Goal: Contribute content: Contribute content

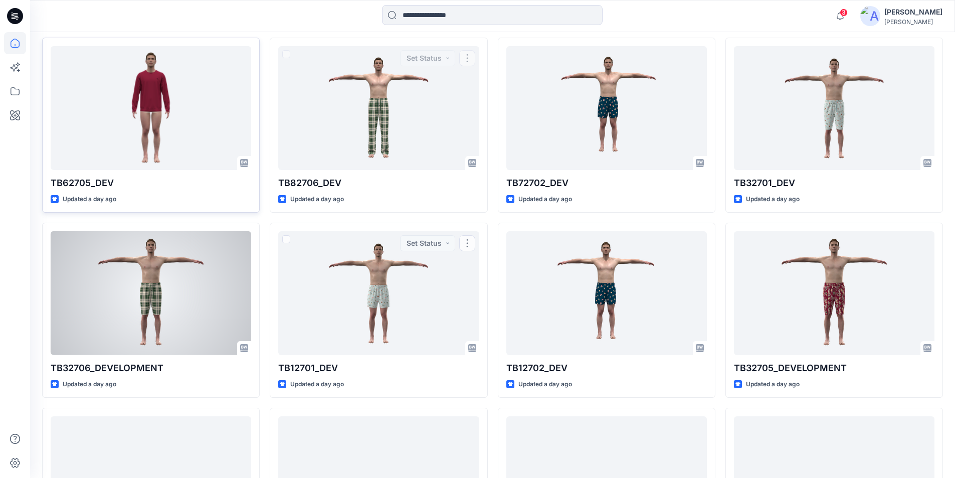
scroll to position [1594, 0]
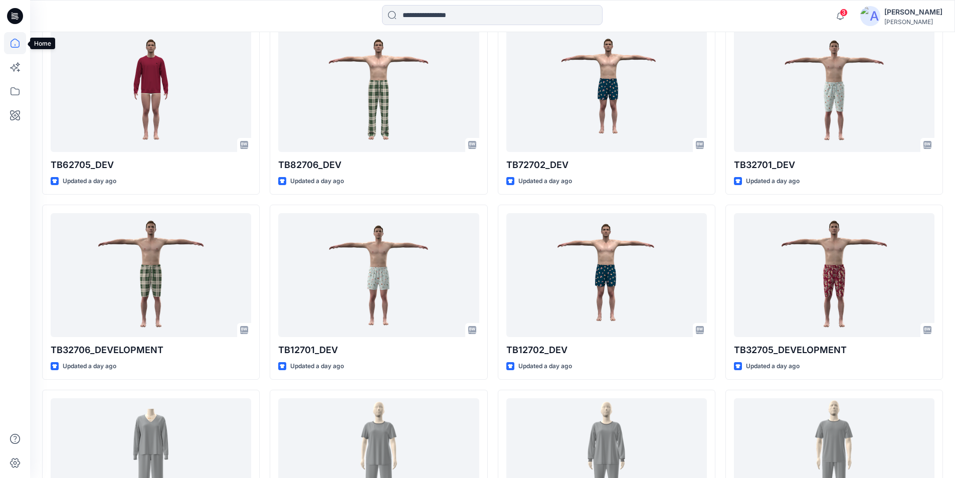
click at [15, 42] on icon at bounding box center [15, 43] width 22 height 22
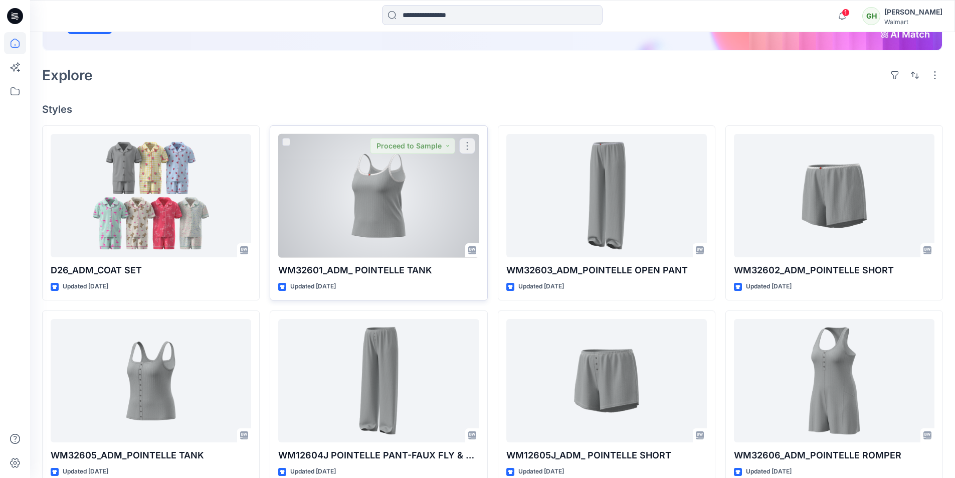
scroll to position [200, 0]
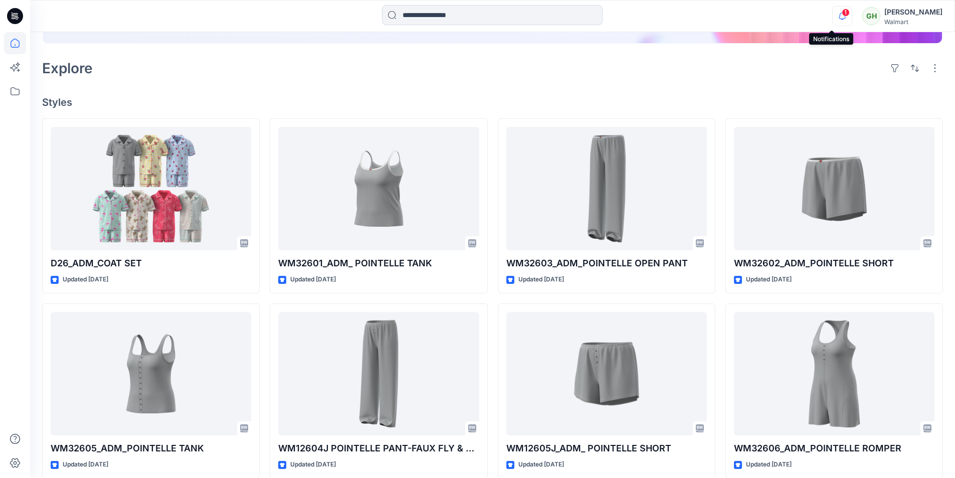
click at [832, 13] on icon "button" at bounding box center [841, 16] width 19 height 20
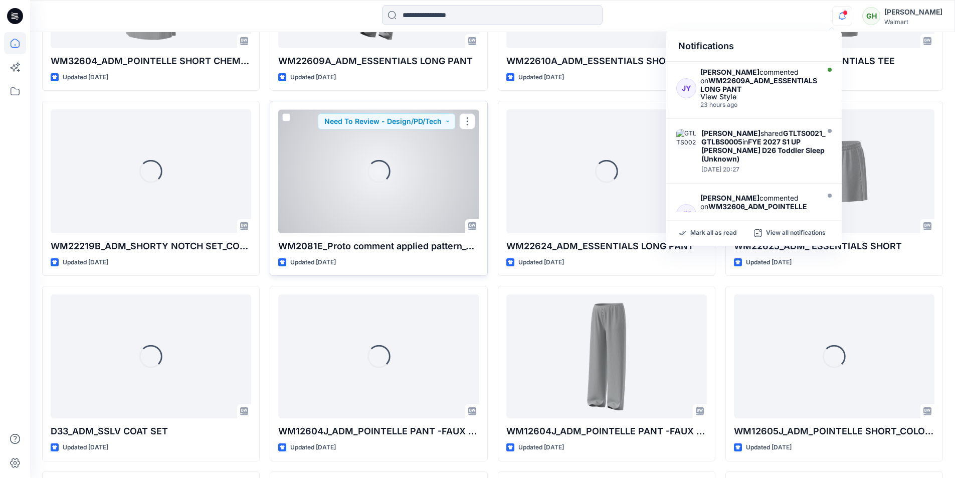
scroll to position [685, 0]
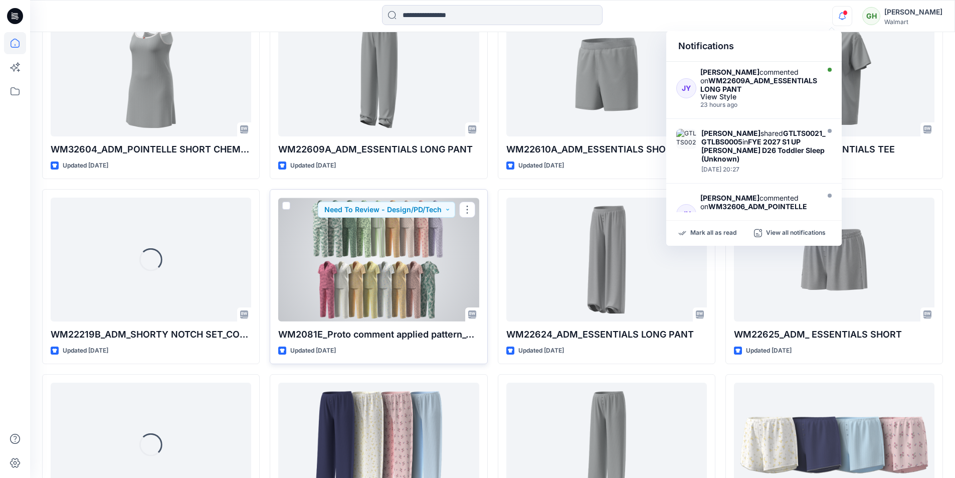
click at [345, 272] on div at bounding box center [378, 259] width 200 height 124
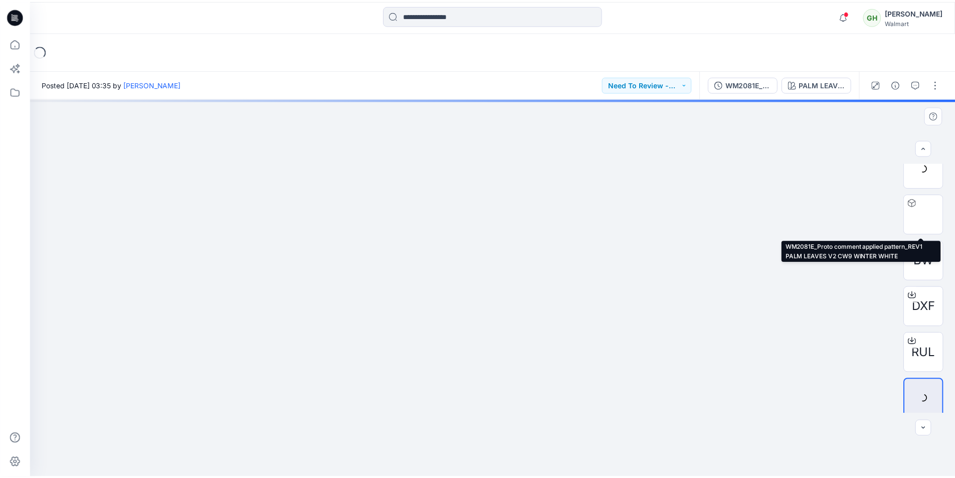
scroll to position [158, 0]
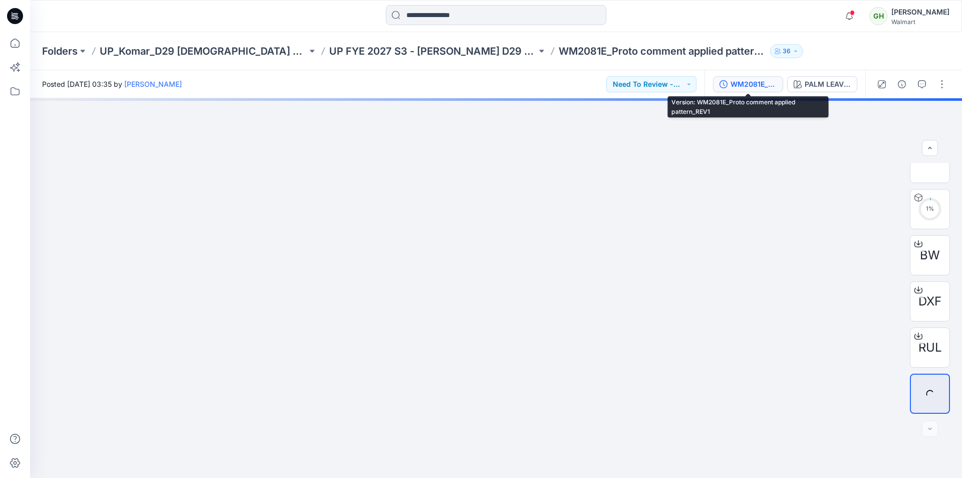
click at [743, 86] on div "WM2081E_Proto comment applied pattern_REV1" at bounding box center [754, 84] width 46 height 11
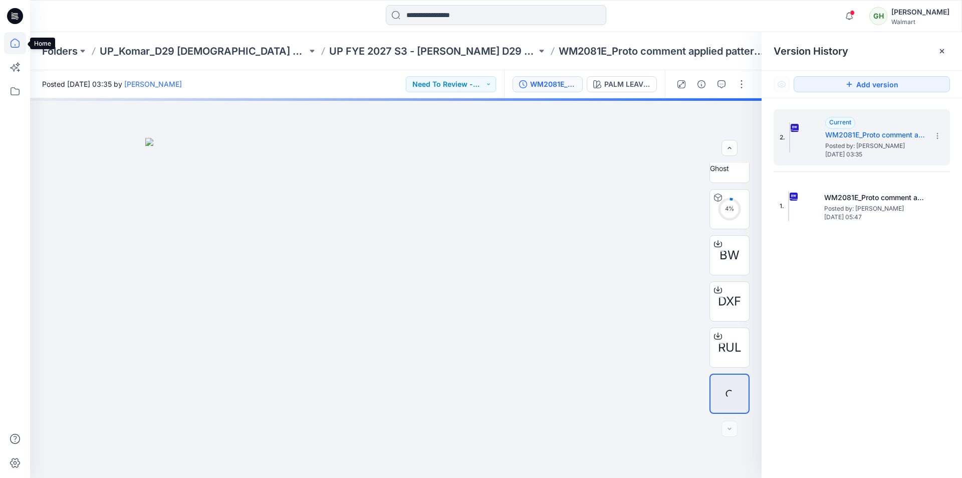
click at [8, 44] on icon at bounding box center [15, 43] width 22 height 22
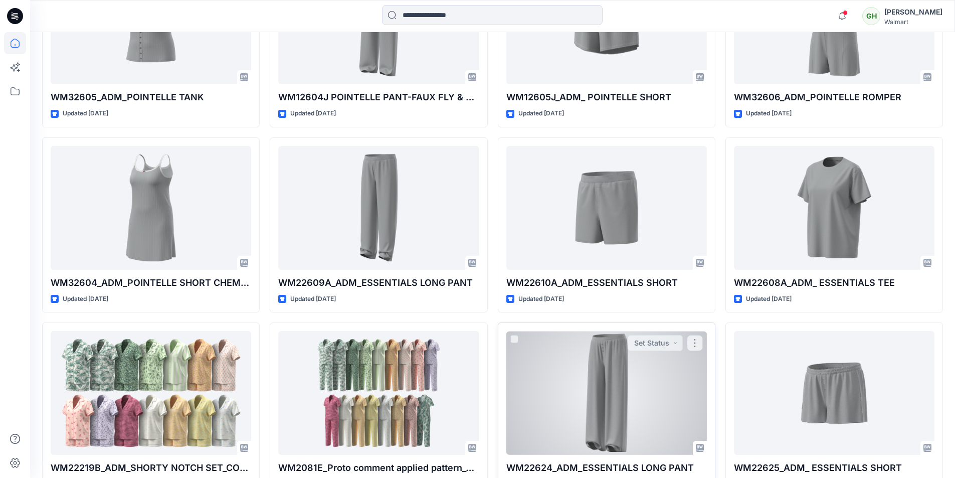
scroll to position [652, 0]
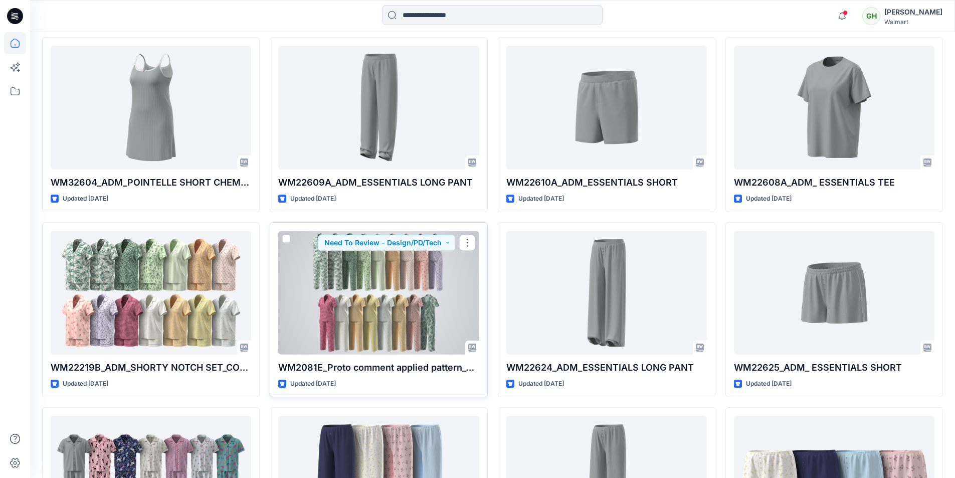
click at [352, 287] on div at bounding box center [378, 293] width 200 height 124
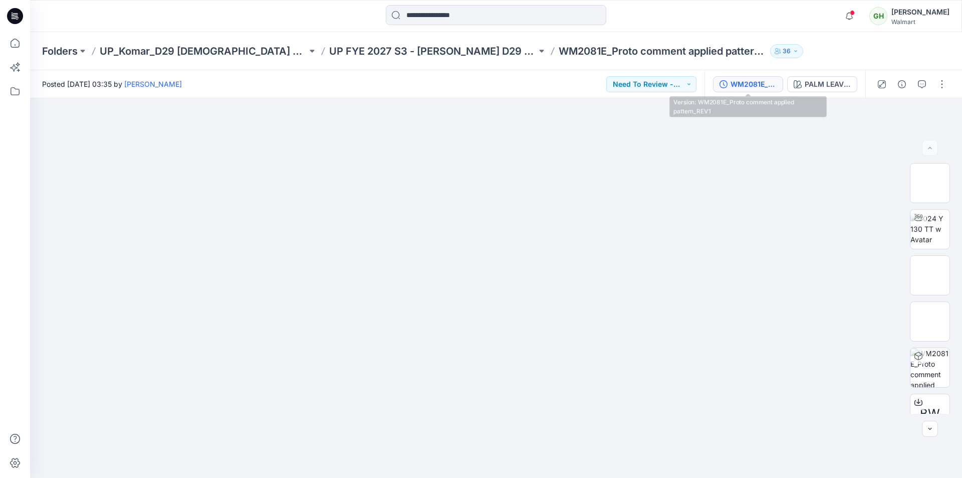
click at [748, 86] on div "WM2081E_Proto comment applied pattern_REV1" at bounding box center [754, 84] width 46 height 11
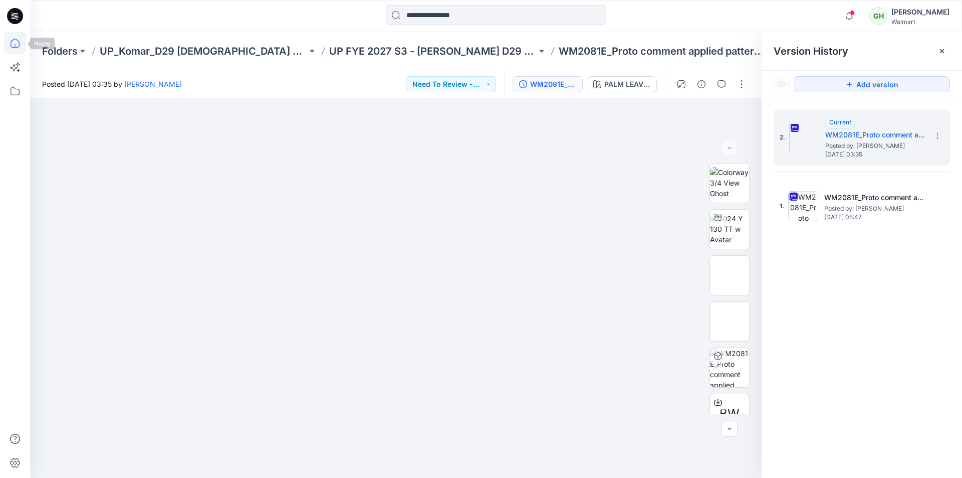
click at [11, 41] on icon at bounding box center [15, 43] width 22 height 22
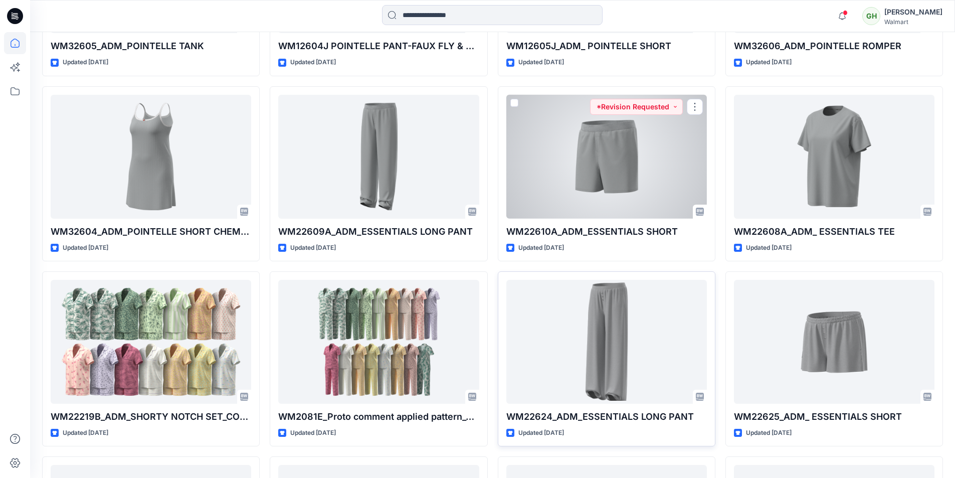
scroll to position [652, 0]
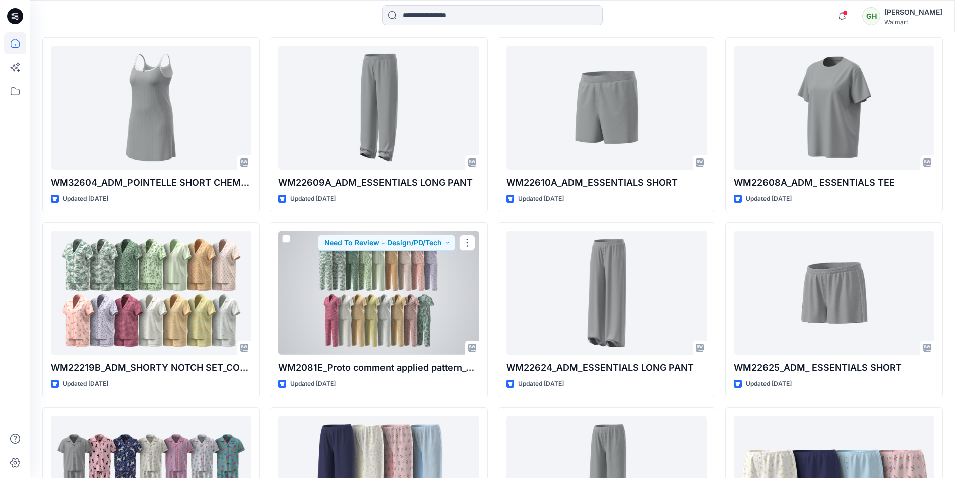
click at [374, 300] on div at bounding box center [378, 293] width 200 height 124
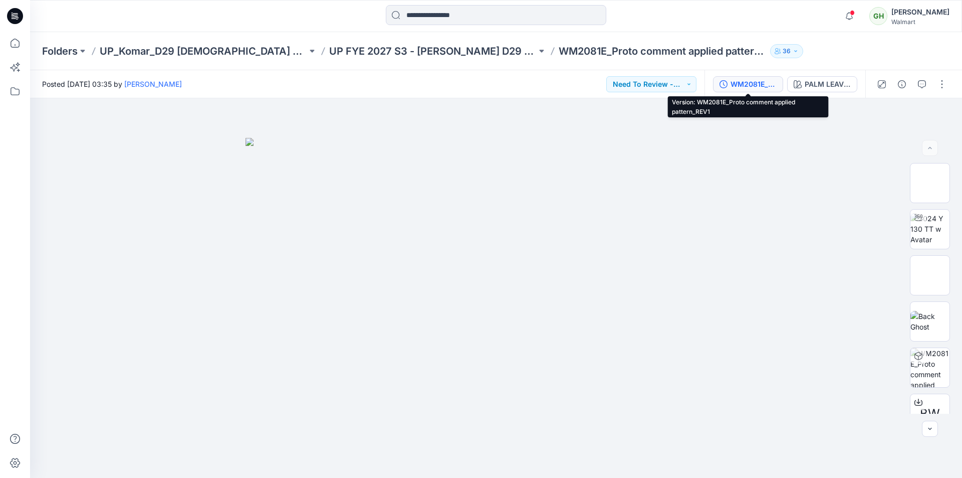
click at [741, 87] on div "WM2081E_Proto comment applied pattern_REV1" at bounding box center [754, 84] width 46 height 11
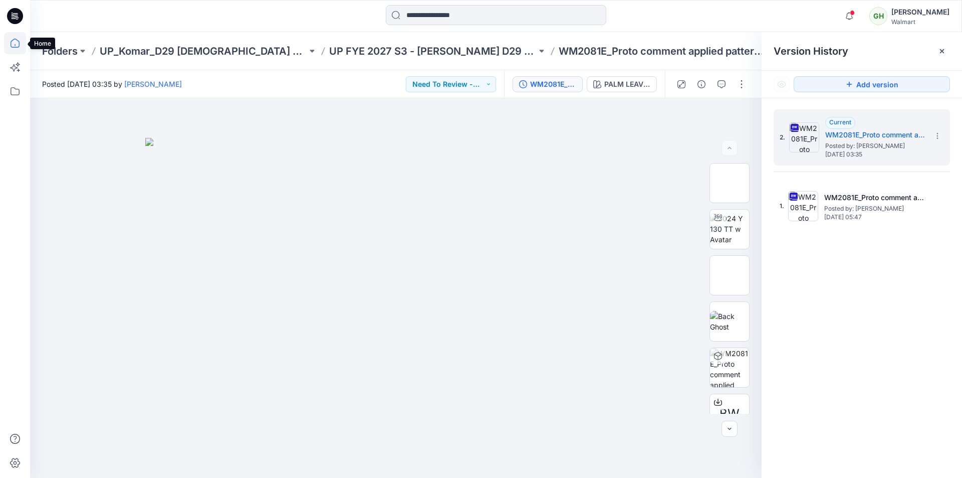
click at [10, 44] on icon at bounding box center [15, 43] width 22 height 22
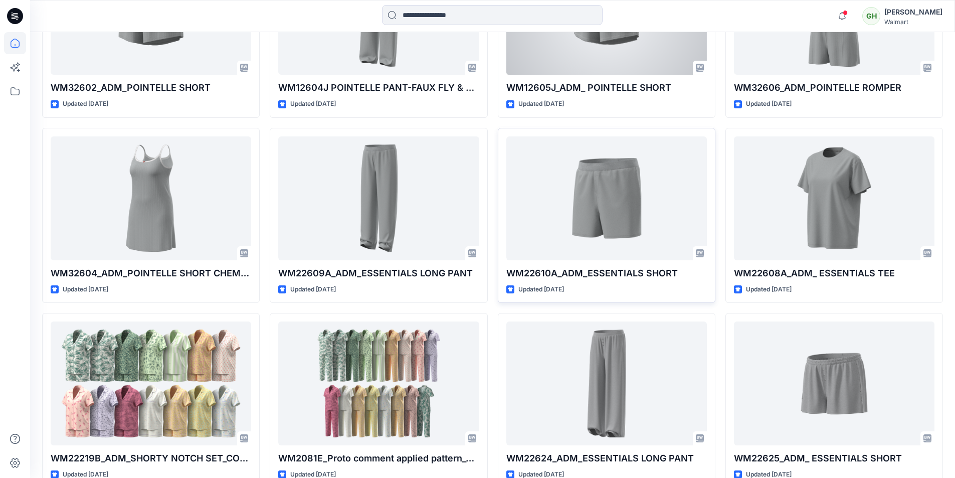
scroll to position [652, 0]
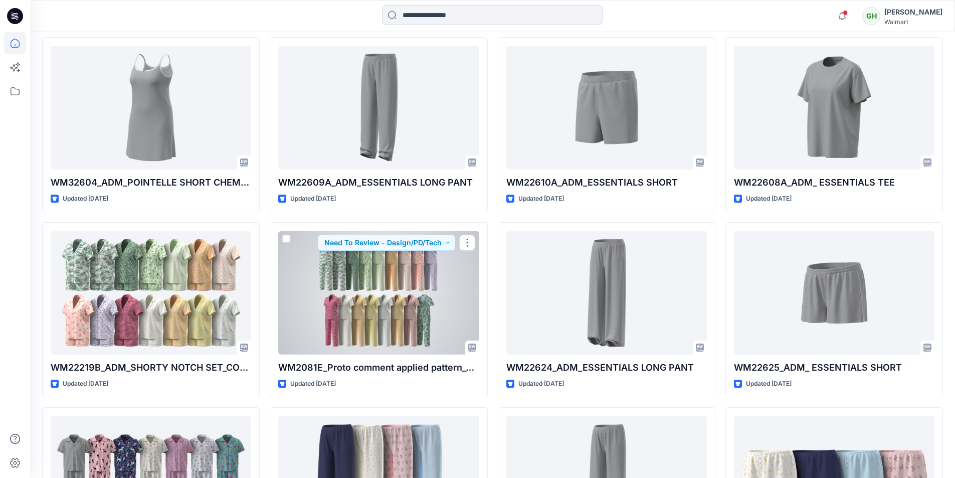
click at [417, 284] on div at bounding box center [378, 293] width 200 height 124
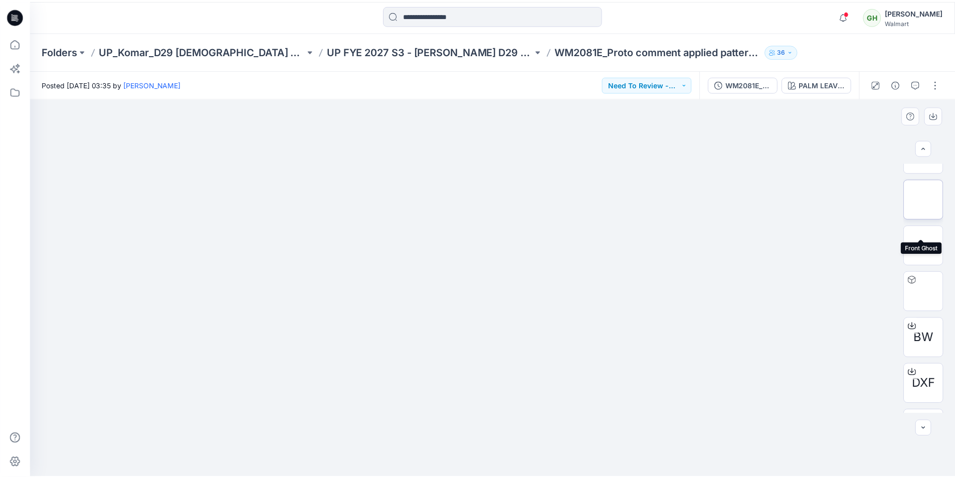
scroll to position [158, 0]
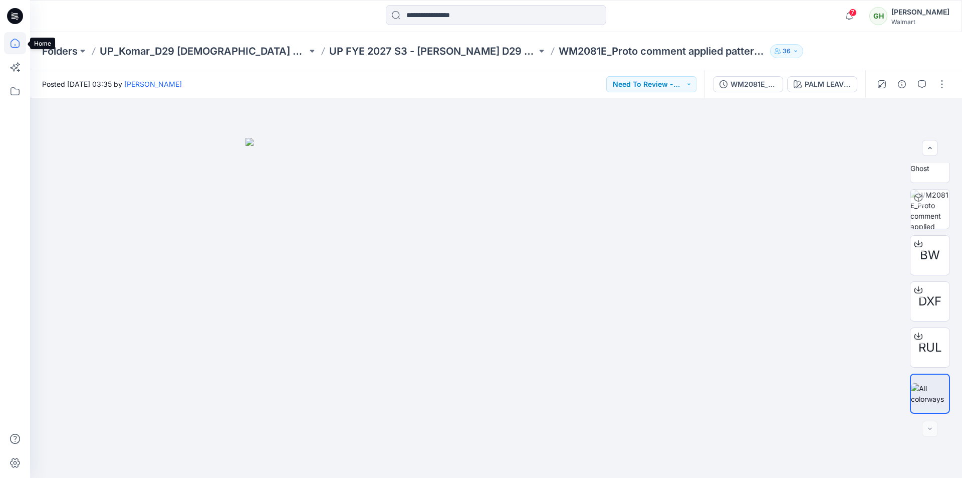
click at [13, 47] on icon at bounding box center [15, 43] width 22 height 22
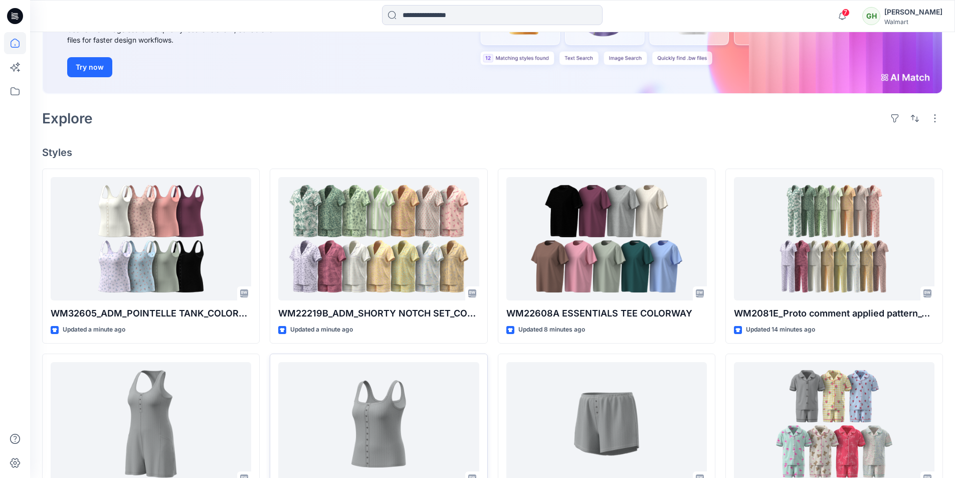
scroll to position [251, 0]
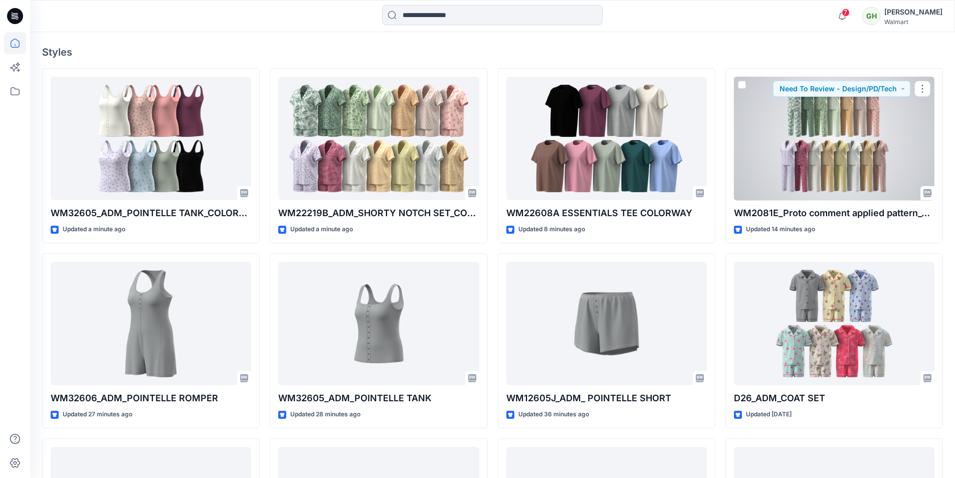
click at [823, 157] on div at bounding box center [834, 139] width 200 height 124
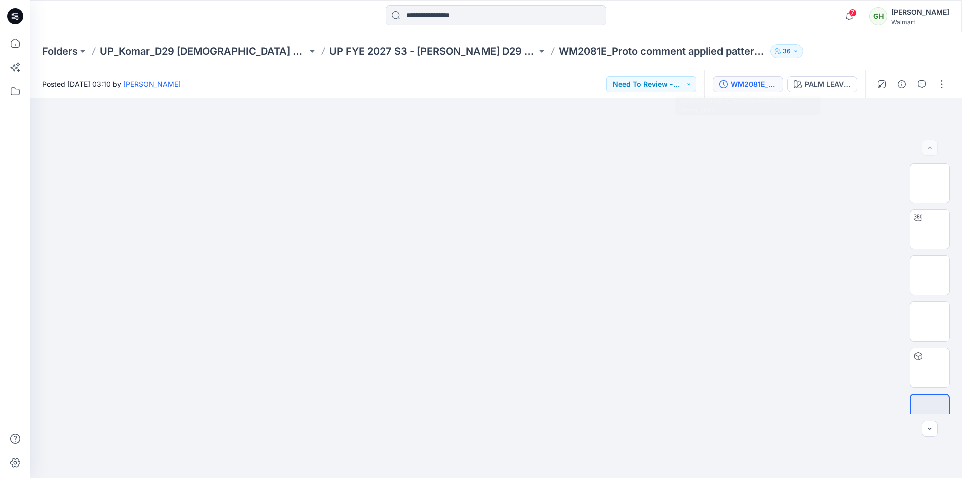
click at [749, 84] on div "WM2081E_Proto comment applied pattern_REV2" at bounding box center [754, 84] width 46 height 11
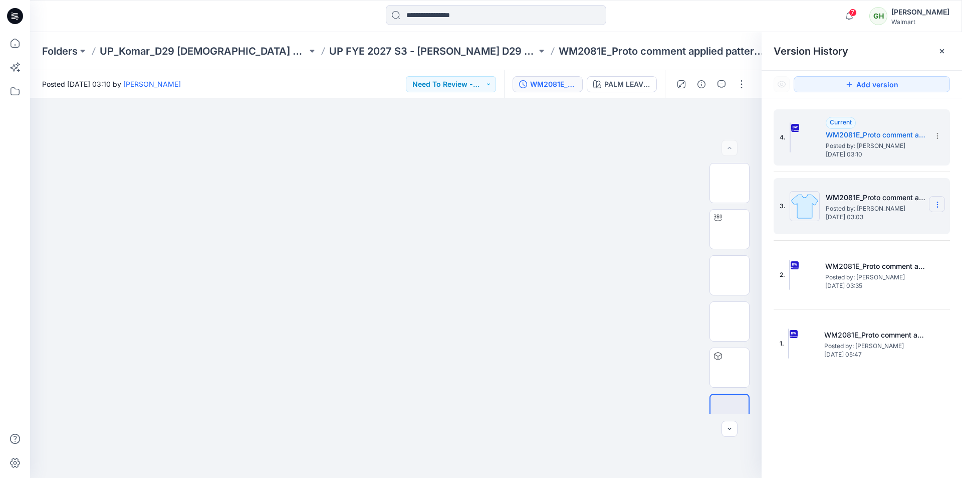
click at [937, 206] on icon at bounding box center [938, 204] width 8 height 8
click at [871, 290] on span "Delete Version" at bounding box center [868, 289] width 47 height 12
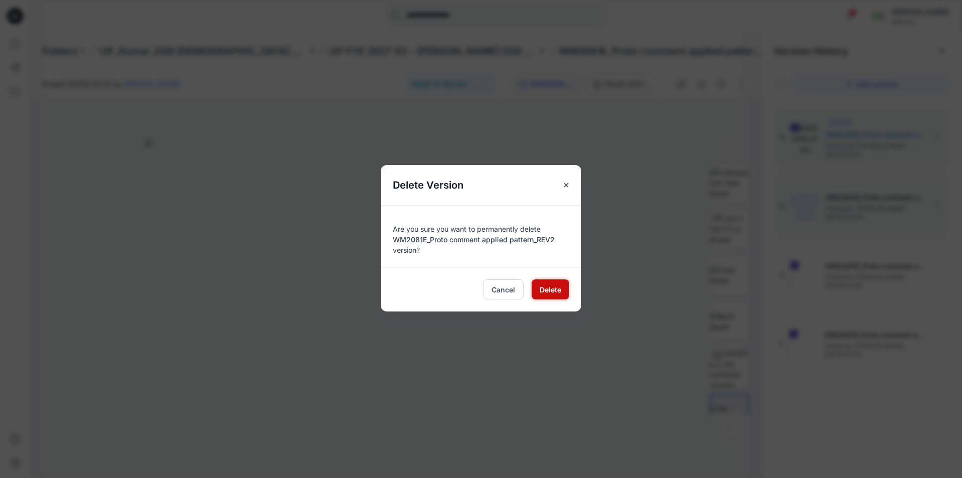
click at [551, 291] on span "Delete" at bounding box center [551, 289] width 22 height 11
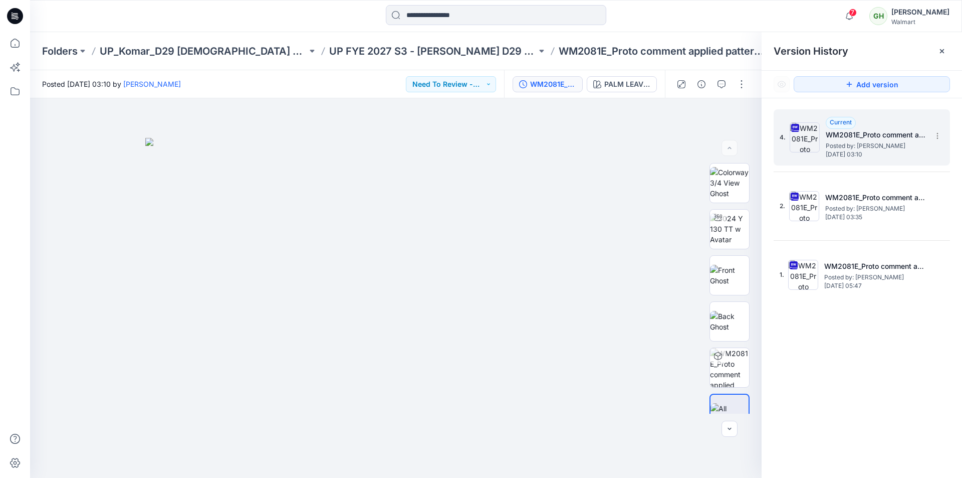
click at [861, 149] on span "Posted by: [PERSON_NAME]" at bounding box center [876, 146] width 100 height 10
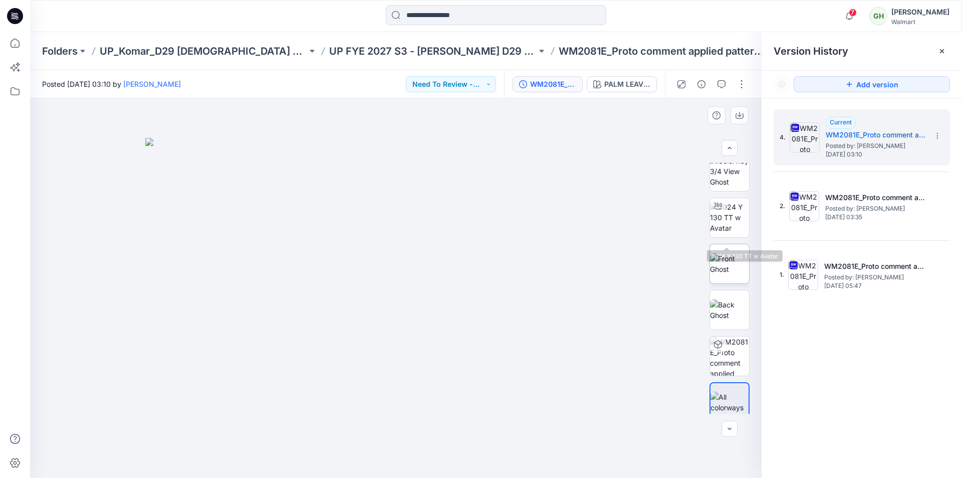
scroll to position [20, 0]
click at [942, 52] on icon at bounding box center [942, 51] width 8 height 8
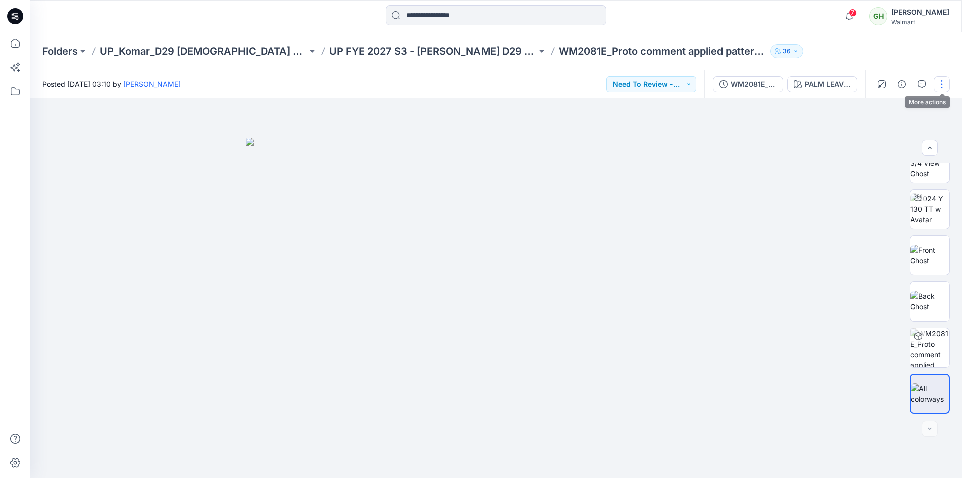
click at [941, 85] on button "button" at bounding box center [942, 84] width 16 height 16
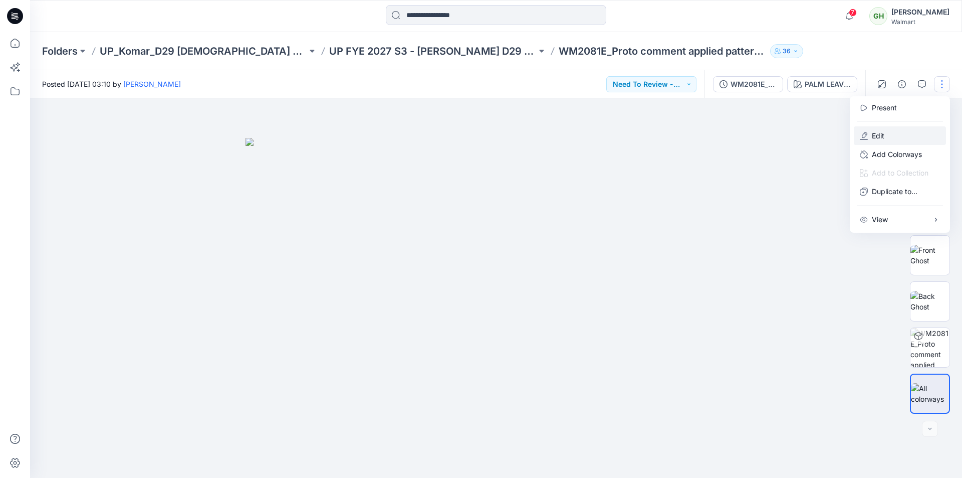
click at [885, 140] on button "Edit" at bounding box center [900, 135] width 92 height 19
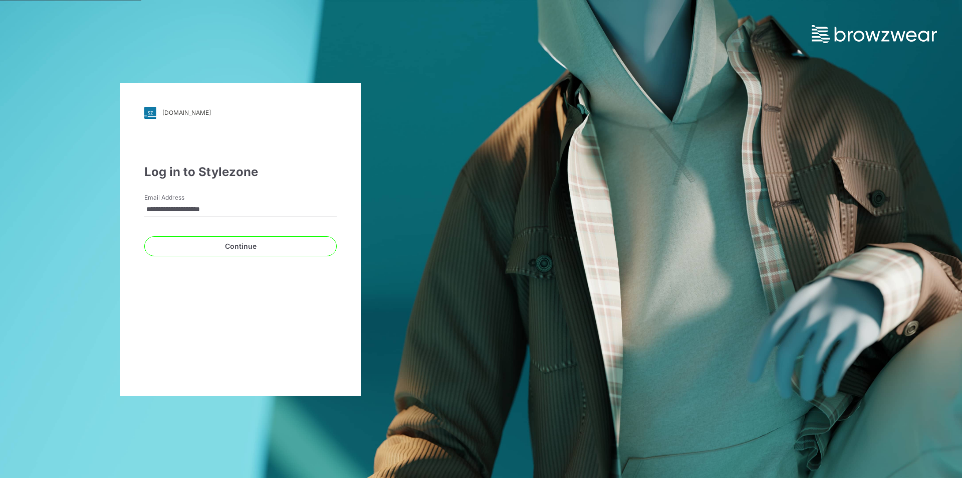
type input "**********"
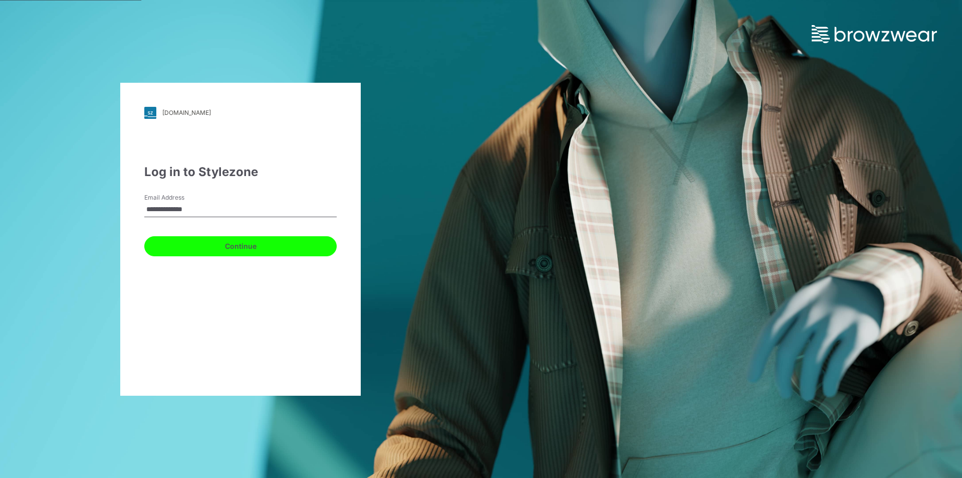
click at [212, 247] on button "Continue" at bounding box center [240, 246] width 192 height 20
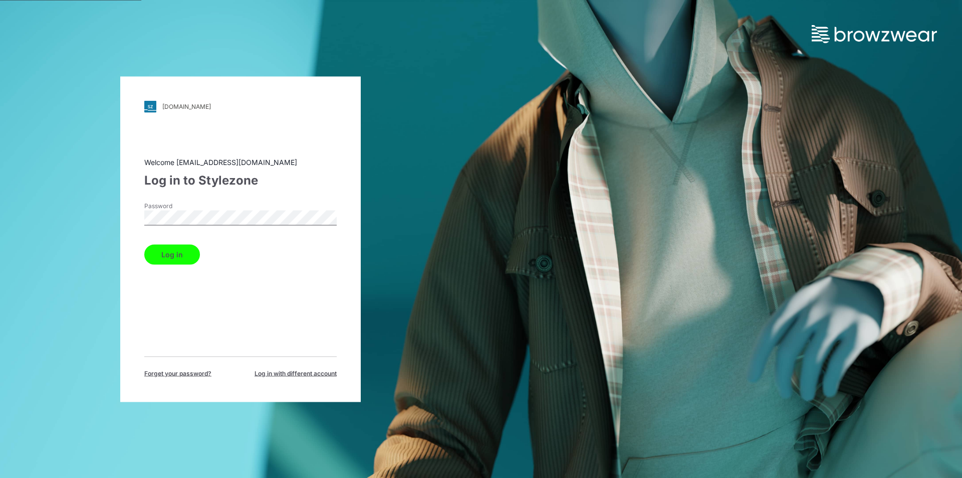
click at [177, 252] on button "Log in" at bounding box center [172, 254] width 56 height 20
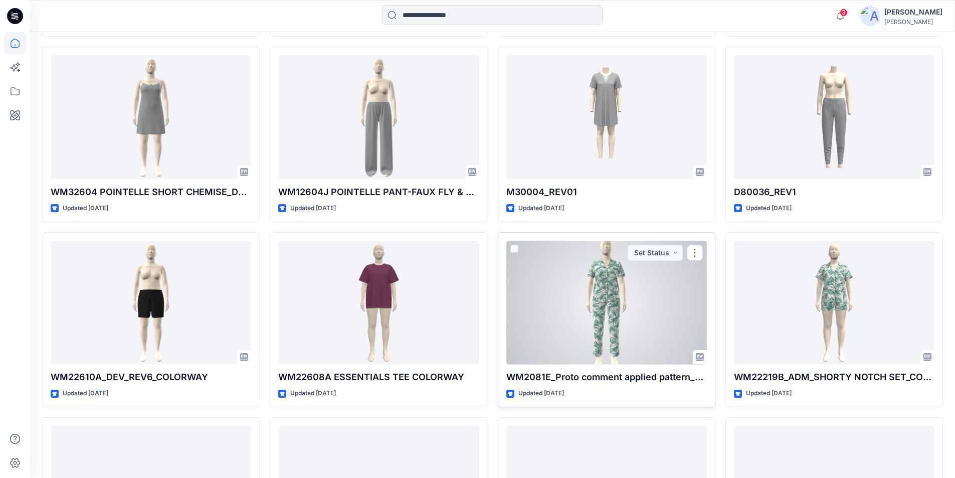
scroll to position [3052, 0]
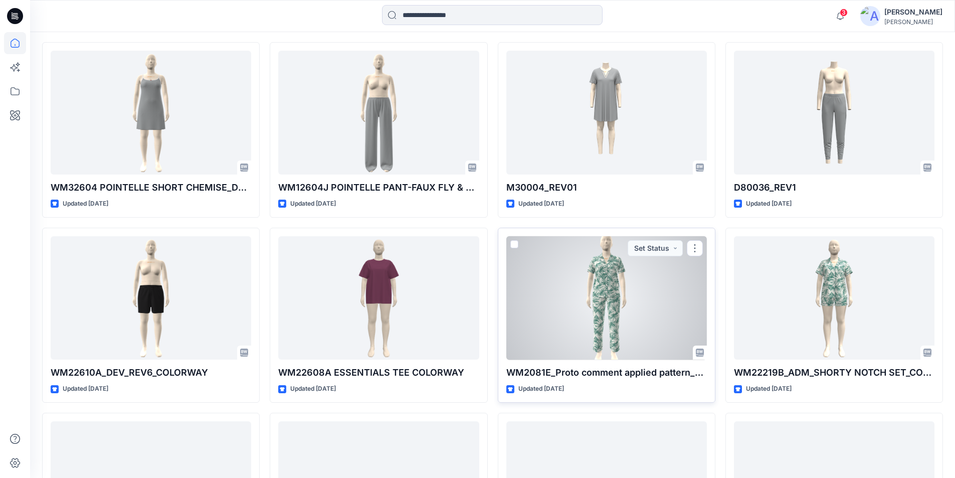
click at [554, 333] on div at bounding box center [606, 298] width 200 height 124
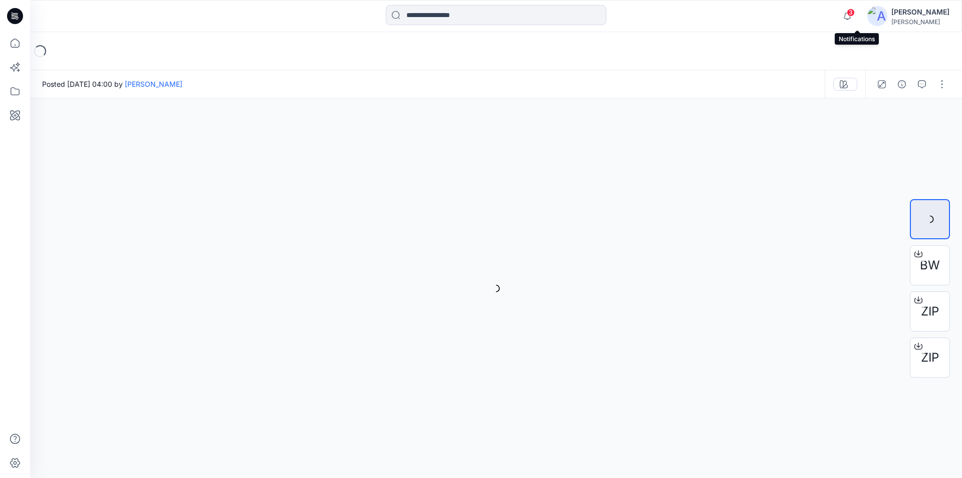
click at [855, 13] on span "3" at bounding box center [851, 13] width 8 height 8
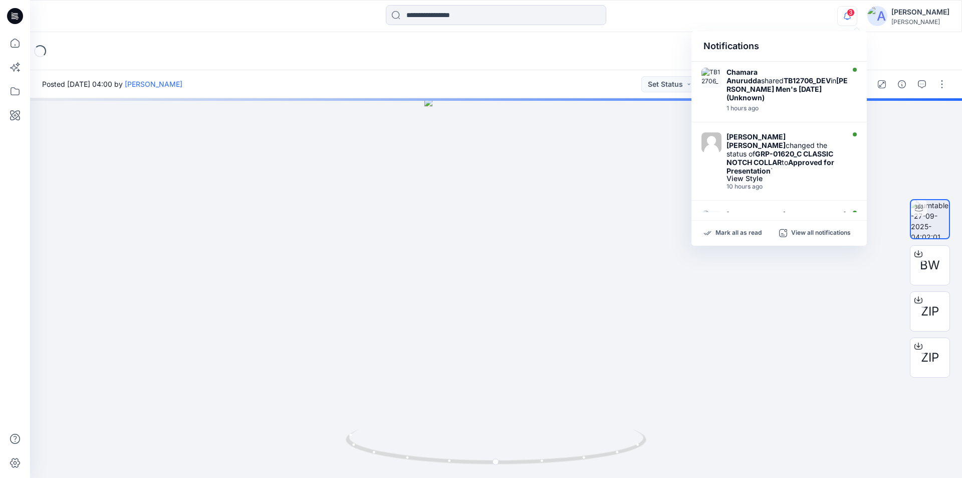
click at [683, 17] on div at bounding box center [496, 16] width 466 height 22
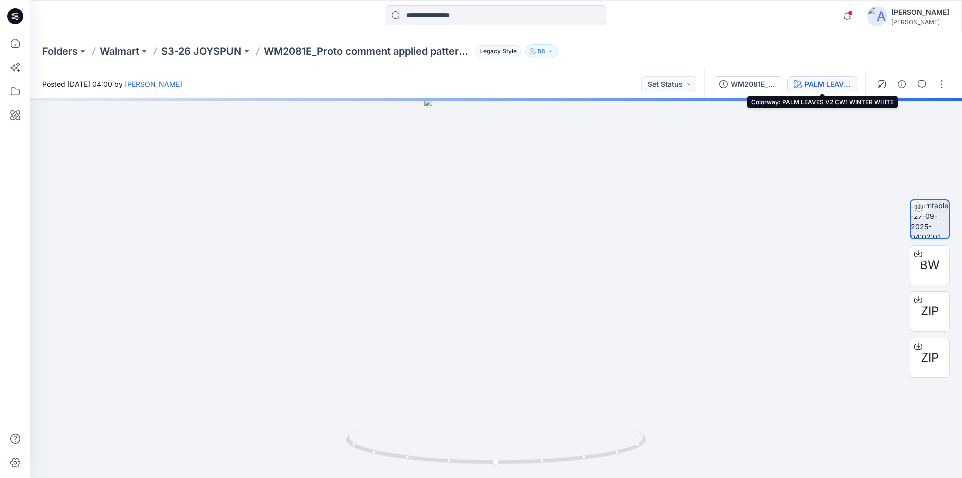
click at [810, 87] on div "PALM LEAVES V2 CW1 WINTER WHITE" at bounding box center [828, 84] width 46 height 11
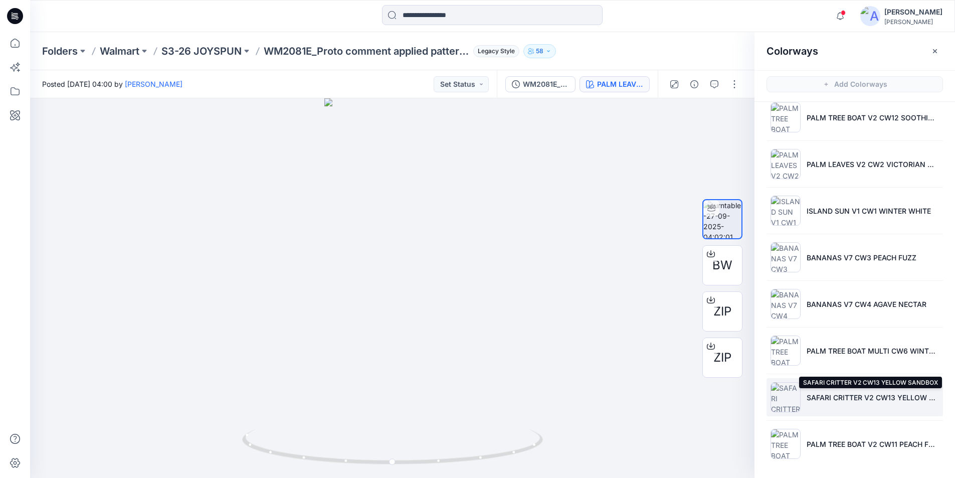
scroll to position [3, 0]
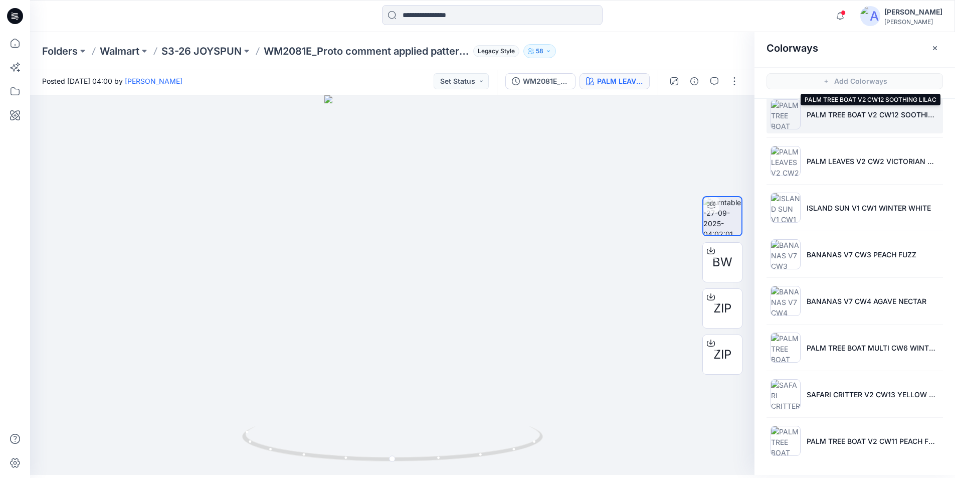
click at [834, 114] on p "PALM TREE BOAT V2 CW12 SOOTHING LILAC" at bounding box center [872, 114] width 132 height 11
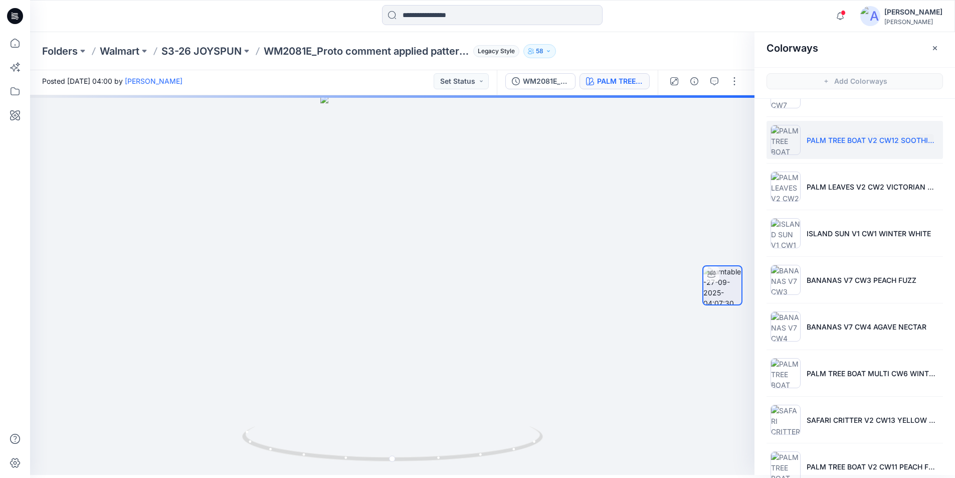
scroll to position [290, 0]
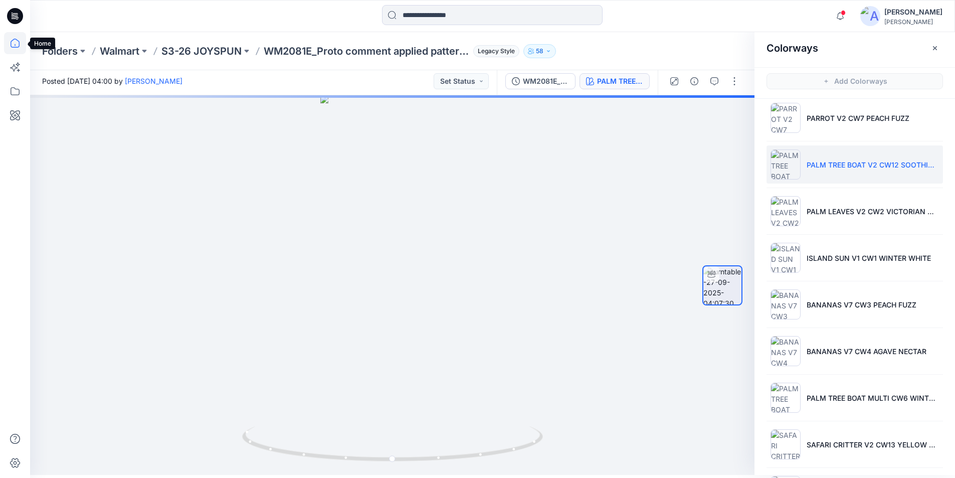
click at [11, 43] on icon at bounding box center [15, 43] width 9 height 9
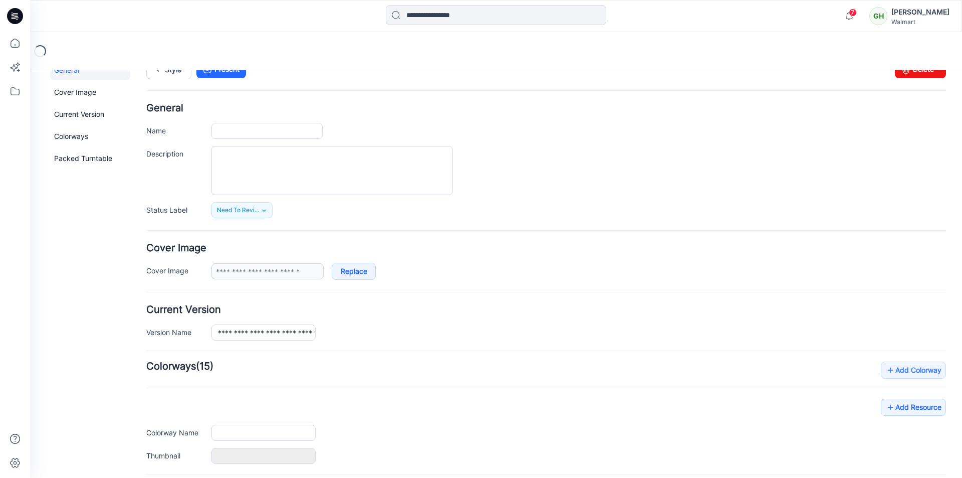
scroll to position [25, 0]
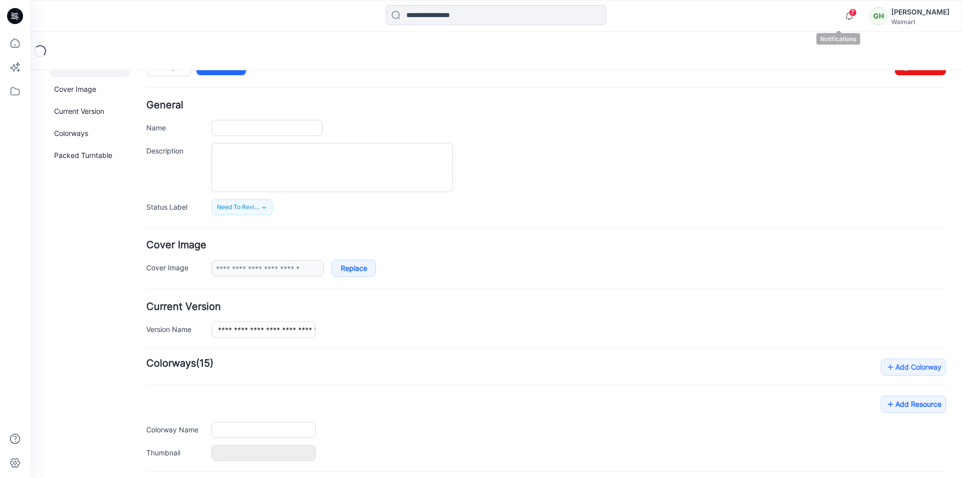
type input "**********"
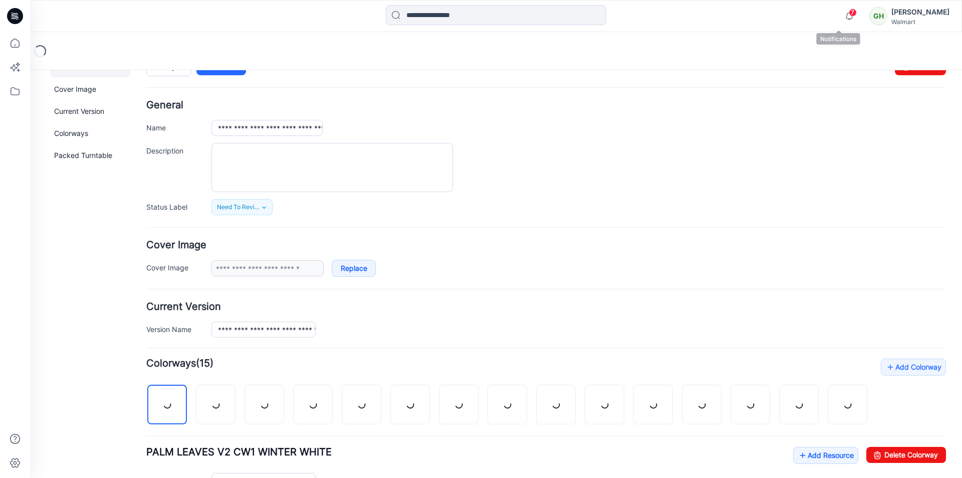
click at [849, 12] on span "7" at bounding box center [853, 13] width 8 height 8
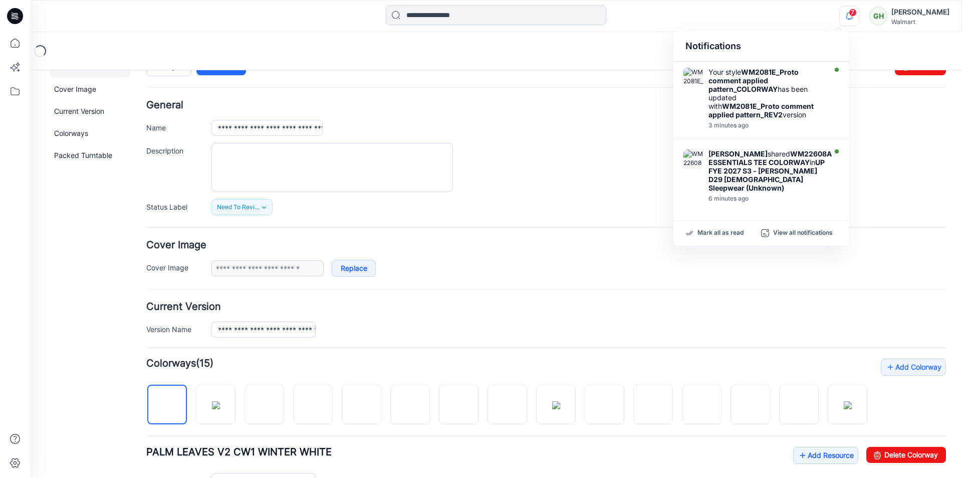
click at [596, 250] on div "**********" at bounding box center [546, 258] width 800 height 37
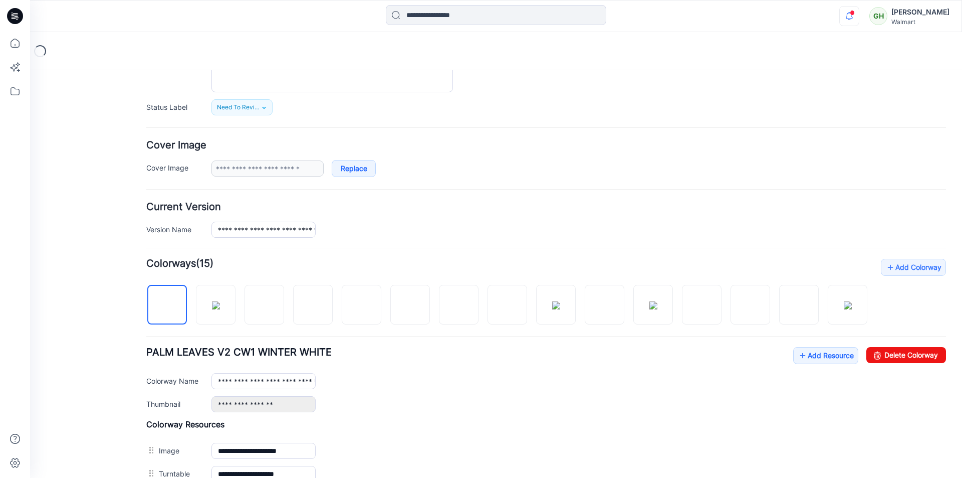
scroll to position [226, 0]
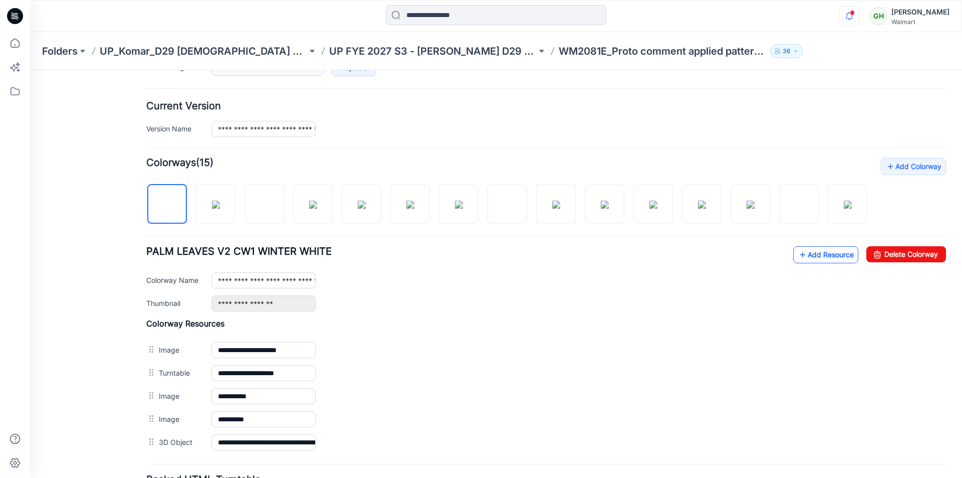
click at [801, 263] on link "Add Resource" at bounding box center [825, 254] width 65 height 17
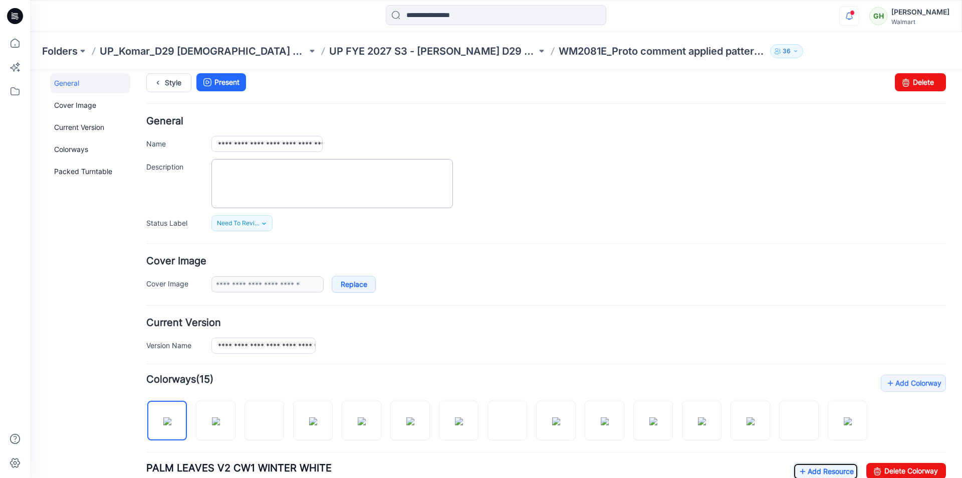
scroll to position [0, 0]
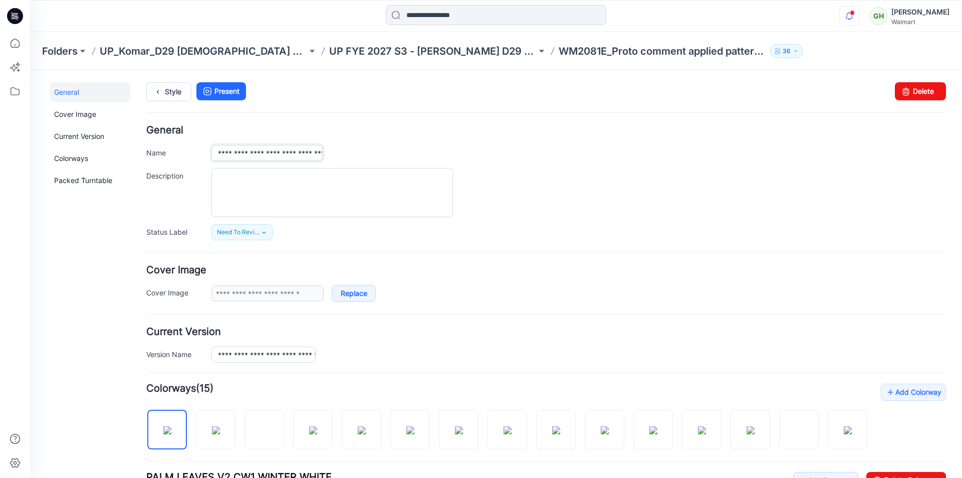
click at [302, 152] on input "**********" at bounding box center [266, 153] width 111 height 16
click at [694, 200] on div at bounding box center [578, 192] width 735 height 49
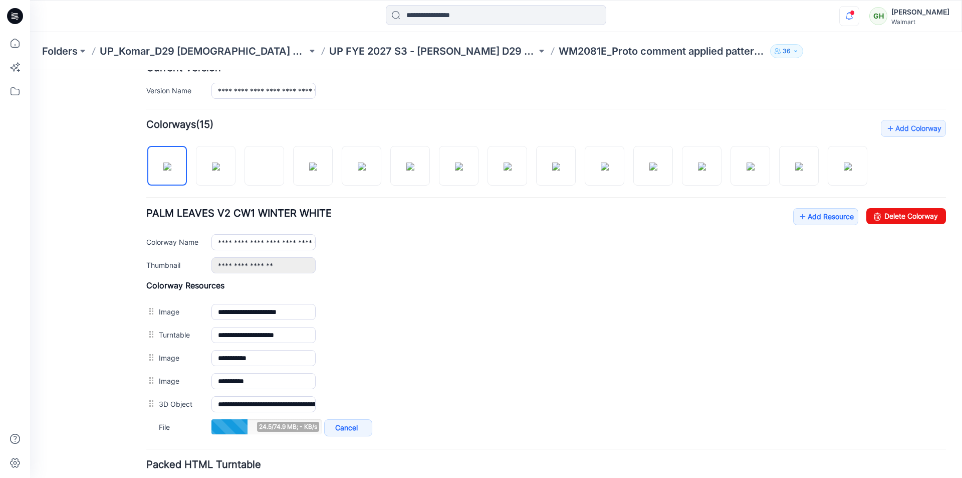
scroll to position [350, 0]
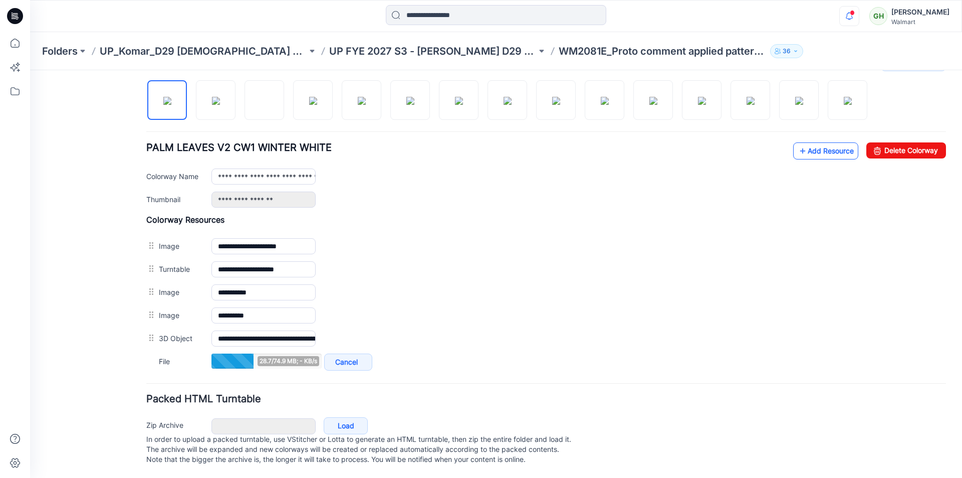
click at [811, 144] on link "Add Resource" at bounding box center [825, 150] width 65 height 17
click at [820, 146] on link "Add Resource" at bounding box center [825, 150] width 65 height 17
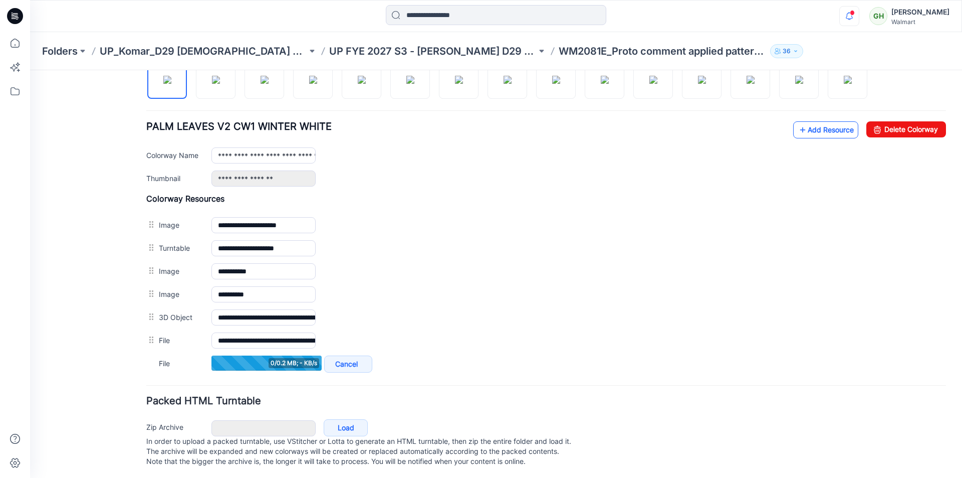
click at [814, 137] on link "Add Resource" at bounding box center [825, 129] width 65 height 17
click at [809, 138] on link "Add Resource" at bounding box center [825, 129] width 65 height 17
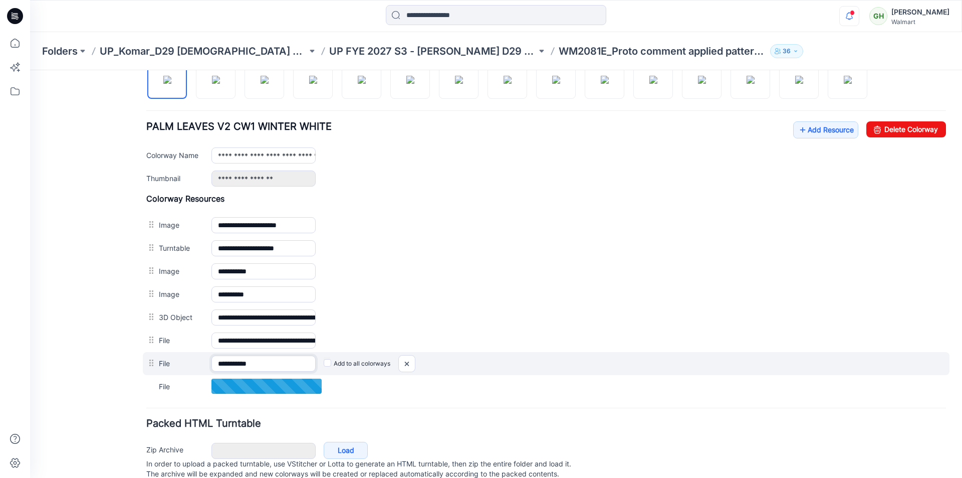
drag, startPoint x: 280, startPoint y: 375, endPoint x: 253, endPoint y: 376, distance: 27.1
click at [253, 371] on input "**********" at bounding box center [263, 363] width 104 height 16
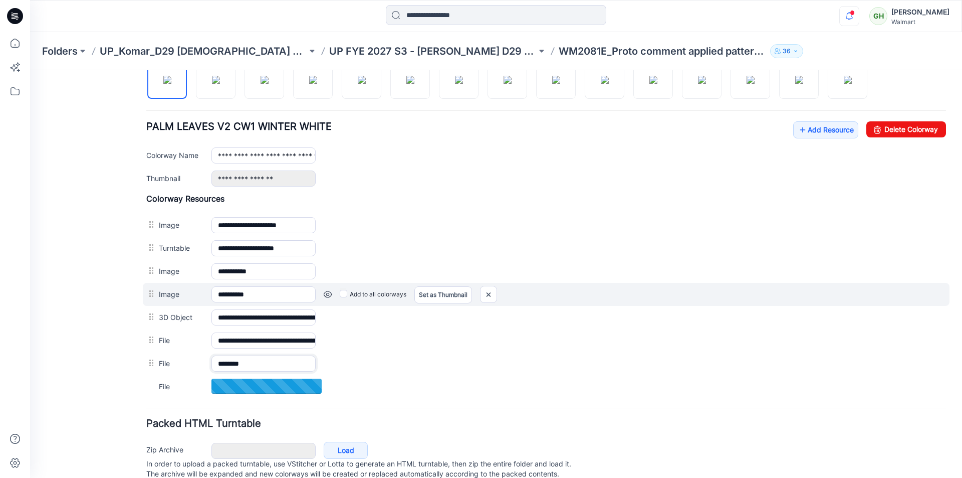
type input "*******"
click at [569, 299] on div "Add to all colorways Set as Thumbnail Unset as Thumbnail" at bounding box center [631, 294] width 630 height 16
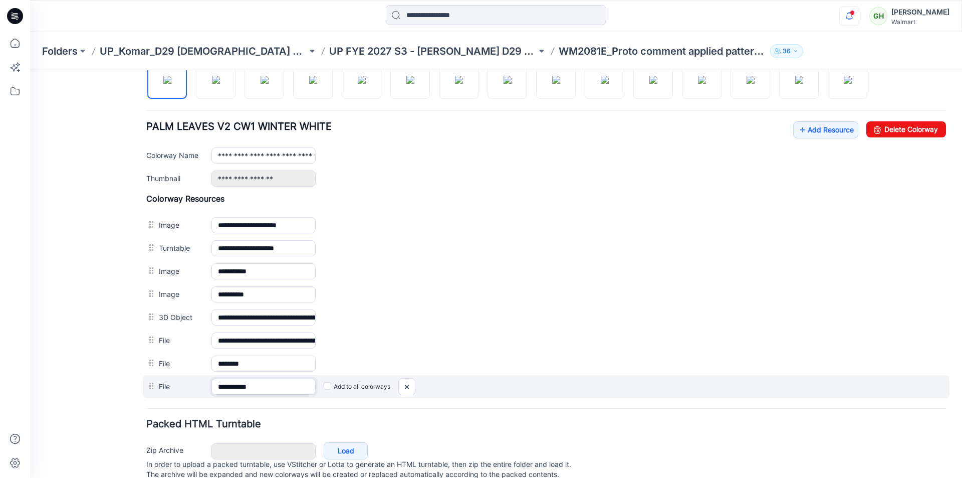
drag, startPoint x: 268, startPoint y: 399, endPoint x: 250, endPoint y: 397, distance: 18.2
click at [250, 394] on input "**********" at bounding box center [263, 386] width 104 height 16
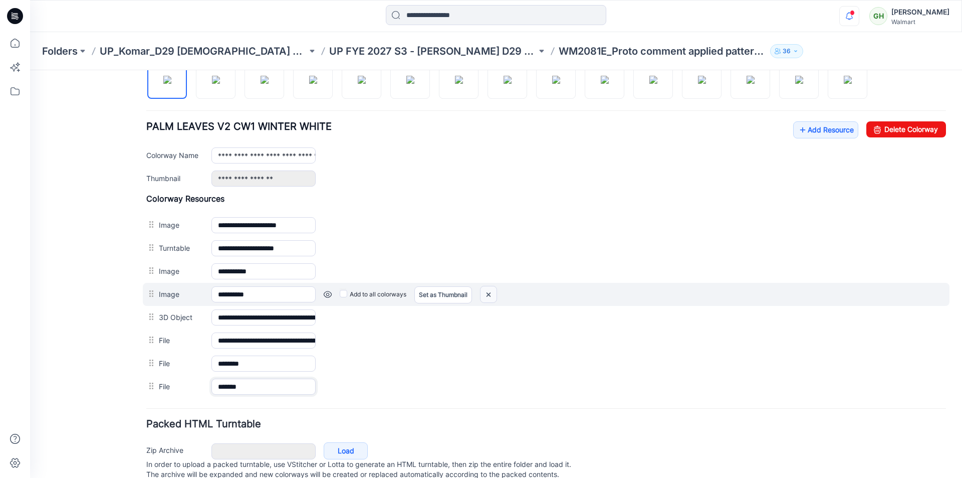
type input "*******"
drag, startPoint x: 606, startPoint y: 124, endPoint x: 489, endPoint y: 307, distance: 216.6
click at [489, 303] on img at bounding box center [489, 294] width 16 height 17
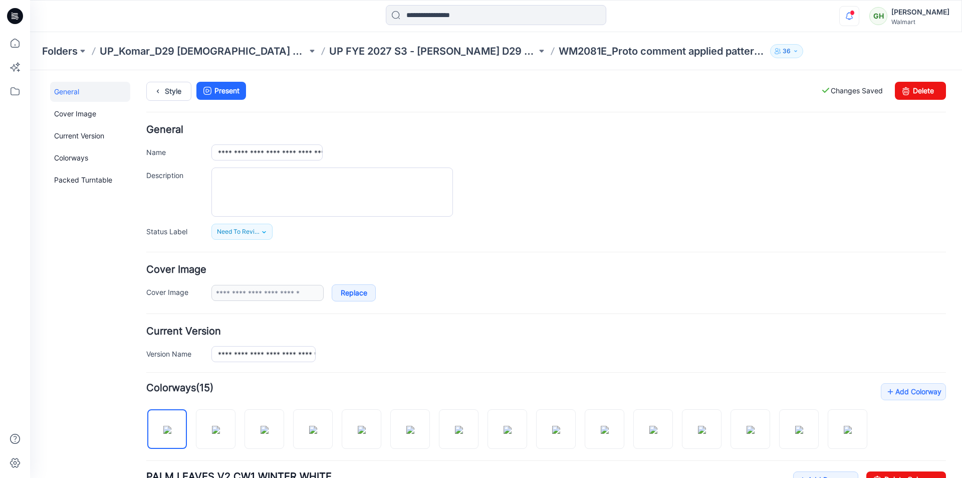
scroll to position [0, 0]
click at [164, 91] on icon at bounding box center [158, 92] width 14 height 18
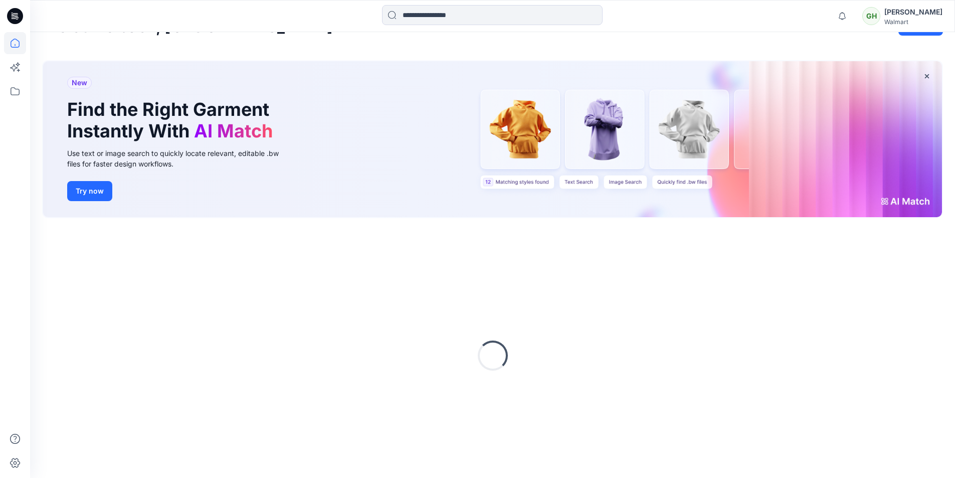
scroll to position [42, 0]
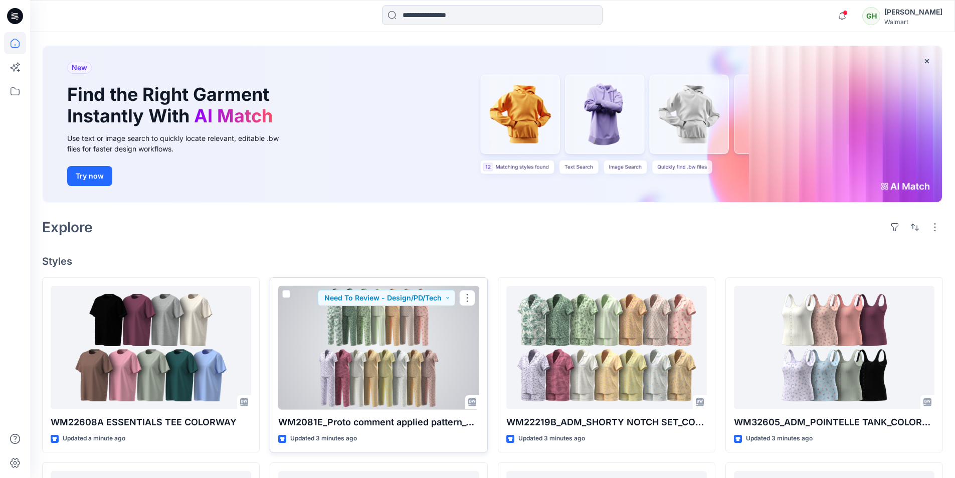
click at [359, 349] on div at bounding box center [378, 348] width 200 height 124
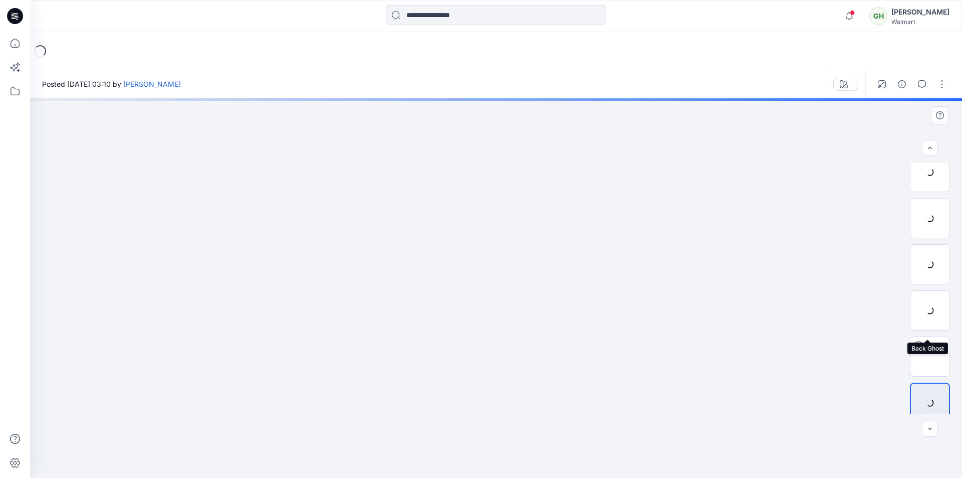
scroll to position [20, 0]
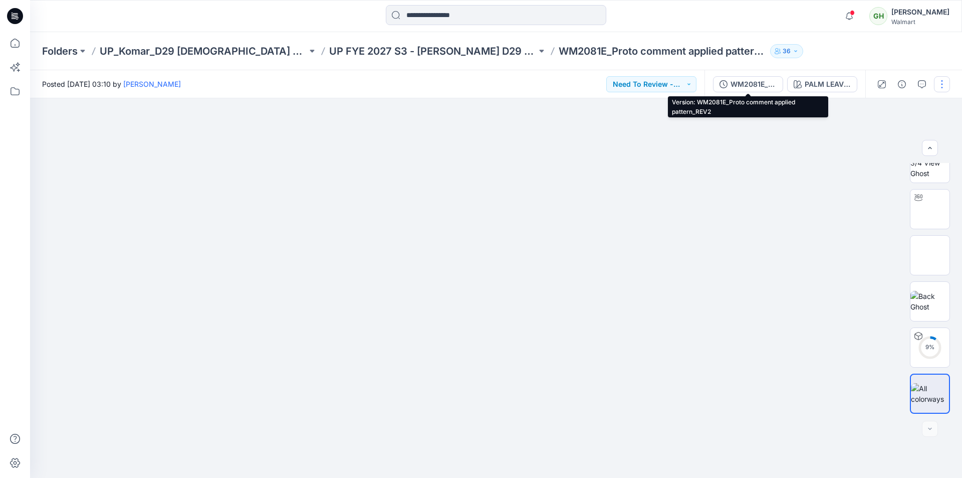
click at [747, 88] on div "WM2081E_Proto comment applied pattern_REV2" at bounding box center [754, 84] width 46 height 11
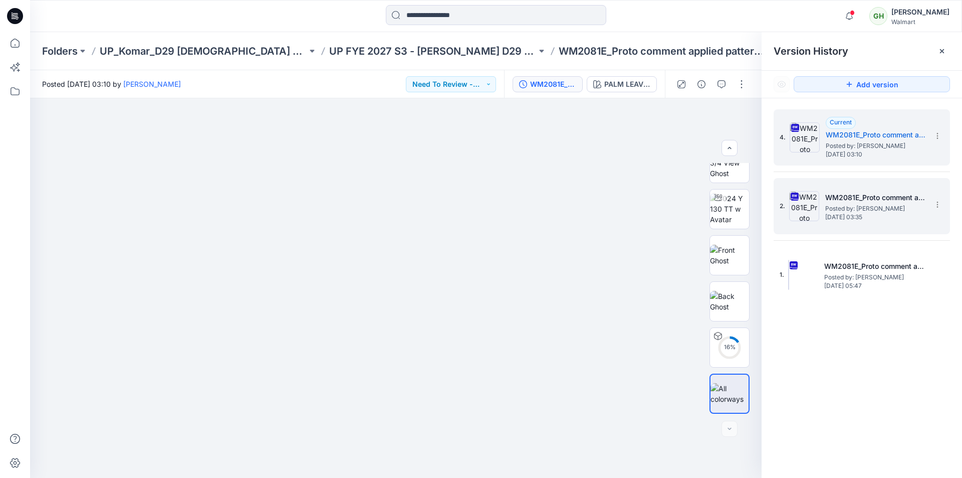
click at [857, 202] on h5 "WM2081E_Proto comment applied pattern_REV1" at bounding box center [875, 197] width 100 height 12
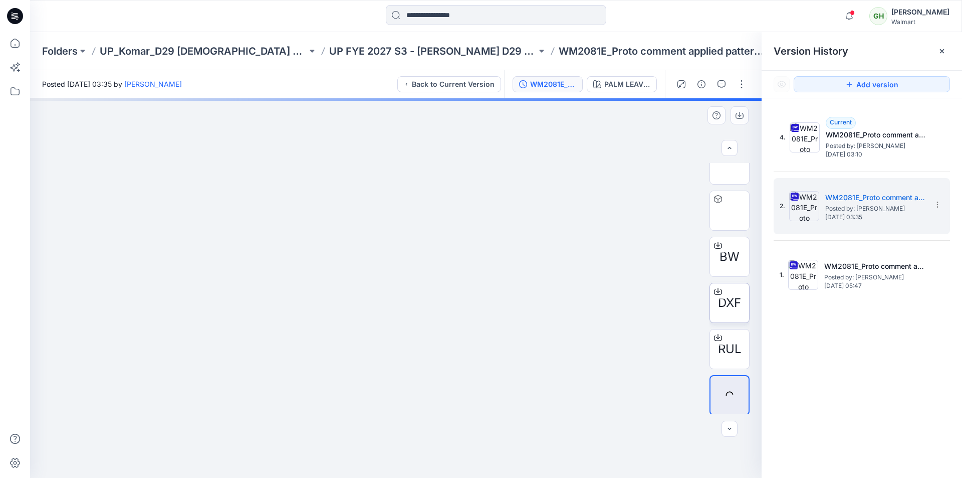
scroll to position [158, 0]
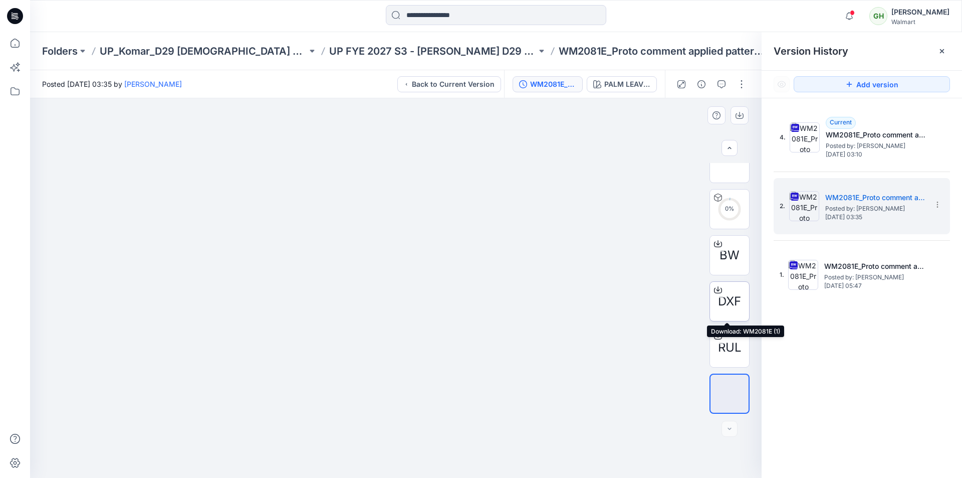
click at [715, 289] on icon at bounding box center [718, 290] width 8 height 8
click at [716, 336] on icon at bounding box center [718, 334] width 4 height 5
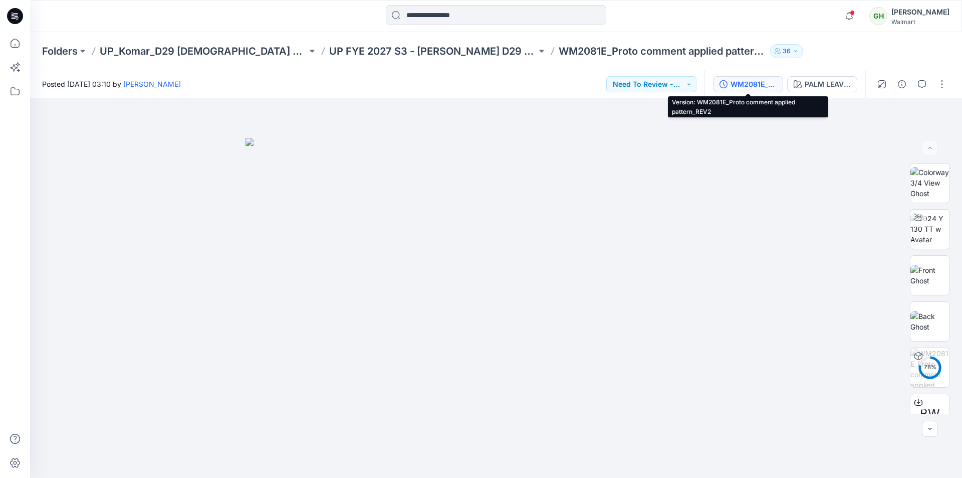
click at [757, 83] on div "WM2081E_Proto comment applied pattern_REV2" at bounding box center [754, 84] width 46 height 11
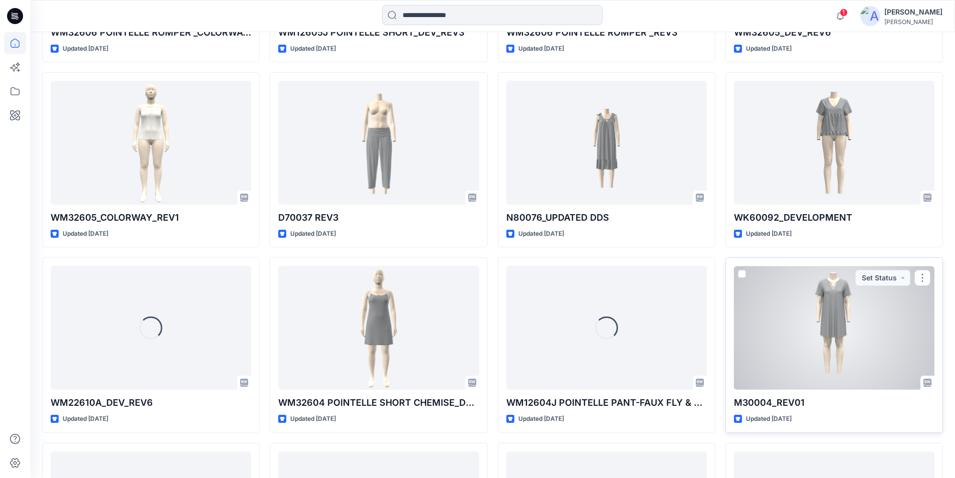
scroll to position [2855, 0]
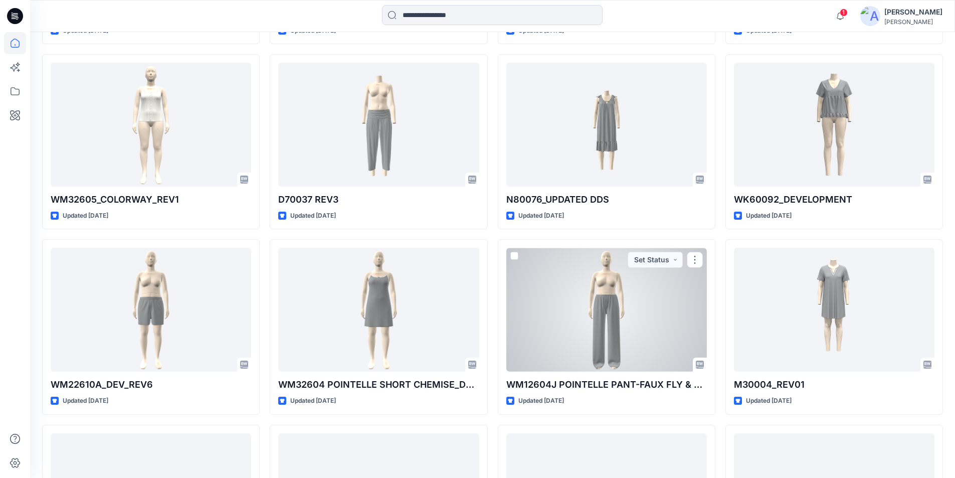
click at [568, 309] on div at bounding box center [606, 310] width 200 height 124
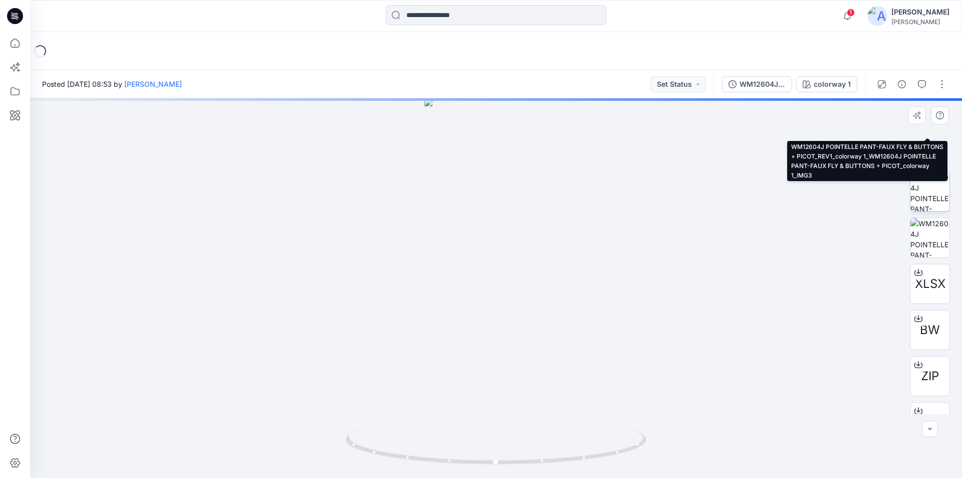
scroll to position [158, 0]
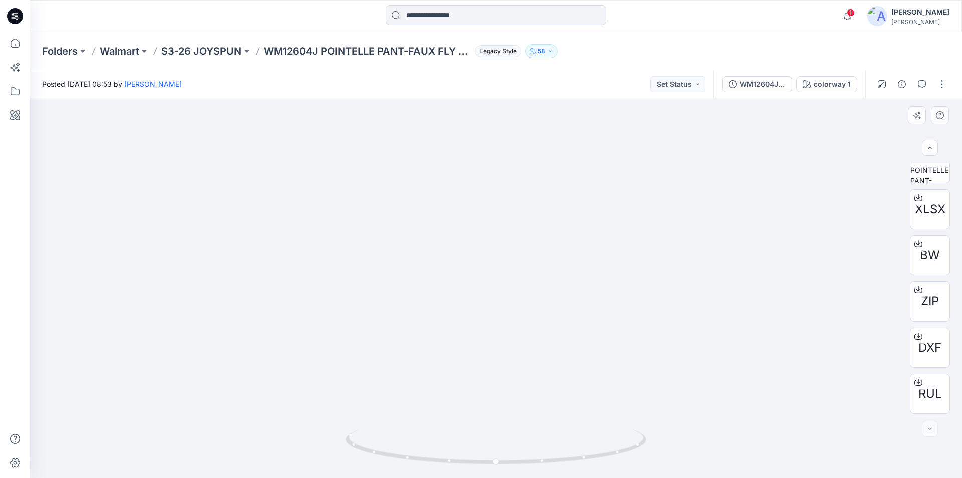
drag, startPoint x: 524, startPoint y: 175, endPoint x: 547, endPoint y: 325, distance: 151.7
click at [915, 241] on icon at bounding box center [919, 244] width 8 height 8
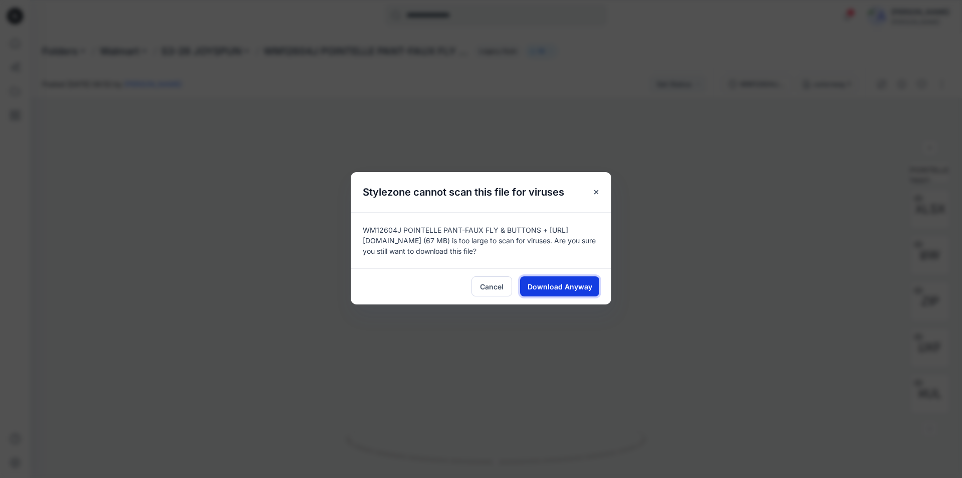
click at [560, 288] on span "Download Anyway" at bounding box center [560, 286] width 65 height 11
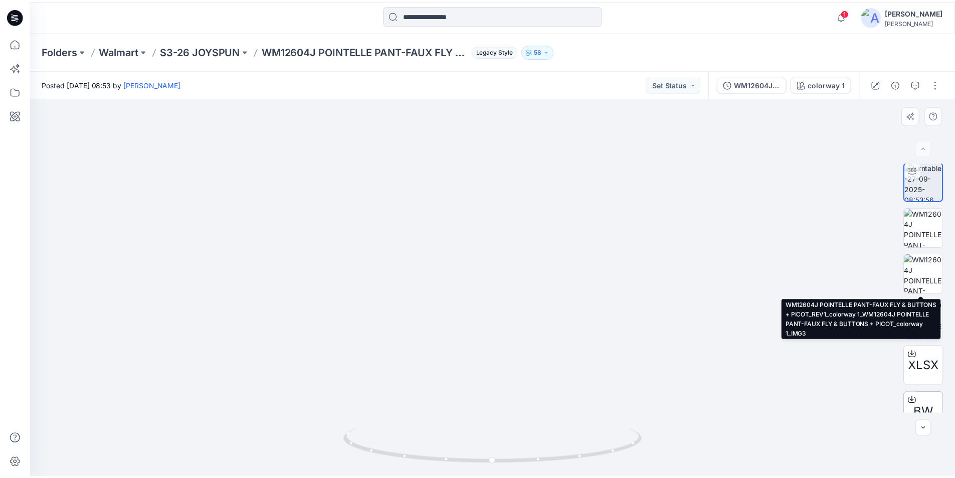
scroll to position [0, 0]
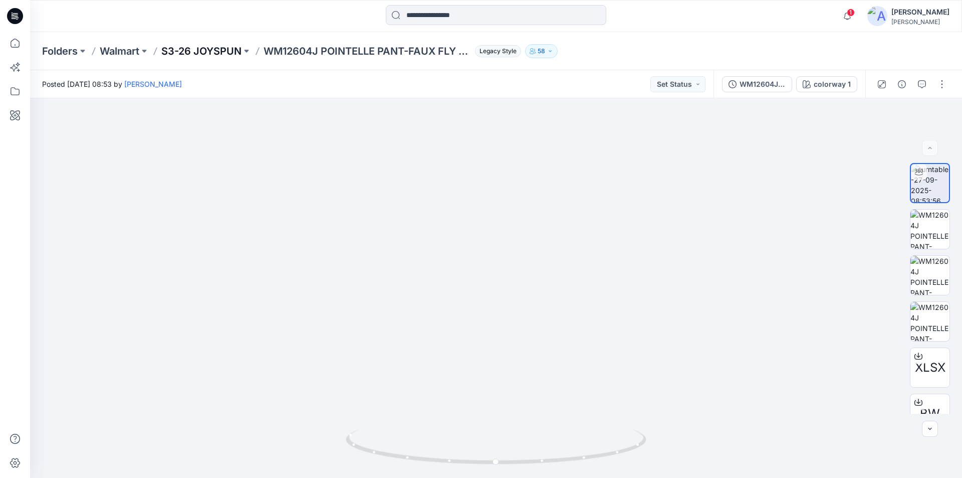
click at [191, 52] on p "S3-26 JOYSPUN" at bounding box center [201, 51] width 80 height 14
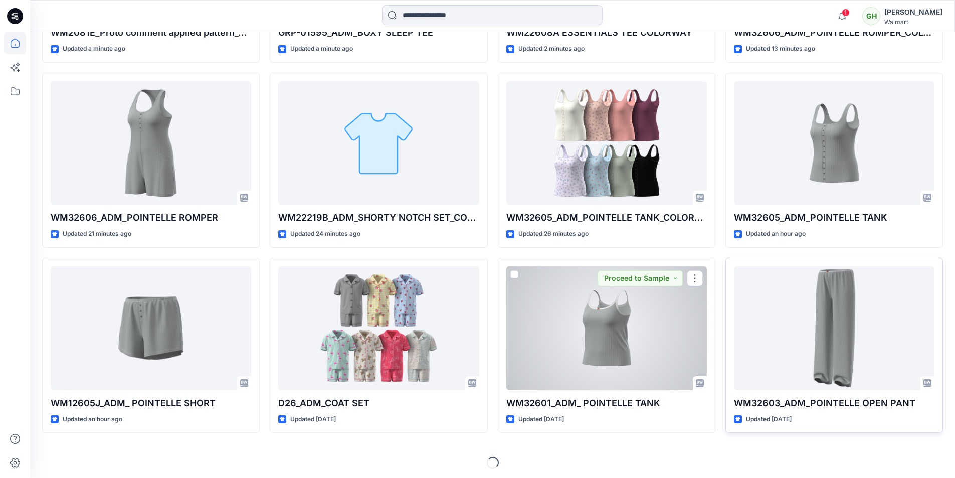
scroll to position [434, 0]
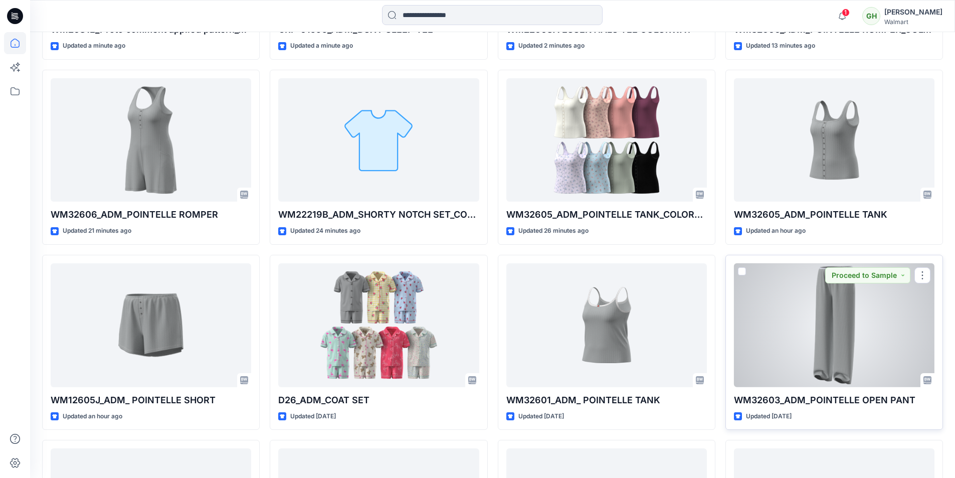
click at [820, 329] on div at bounding box center [834, 325] width 200 height 124
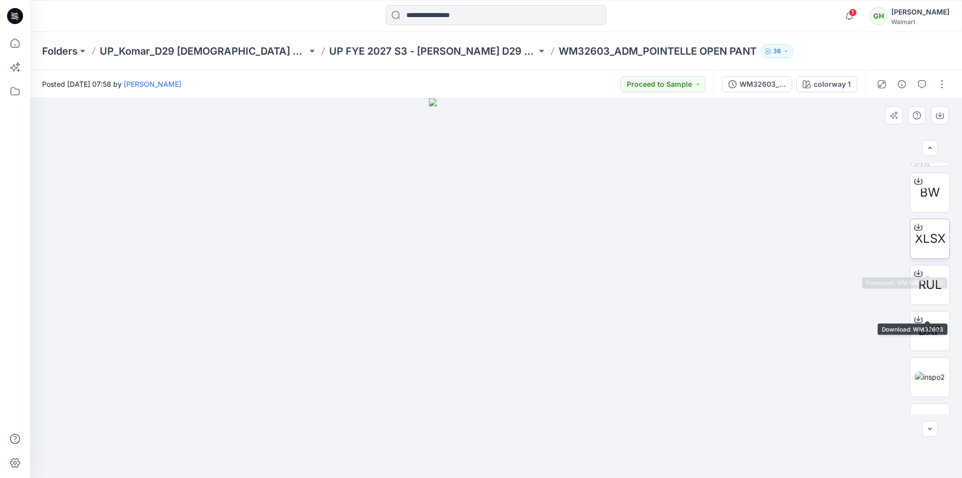
scroll to position [251, 0]
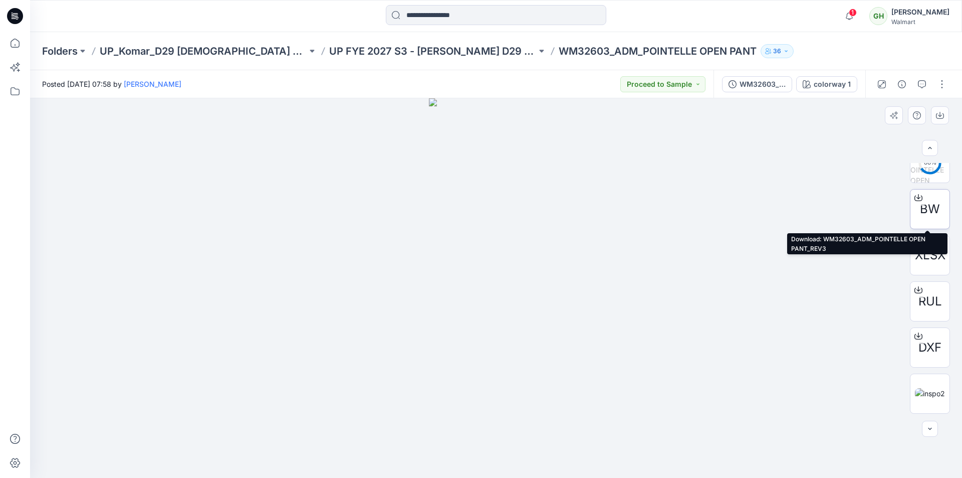
click at [917, 198] on icon at bounding box center [919, 195] width 4 height 5
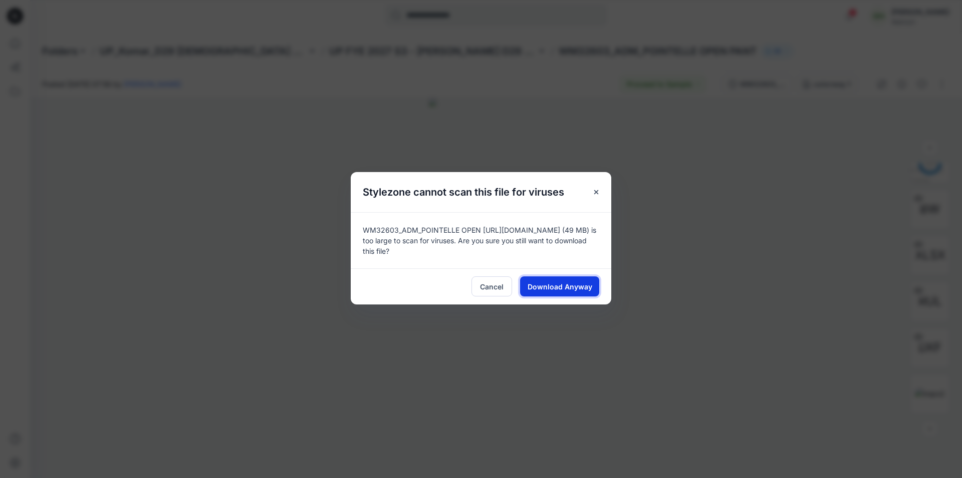
click at [558, 284] on span "Download Anyway" at bounding box center [560, 286] width 65 height 11
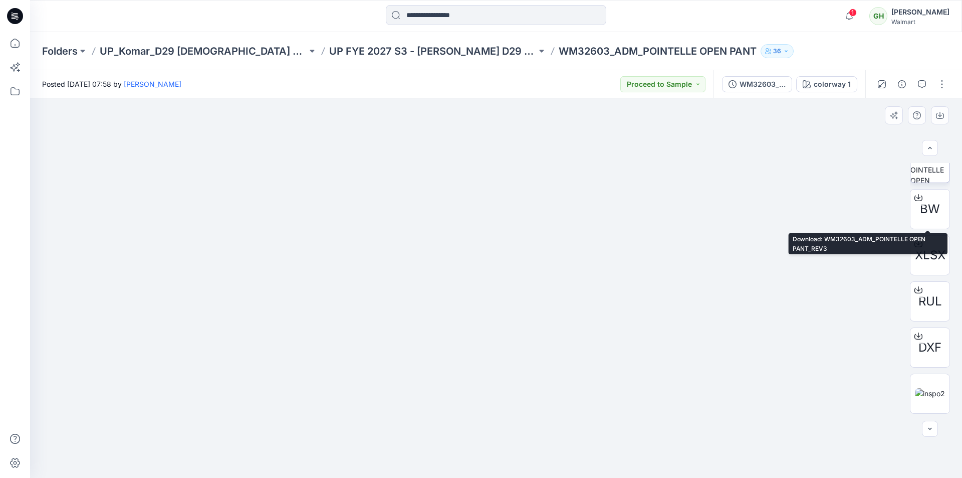
click at [932, 178] on img at bounding box center [930, 162] width 39 height 39
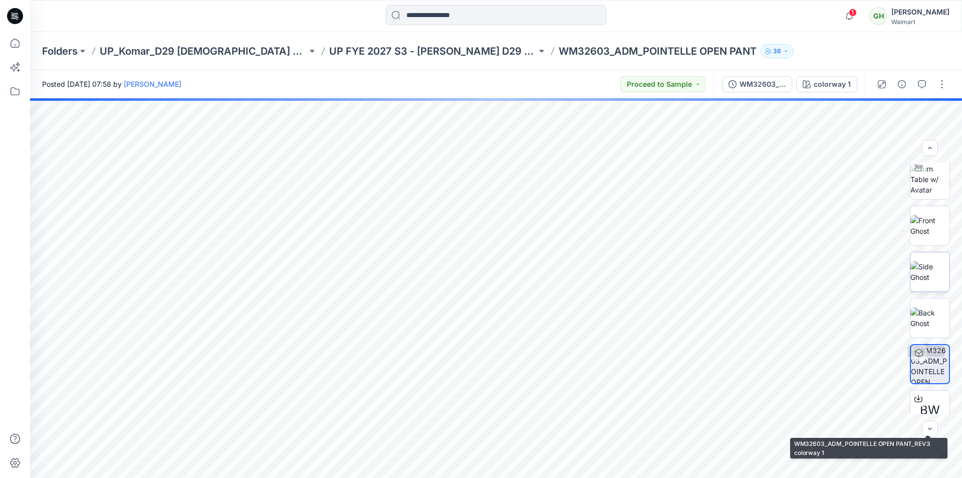
scroll to position [0, 0]
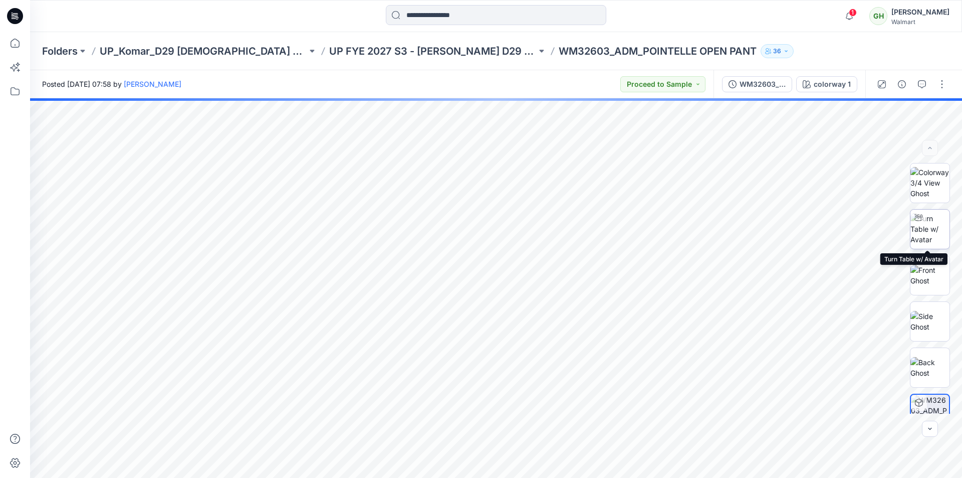
click at [928, 231] on img at bounding box center [930, 229] width 39 height 32
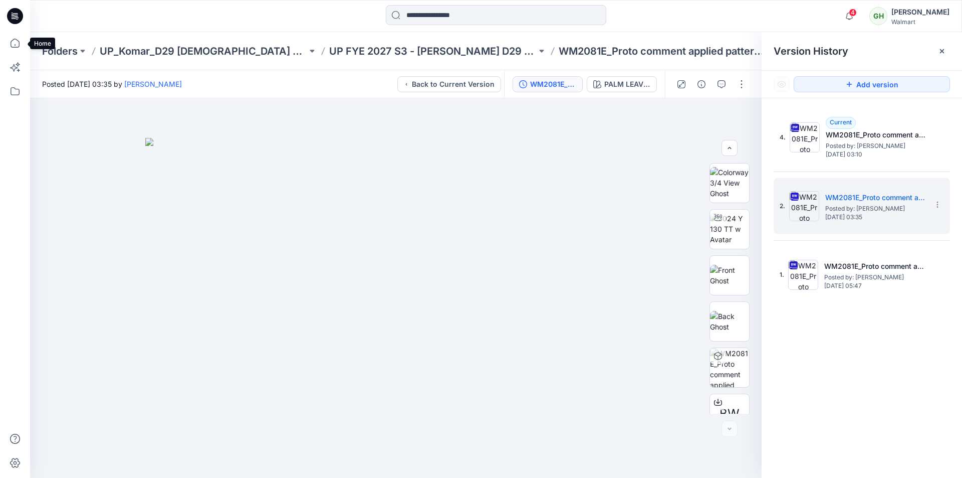
click at [9, 46] on icon at bounding box center [15, 43] width 22 height 22
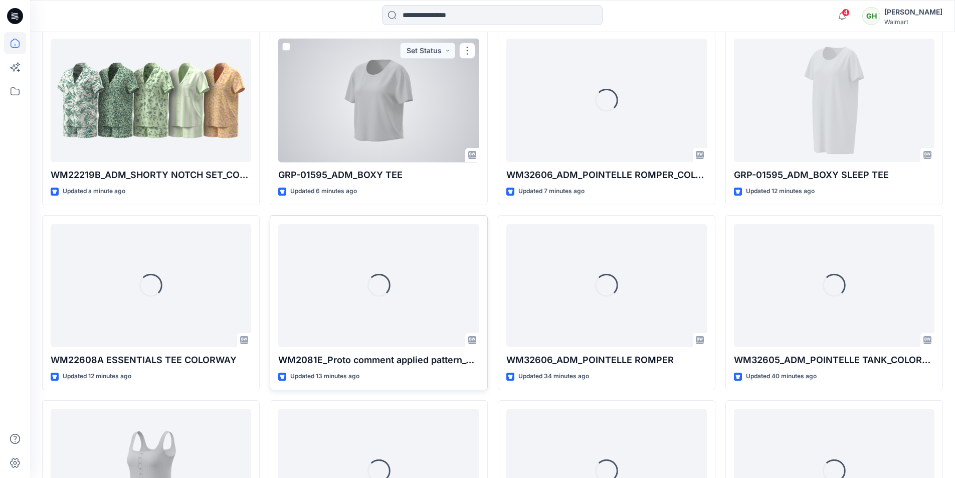
scroll to position [292, 0]
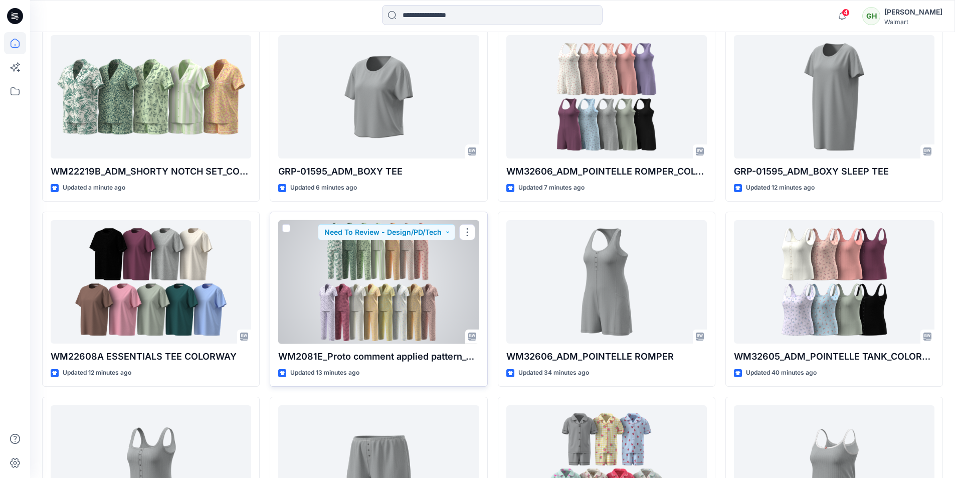
click at [404, 308] on div at bounding box center [378, 282] width 200 height 124
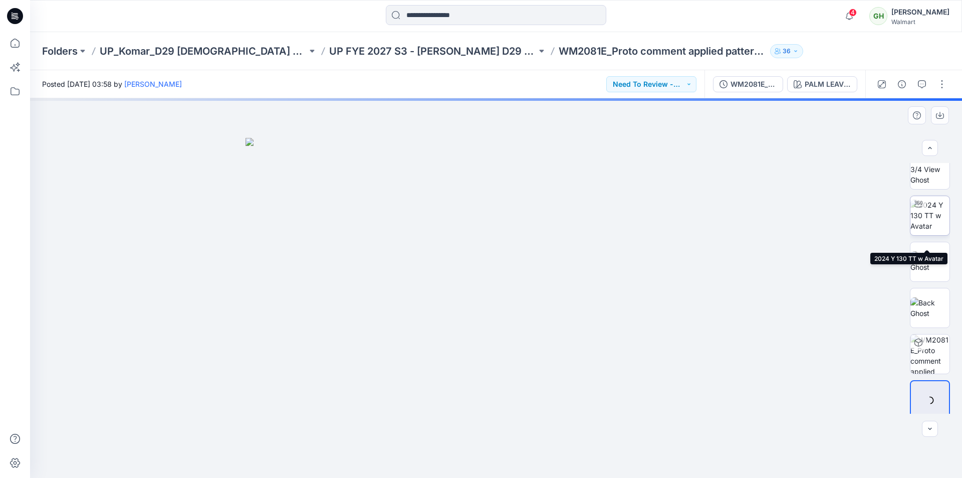
scroll to position [20, 0]
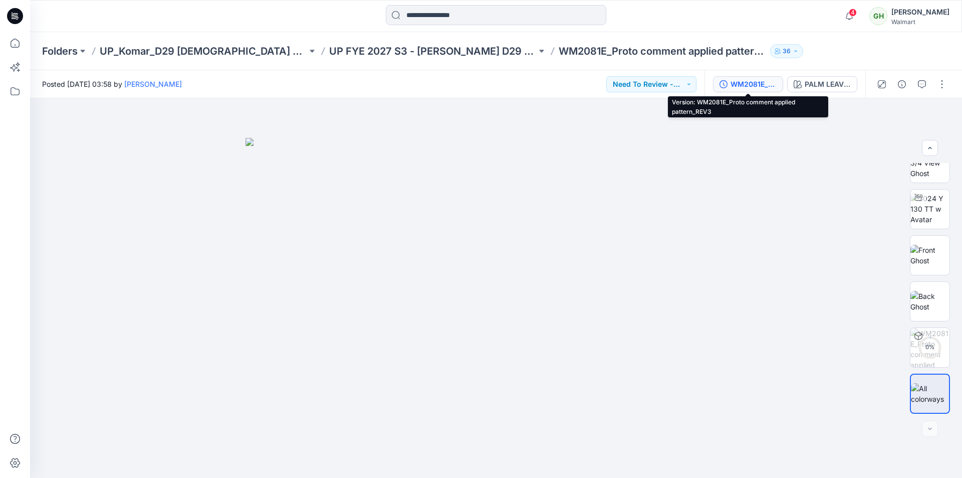
click at [750, 83] on div "WM2081E_Proto comment applied pattern_REV3" at bounding box center [754, 84] width 46 height 11
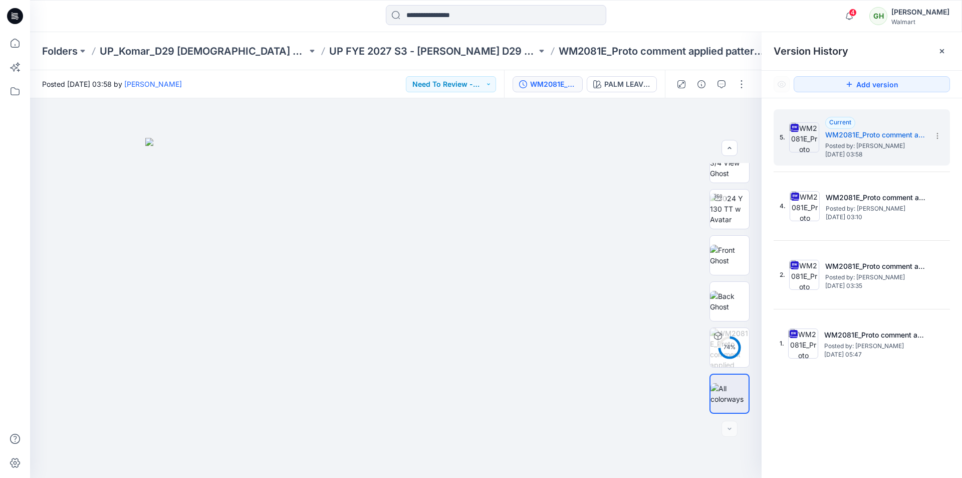
click at [940, 52] on icon at bounding box center [942, 51] width 8 height 8
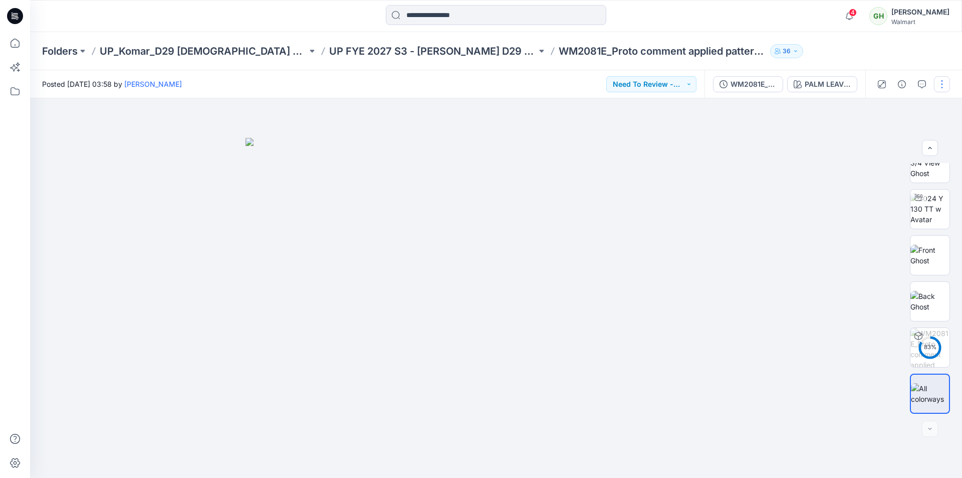
click at [940, 83] on button "button" at bounding box center [942, 84] width 16 height 16
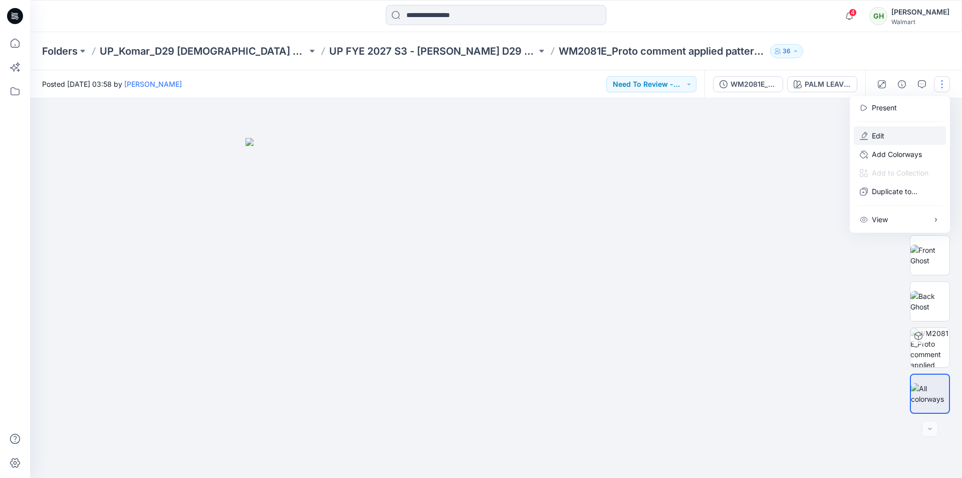
click at [873, 140] on p "Edit" at bounding box center [878, 135] width 13 height 11
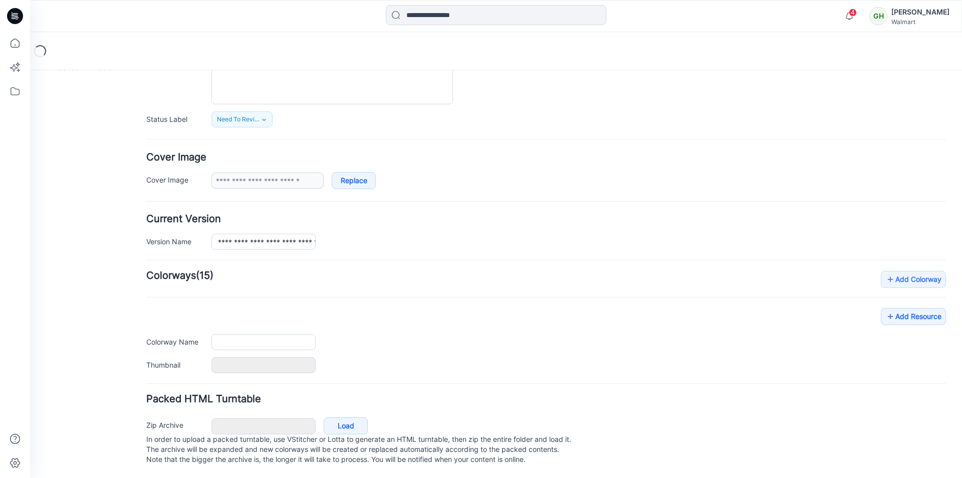
type input "**********"
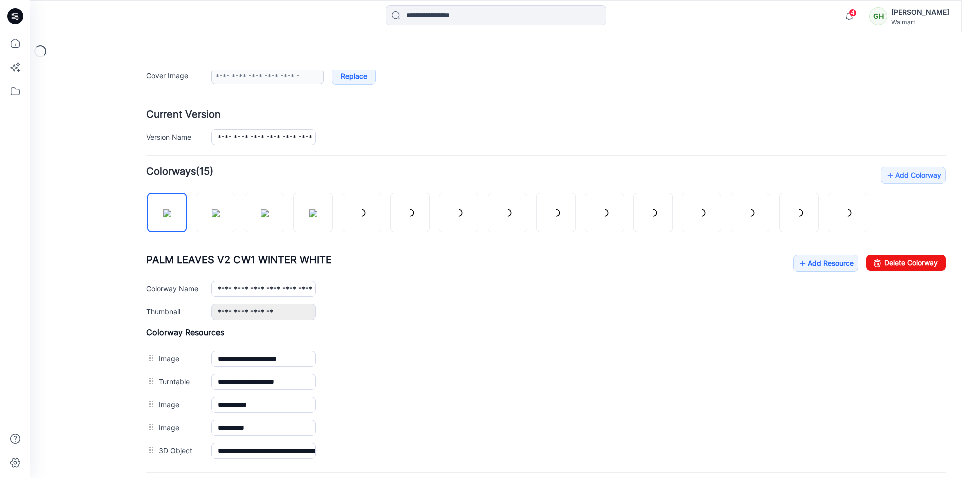
scroll to position [273, 0]
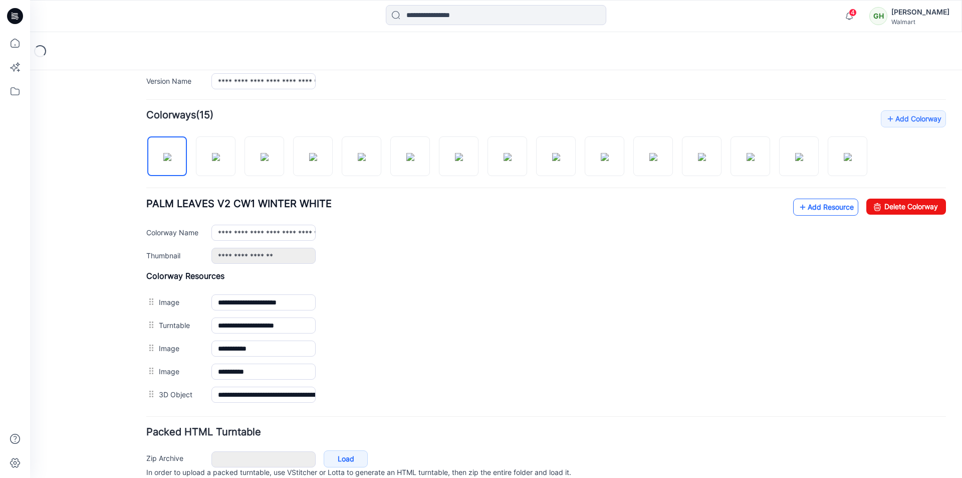
click at [803, 215] on link "Add Resource" at bounding box center [825, 206] width 65 height 17
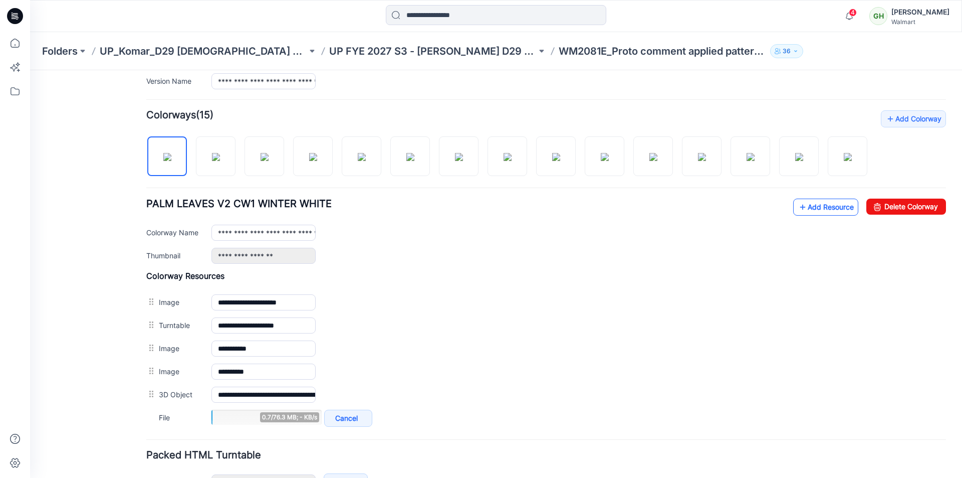
click at [800, 212] on link "Add Resource" at bounding box center [825, 206] width 65 height 17
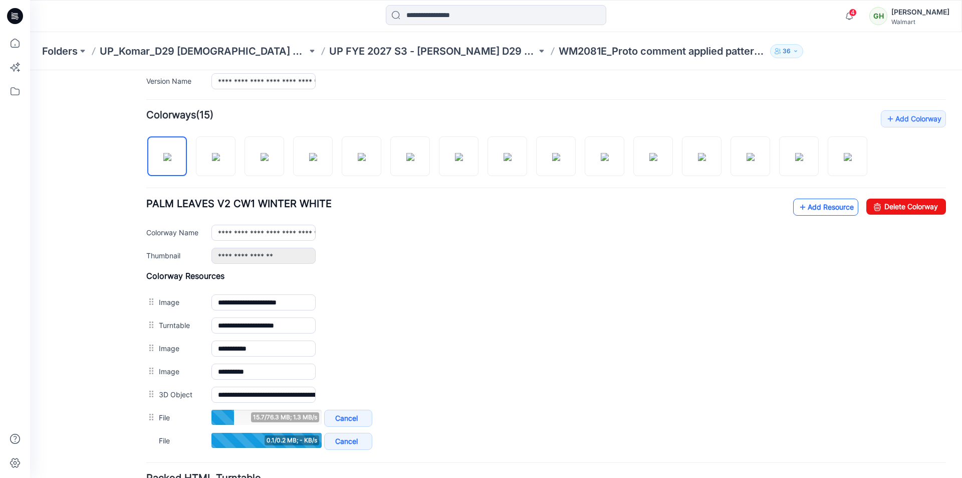
click at [816, 215] on link "Add Resource" at bounding box center [825, 206] width 65 height 17
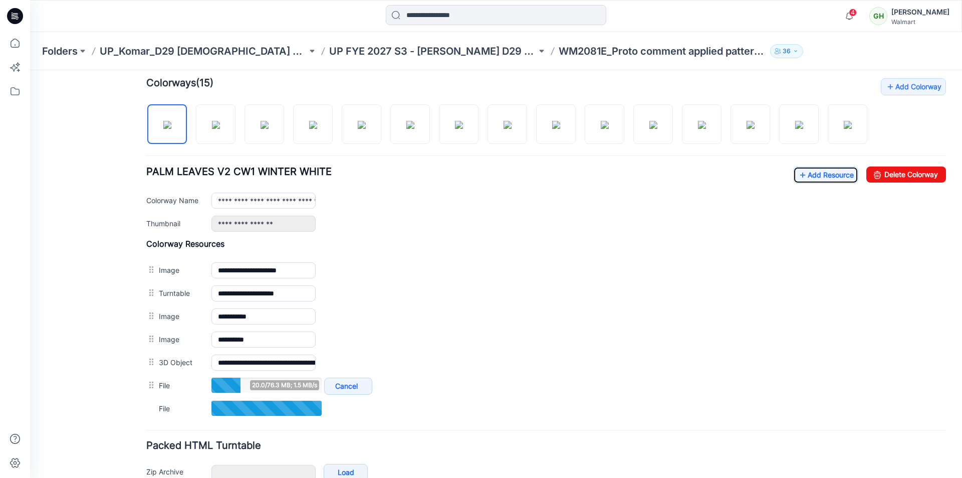
scroll to position [323, 0]
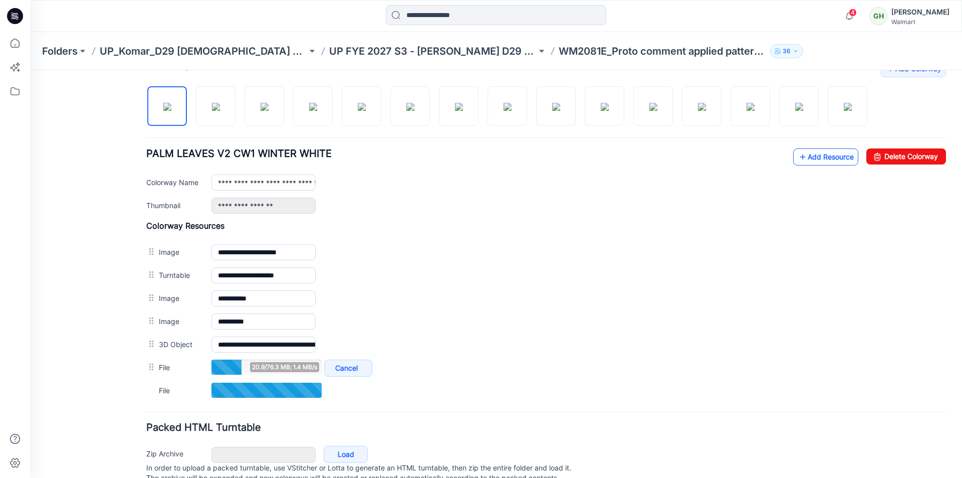
click at [807, 165] on link "Add Resource" at bounding box center [825, 156] width 65 height 17
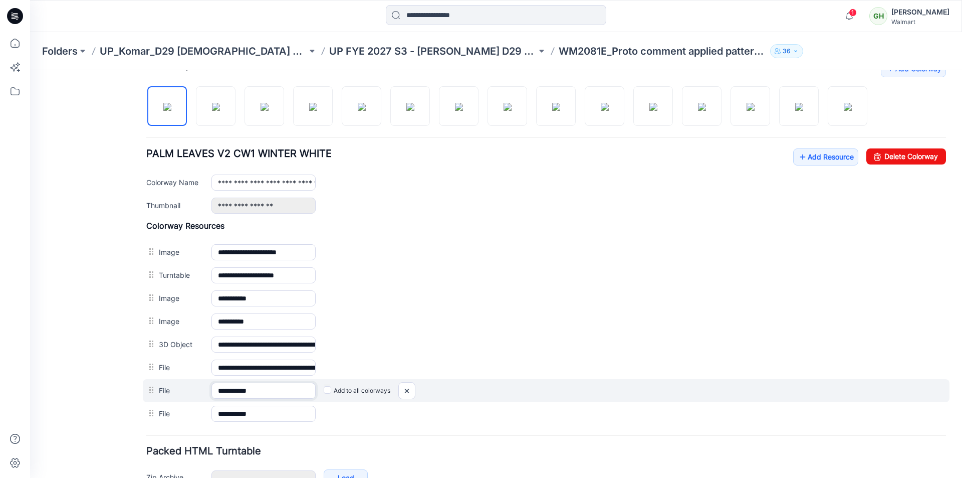
drag, startPoint x: 276, startPoint y: 402, endPoint x: 254, endPoint y: 402, distance: 21.6
click at [254, 398] on input "**********" at bounding box center [263, 390] width 104 height 16
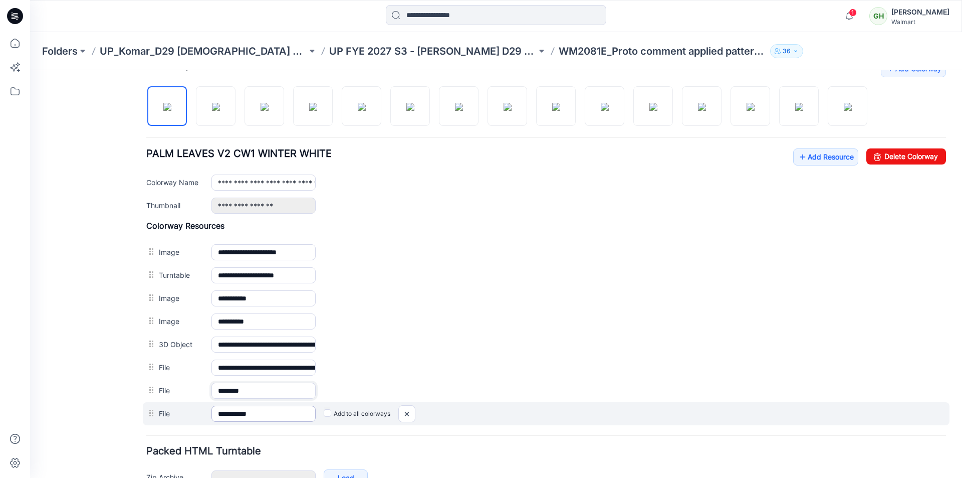
type input "*******"
click at [266, 421] on input "**********" at bounding box center [263, 413] width 104 height 16
drag, startPoint x: 266, startPoint y: 426, endPoint x: 256, endPoint y: 429, distance: 10.5
click at [253, 421] on input "**********" at bounding box center [263, 413] width 104 height 16
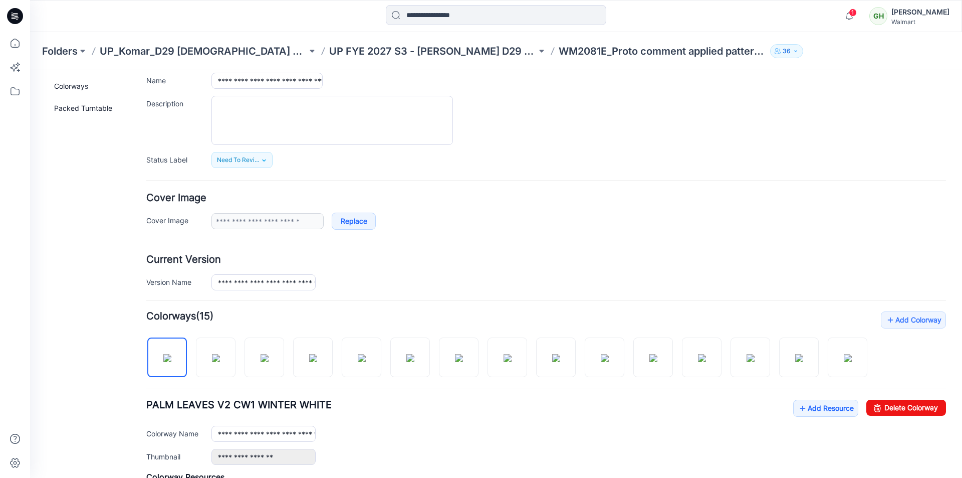
scroll to position [0, 0]
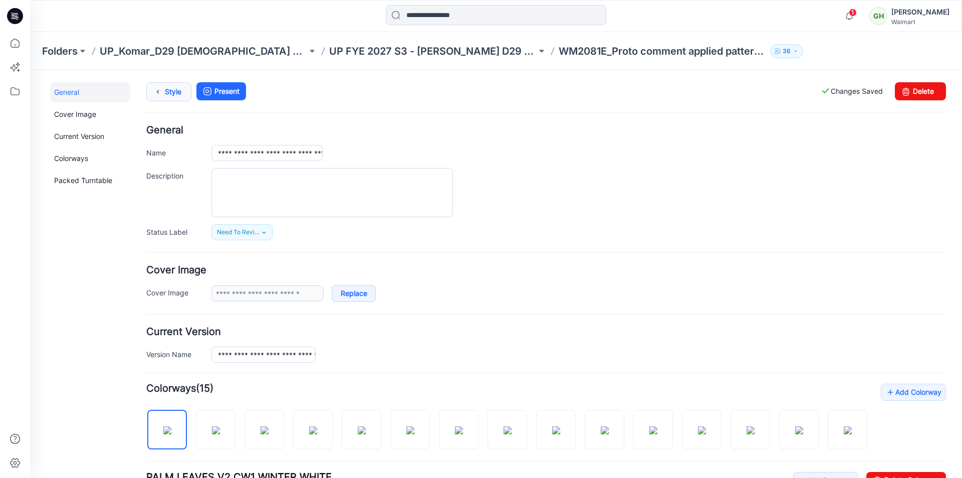
type input "*******"
click at [170, 93] on link "Style" at bounding box center [168, 91] width 45 height 19
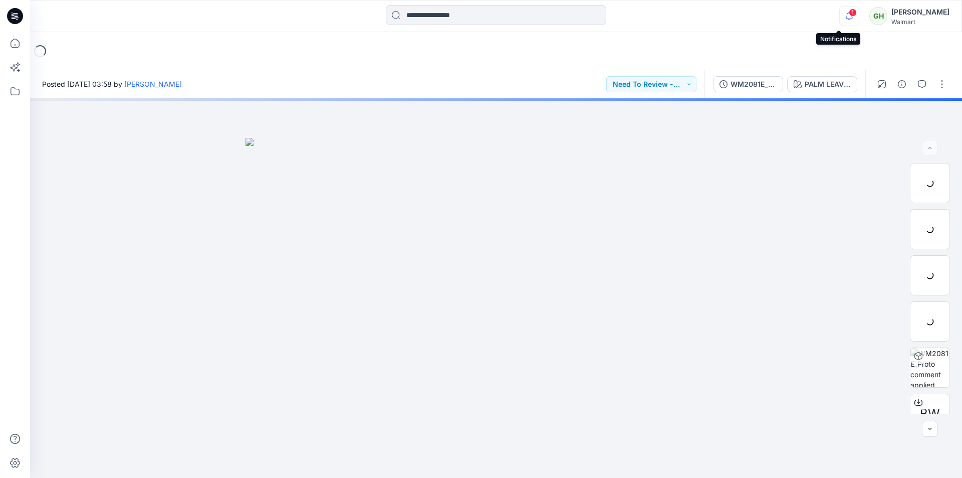
click at [840, 17] on icon "button" at bounding box center [849, 16] width 19 height 20
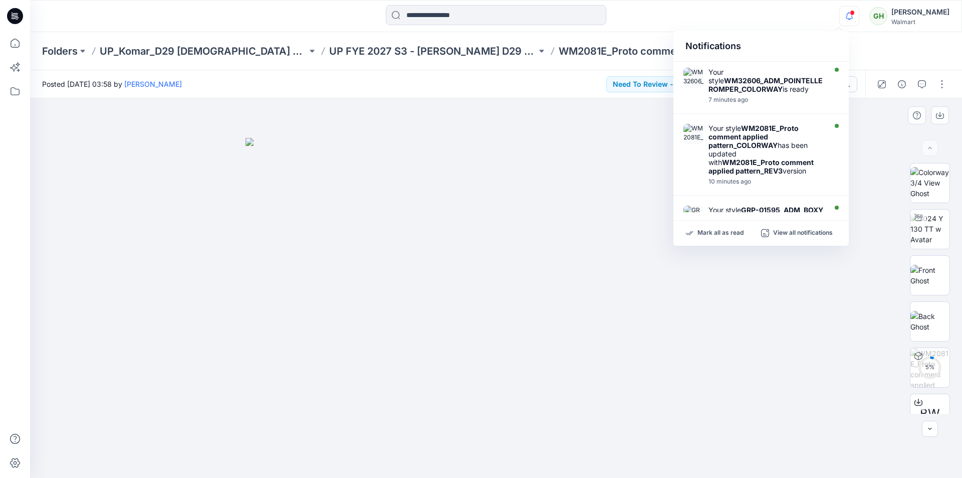
click at [668, 290] on img at bounding box center [496, 308] width 501 height 340
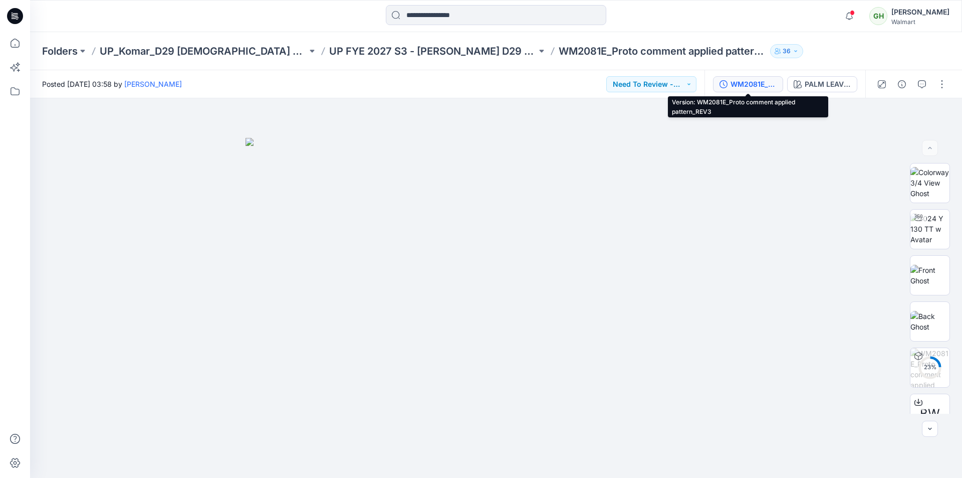
click at [757, 83] on div "WM2081E_Proto comment applied pattern_REV3" at bounding box center [754, 84] width 46 height 11
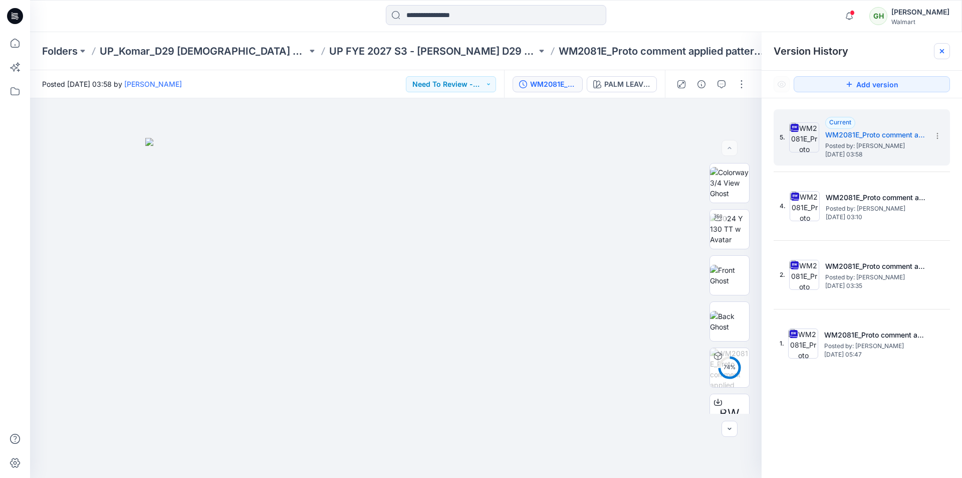
click at [943, 51] on icon at bounding box center [942, 51] width 4 height 4
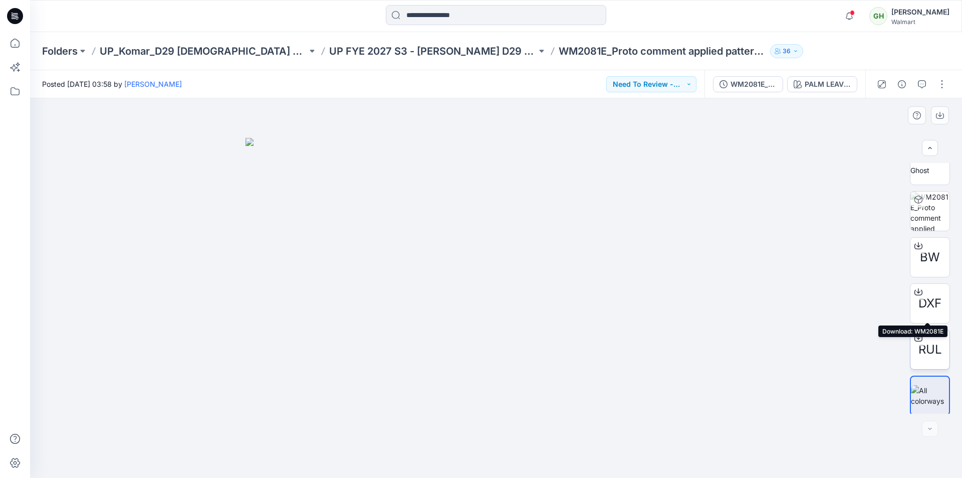
scroll to position [158, 0]
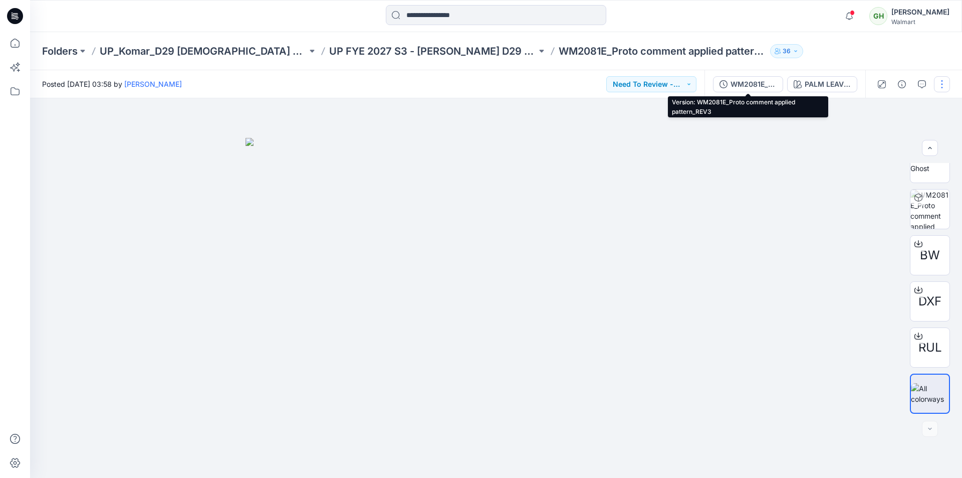
click at [748, 82] on div "WM2081E_Proto comment applied pattern_REV3" at bounding box center [754, 84] width 46 height 11
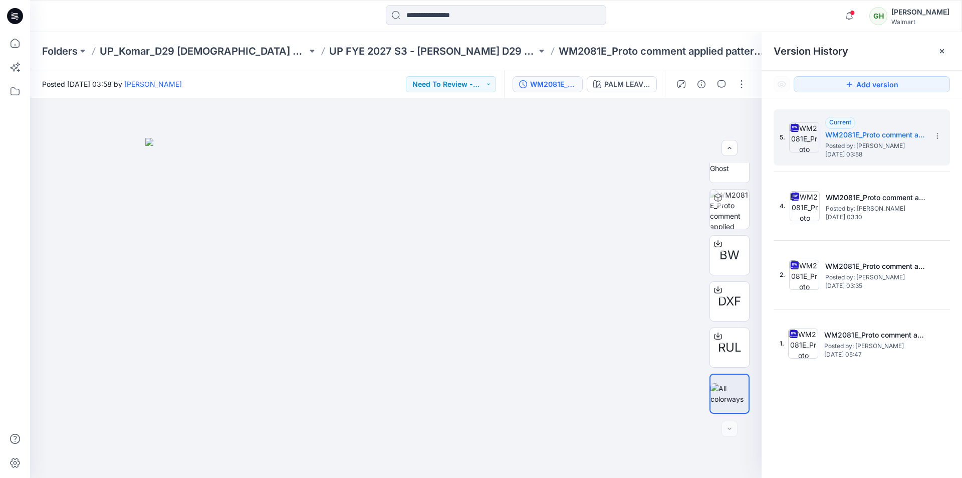
click at [349, 24] on div at bounding box center [496, 16] width 466 height 22
click at [894, 152] on span "Wednesday, October 01, 2025 03:58" at bounding box center [875, 154] width 100 height 7
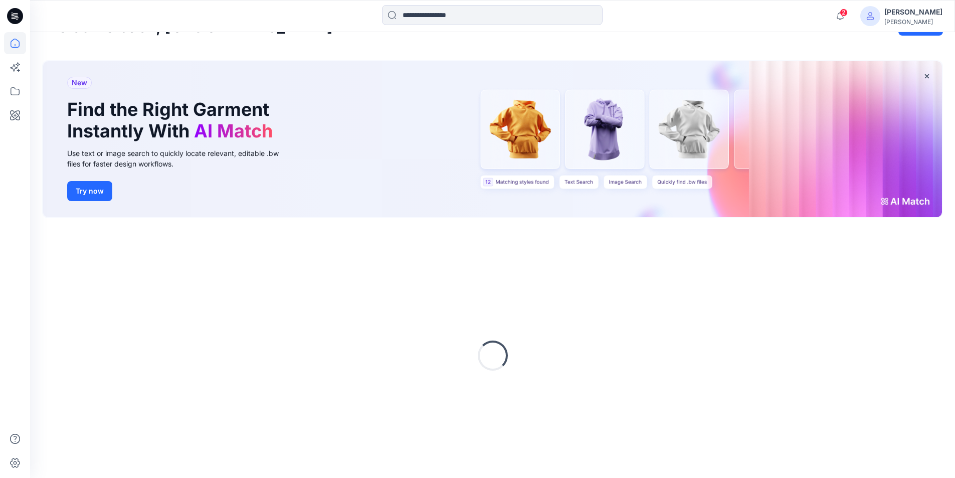
scroll to position [42, 0]
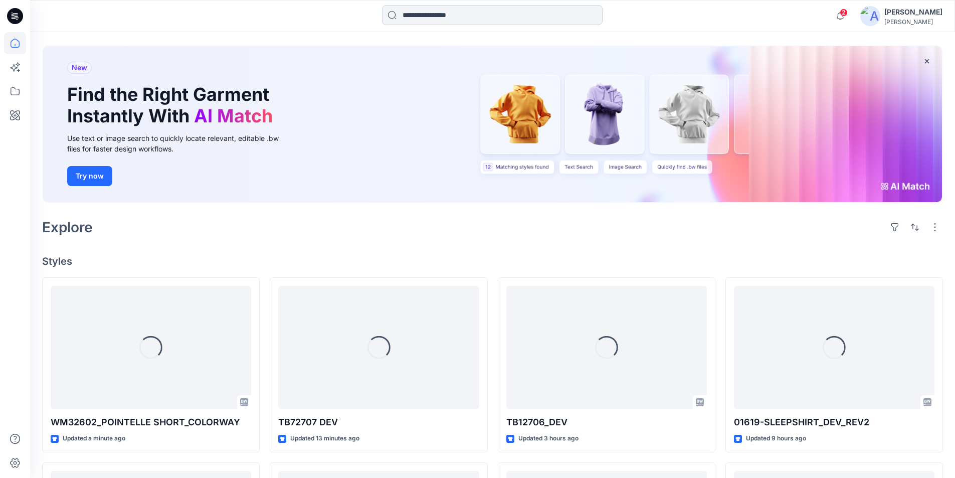
click at [461, 17] on input at bounding box center [492, 15] width 221 height 20
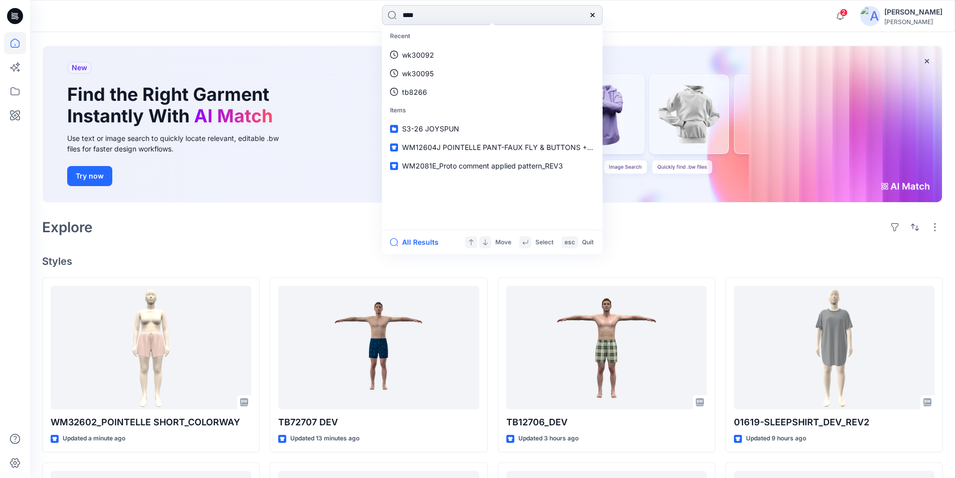
type input "****"
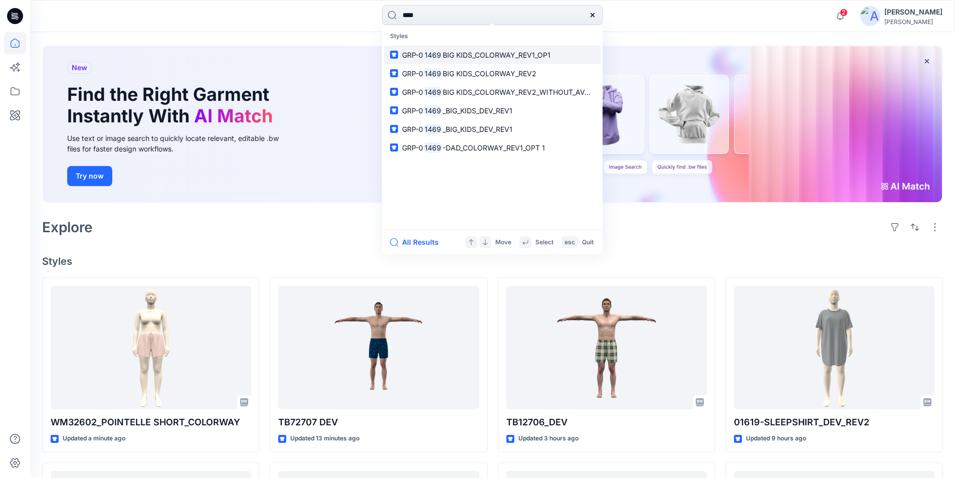
click at [512, 55] on span "BIG KIDS_COLORWAY_REV1_OP1" at bounding box center [497, 55] width 108 height 9
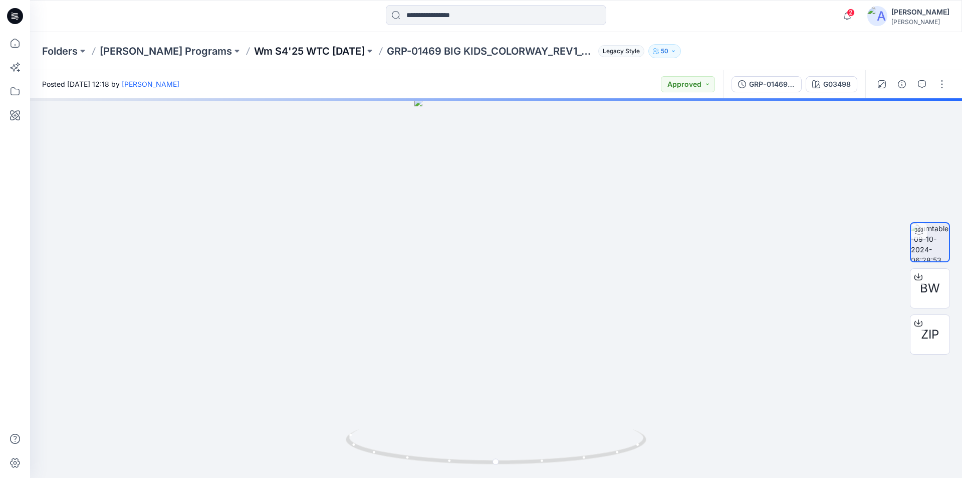
click at [323, 51] on p "Wm S4'25 WTC [DATE]" at bounding box center [309, 51] width 111 height 14
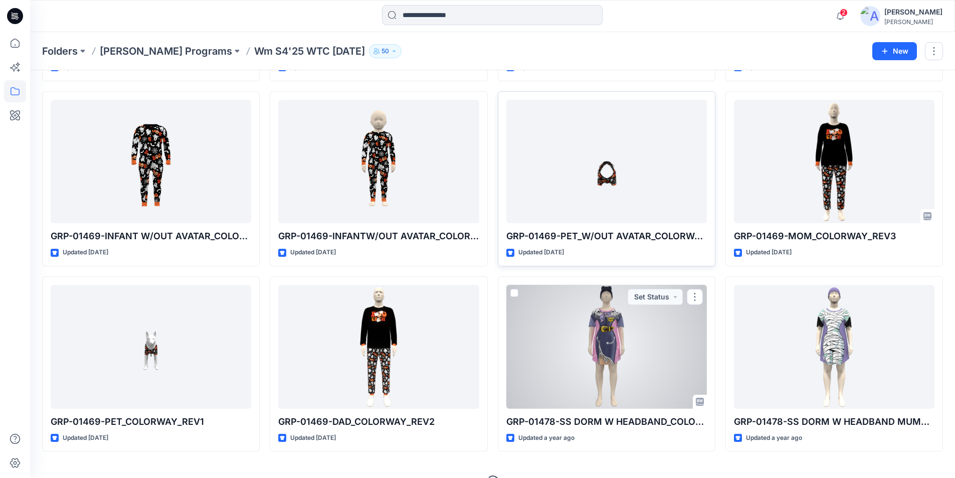
scroll to position [779, 0]
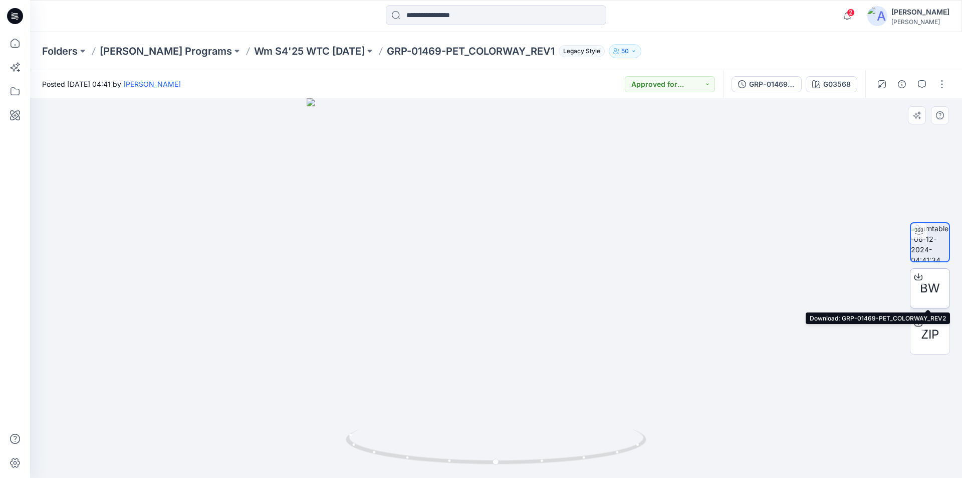
click at [919, 274] on icon at bounding box center [919, 275] width 4 height 5
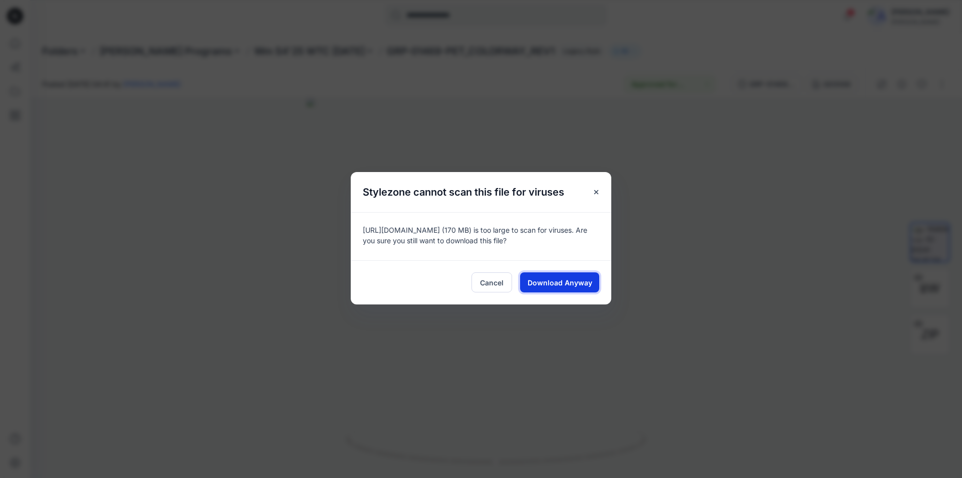
click at [544, 282] on span "Download Anyway" at bounding box center [560, 282] width 65 height 11
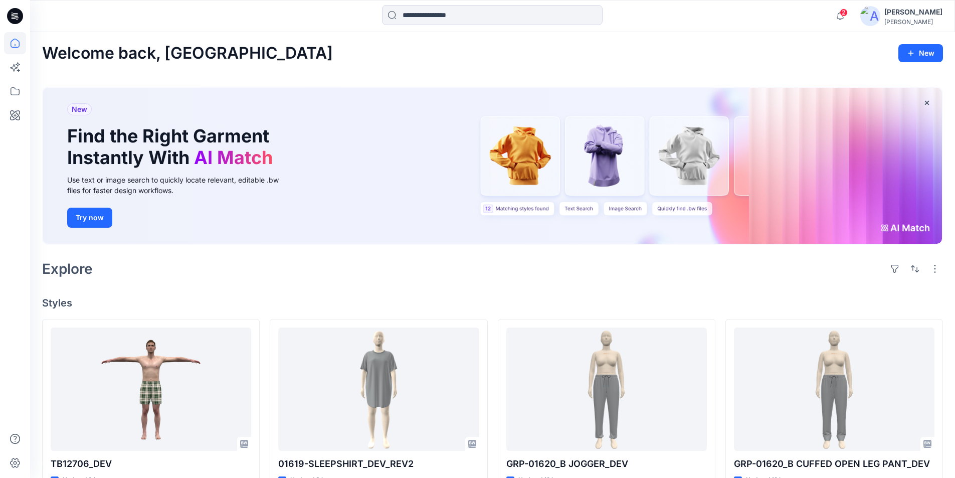
scroll to position [3, 0]
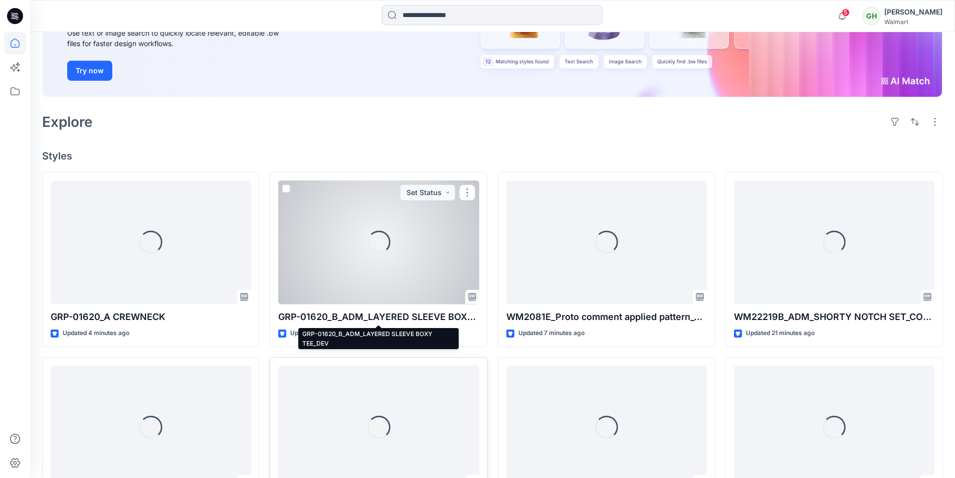
scroll to position [200, 0]
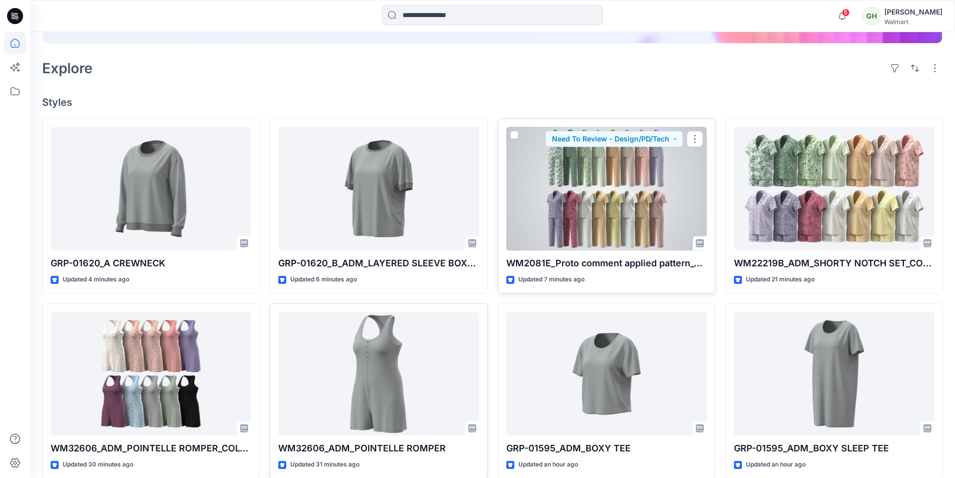
click at [472, 204] on div at bounding box center [606, 189] width 200 height 124
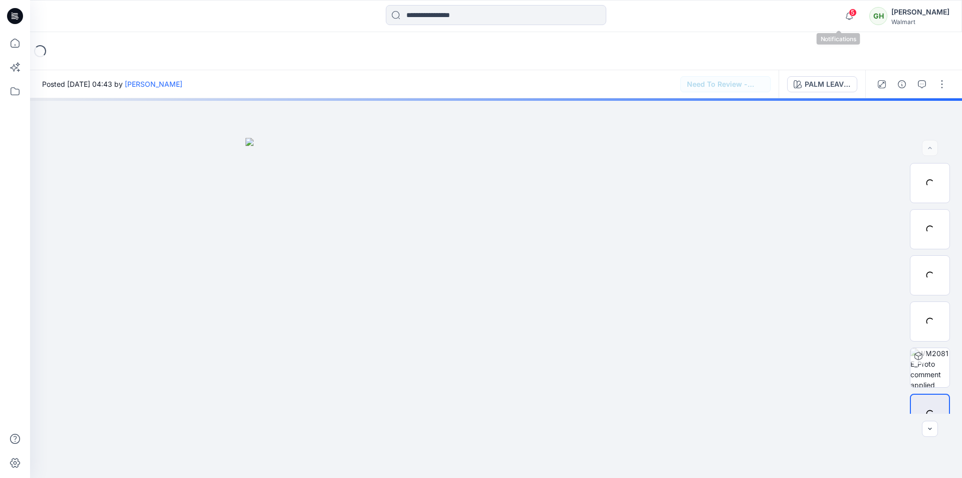
click at [472, 14] on span "5" at bounding box center [853, 13] width 8 height 8
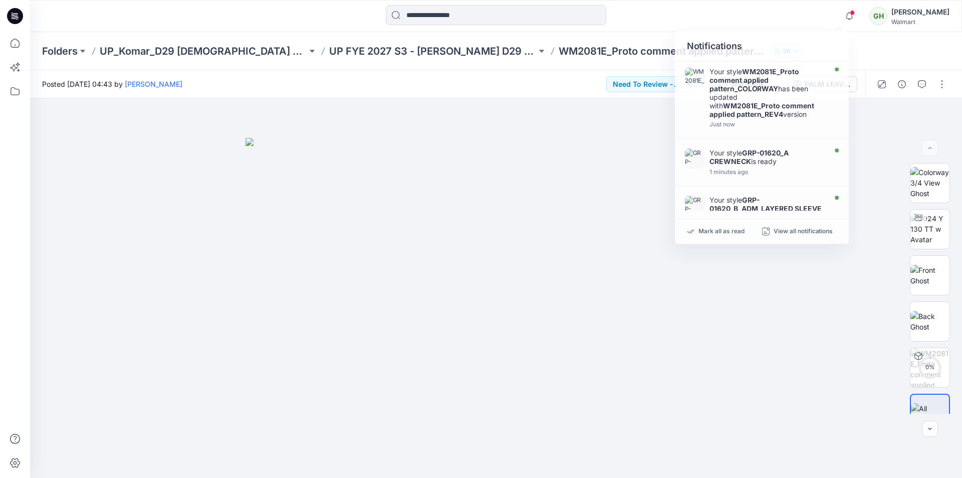
click at [472, 21] on div at bounding box center [496, 16] width 466 height 22
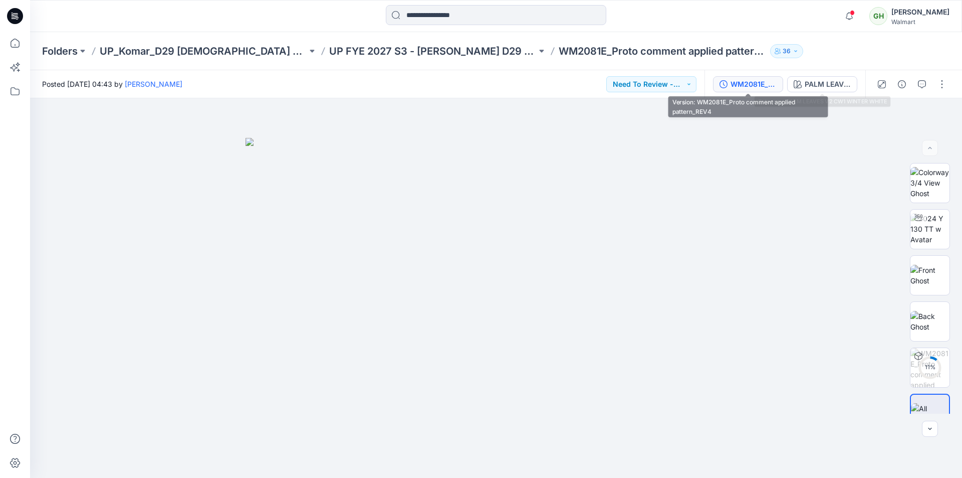
click at [472, 85] on div "WM2081E_Proto comment applied pattern_REV4" at bounding box center [754, 84] width 46 height 11
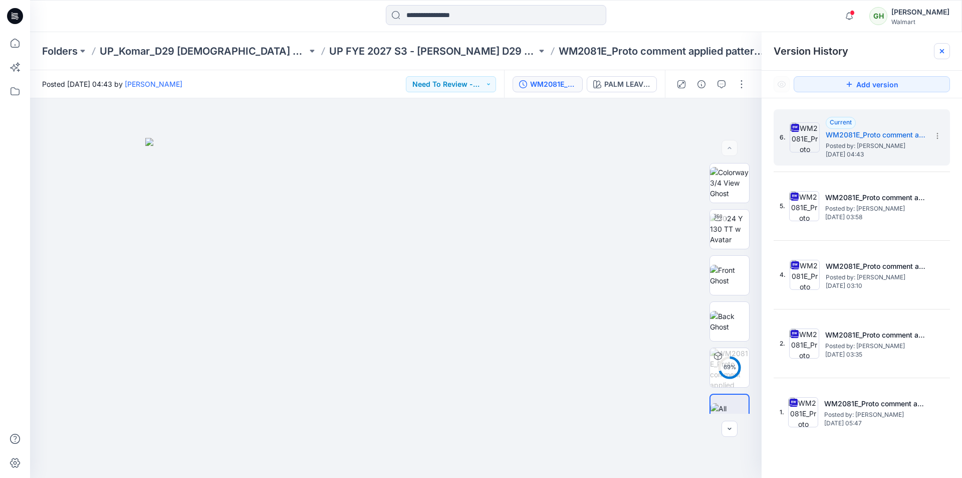
click at [472, 52] on icon at bounding box center [942, 51] width 8 height 8
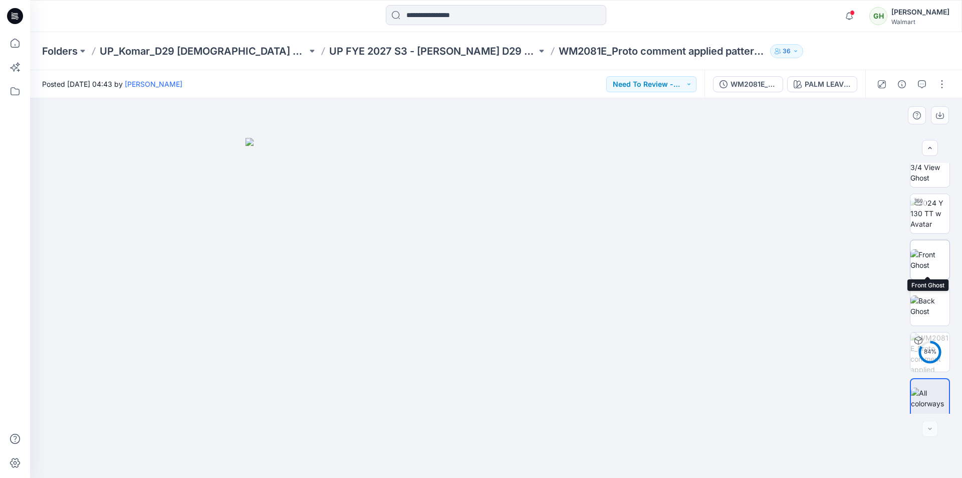
scroll to position [20, 0]
click at [472, 85] on button "button" at bounding box center [942, 84] width 16 height 16
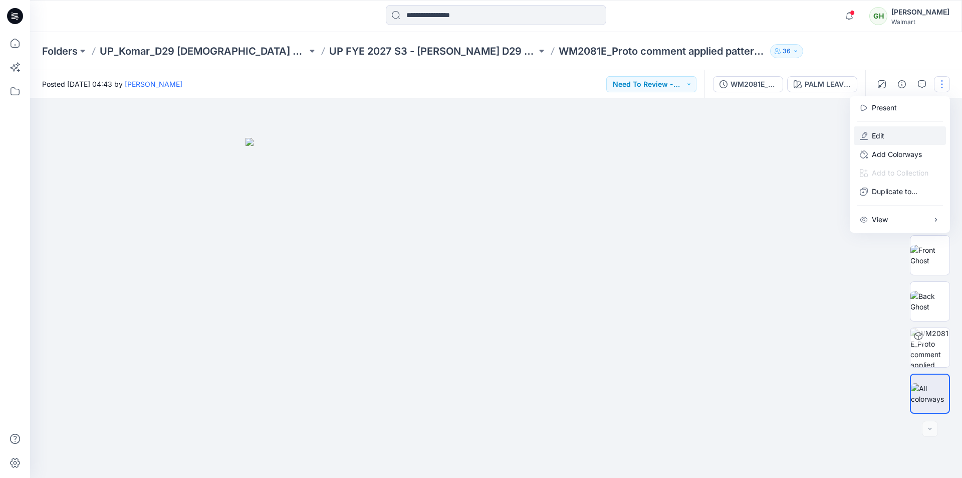
click at [472, 138] on button "Edit" at bounding box center [900, 135] width 92 height 19
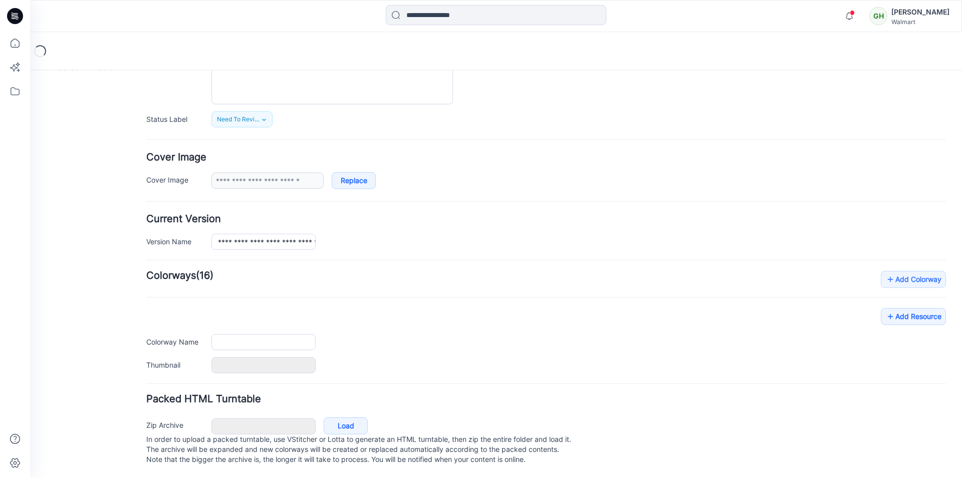
scroll to position [123, 0]
type input "**********"
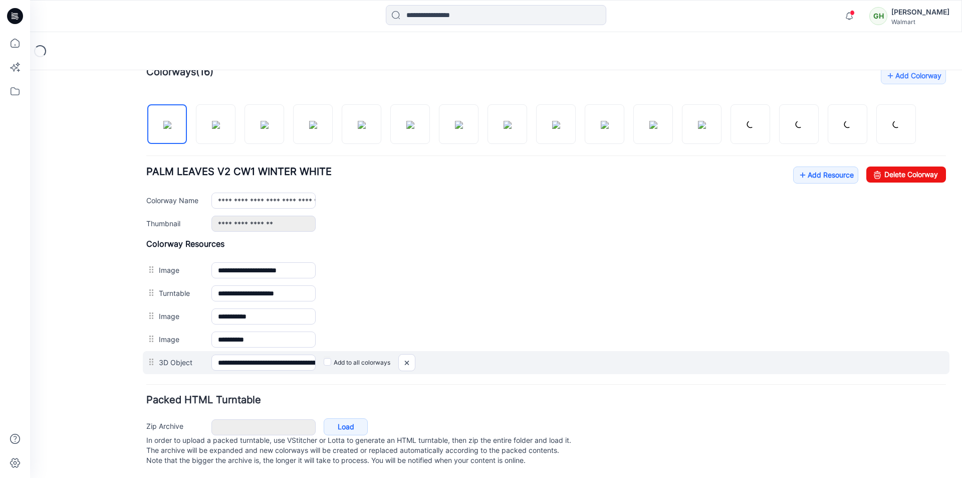
scroll to position [323, 0]
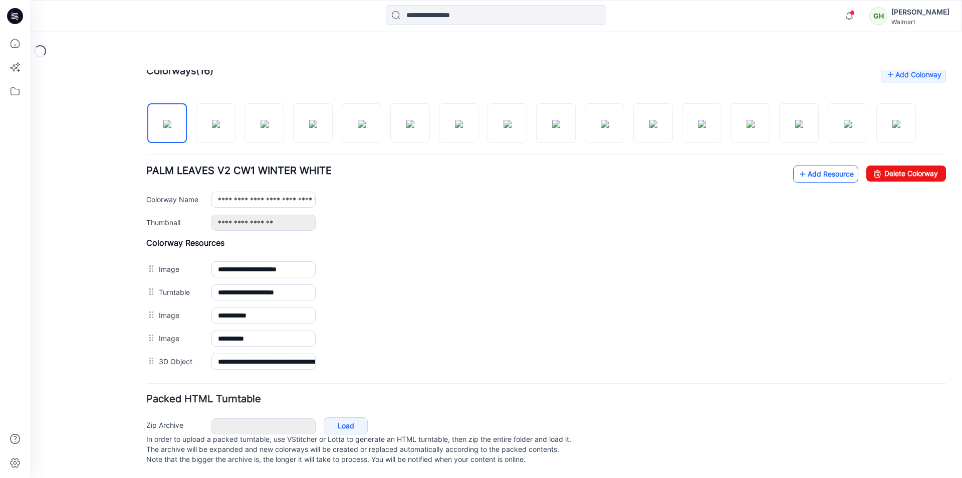
click at [802, 167] on link "Add Resource" at bounding box center [825, 173] width 65 height 17
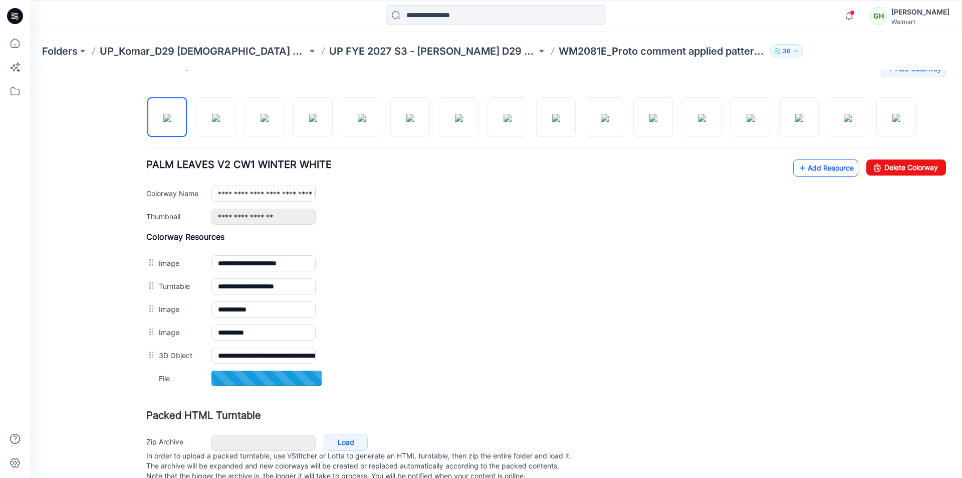
click at [804, 167] on link "Add Resource" at bounding box center [825, 167] width 65 height 17
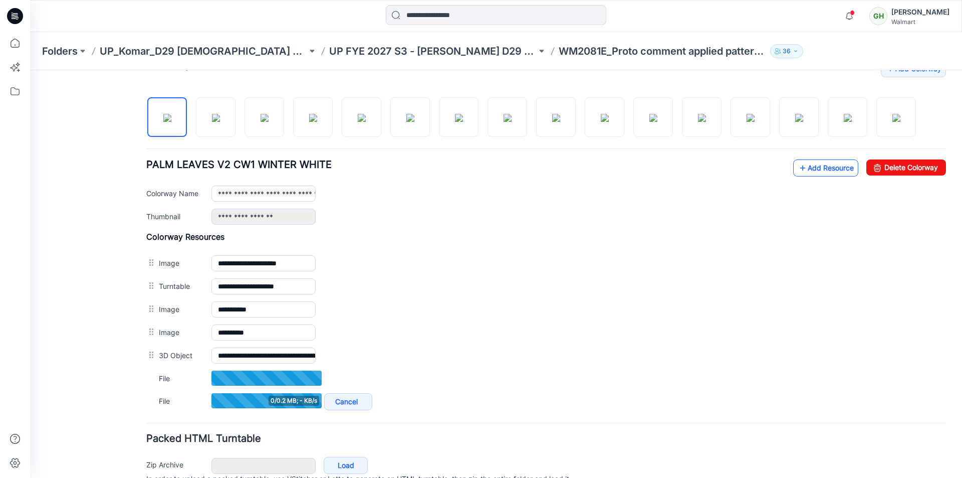
click at [815, 173] on link "Add Resource" at bounding box center [825, 167] width 65 height 17
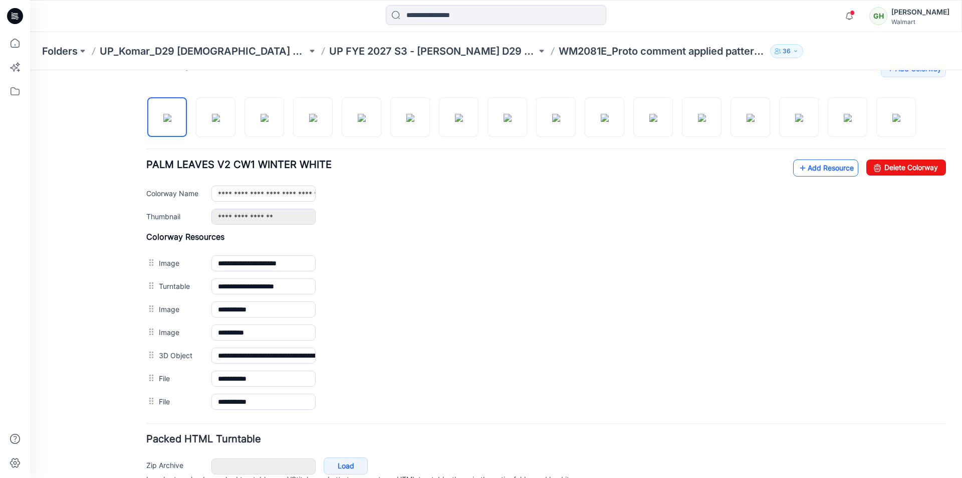
click at [798, 168] on icon at bounding box center [803, 168] width 10 height 16
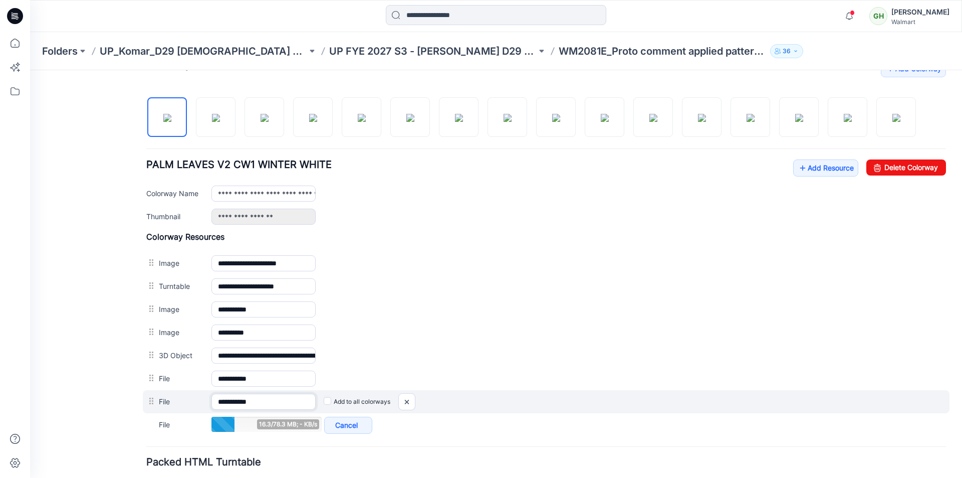
drag, startPoint x: 265, startPoint y: 402, endPoint x: 252, endPoint y: 403, distance: 12.6
click at [252, 403] on input "**********" at bounding box center [263, 401] width 104 height 16
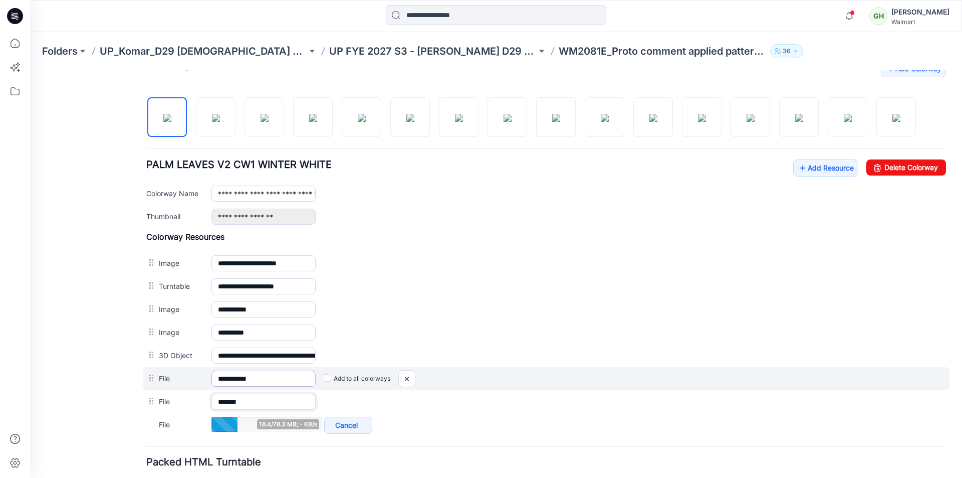
type input "*******"
click at [267, 378] on input "**********" at bounding box center [263, 378] width 104 height 16
drag, startPoint x: 273, startPoint y: 377, endPoint x: 252, endPoint y: 377, distance: 20.5
click at [252, 377] on input "**********" at bounding box center [263, 378] width 104 height 16
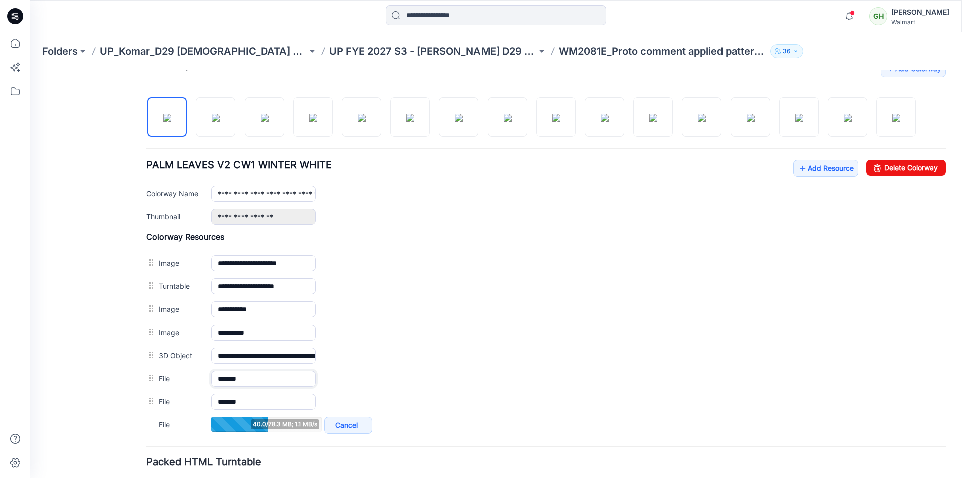
type input "*******"
click at [681, 172] on div "**********" at bounding box center [546, 191] width 800 height 65
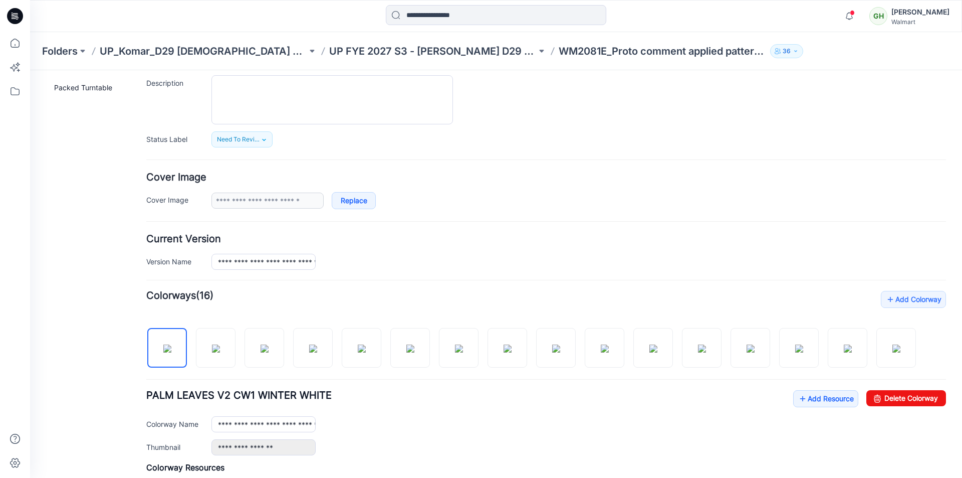
scroll to position [0, 0]
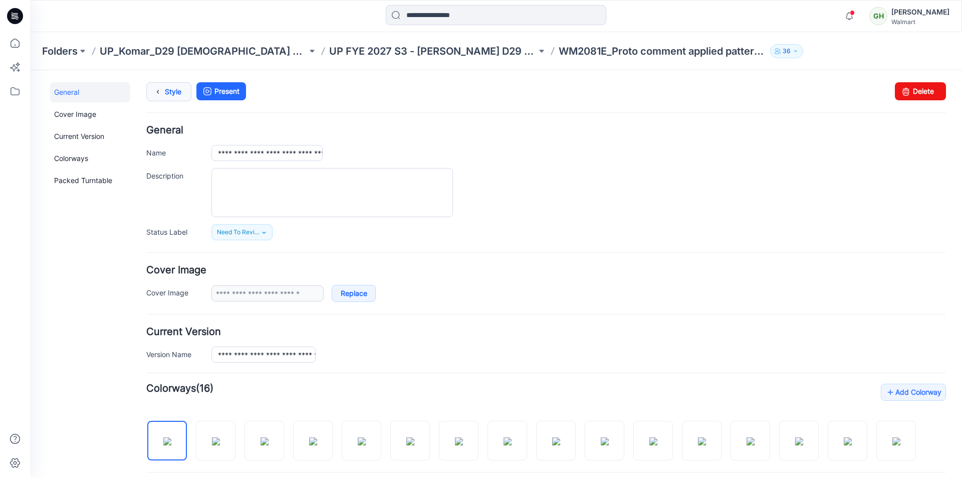
click at [164, 90] on icon at bounding box center [158, 92] width 14 height 18
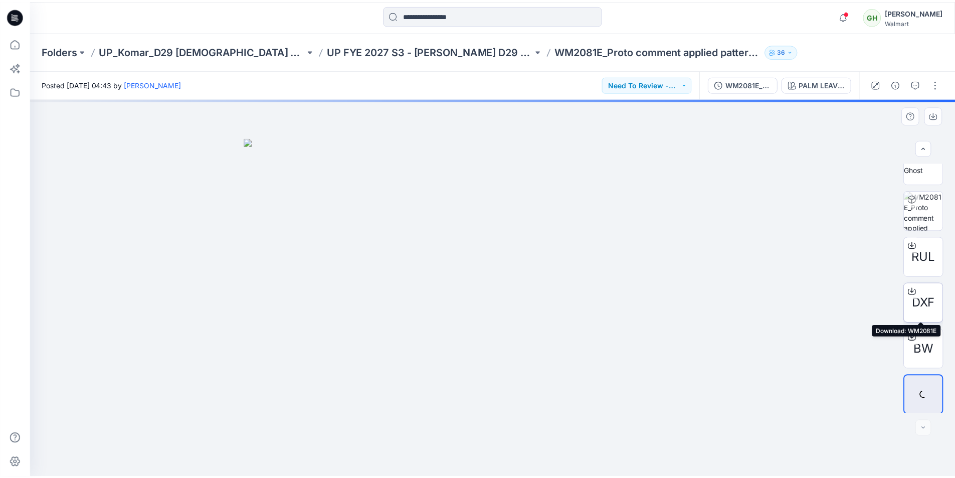
scroll to position [158, 0]
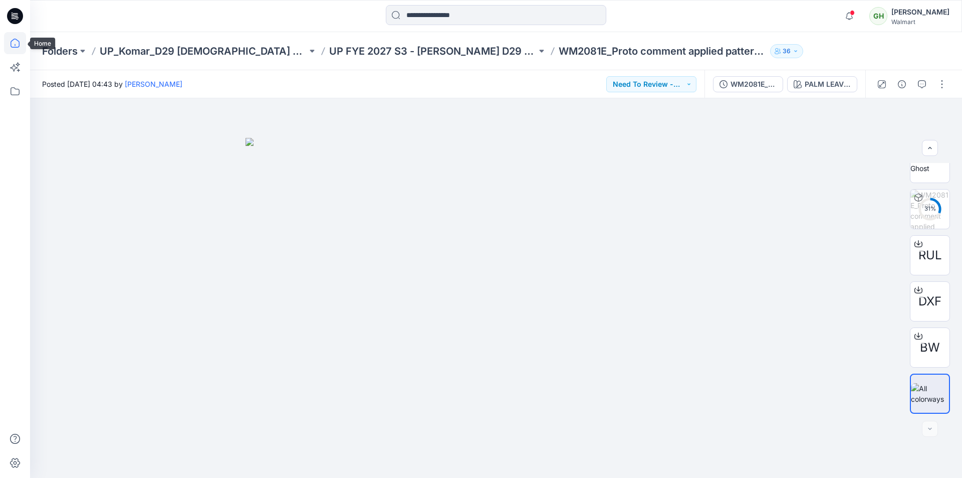
click at [13, 43] on icon at bounding box center [15, 43] width 22 height 22
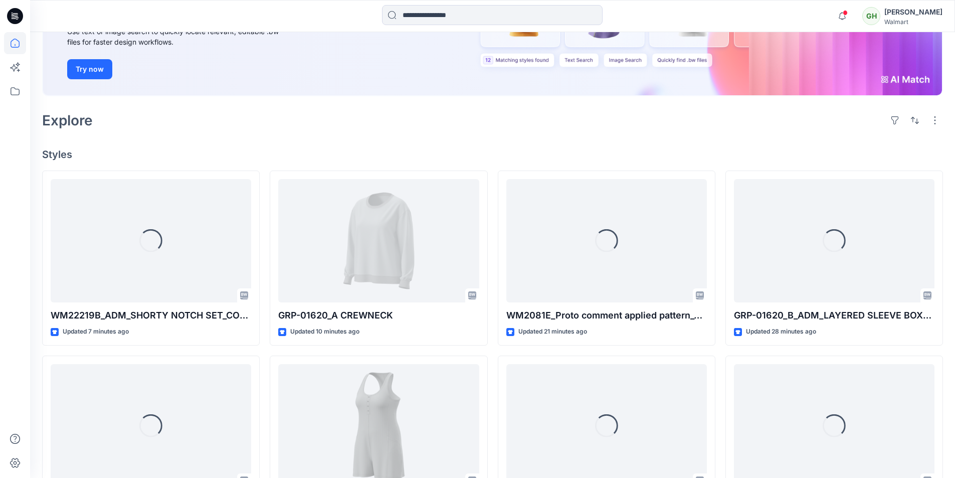
scroll to position [150, 0]
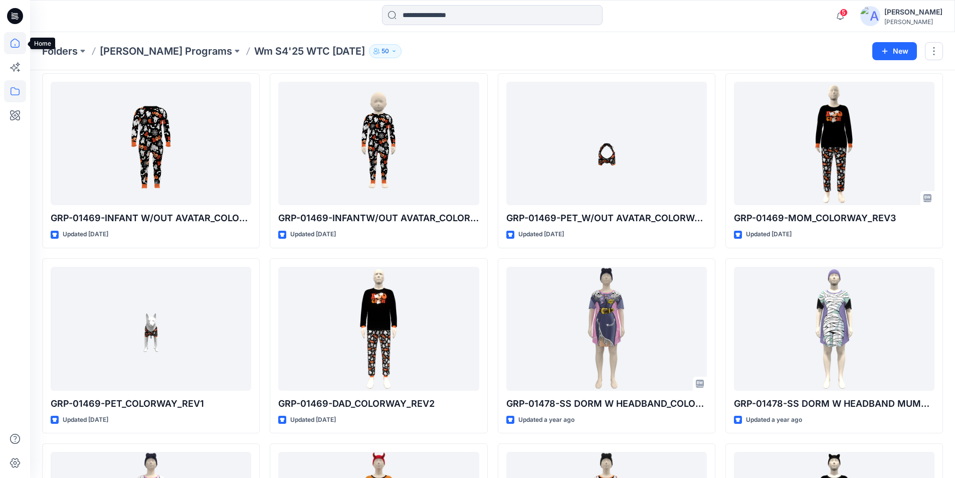
click at [16, 43] on icon at bounding box center [15, 43] width 22 height 22
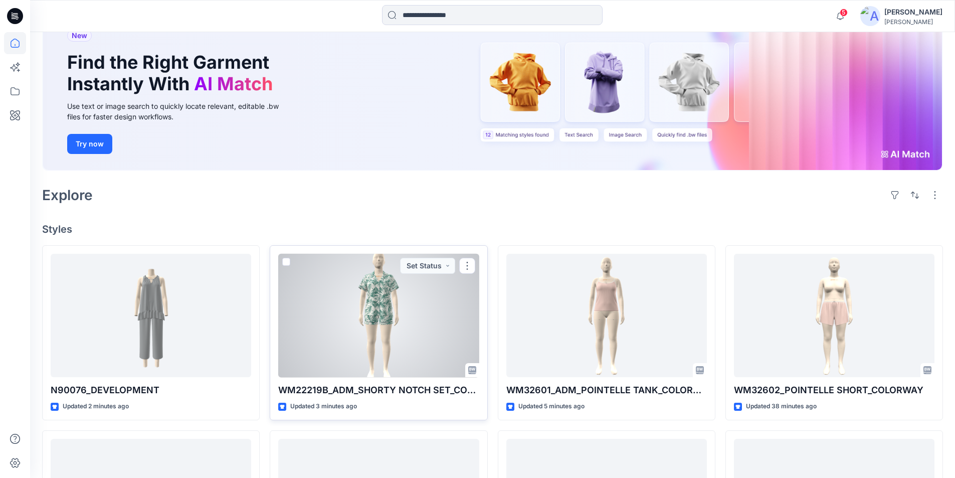
scroll to position [92, 0]
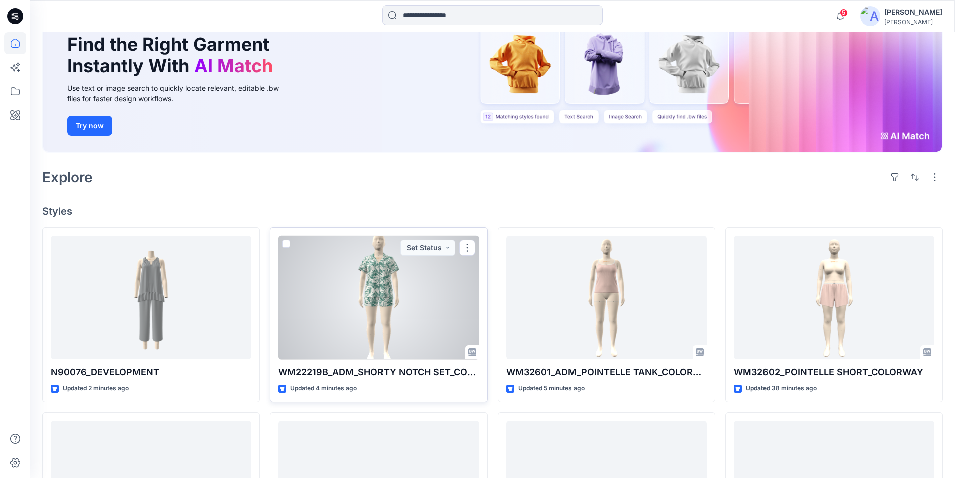
click at [370, 328] on div at bounding box center [378, 298] width 200 height 124
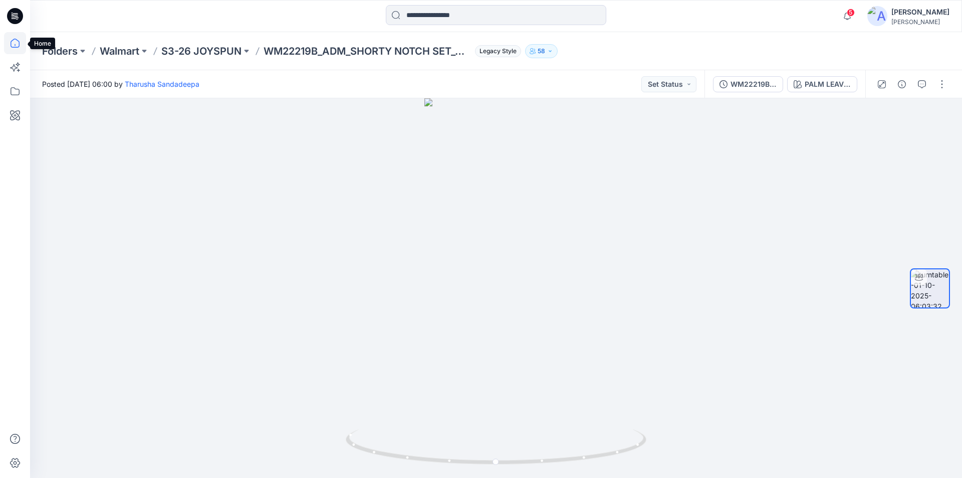
click at [12, 45] on icon at bounding box center [15, 43] width 22 height 22
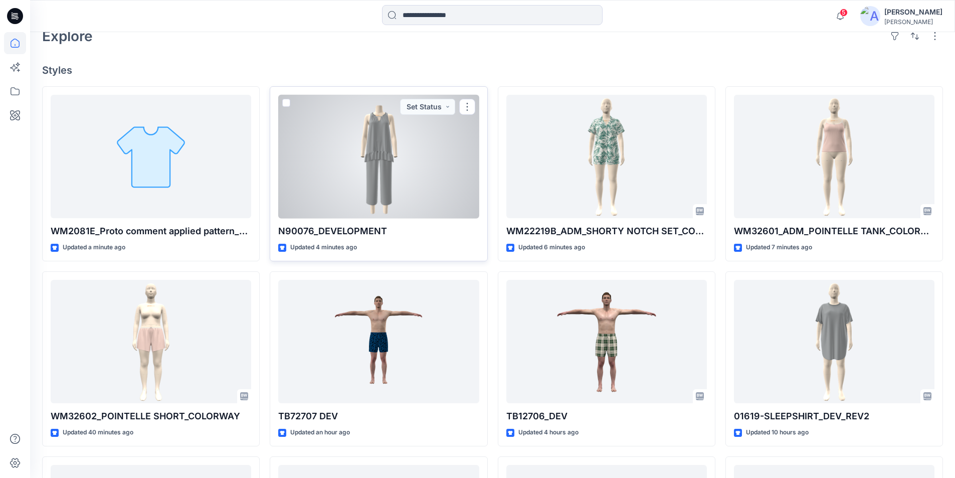
scroll to position [251, 0]
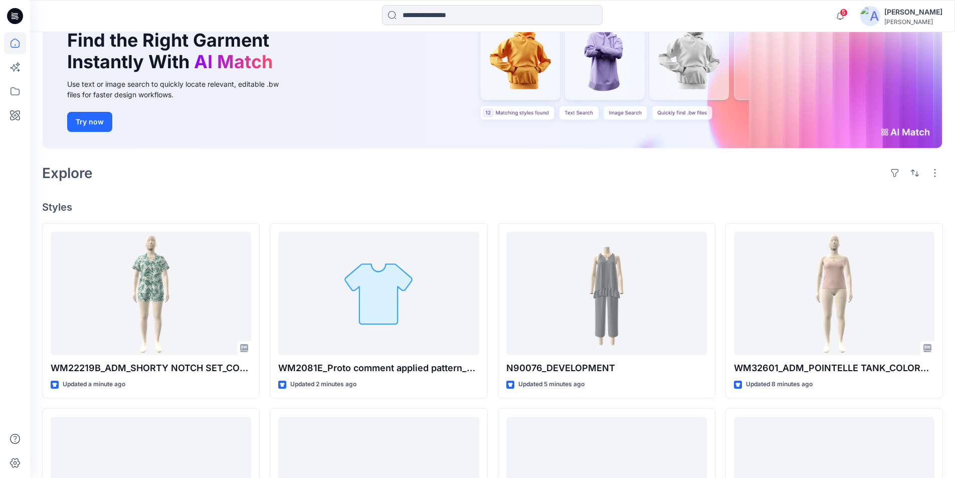
scroll to position [100, 0]
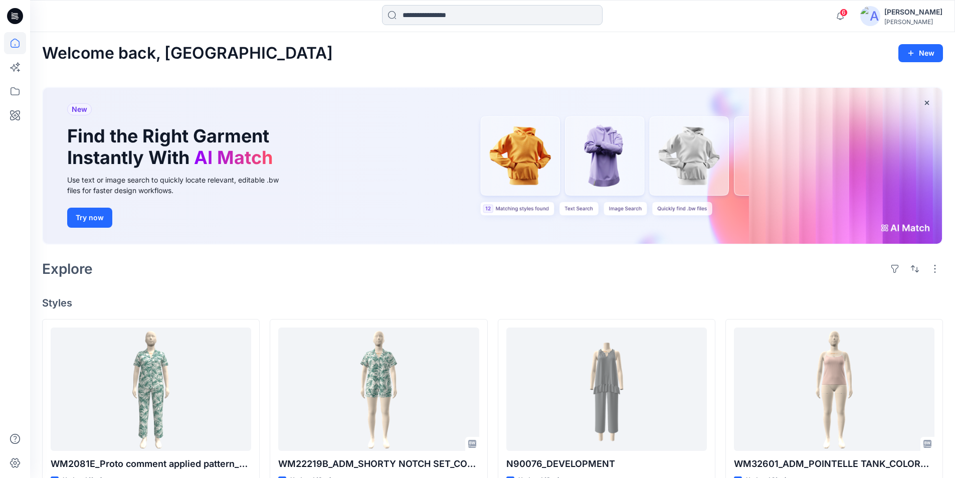
click at [487, 7] on input at bounding box center [492, 15] width 221 height 20
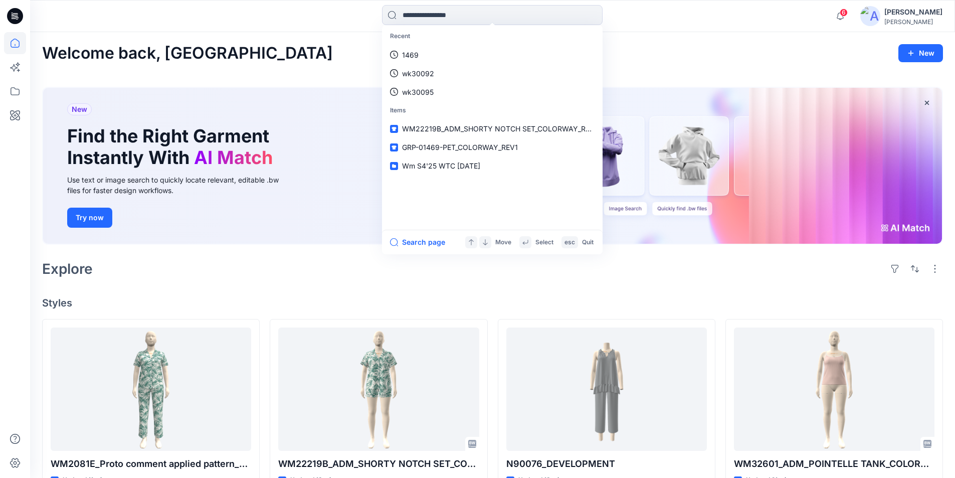
click at [276, 68] on div "Welcome back, Lakshani New New Find the Right Garment Instantly With AI Match U…" at bounding box center [492, 472] width 925 height 880
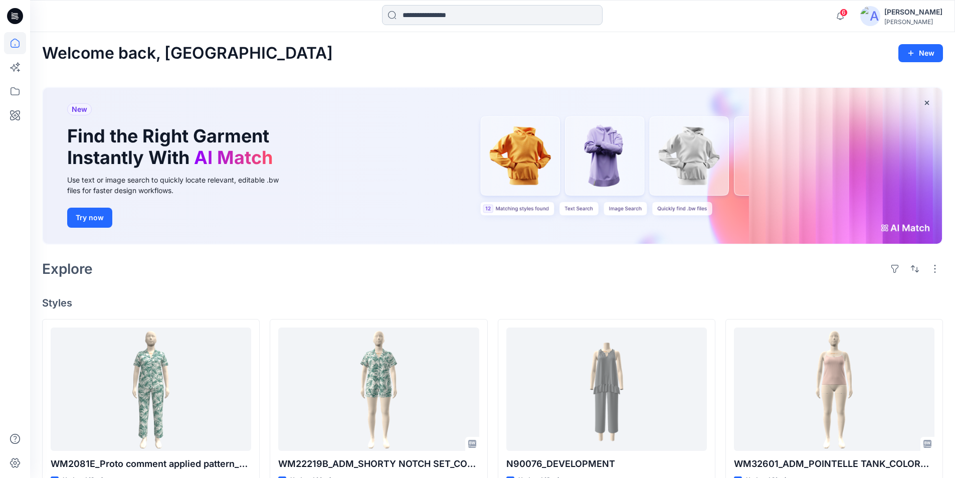
click at [494, 13] on input at bounding box center [492, 15] width 221 height 20
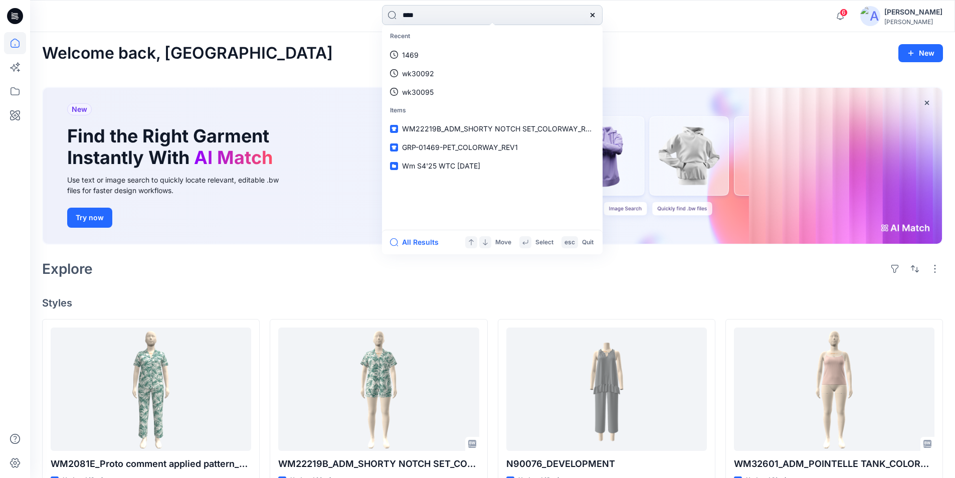
type input "****"
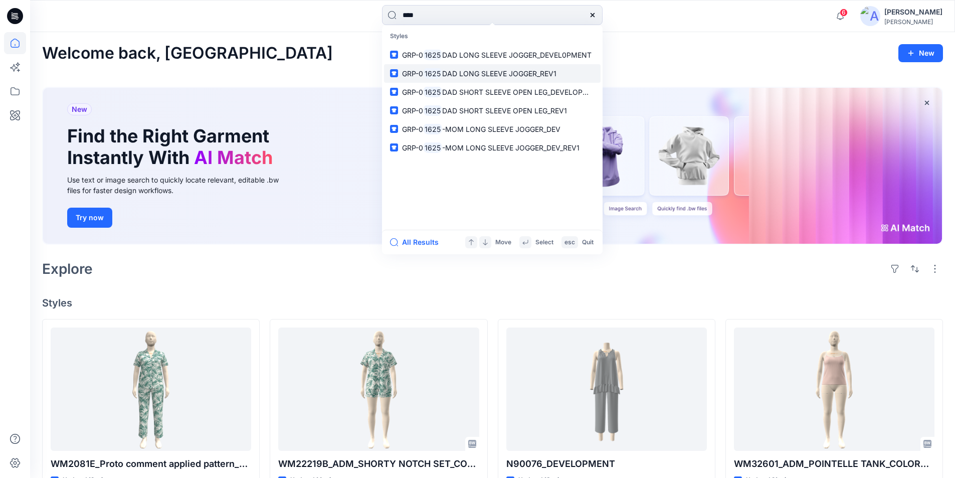
click at [464, 78] on p "GRP-0 1625 DAD LONG SLEEVE JOGGER_REV1" at bounding box center [479, 73] width 154 height 11
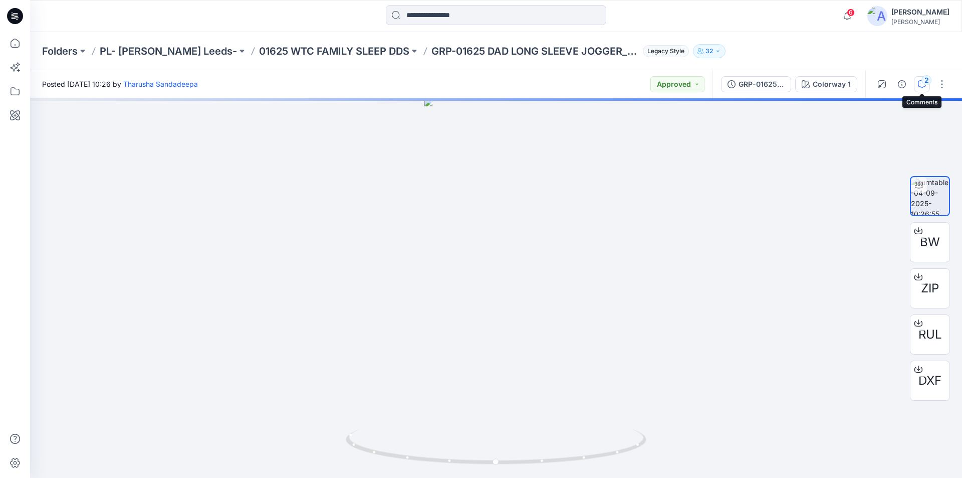
click at [920, 80] on icon "button" at bounding box center [922, 84] width 8 height 8
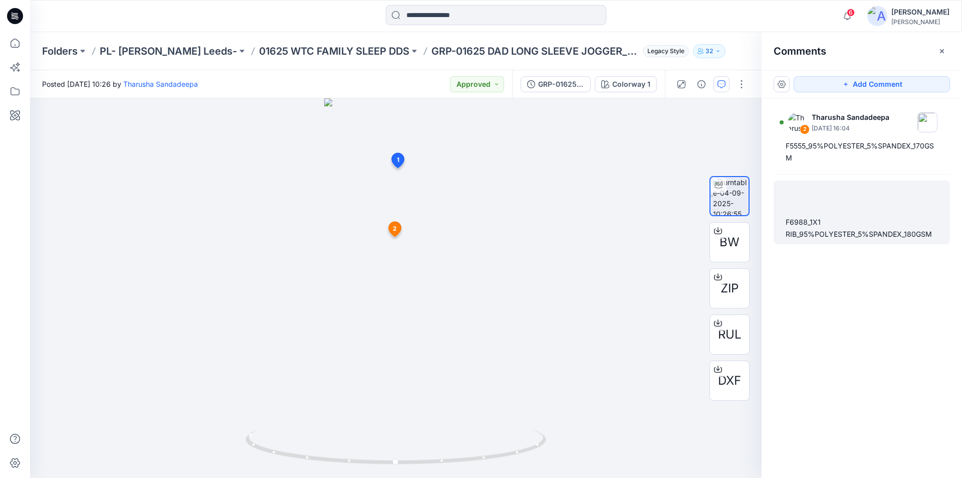
click at [837, 228] on div "F6988_1X1 RIB_95%POLYESTER_5%SPANDEX_180GSM" at bounding box center [862, 228] width 152 height 24
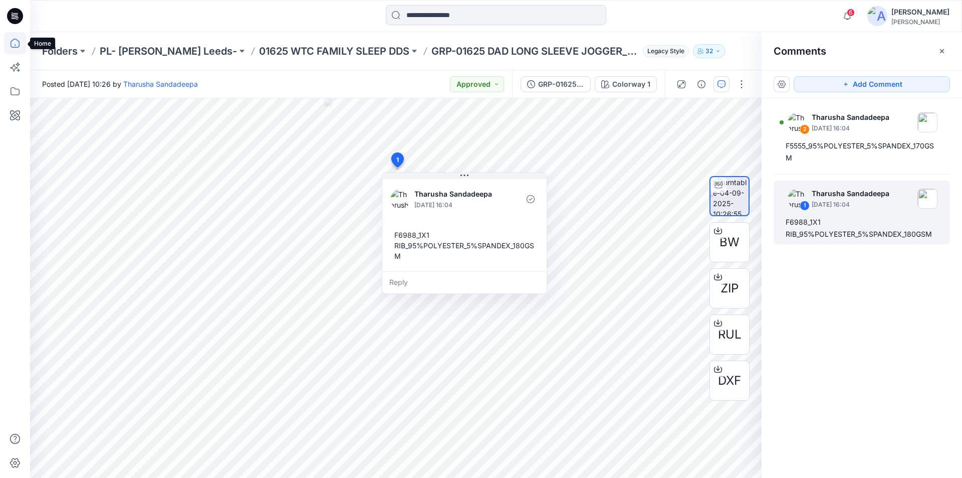
click at [19, 42] on icon at bounding box center [15, 43] width 9 height 9
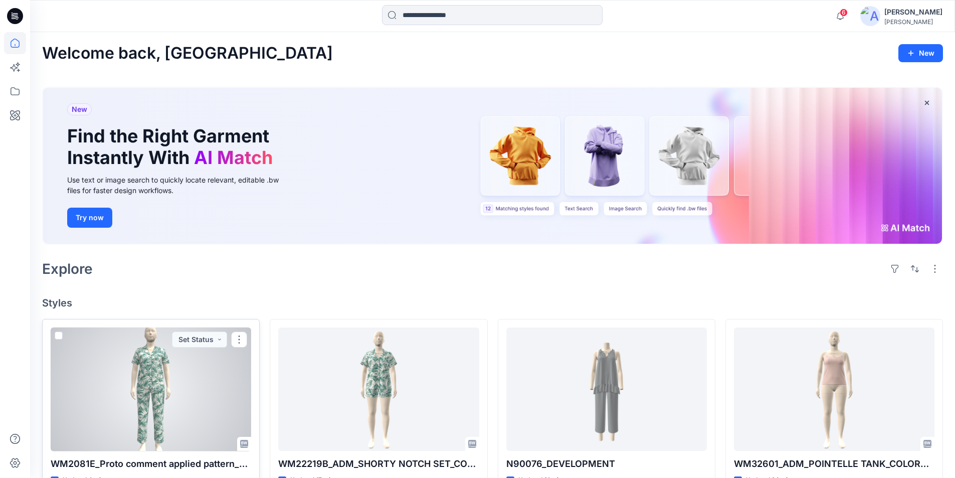
click at [179, 404] on div at bounding box center [151, 389] width 200 height 124
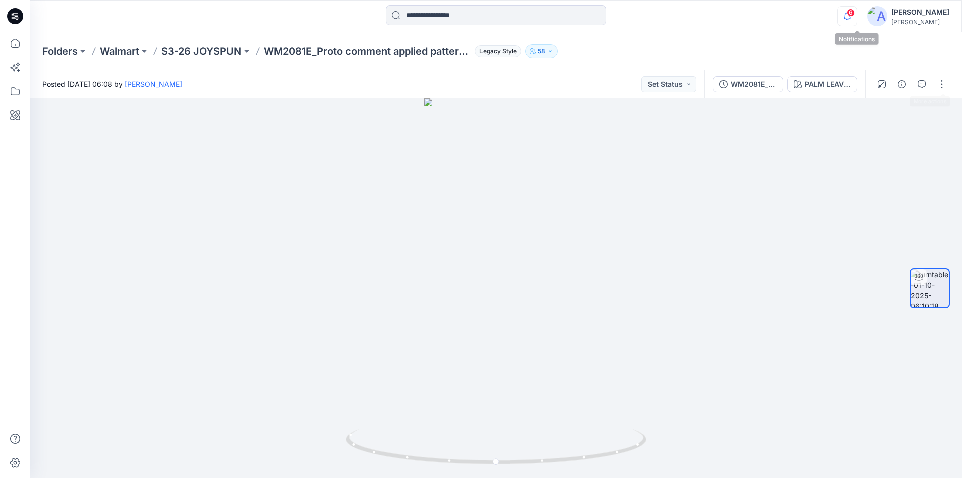
click at [857, 18] on icon "button" at bounding box center [847, 16] width 19 height 20
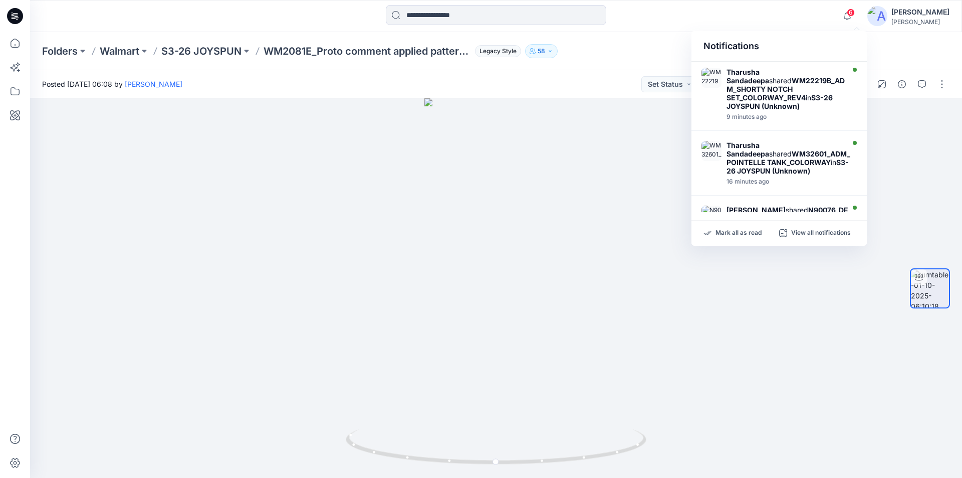
click at [725, 21] on div at bounding box center [496, 16] width 466 height 22
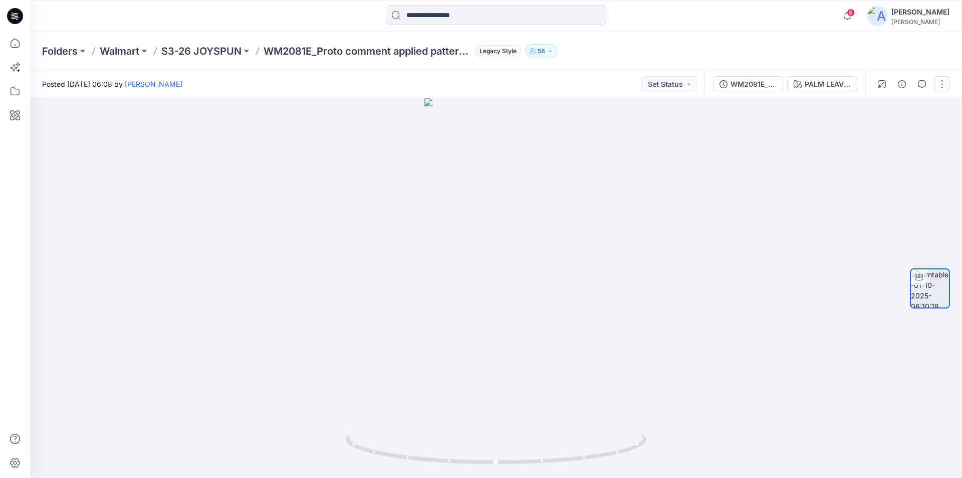
click at [939, 85] on button "button" at bounding box center [942, 84] width 16 height 16
click at [882, 107] on p "Edit" at bounding box center [878, 107] width 13 height 11
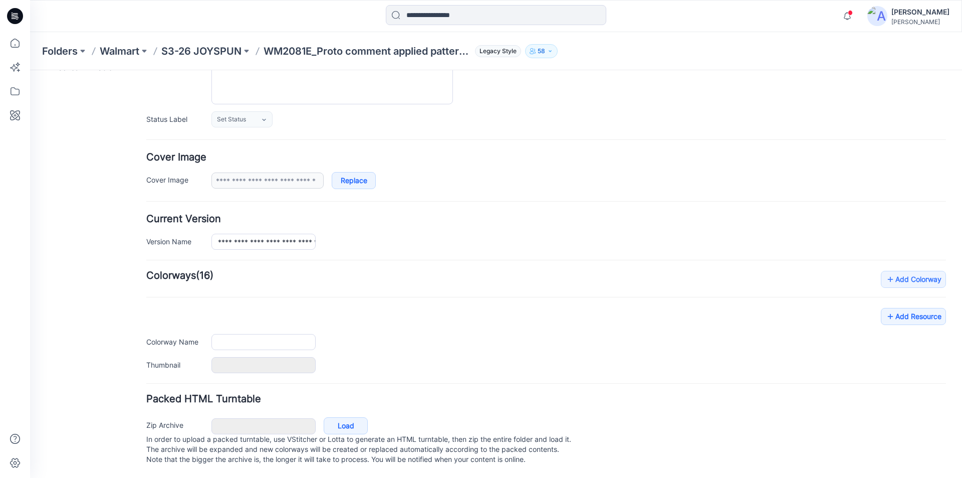
type input "**********"
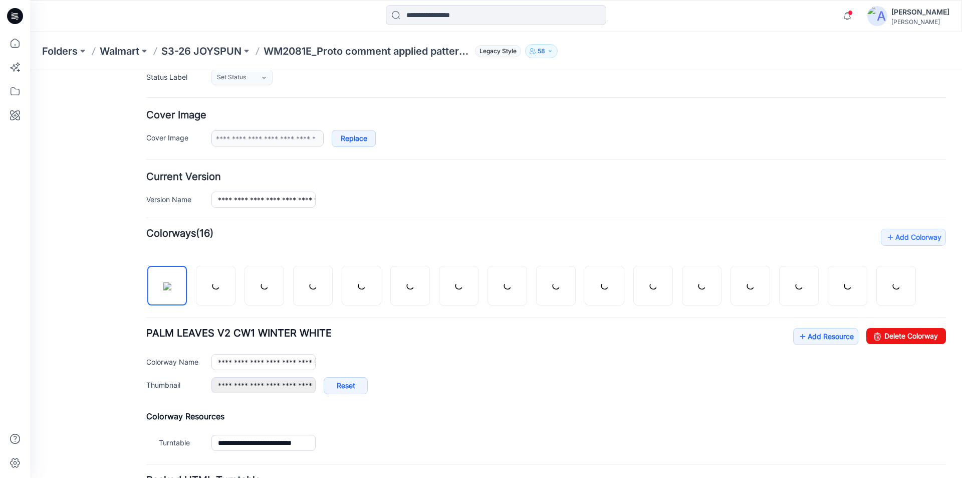
scroll to position [173, 0]
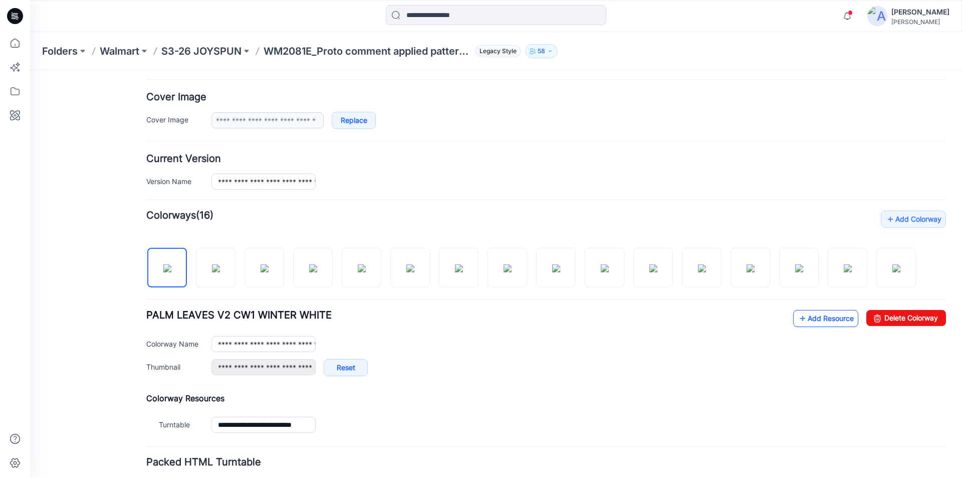
click at [810, 322] on link "Add Resource" at bounding box center [825, 318] width 65 height 17
click at [810, 317] on link "Add Resource" at bounding box center [825, 318] width 65 height 17
click at [817, 315] on link "Add Resource" at bounding box center [825, 318] width 65 height 17
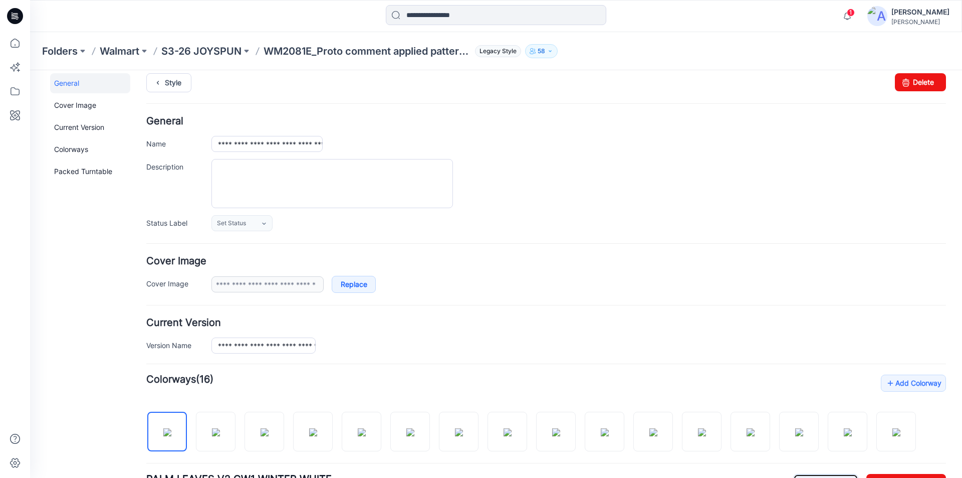
scroll to position [0, 0]
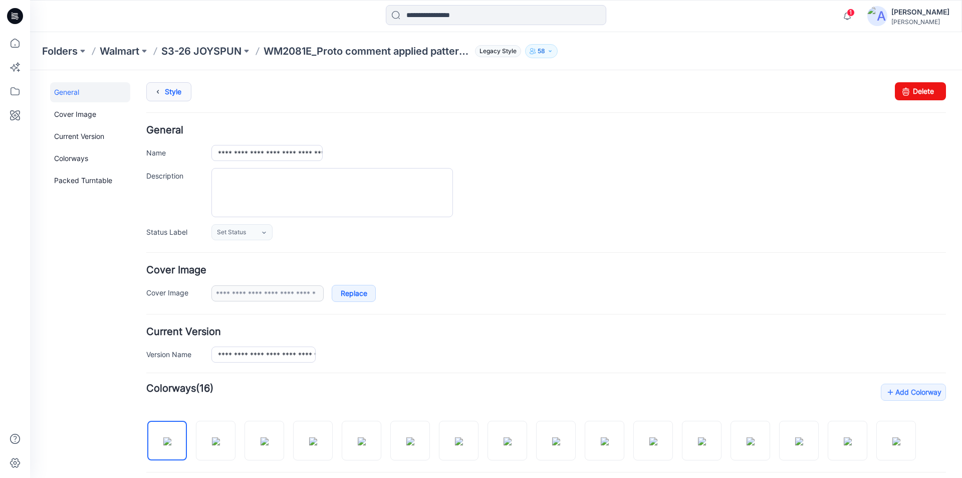
click at [162, 92] on icon at bounding box center [158, 92] width 14 height 18
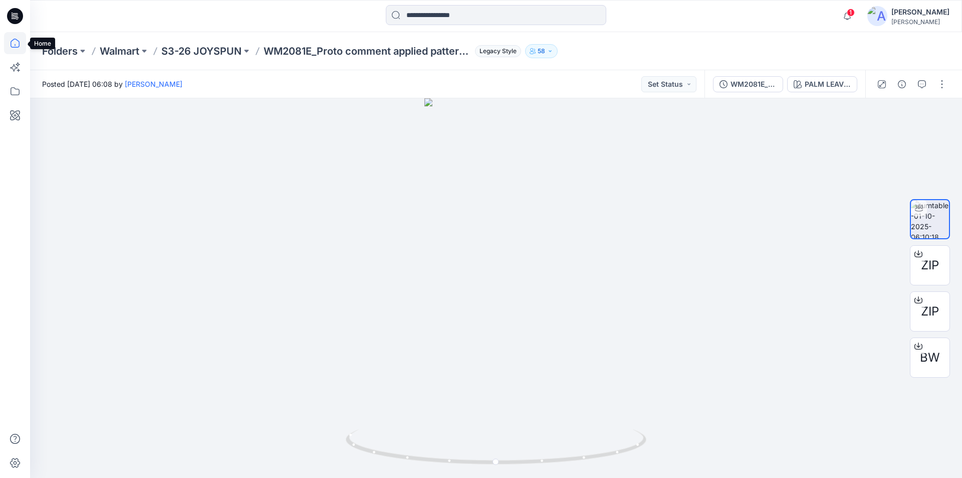
click at [18, 45] on icon at bounding box center [15, 43] width 22 height 22
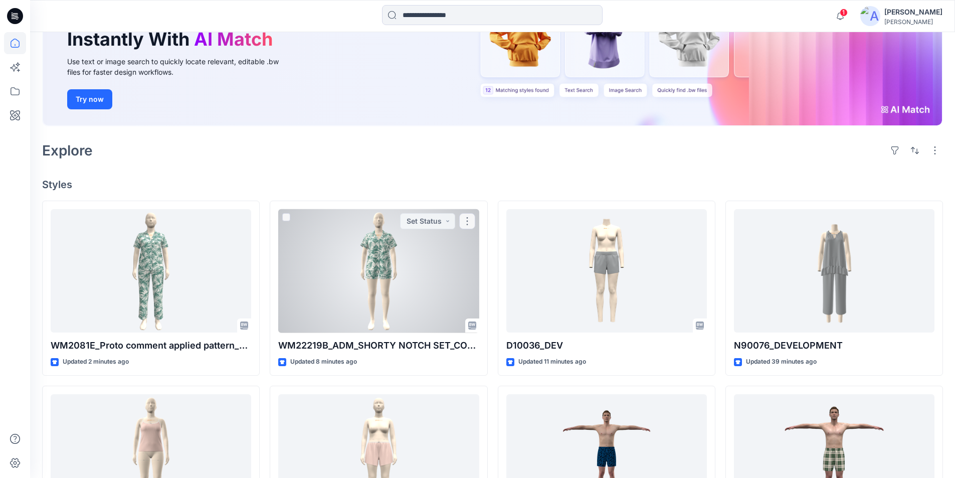
scroll to position [100, 0]
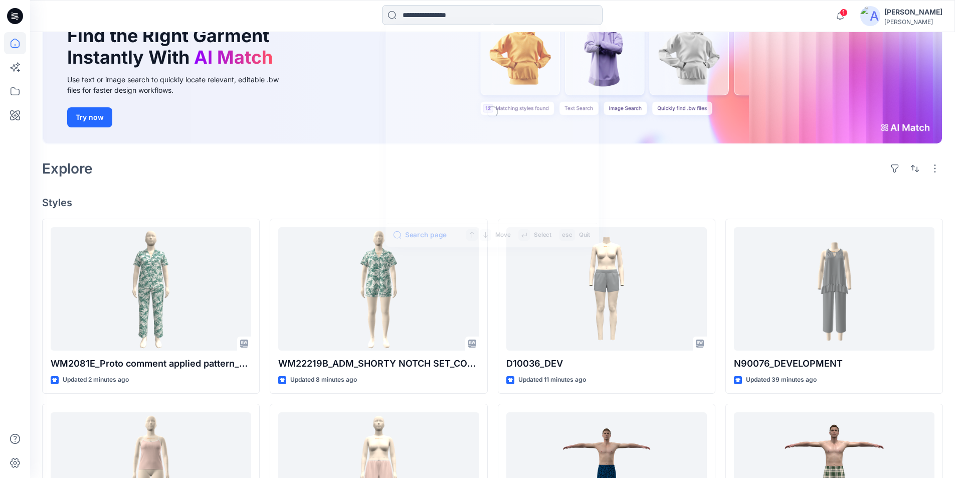
click at [433, 17] on input at bounding box center [492, 15] width 221 height 20
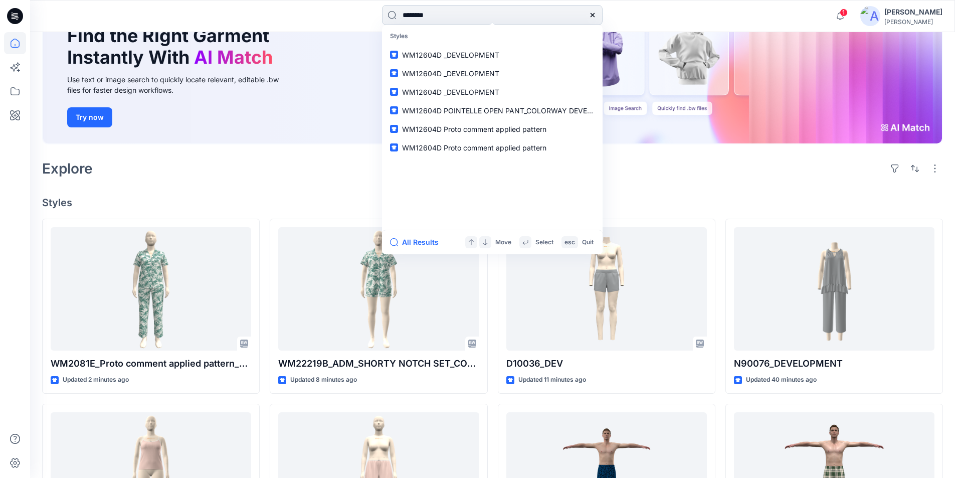
type input "********"
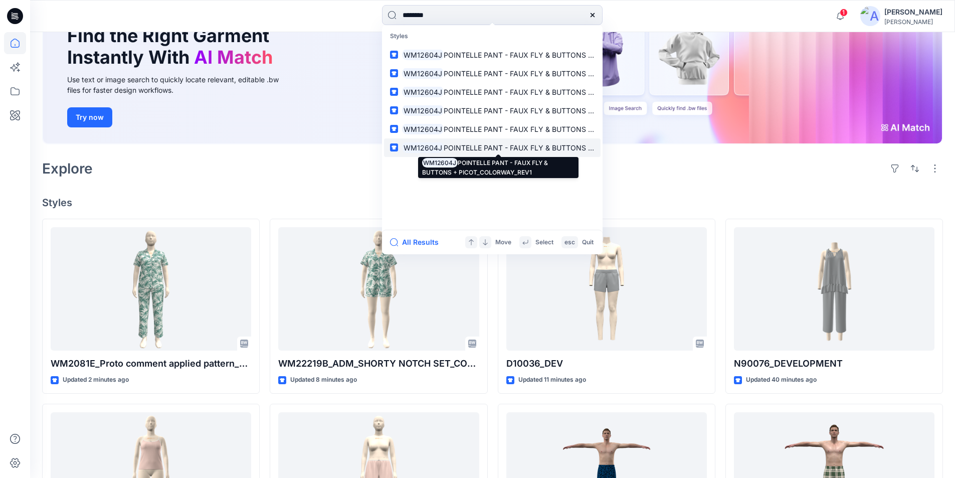
click at [484, 147] on span "POINTELLE PANT - FAUX FLY & BUTTONS + PICOT_COLORWAY_REV1" at bounding box center [561, 147] width 235 height 9
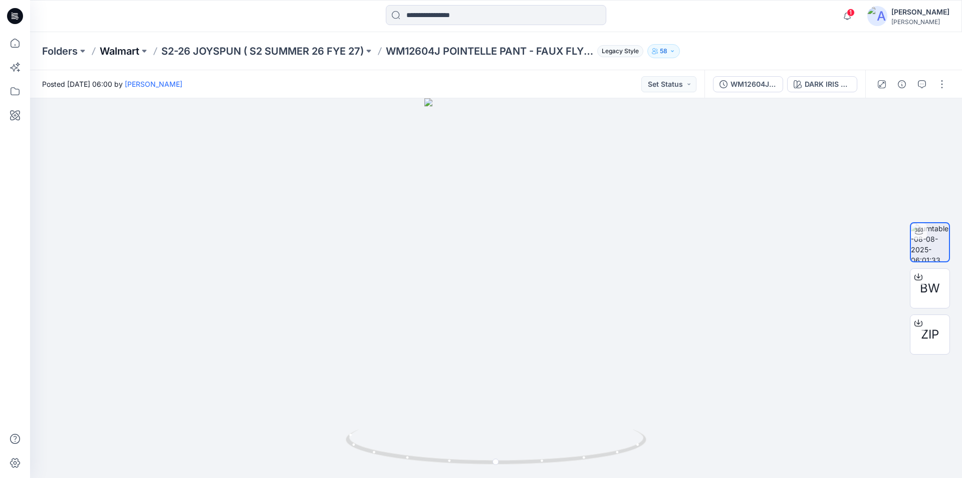
click at [124, 56] on p "Walmart" at bounding box center [120, 51] width 40 height 14
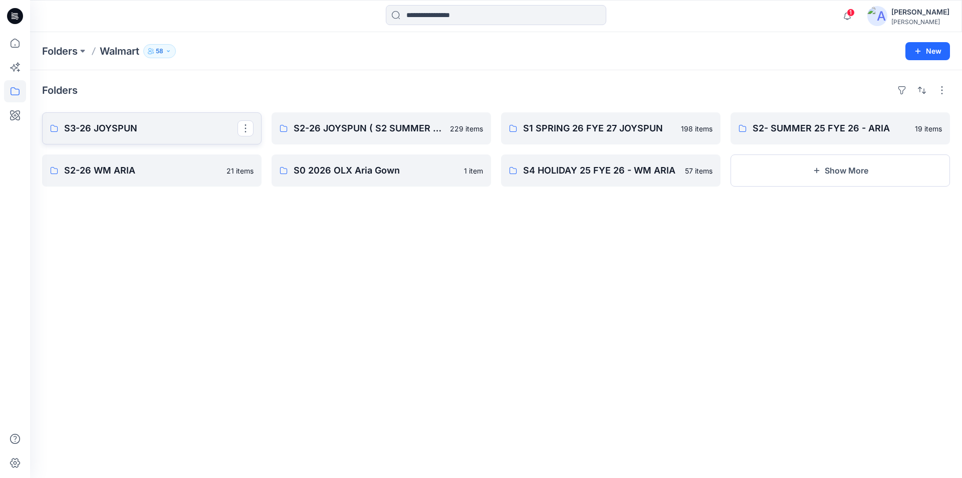
click at [104, 130] on p "S3-26 JOYSPUN" at bounding box center [150, 128] width 173 height 14
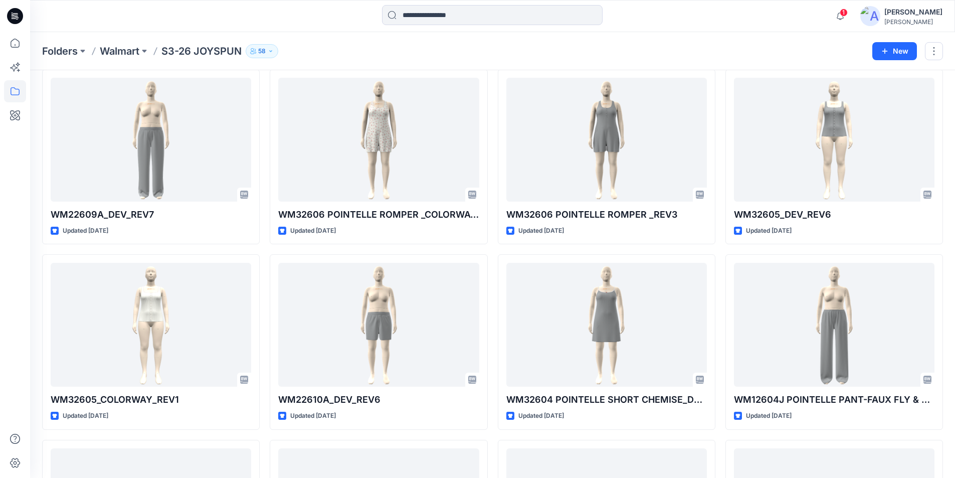
scroll to position [278, 0]
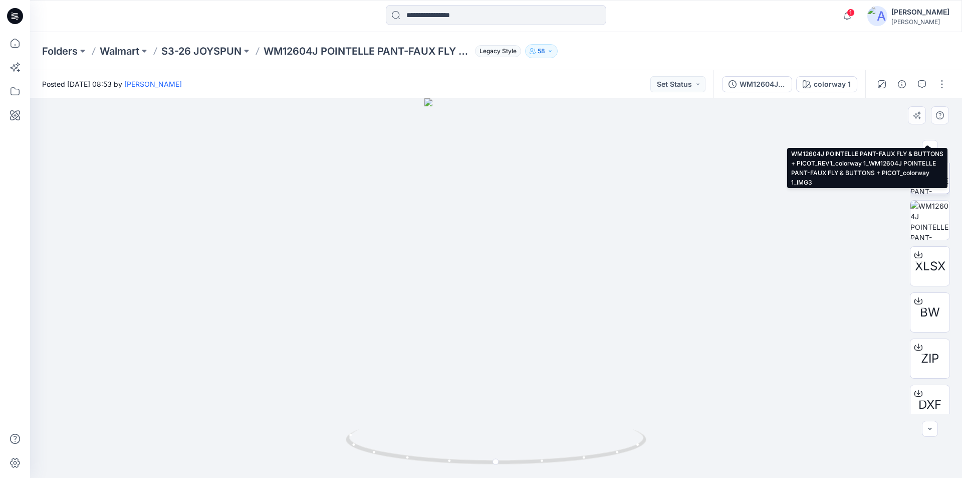
scroll to position [158, 0]
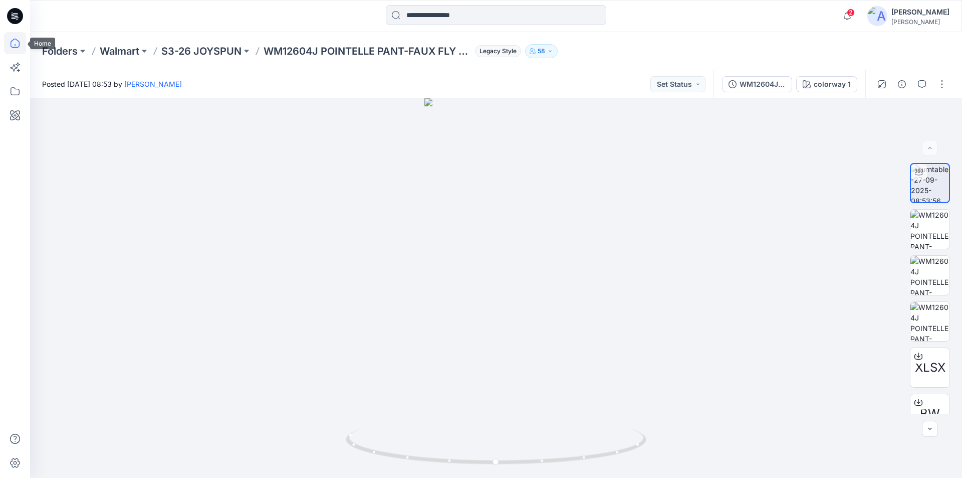
click at [14, 42] on icon at bounding box center [15, 43] width 22 height 22
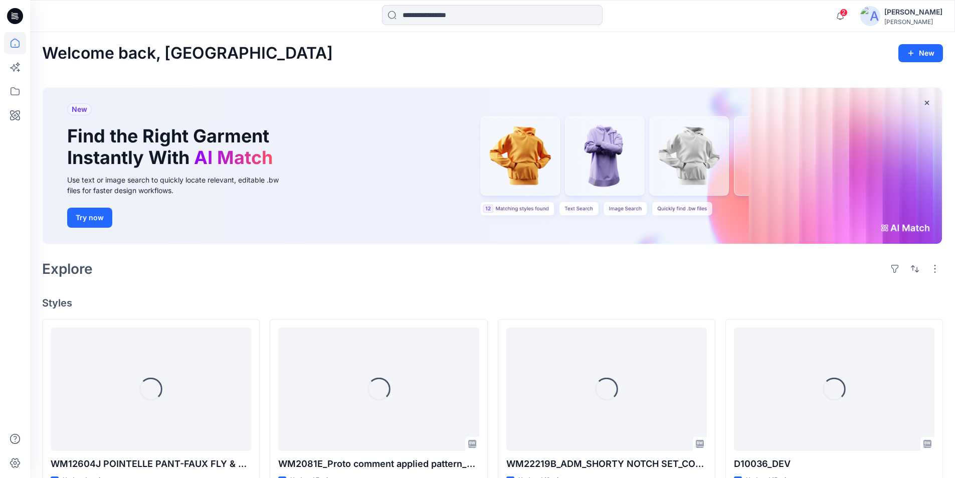
scroll to position [150, 0]
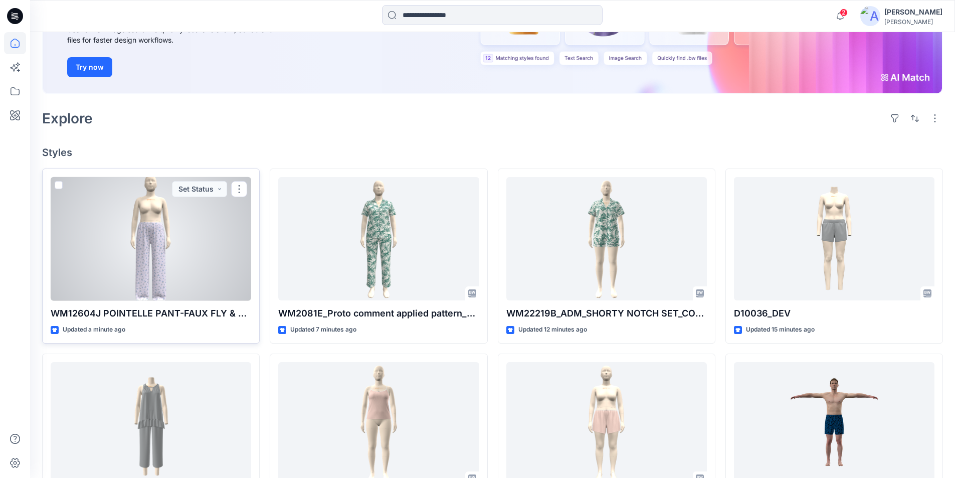
click at [189, 244] on div at bounding box center [151, 239] width 200 height 124
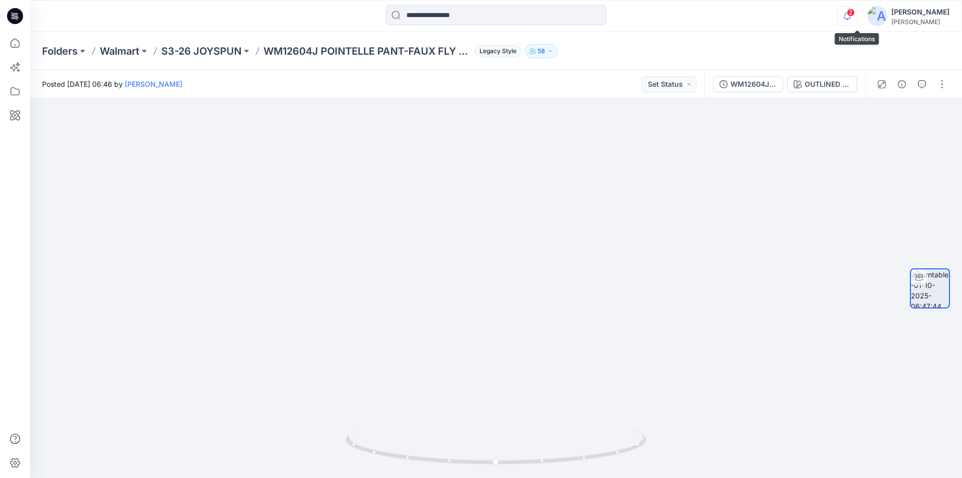
click at [857, 18] on icon "button" at bounding box center [847, 16] width 19 height 20
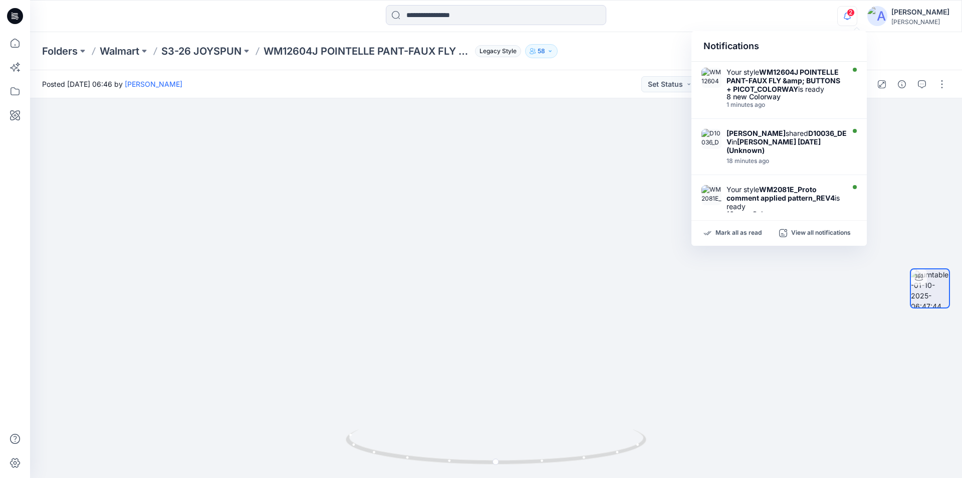
click at [706, 19] on div at bounding box center [496, 16] width 466 height 22
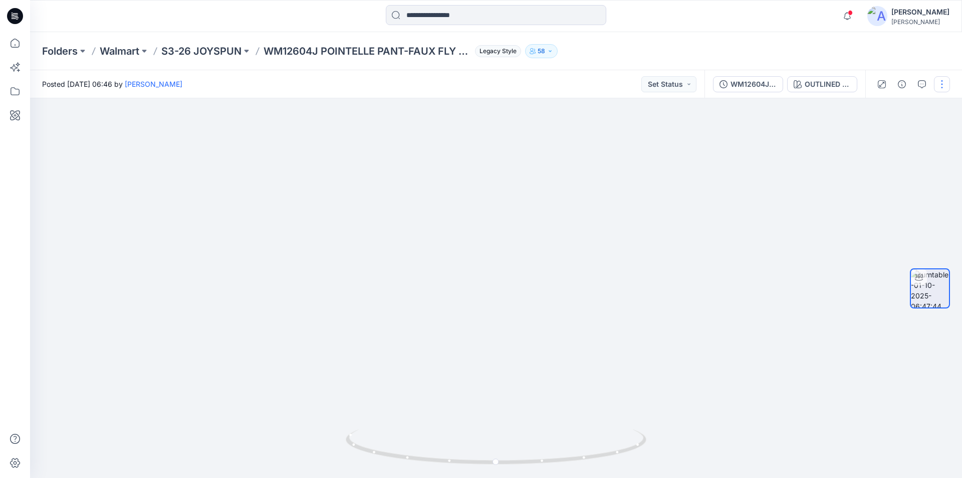
click at [943, 89] on button "button" at bounding box center [942, 84] width 16 height 16
click at [694, 23] on div at bounding box center [496, 16] width 466 height 22
click at [812, 85] on div "OUTLINED FLOWER CW2 SOOTHING LILAC" at bounding box center [828, 84] width 46 height 11
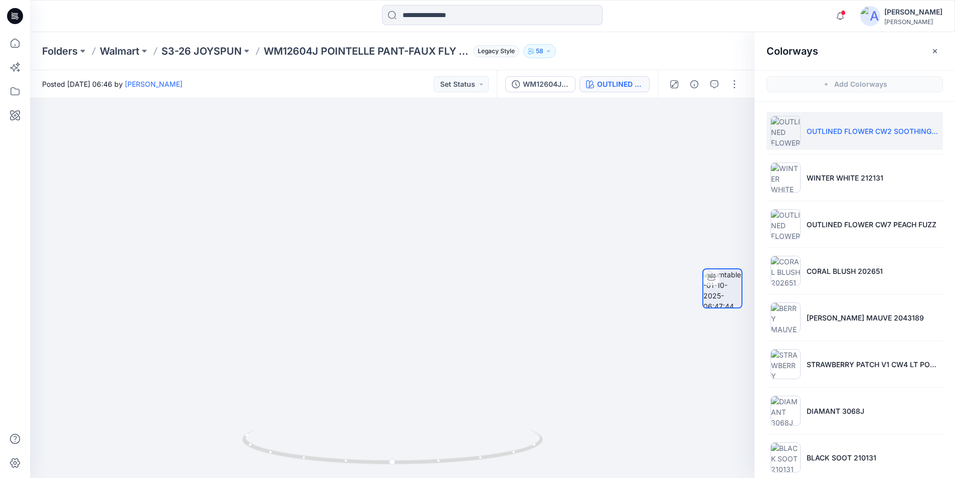
click at [695, 47] on div "Folders Walmart S3-26 JOYSPUN WM12604J POINTELLE PANT-FAUX FLY & BUTTONS + PICO…" at bounding box center [453, 51] width 822 height 14
click at [929, 49] on button "button" at bounding box center [935, 51] width 16 height 16
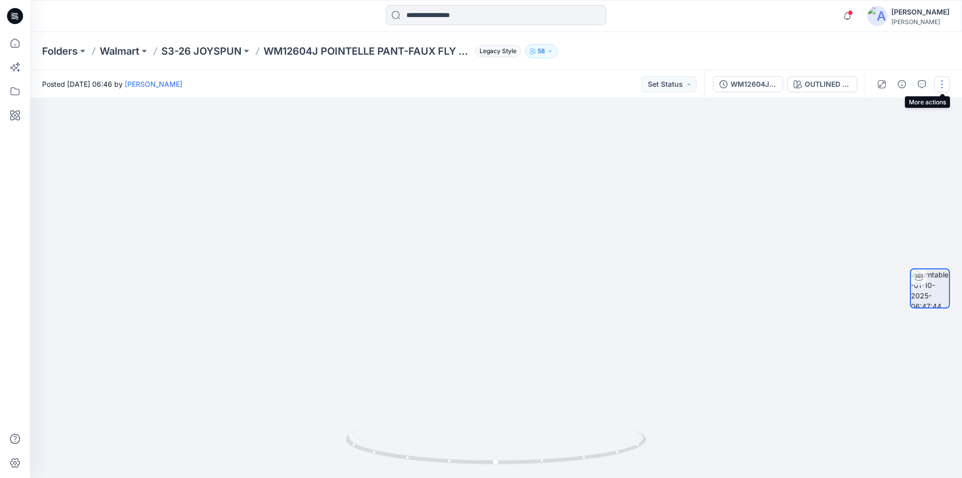
click at [944, 80] on button "button" at bounding box center [942, 84] width 16 height 16
click at [895, 110] on button "Edit" at bounding box center [900, 107] width 92 height 19
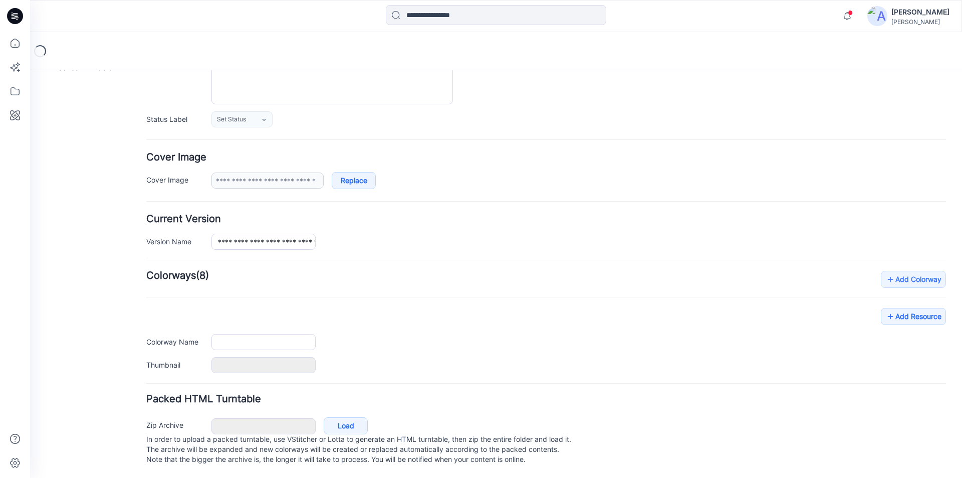
scroll to position [123, 0]
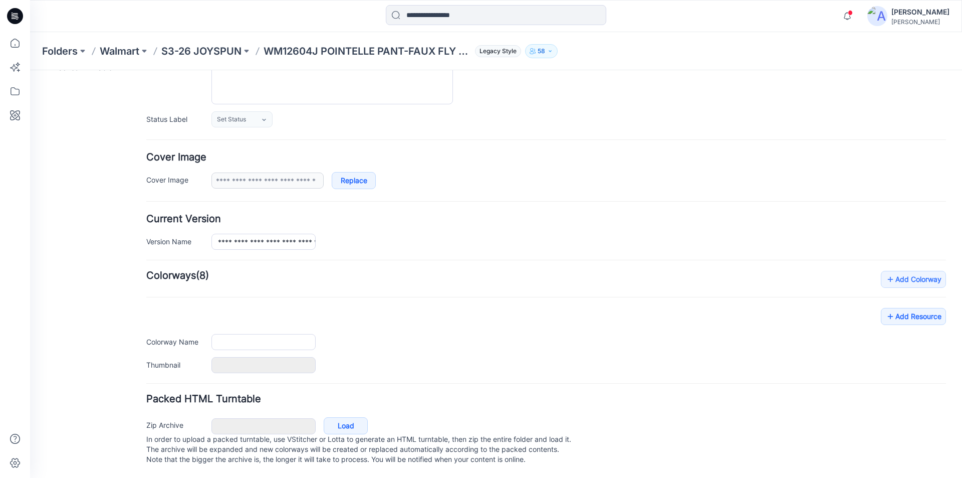
type input "**********"
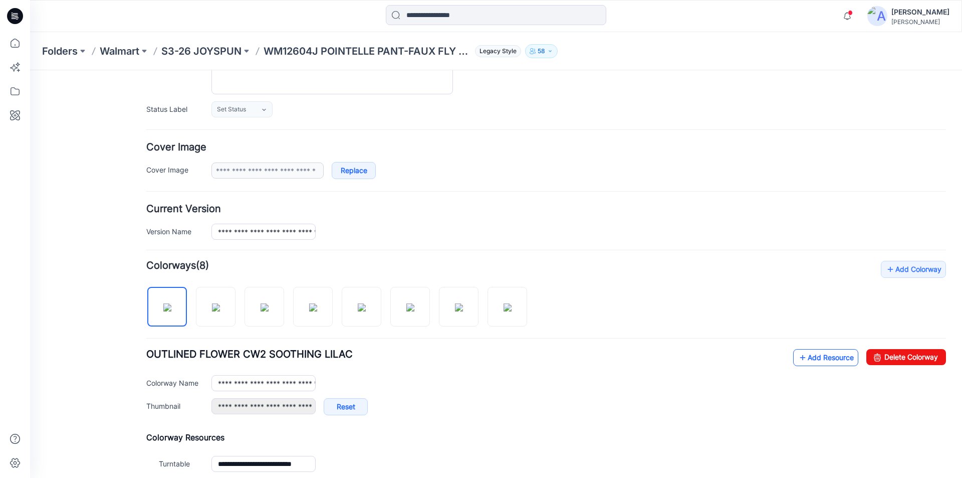
click at [817, 358] on link "Add Resource" at bounding box center [825, 357] width 65 height 17
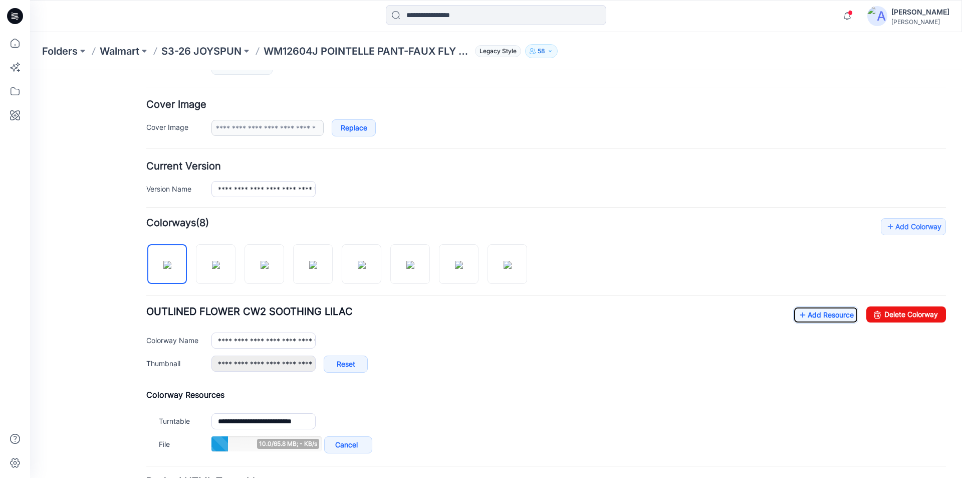
scroll to position [223, 0]
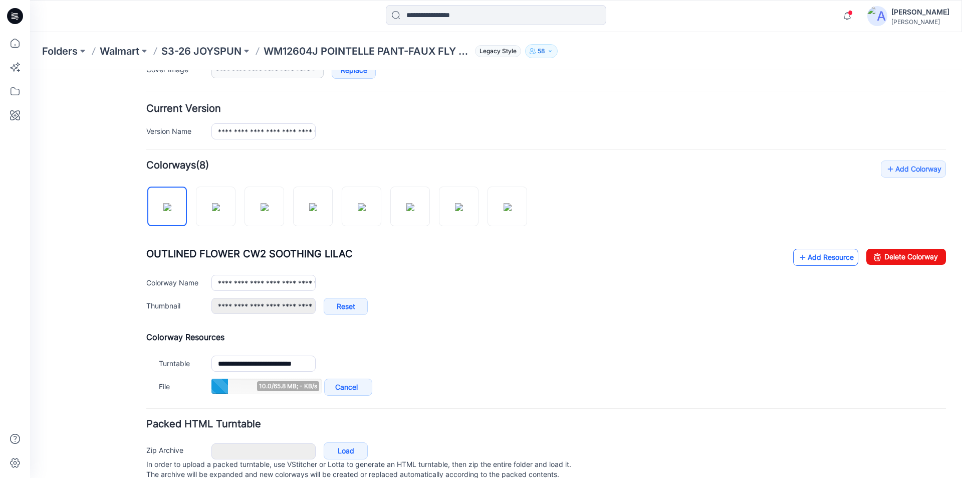
click at [801, 258] on link "Add Resource" at bounding box center [825, 257] width 65 height 17
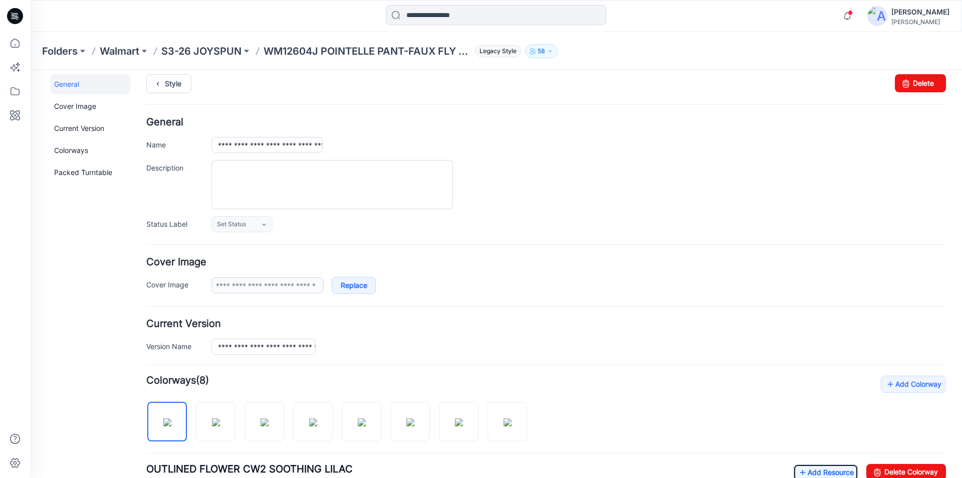
scroll to position [0, 0]
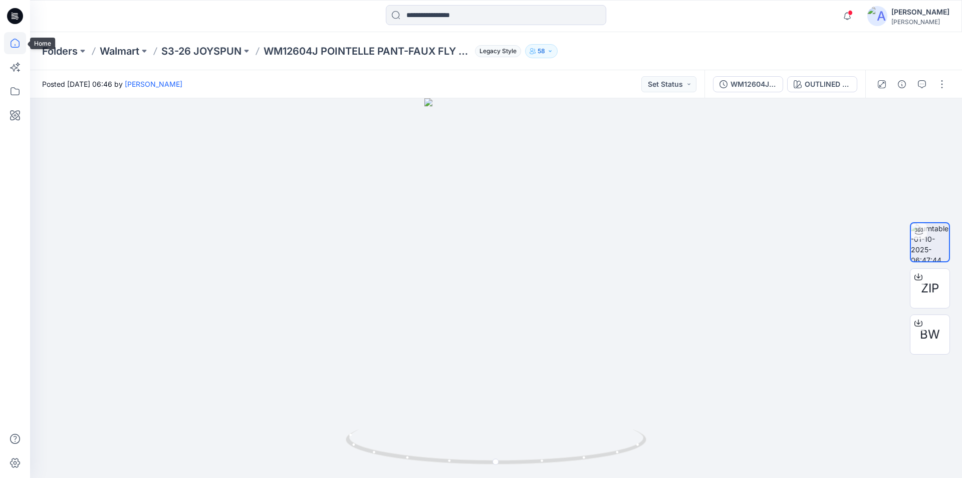
click at [14, 47] on icon at bounding box center [15, 43] width 22 height 22
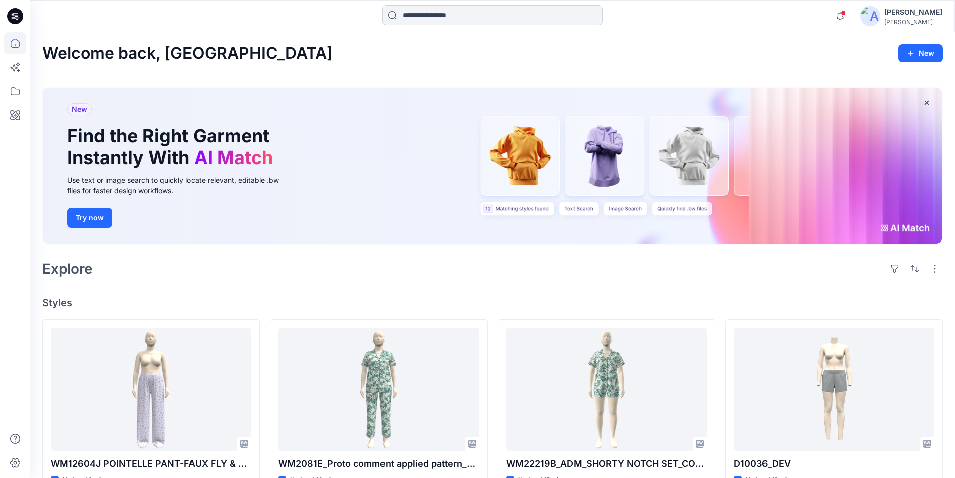
click at [441, 15] on input at bounding box center [492, 15] width 221 height 20
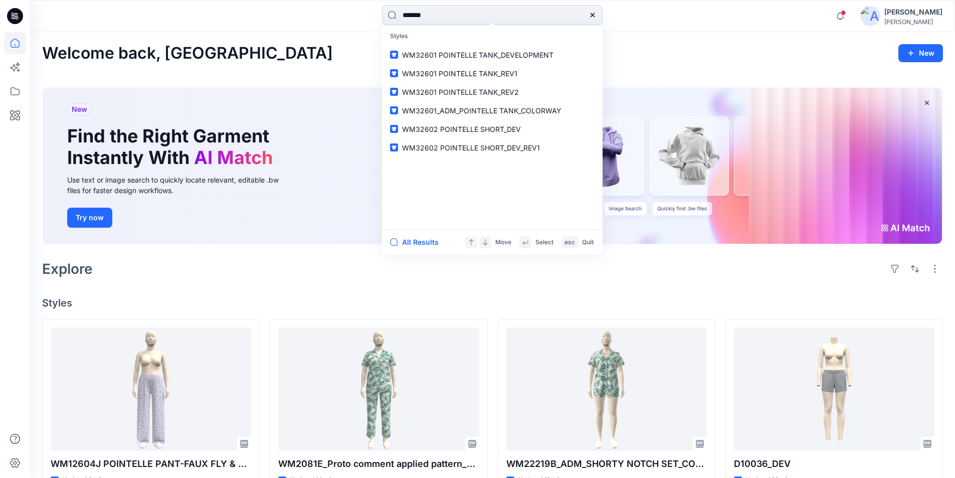
type input "*******"
click at [502, 149] on span "_ADM_POINTELLE OPEN PANT_REV3" at bounding box center [503, 147] width 124 height 9
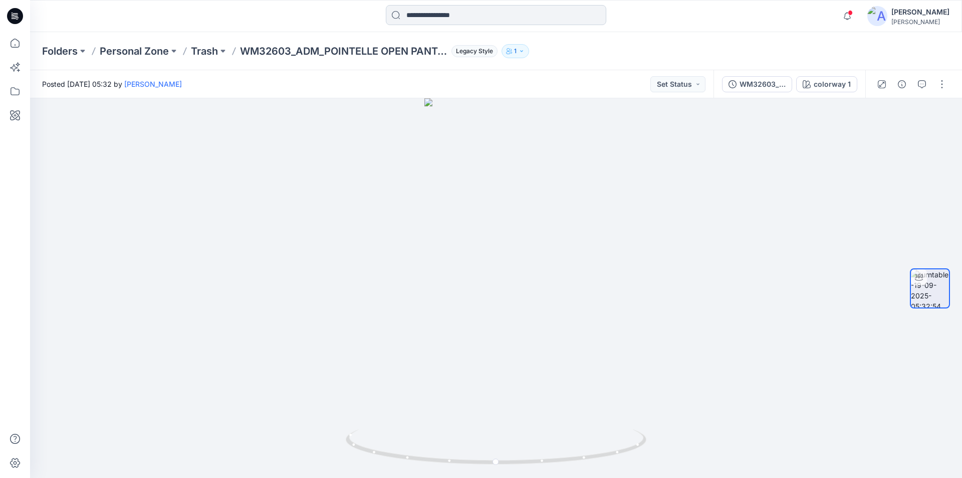
click at [528, 20] on input at bounding box center [496, 15] width 221 height 20
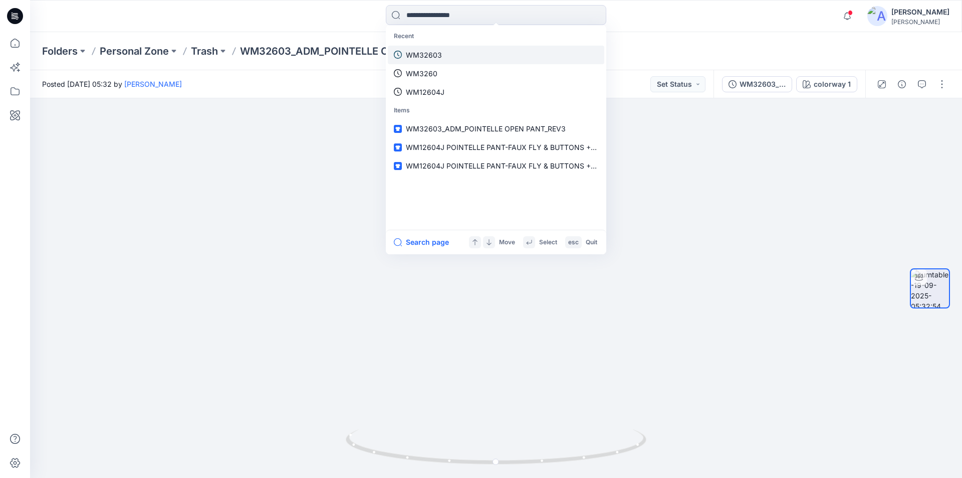
click at [444, 57] on link "WM32603" at bounding box center [496, 55] width 217 height 19
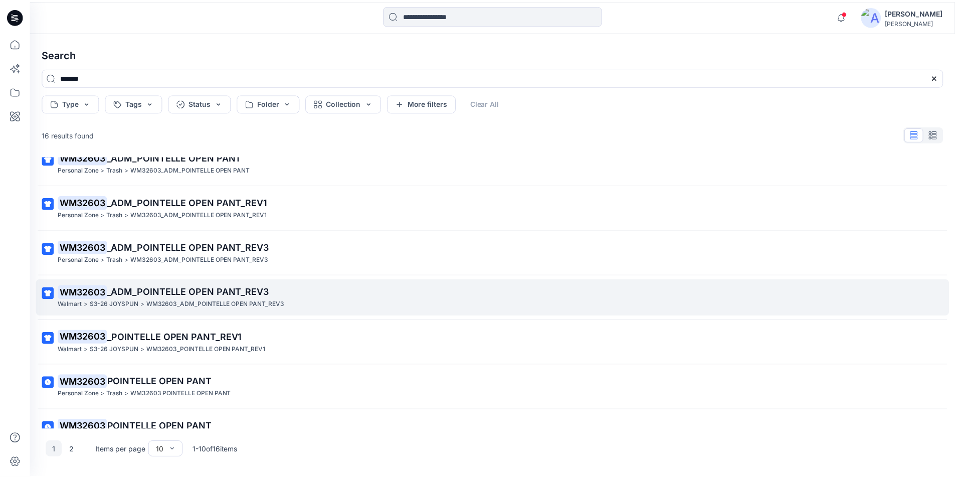
scroll to position [175, 0]
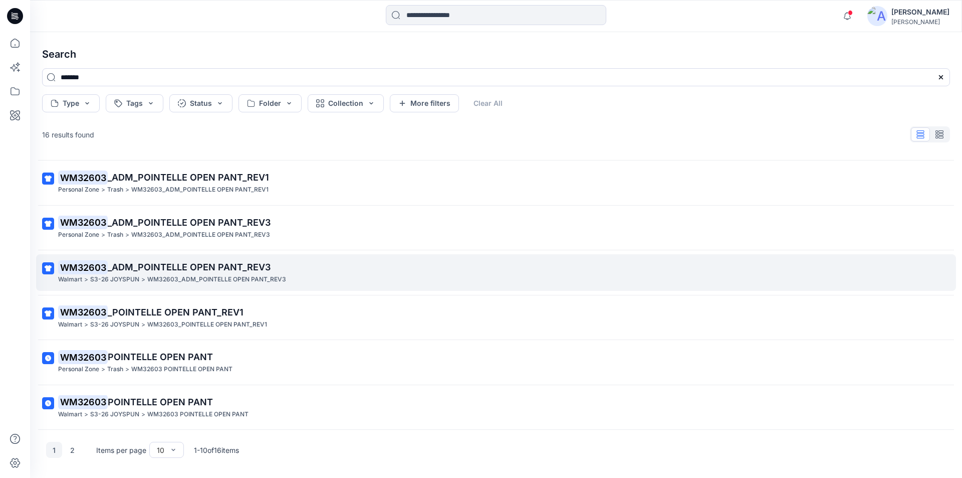
click at [228, 276] on p "WM32603_ADM_POINTELLE OPEN PANT_REV3" at bounding box center [216, 279] width 139 height 11
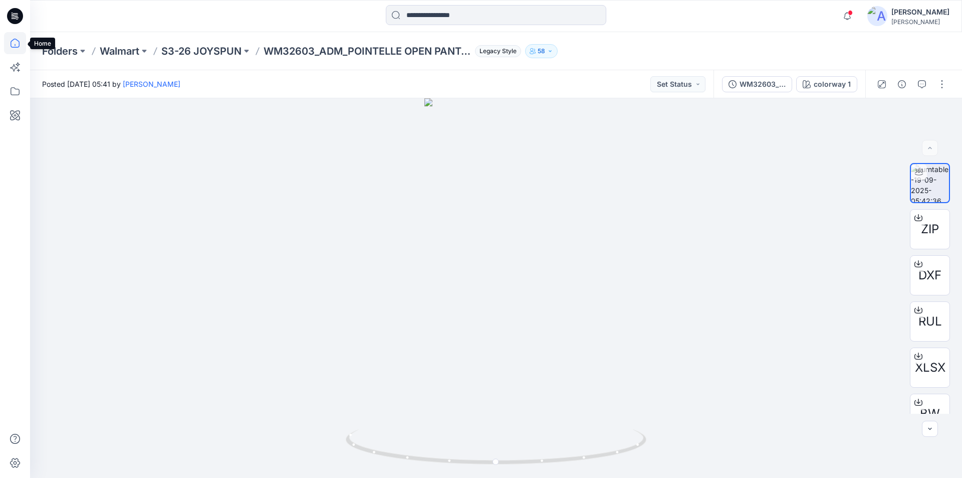
click at [13, 44] on icon at bounding box center [15, 43] width 22 height 22
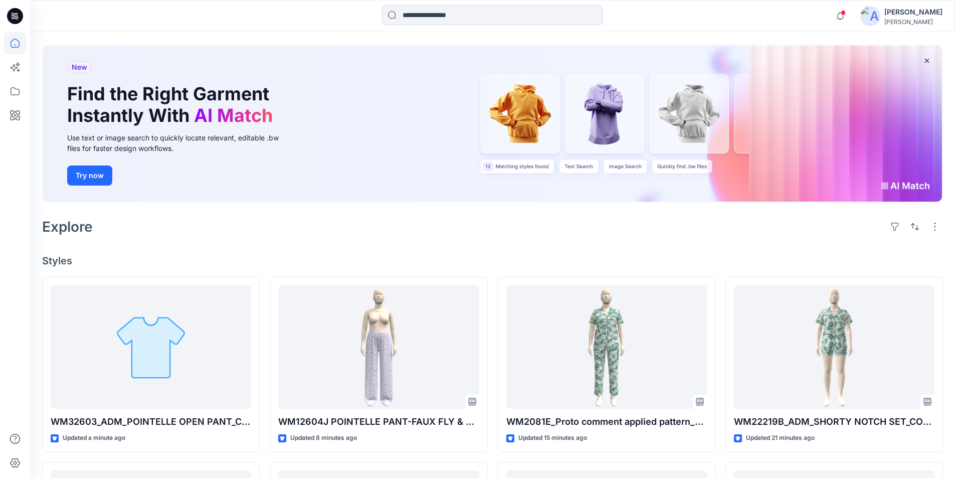
scroll to position [100, 0]
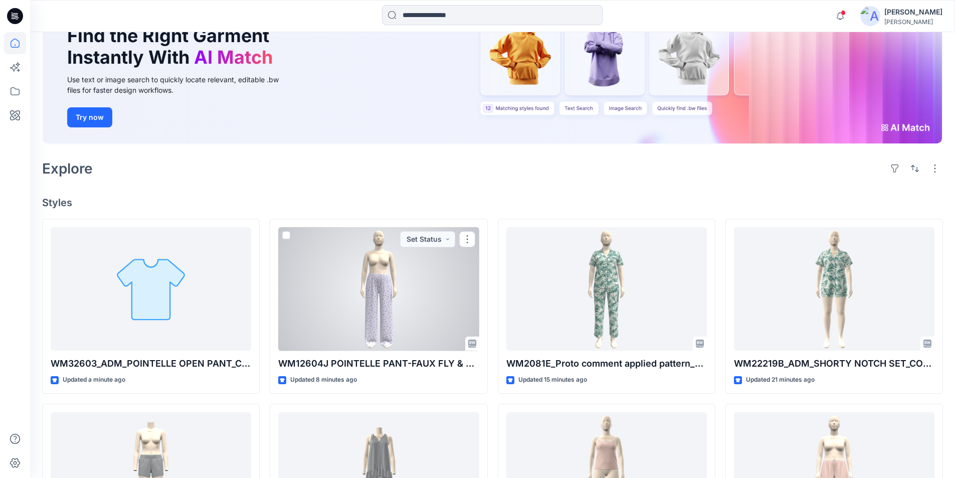
click at [407, 311] on div at bounding box center [378, 289] width 200 height 124
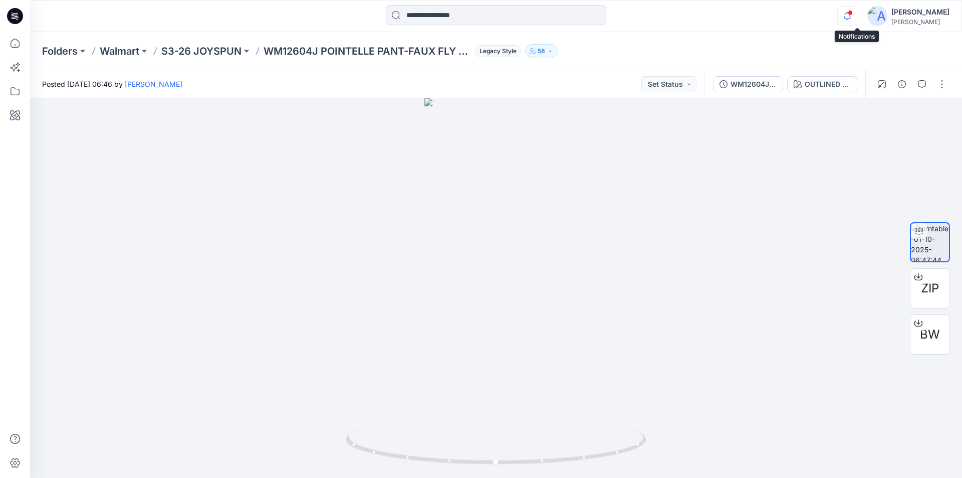
click at [853, 13] on icon "button" at bounding box center [847, 16] width 19 height 20
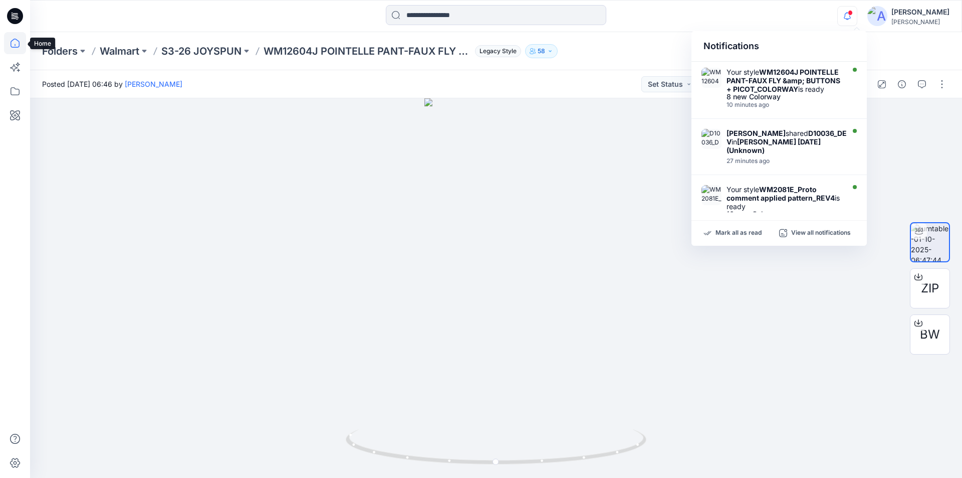
click at [8, 42] on icon at bounding box center [15, 43] width 22 height 22
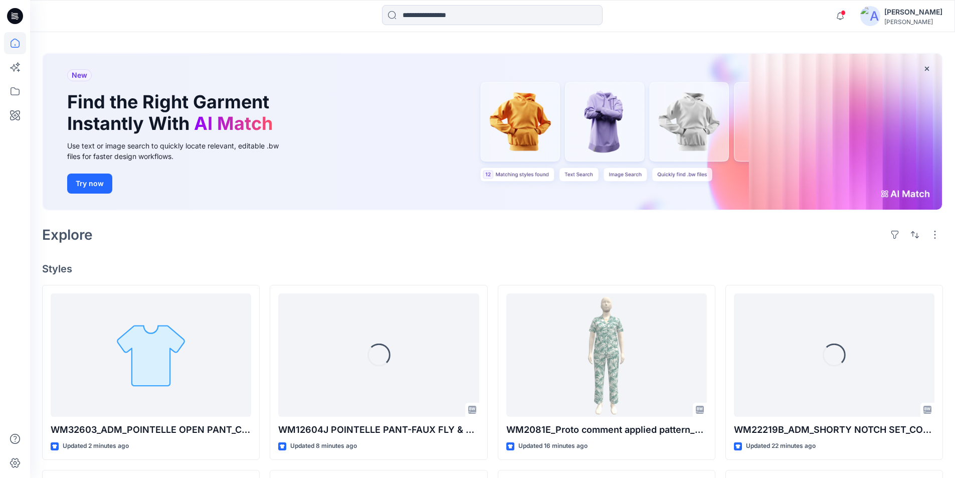
scroll to position [100, 0]
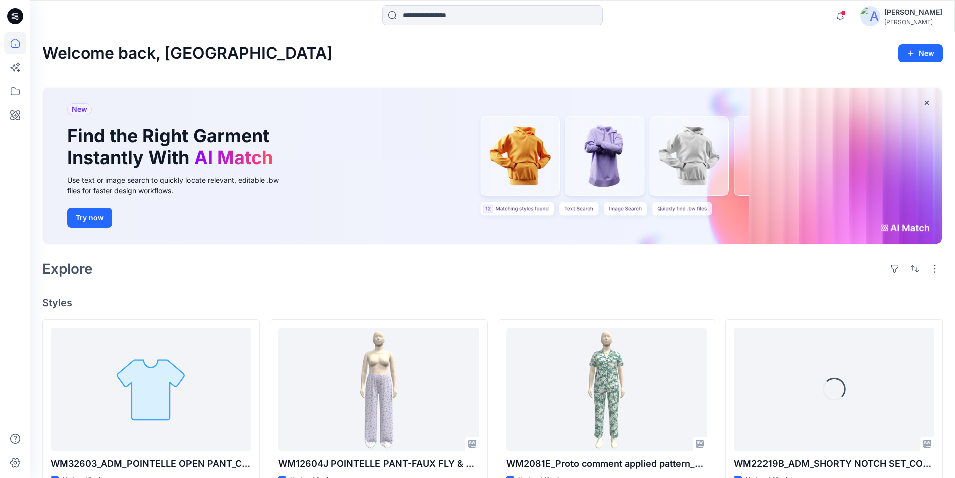
scroll to position [50, 0]
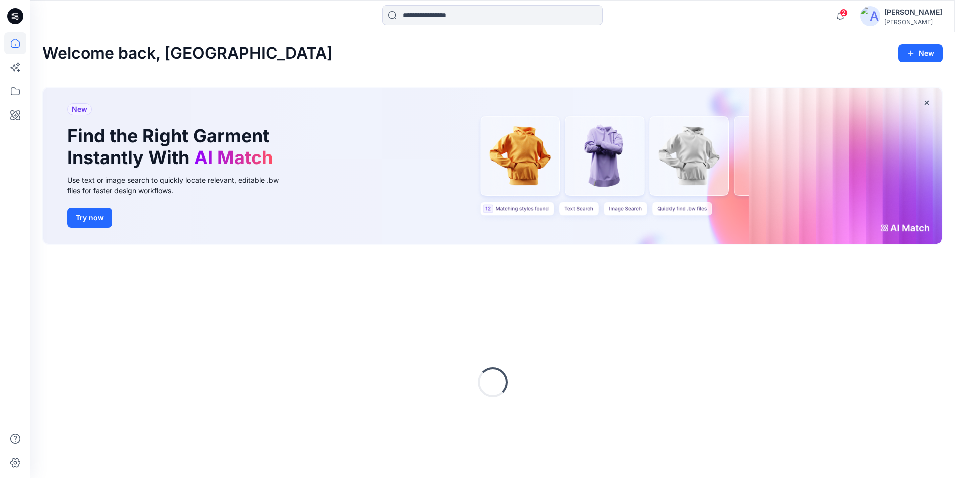
scroll to position [42, 0]
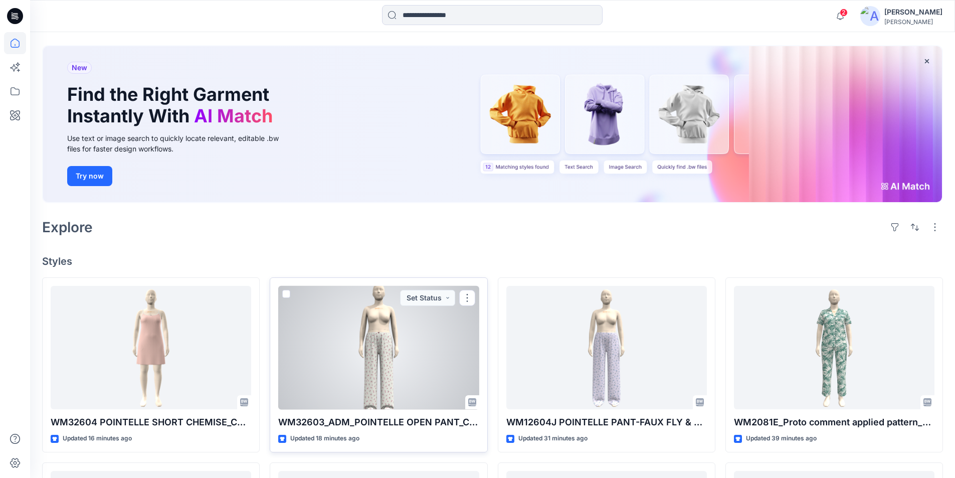
click at [358, 387] on div at bounding box center [378, 348] width 200 height 124
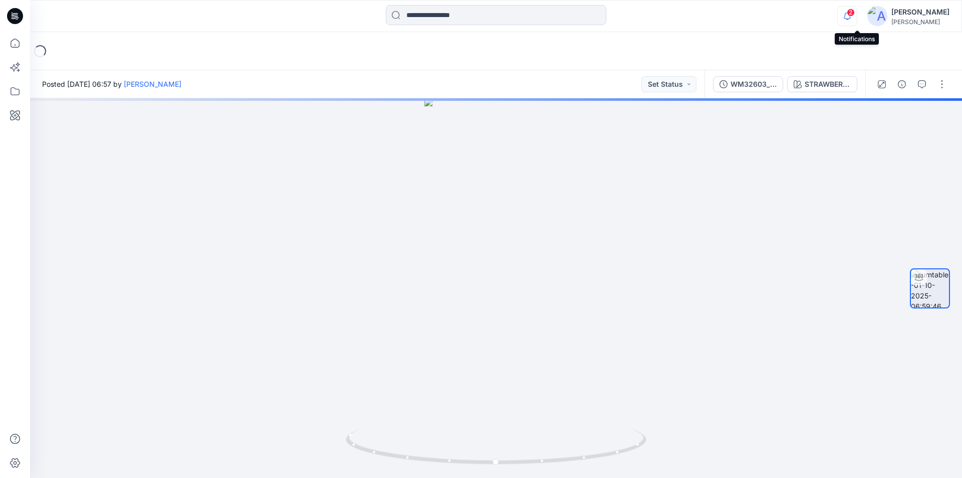
click at [856, 13] on icon "button" at bounding box center [847, 16] width 19 height 20
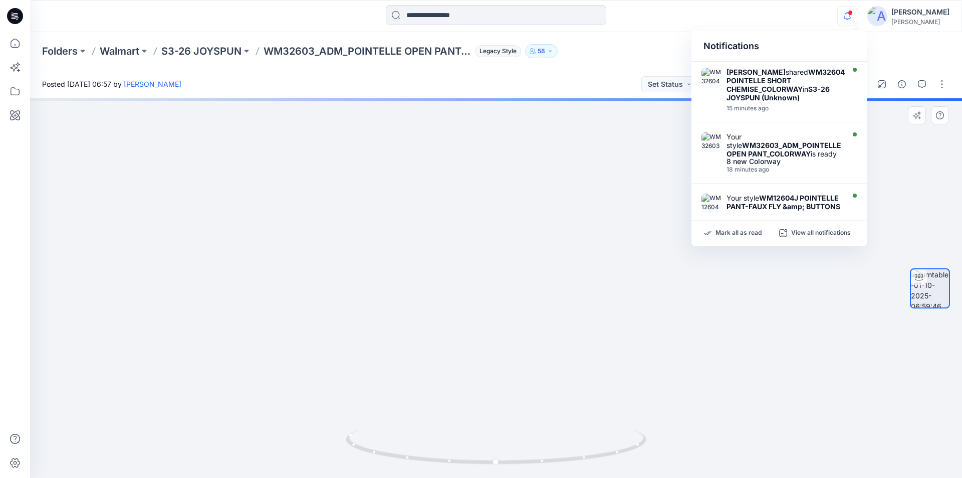
click at [813, 313] on div at bounding box center [496, 287] width 932 height 379
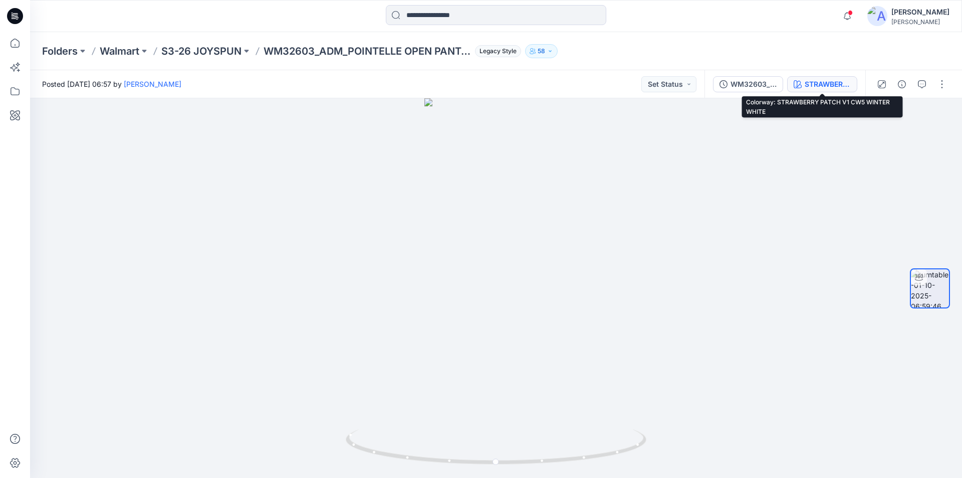
click at [820, 85] on div "STRAWBERRY PATCH V1 CW5 WINTER WHITE" at bounding box center [828, 84] width 46 height 11
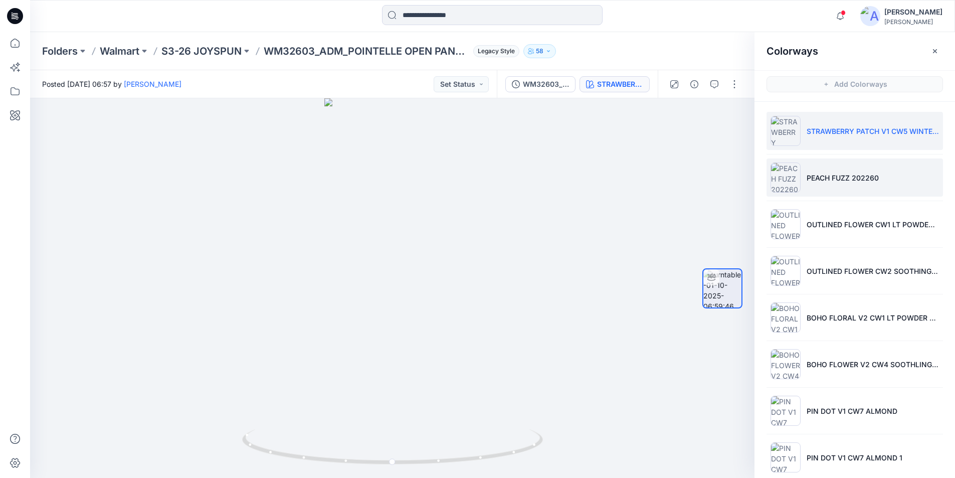
click at [833, 182] on p "PEACH FUZZ 202260" at bounding box center [842, 177] width 72 height 11
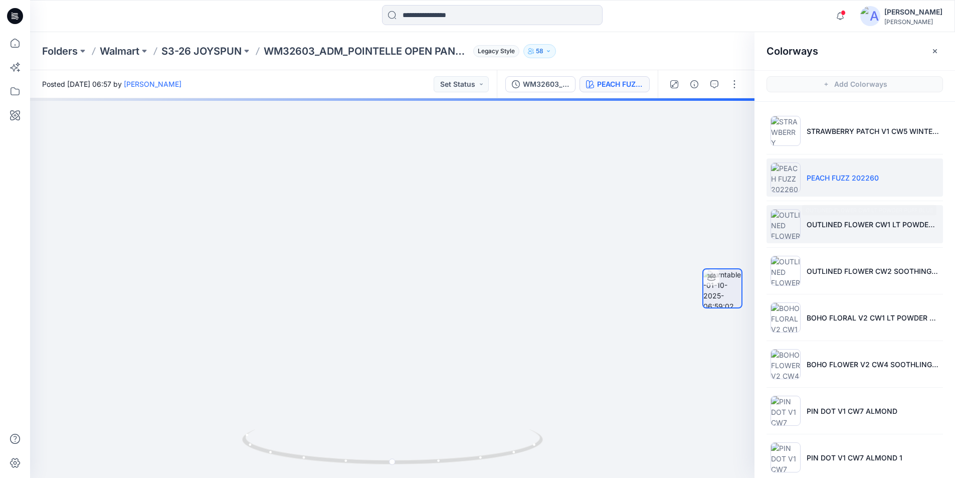
click at [830, 232] on li "OUTLINED FLOWER CW1 LT POWDER PUFF BLUE" at bounding box center [854, 224] width 176 height 38
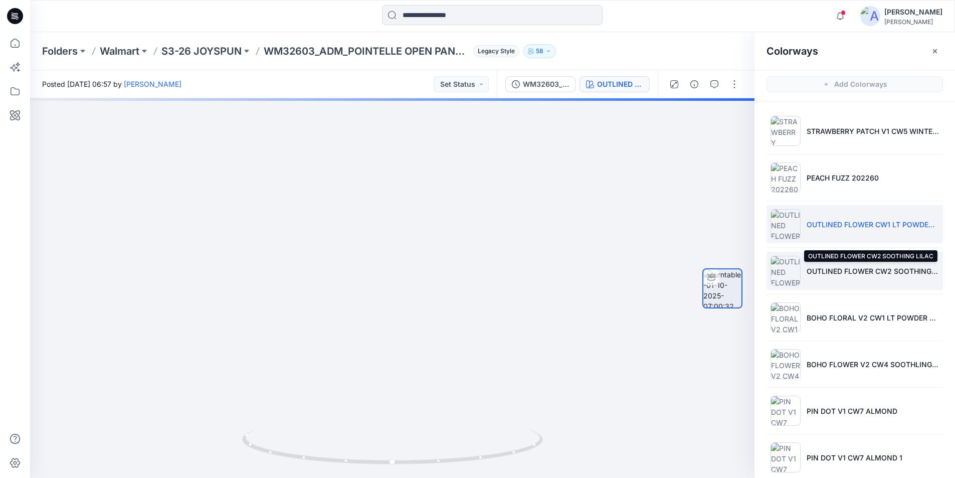
click at [869, 271] on p "OUTLINED FLOWER CW2 SOOTHING LILAC" at bounding box center [872, 271] width 132 height 11
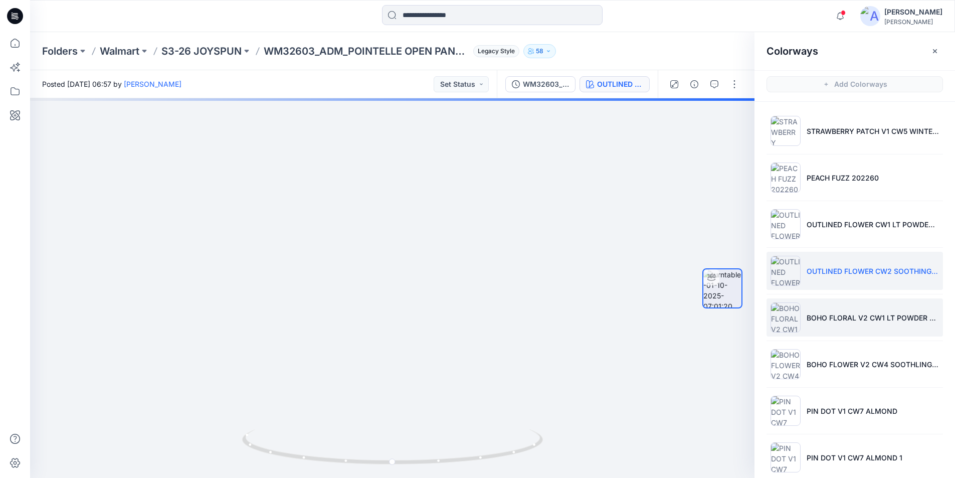
click at [844, 322] on p "BOHO FLORAL V2 CW1 LT POWDER PUFF BLUE" at bounding box center [872, 317] width 132 height 11
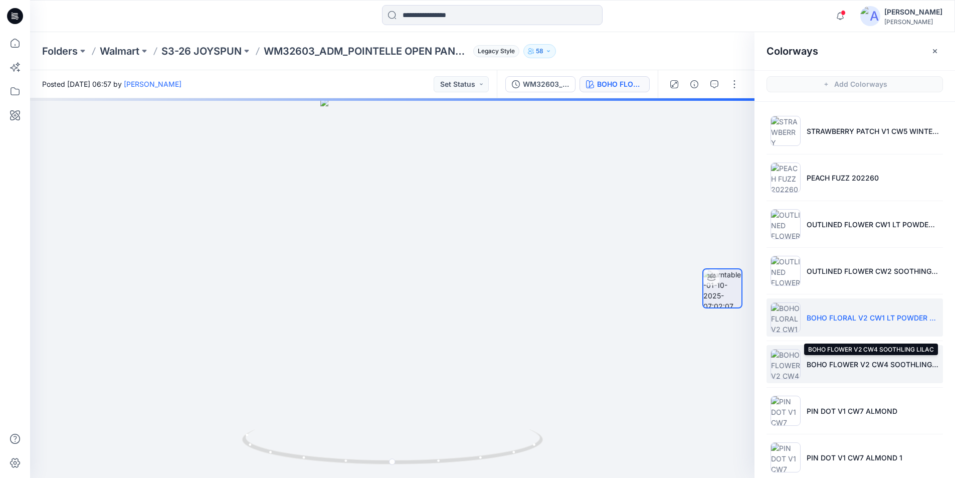
click at [845, 368] on p "BOHO FLOWER V2 CW4 SOOTHLING LILAC" at bounding box center [872, 364] width 132 height 11
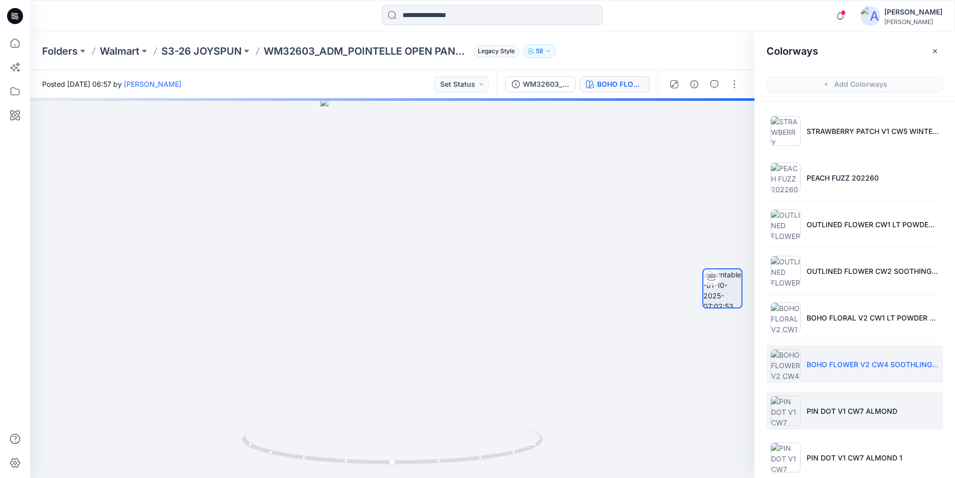
click at [826, 416] on li "PIN DOT V1 CW7 ALMOND" at bounding box center [854, 410] width 176 height 38
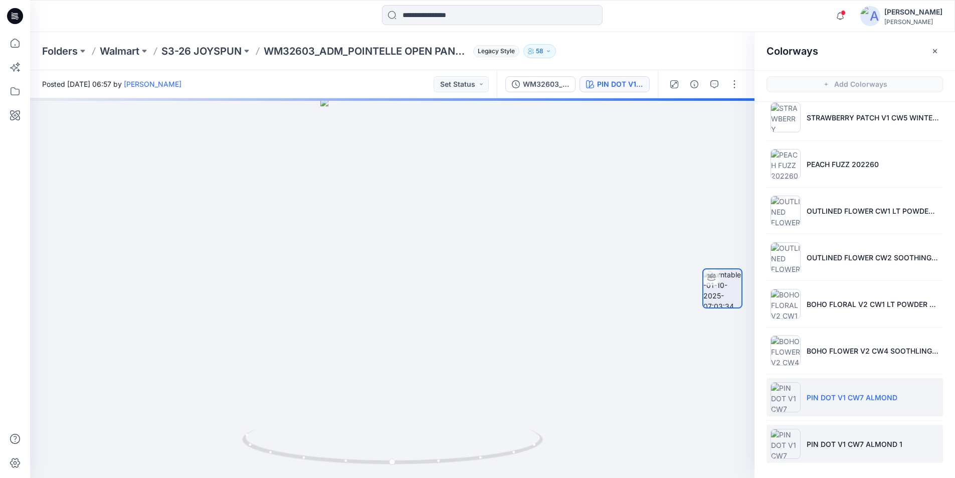
click at [842, 450] on li "PIN DOT V1 CW7 ALMOND 1" at bounding box center [854, 443] width 176 height 38
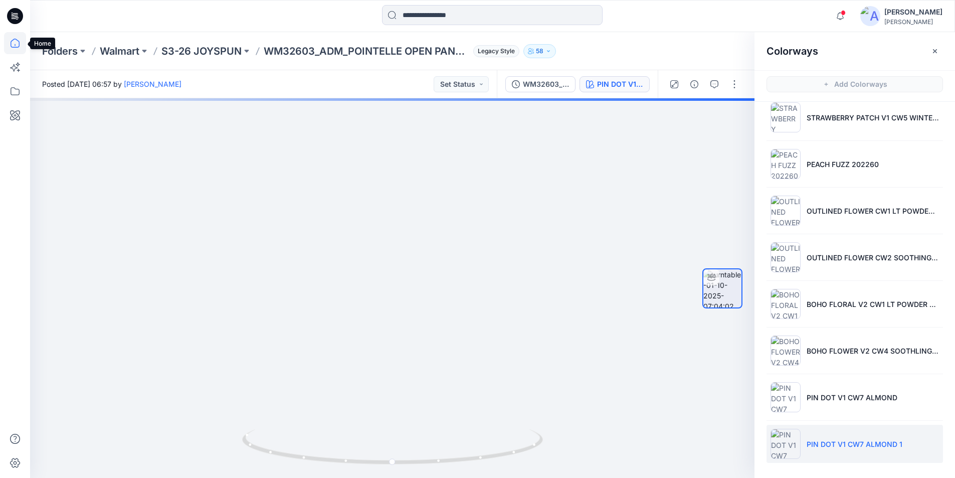
click at [15, 41] on icon at bounding box center [15, 43] width 22 height 22
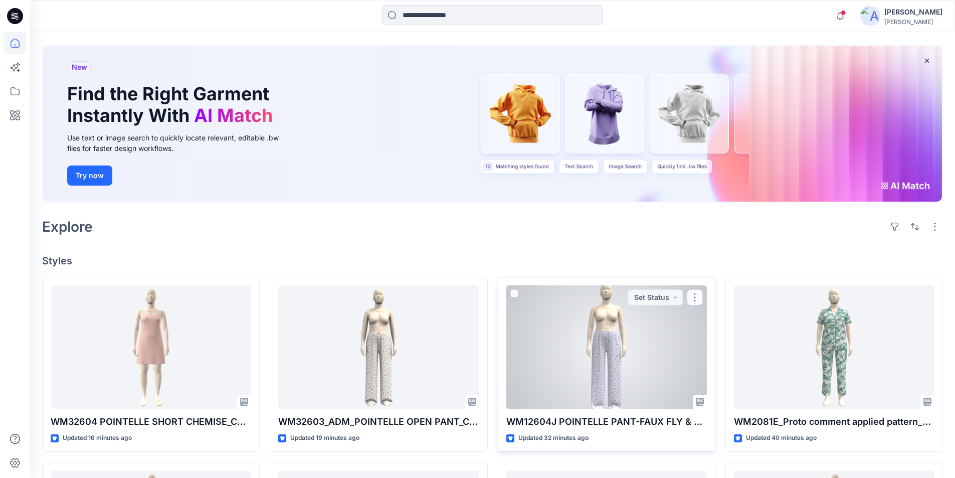
scroll to position [100, 0]
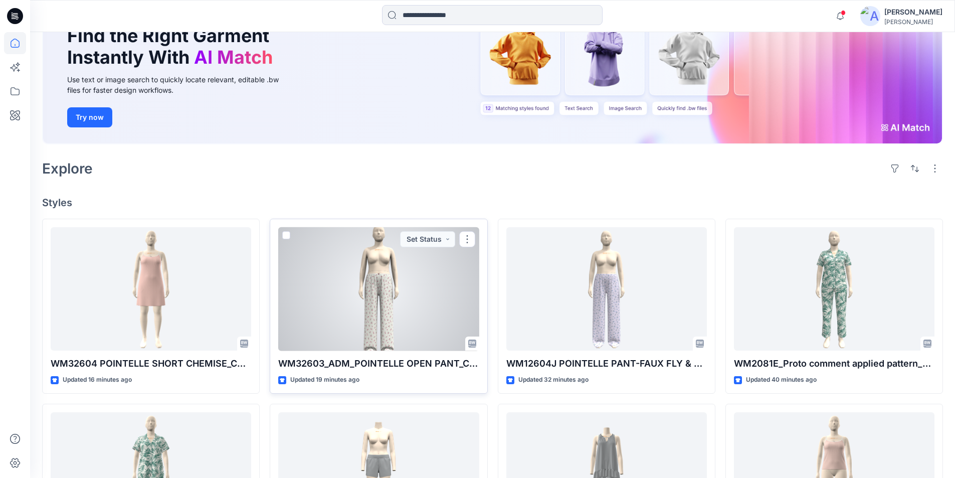
click at [396, 298] on div at bounding box center [378, 289] width 200 height 124
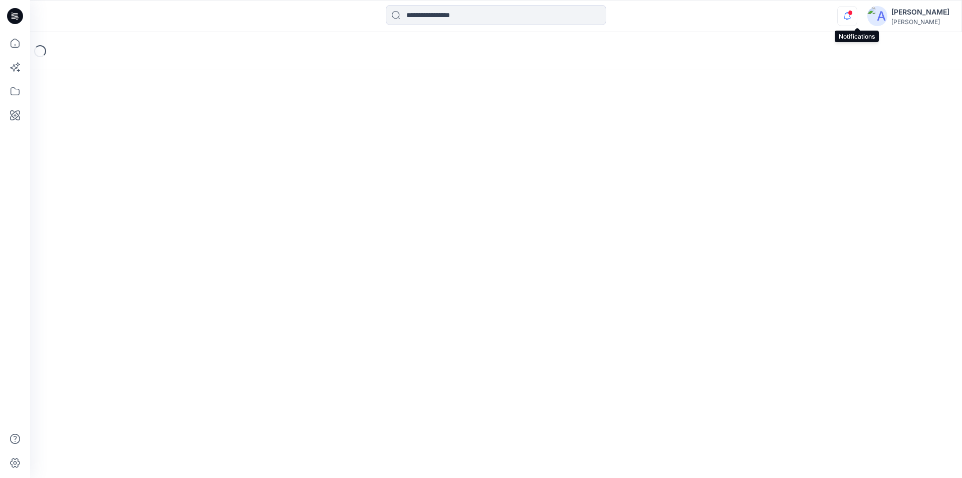
click at [854, 15] on icon "button" at bounding box center [847, 16] width 19 height 20
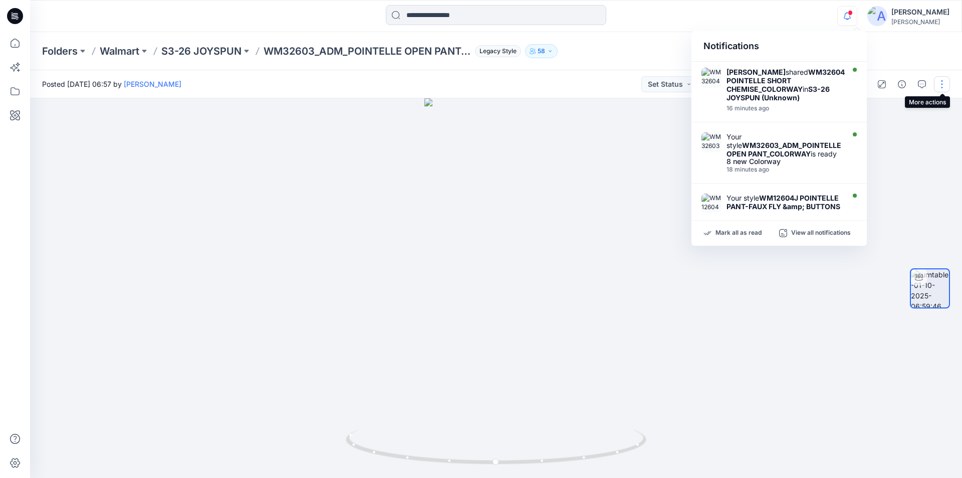
click at [945, 81] on button "button" at bounding box center [942, 84] width 16 height 16
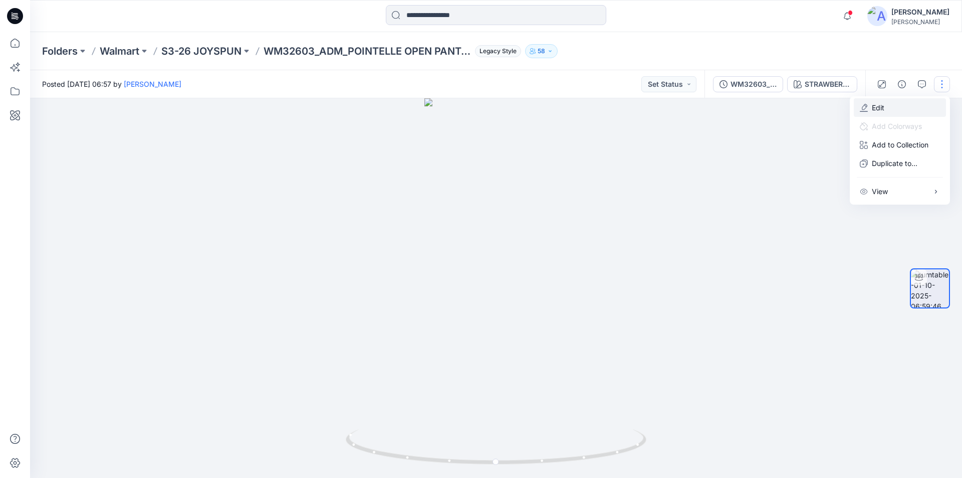
click at [902, 110] on button "Edit" at bounding box center [900, 107] width 92 height 19
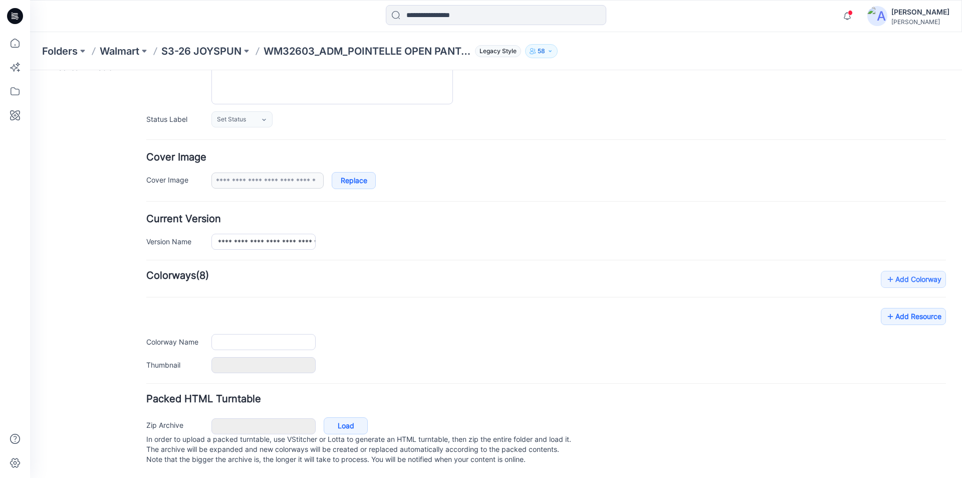
type input "**********"
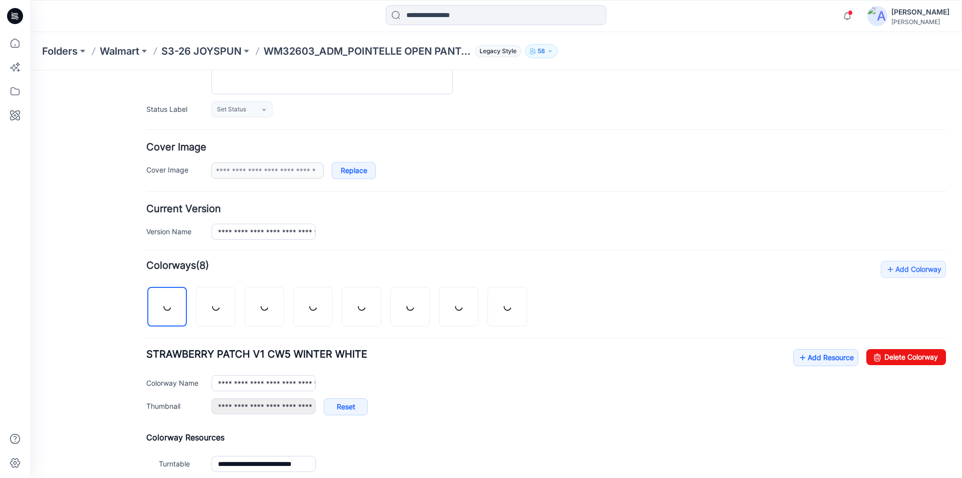
scroll to position [173, 0]
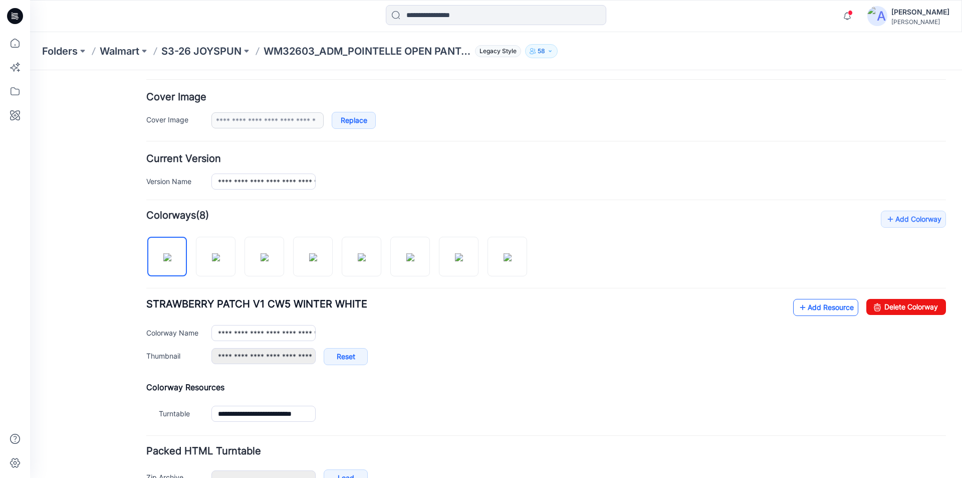
click at [810, 305] on link "Add Resource" at bounding box center [825, 307] width 65 height 17
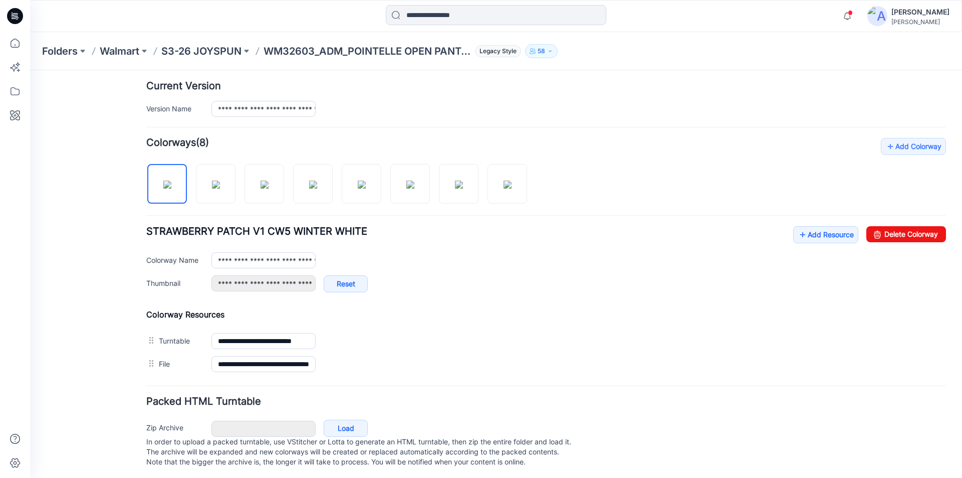
scroll to position [258, 0]
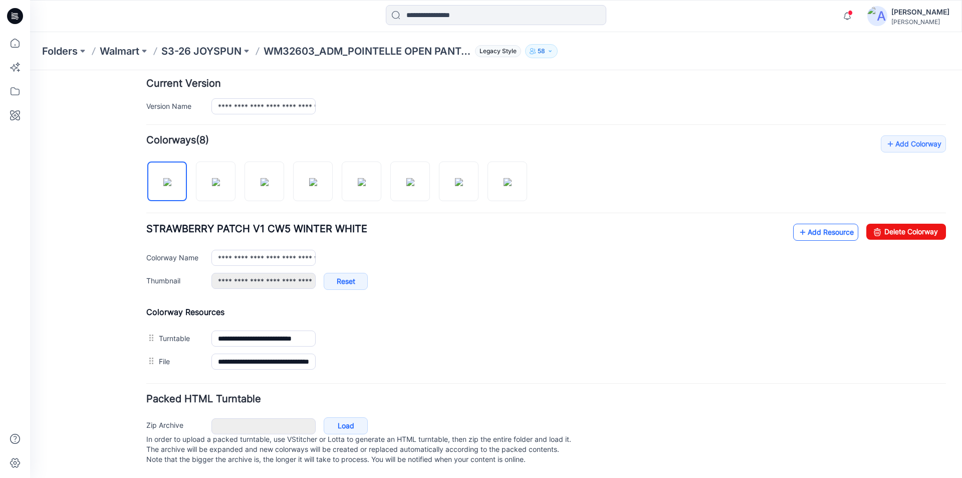
click at [809, 224] on link "Add Resource" at bounding box center [825, 232] width 65 height 17
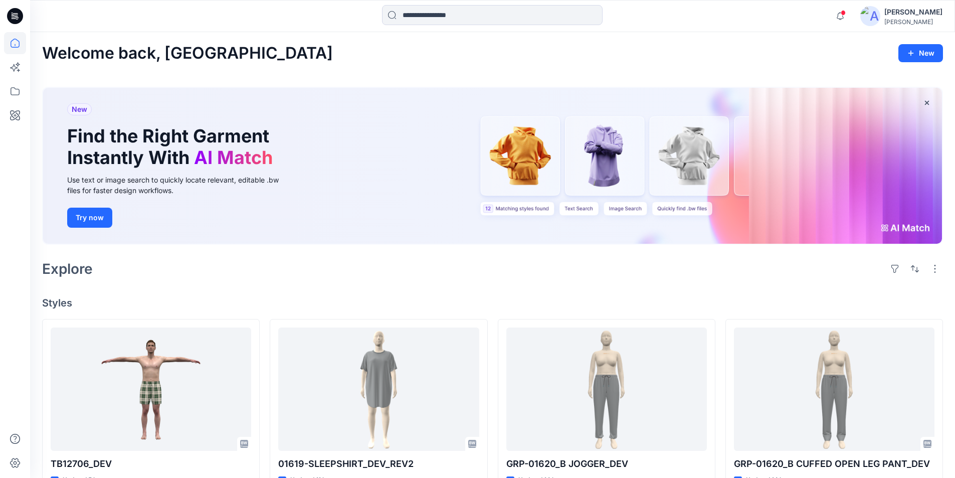
scroll to position [3, 0]
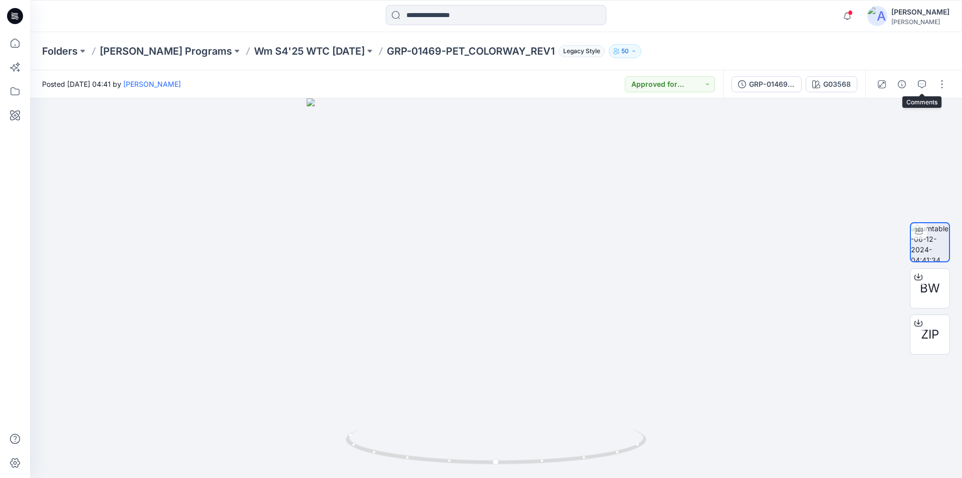
click at [923, 84] on icon "button" at bounding box center [922, 84] width 8 height 8
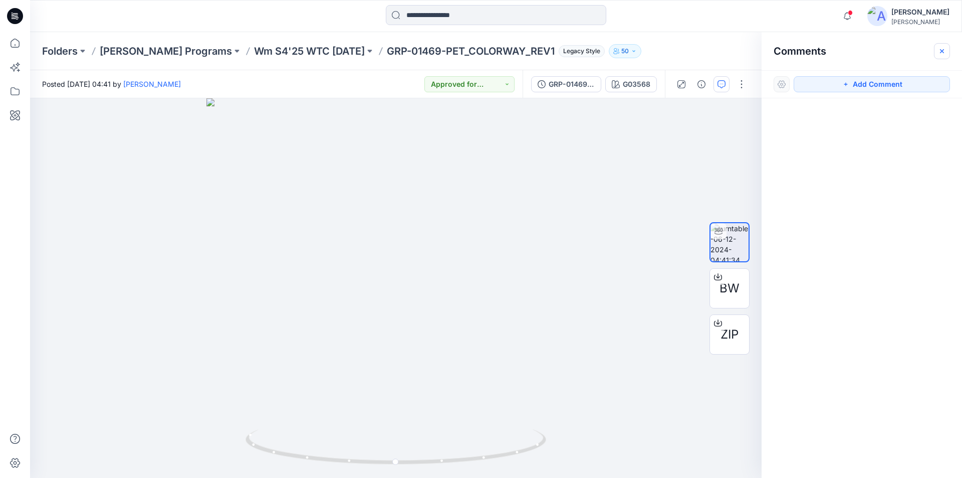
click at [940, 50] on icon "button" at bounding box center [942, 51] width 8 height 8
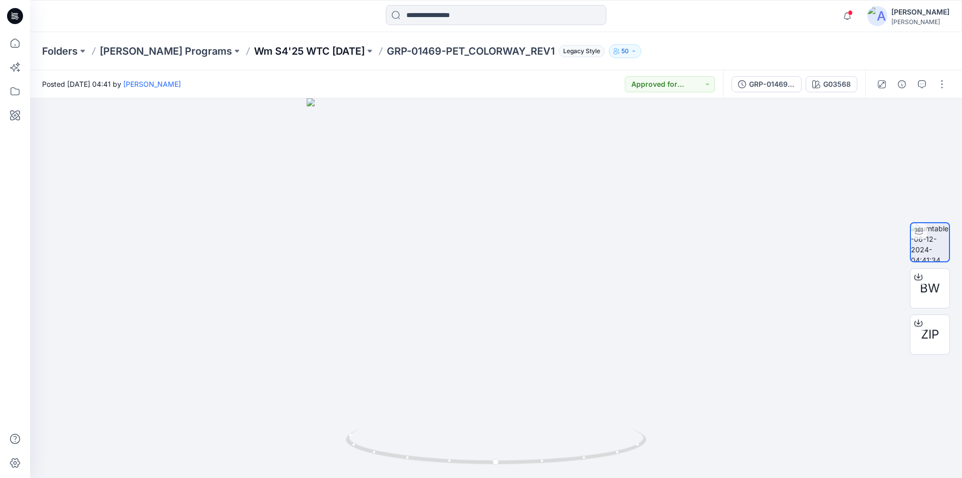
click at [307, 55] on p "Wm S4'25 WTC [DATE]" at bounding box center [309, 51] width 111 height 14
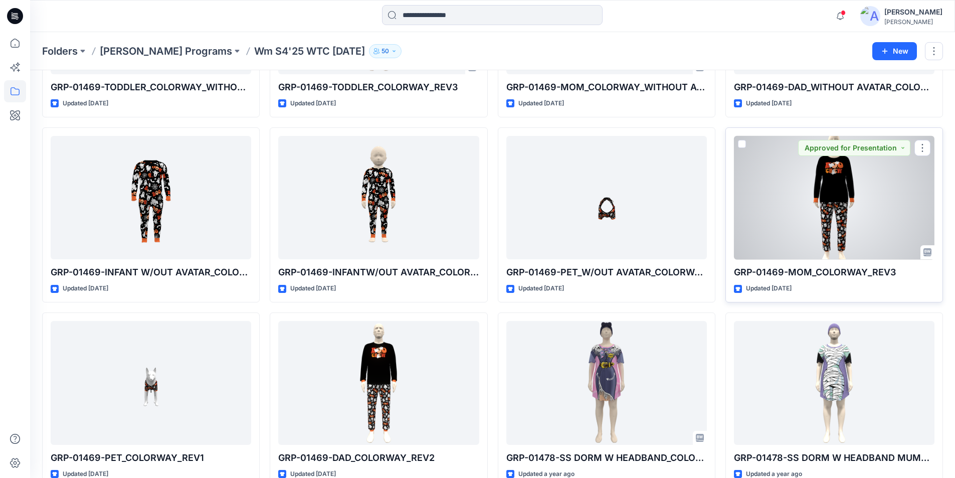
scroll to position [783, 0]
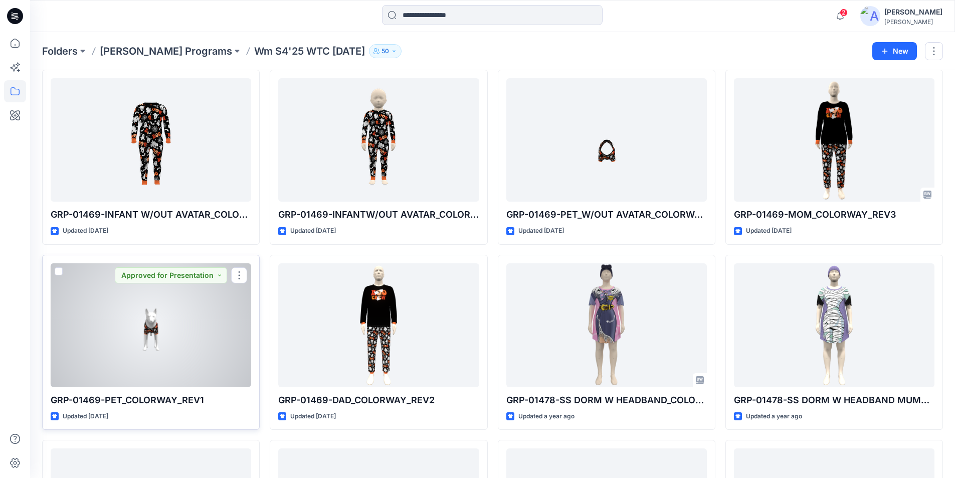
click at [176, 327] on div at bounding box center [151, 325] width 200 height 124
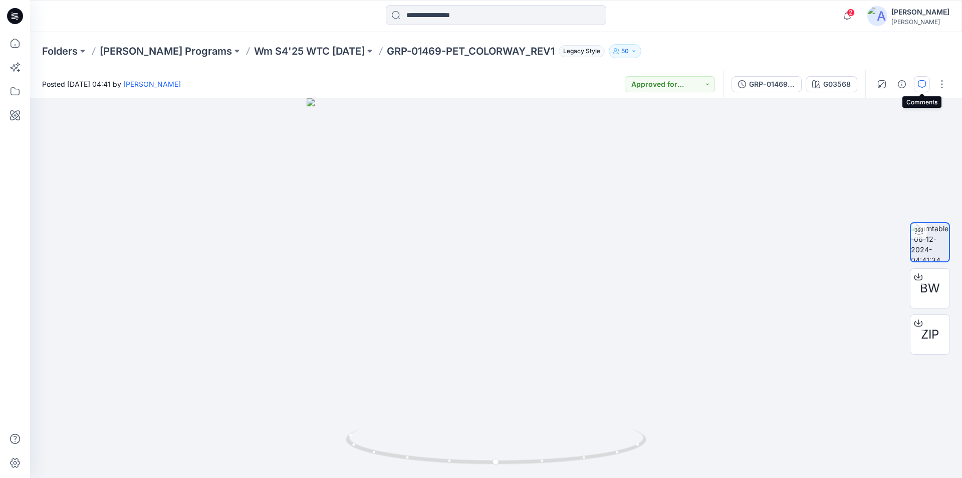
click at [921, 82] on icon "button" at bounding box center [922, 84] width 8 height 8
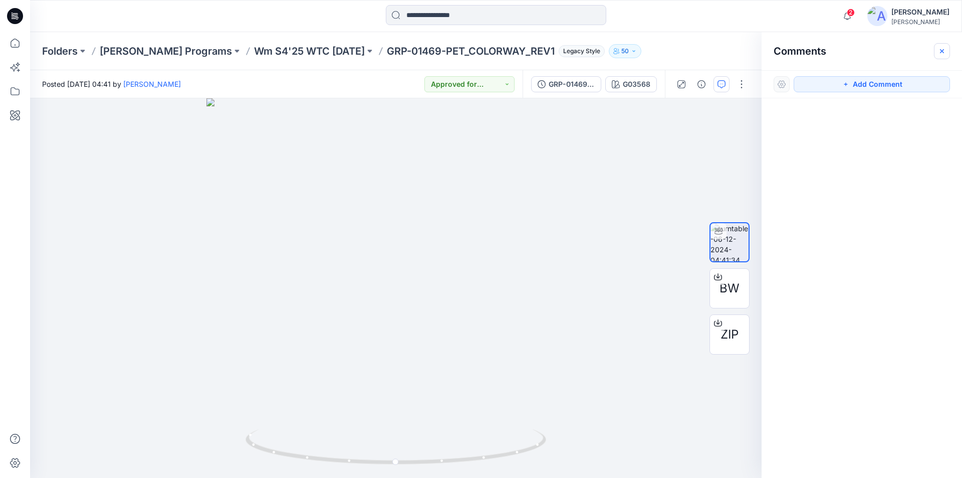
click at [943, 50] on icon "button" at bounding box center [942, 51] width 4 height 4
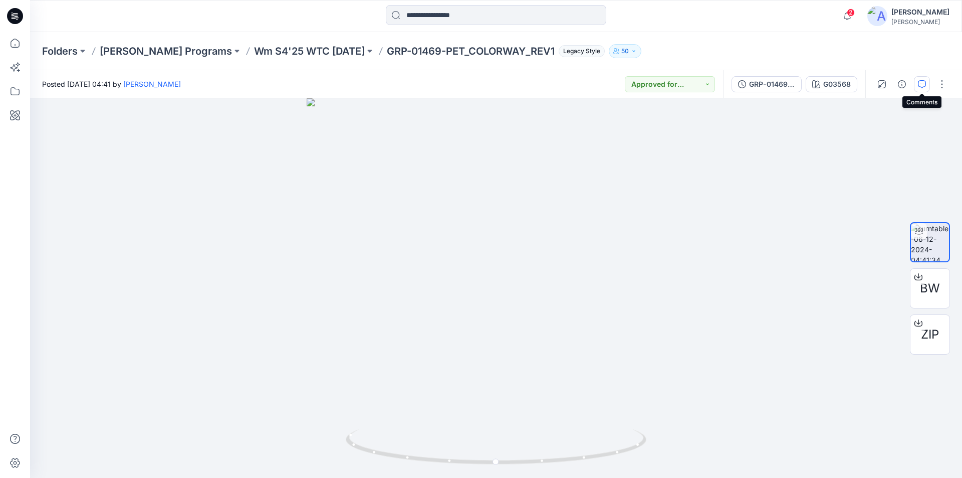
click at [925, 85] on icon "button" at bounding box center [922, 84] width 8 height 8
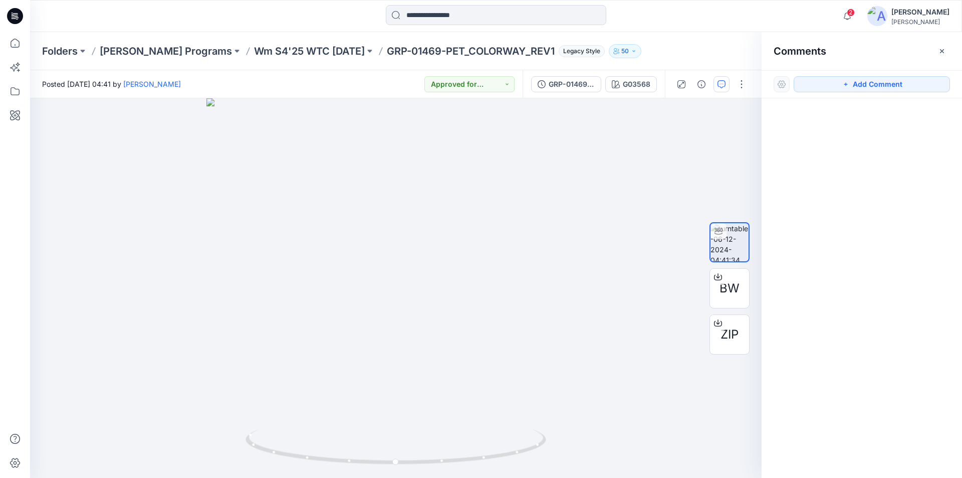
drag, startPoint x: 940, startPoint y: 51, endPoint x: 916, endPoint y: 50, distance: 24.1
click at [941, 50] on icon "button" at bounding box center [942, 51] width 8 height 8
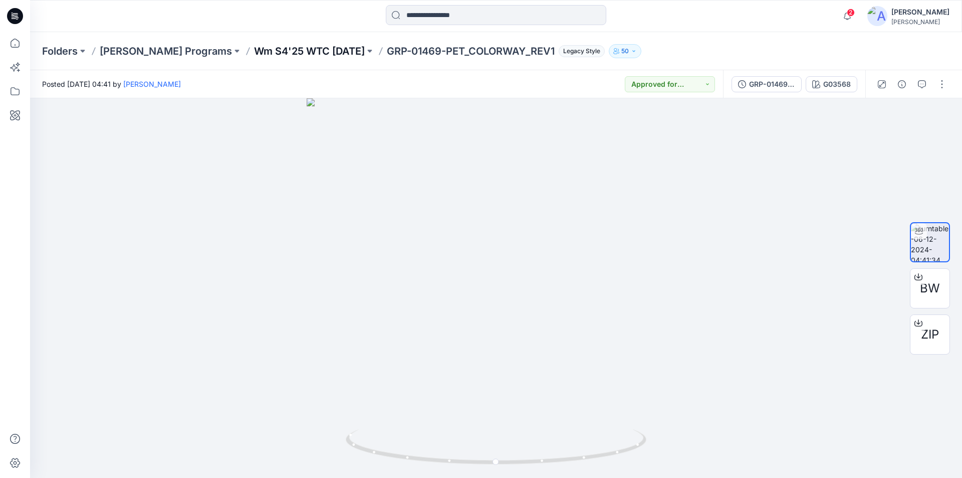
click at [295, 49] on p "Wm S4'25 WTC Halloween" at bounding box center [309, 51] width 111 height 14
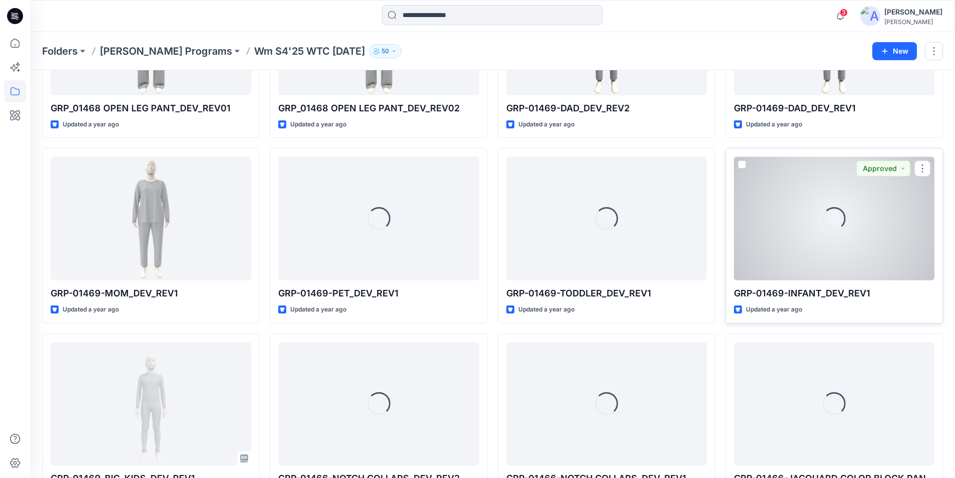
scroll to position [3304, 0]
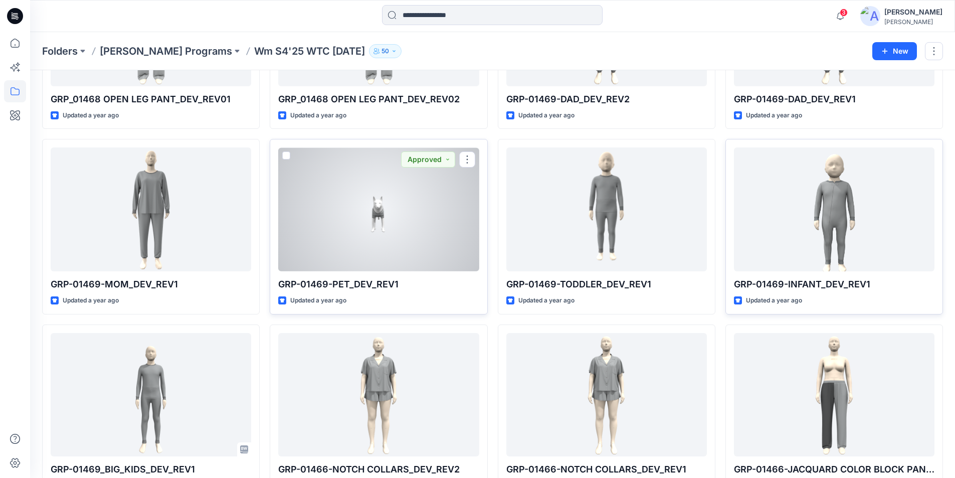
click at [377, 240] on div at bounding box center [378, 209] width 200 height 124
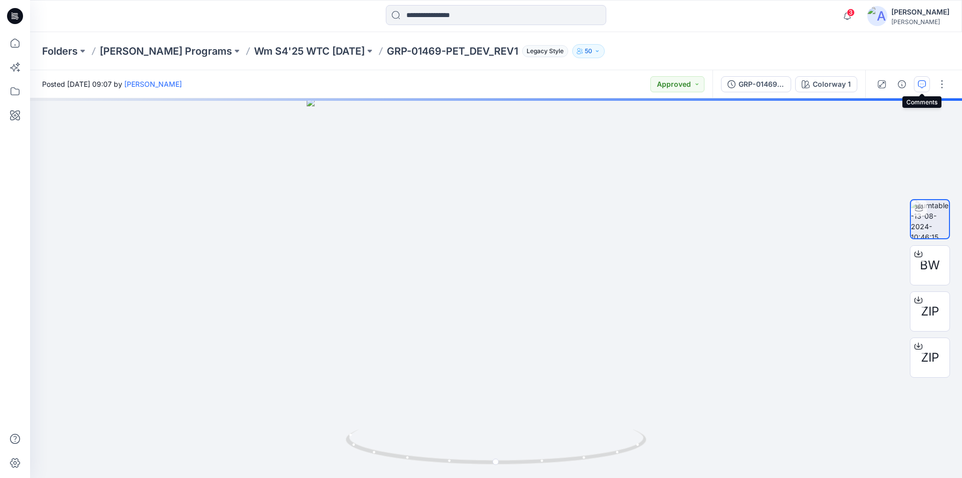
click at [923, 82] on icon "button" at bounding box center [922, 84] width 8 height 8
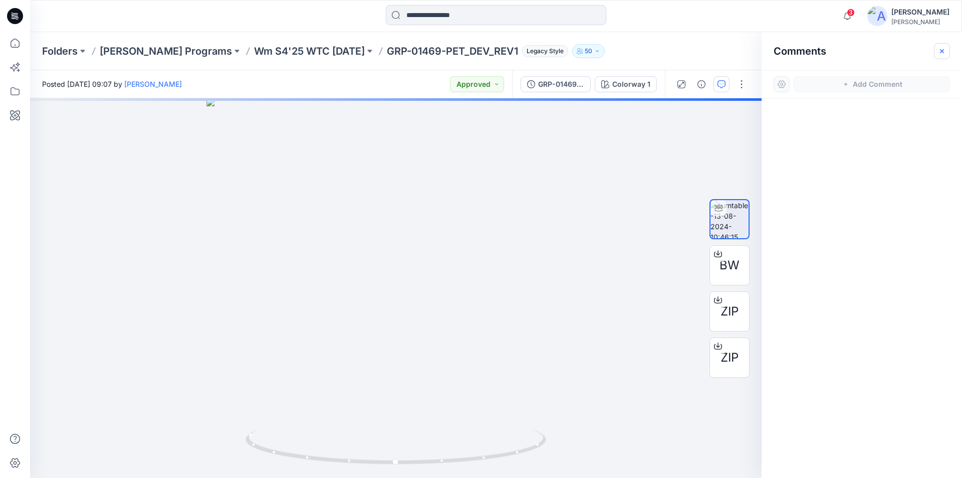
click at [942, 49] on icon "button" at bounding box center [942, 51] width 8 height 8
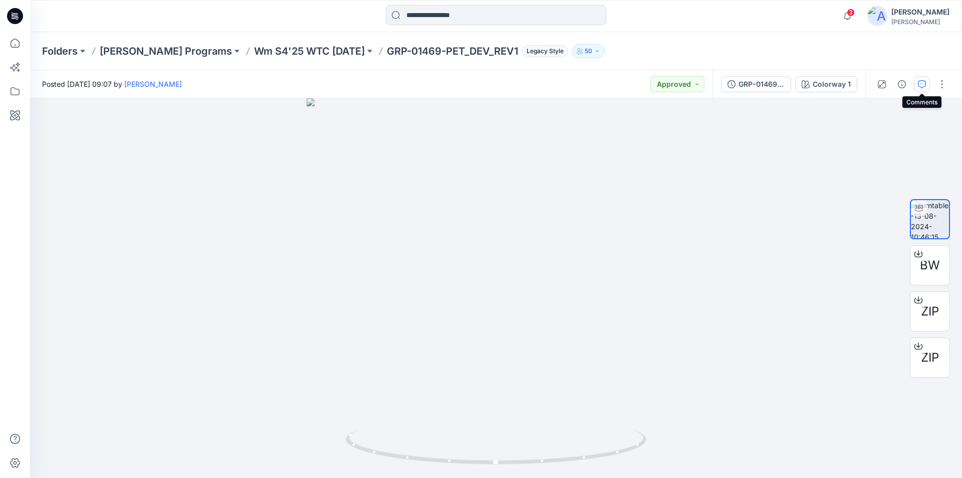
click at [923, 83] on icon "button" at bounding box center [922, 84] width 8 height 8
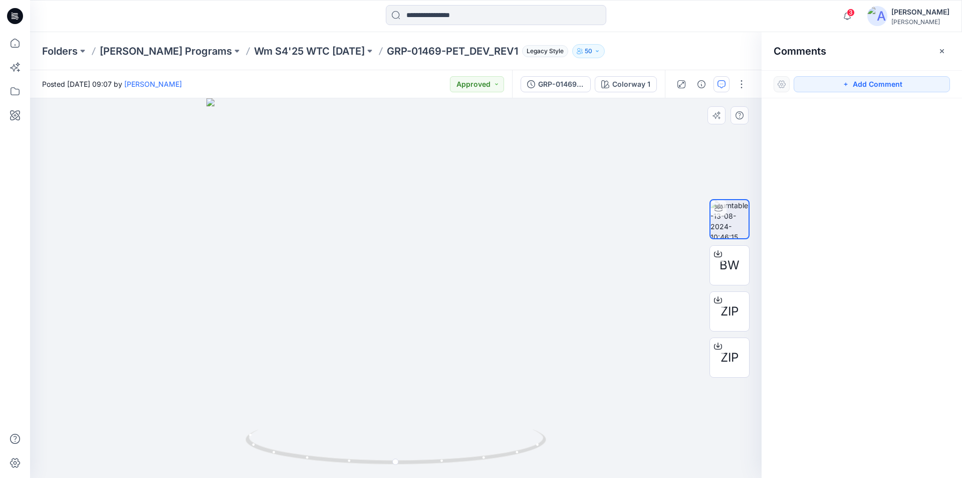
click at [418, 283] on div at bounding box center [396, 287] width 732 height 379
click at [935, 47] on button "button" at bounding box center [942, 51] width 16 height 16
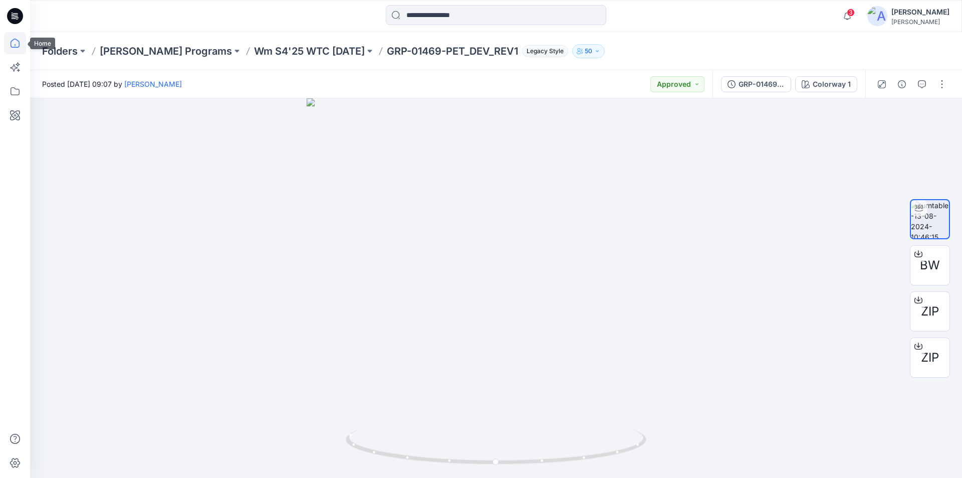
click at [14, 44] on icon at bounding box center [15, 43] width 22 height 22
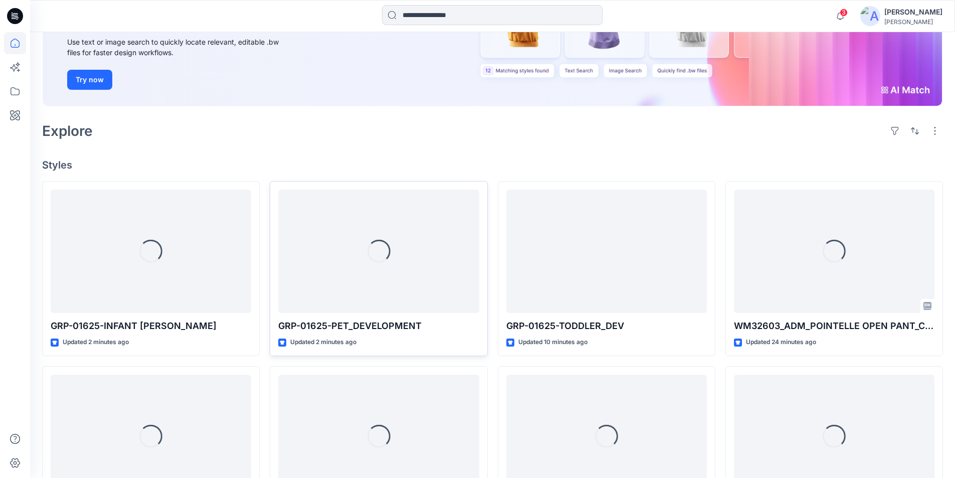
scroll to position [142, 0]
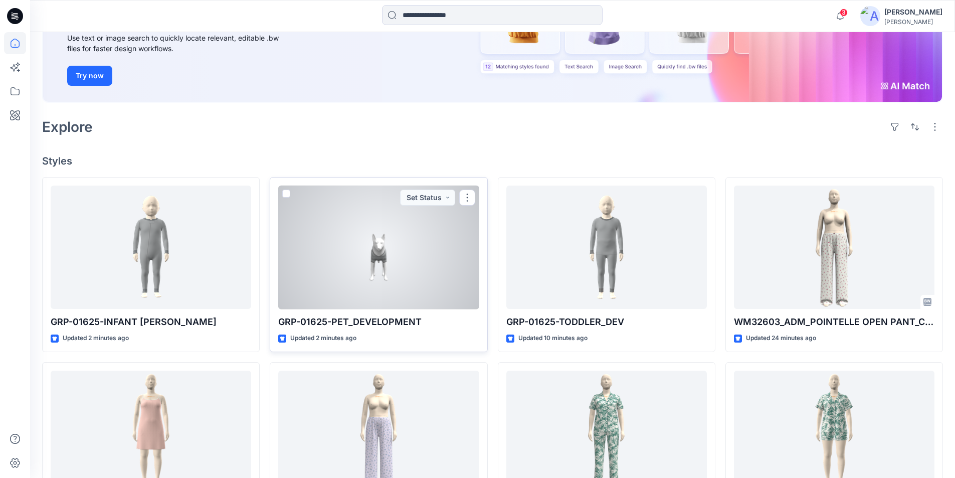
click at [426, 256] on div at bounding box center [378, 247] width 200 height 124
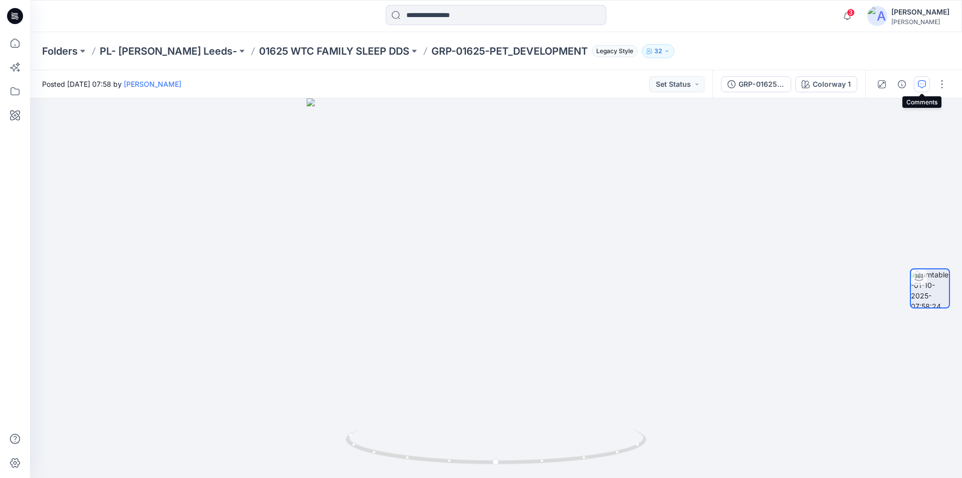
click at [924, 81] on icon "button" at bounding box center [922, 84] width 8 height 8
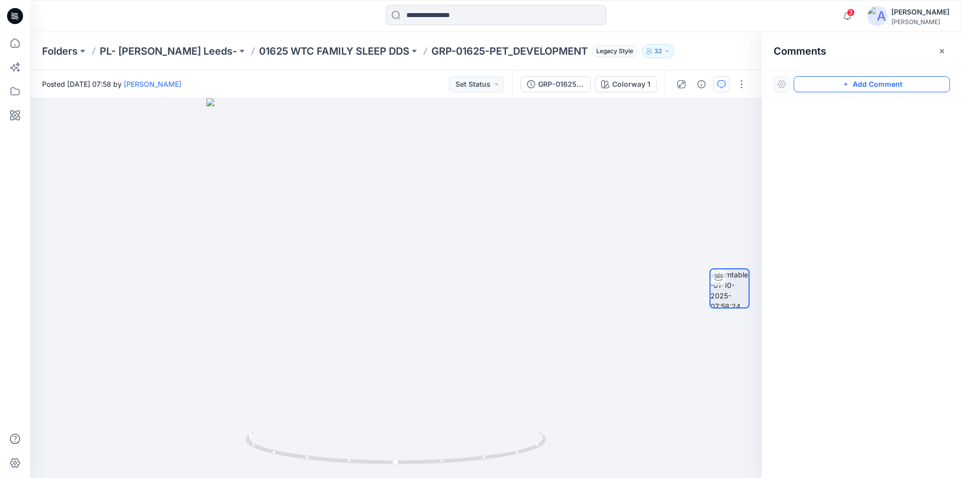
click at [867, 86] on button "Add Comment" at bounding box center [872, 84] width 156 height 16
click at [413, 318] on div "1" at bounding box center [396, 287] width 732 height 379
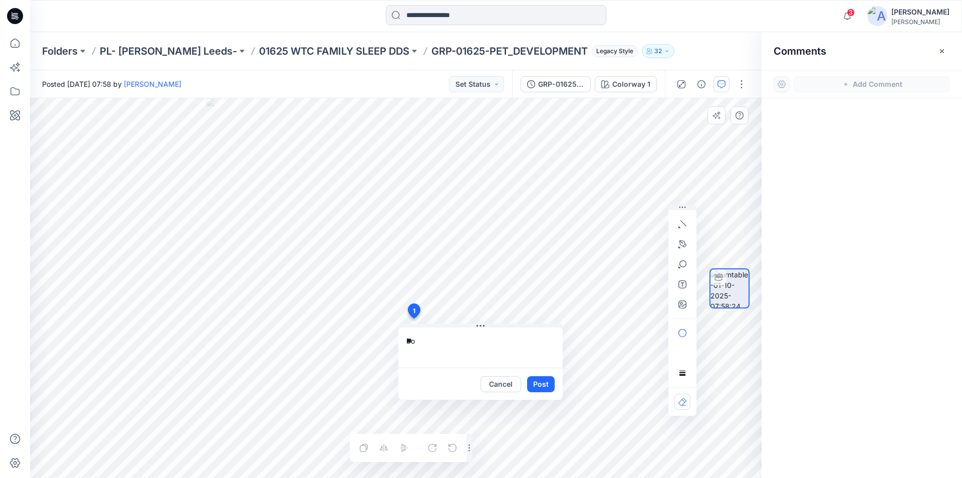
type textarea "*"
click at [471, 335] on textarea "**********" at bounding box center [480, 347] width 164 height 40
paste textarea "*****"
click at [509, 337] on textarea "**********" at bounding box center [480, 347] width 164 height 40
click at [497, 340] on textarea "**********" at bounding box center [480, 347] width 164 height 40
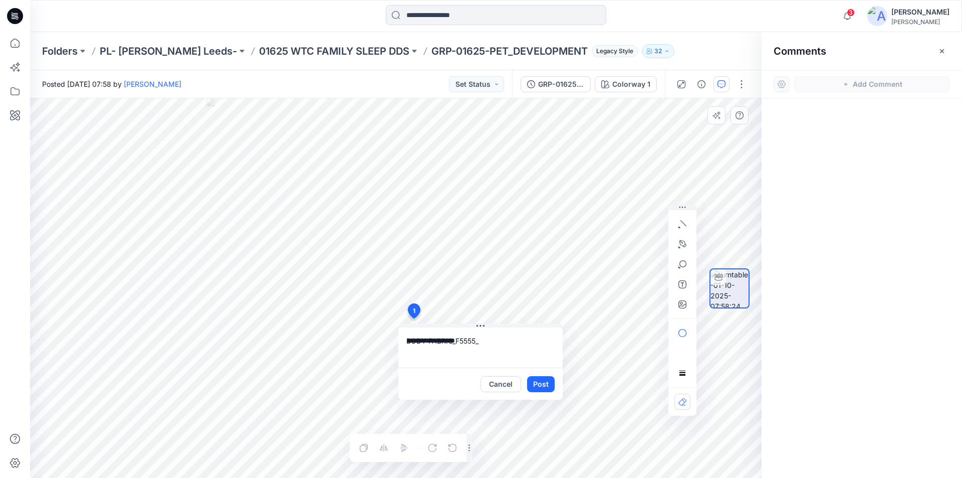
paste textarea "**********"
type textarea "**********"
click at [537, 388] on button "Post" at bounding box center [541, 384] width 28 height 16
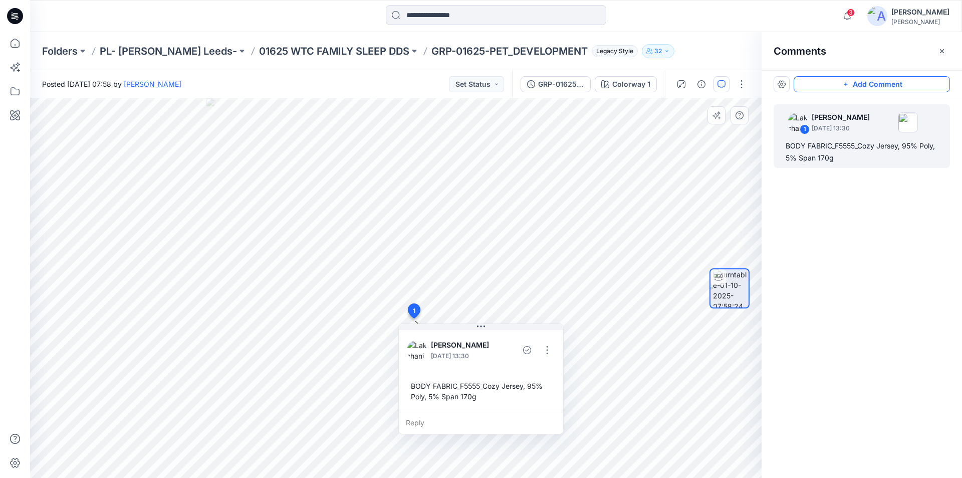
click at [869, 84] on button "Add Comment" at bounding box center [872, 84] width 156 height 16
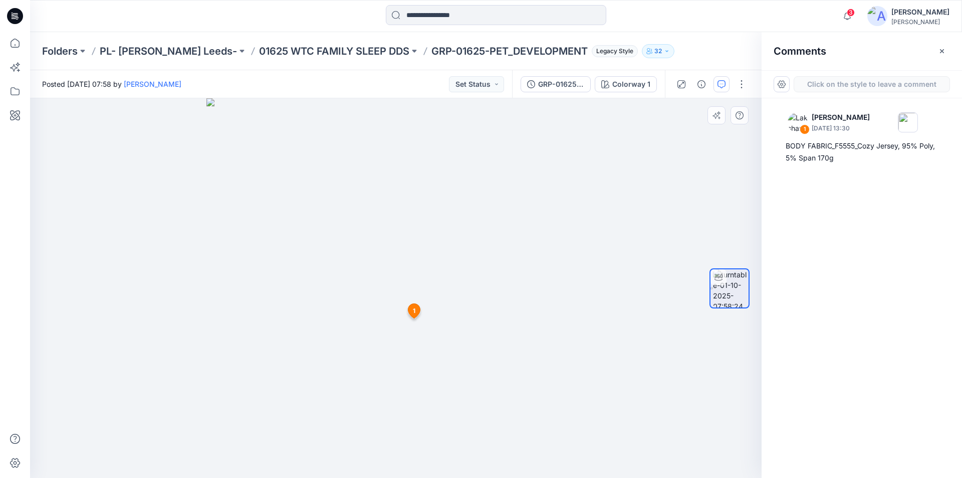
click at [419, 333] on div "2 1 Lakshani Silva October 01, 2025 13:30 BODY FABRIC_F5555_Cozy Jersey, 95% Po…" at bounding box center [396, 287] width 732 height 379
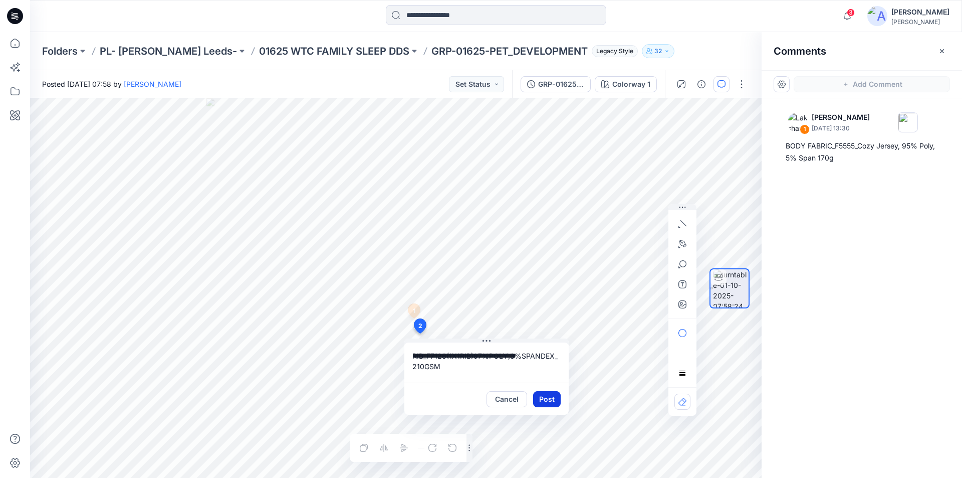
type textarea "**********"
click at [550, 398] on button "Post" at bounding box center [547, 399] width 28 height 16
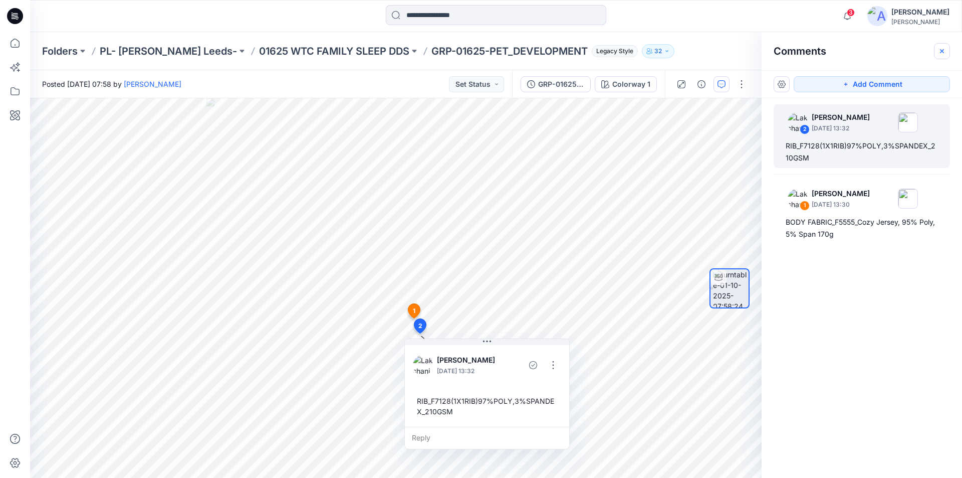
click at [940, 53] on icon "button" at bounding box center [942, 51] width 8 height 8
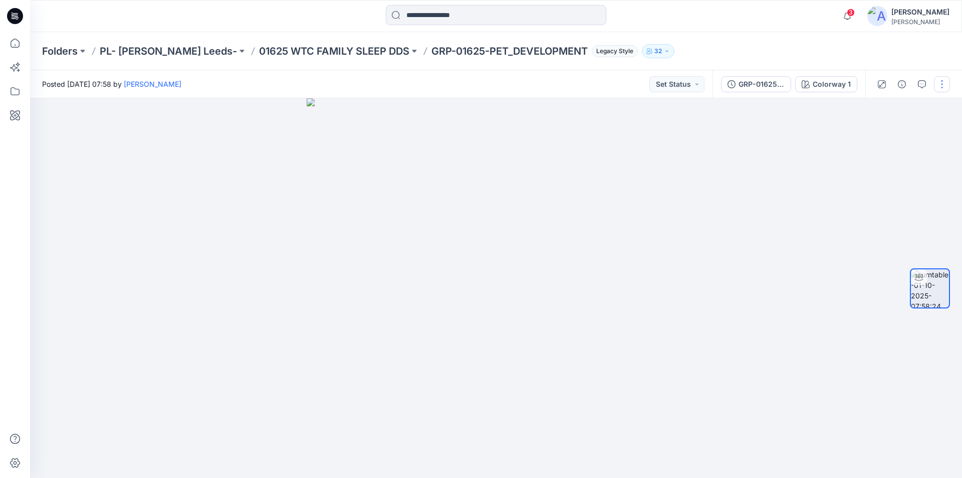
click at [940, 82] on button "button" at bounding box center [942, 84] width 16 height 16
click at [889, 108] on button "Edit" at bounding box center [900, 107] width 92 height 19
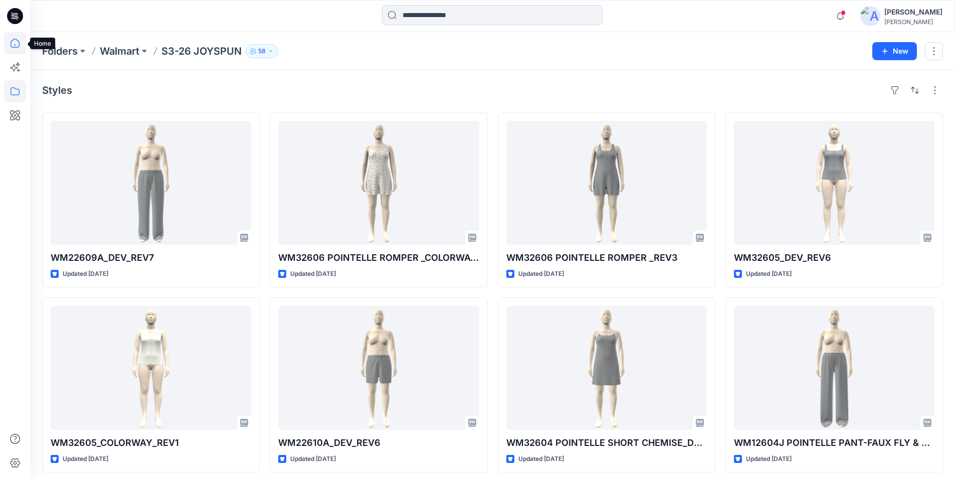
click at [14, 48] on icon at bounding box center [15, 43] width 9 height 9
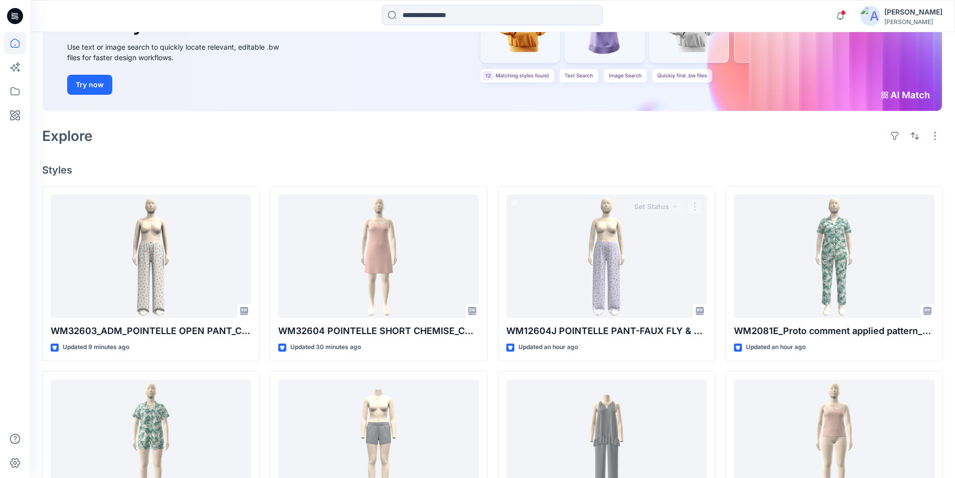
scroll to position [42, 0]
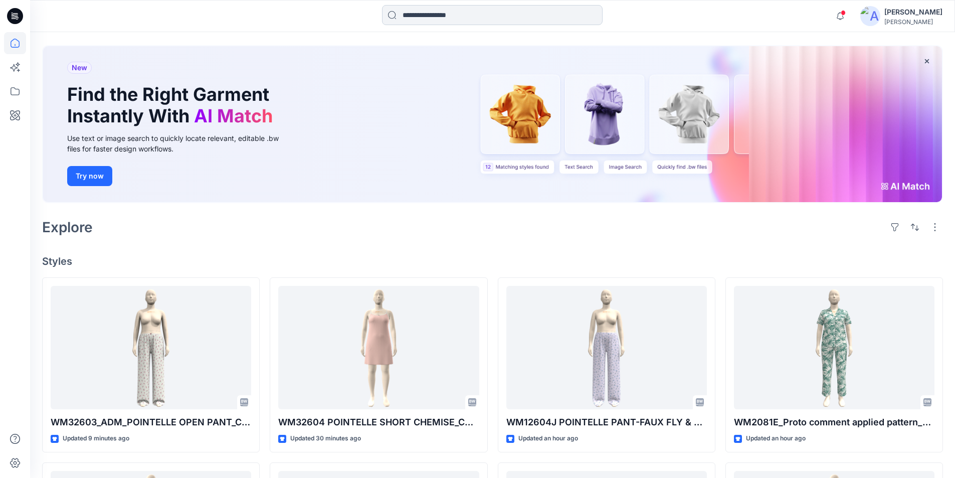
click at [463, 14] on input at bounding box center [492, 15] width 221 height 20
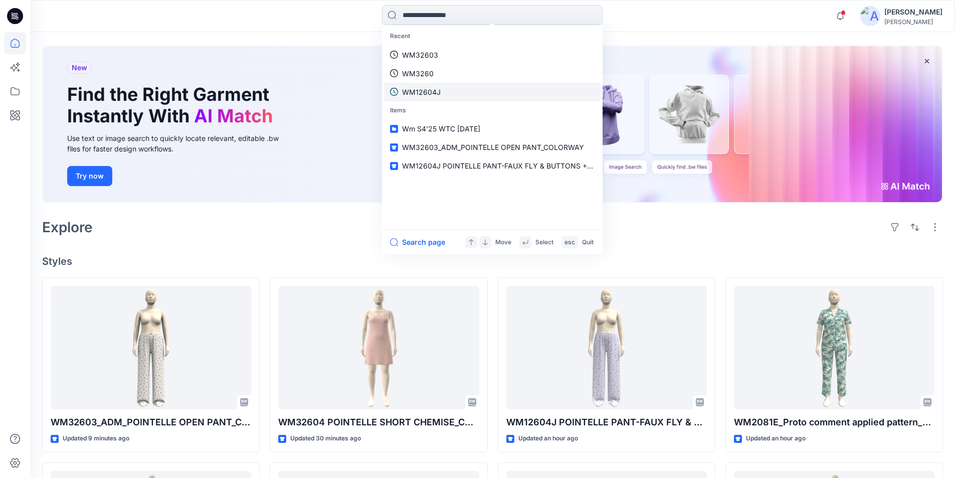
click at [439, 97] on link "WM12604J" at bounding box center [492, 92] width 217 height 19
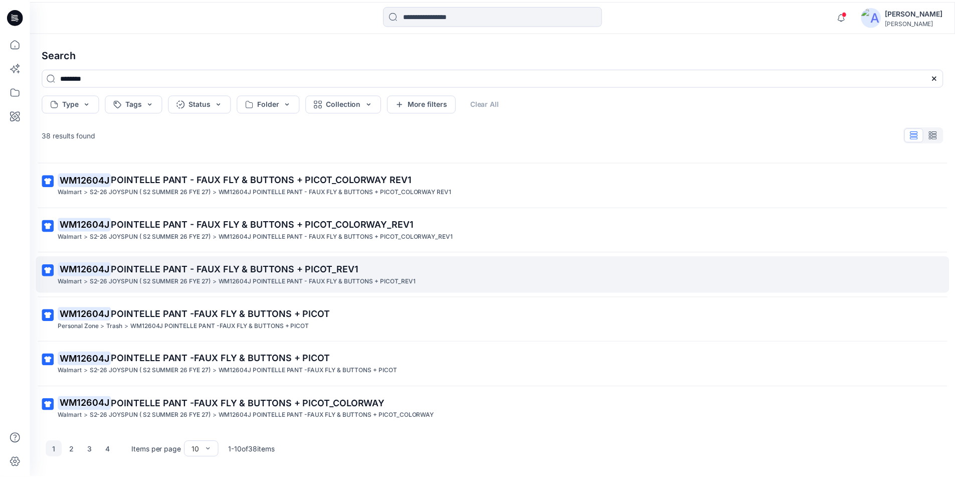
scroll to position [175, 0]
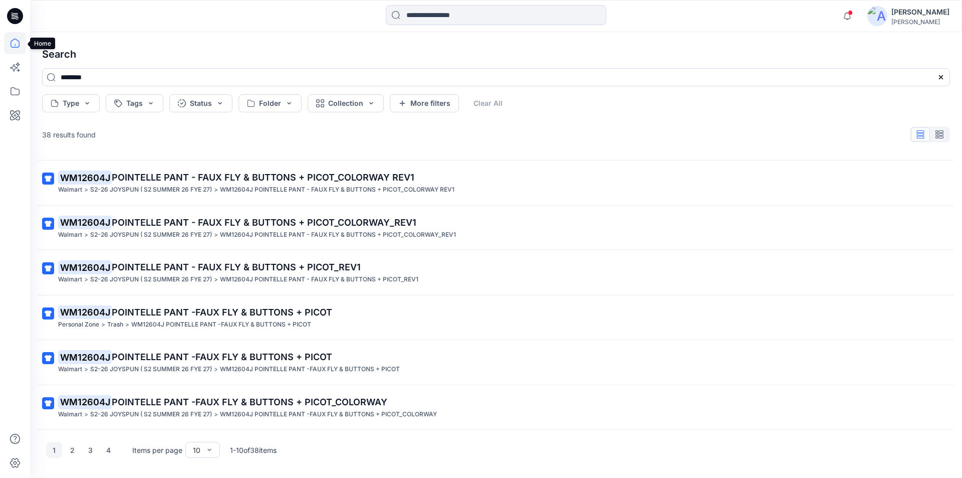
click at [10, 41] on icon at bounding box center [15, 43] width 22 height 22
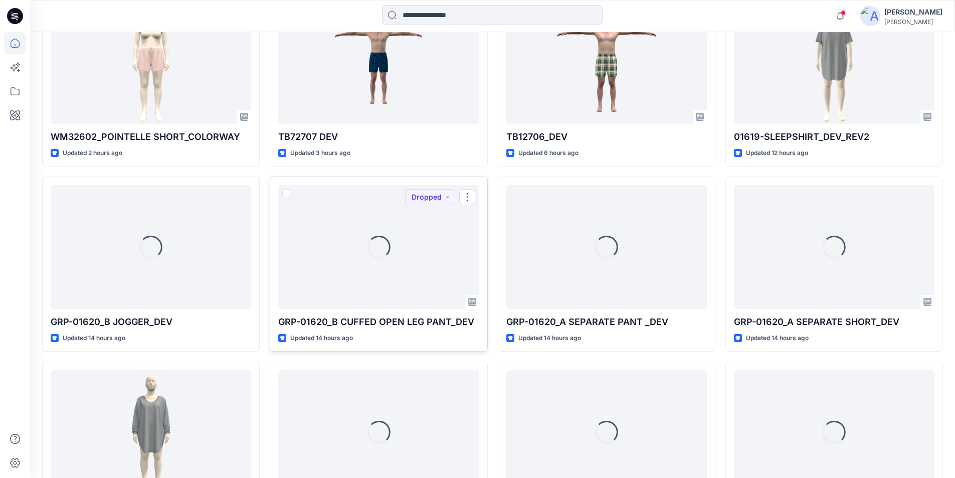
scroll to position [785, 0]
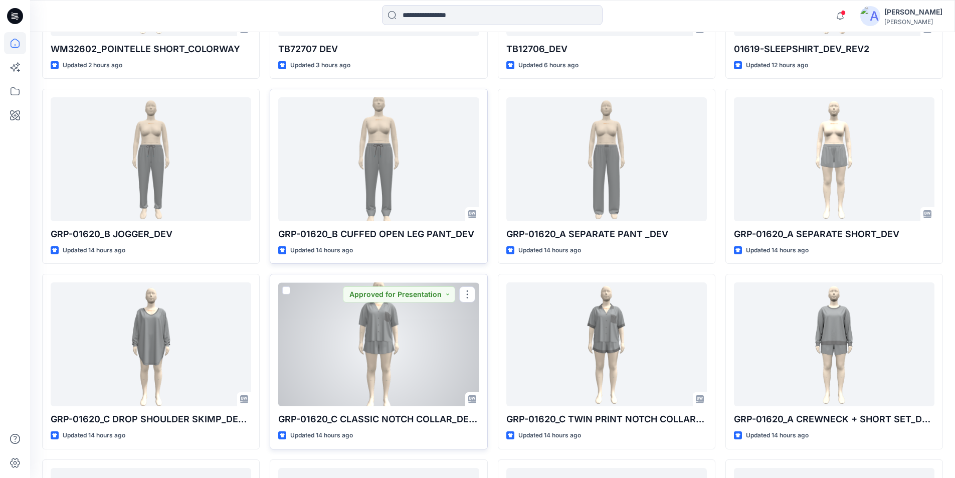
click at [398, 356] on div at bounding box center [378, 344] width 200 height 124
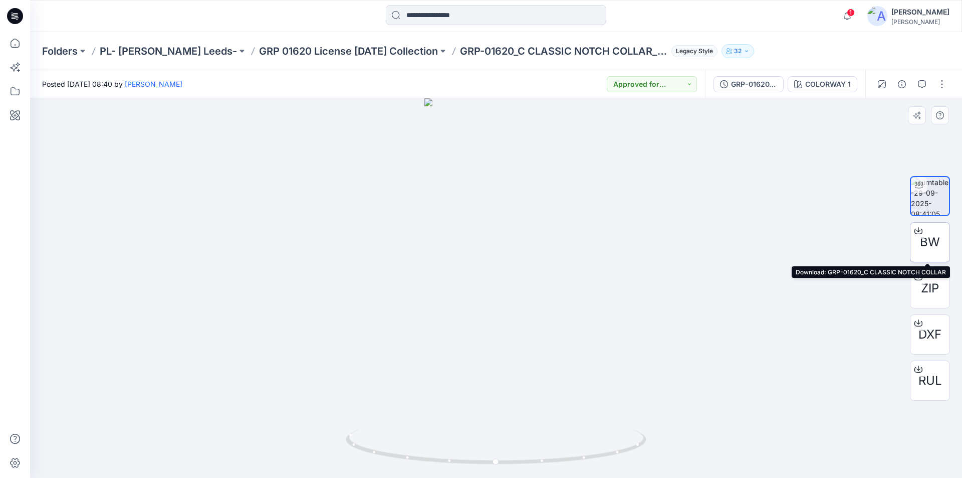
click at [919, 230] on icon at bounding box center [919, 231] width 8 height 8
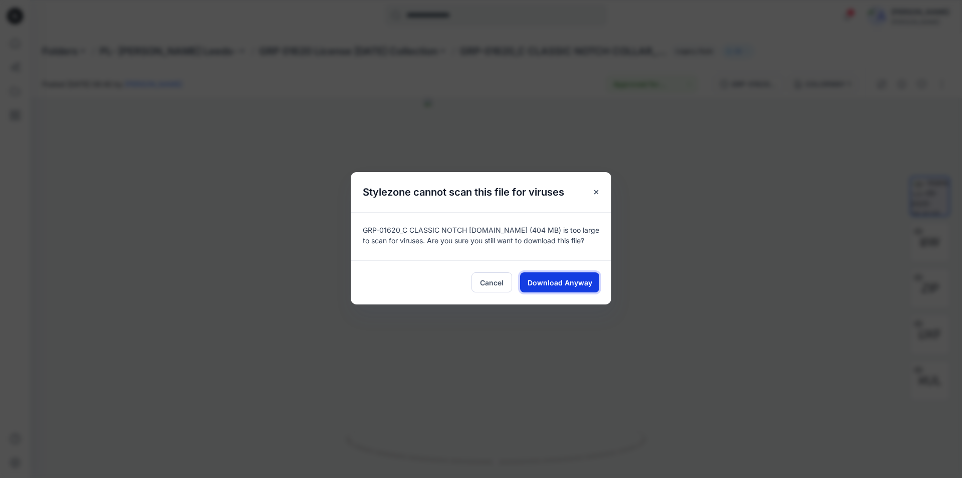
click at [557, 286] on span "Download Anyway" at bounding box center [560, 282] width 65 height 11
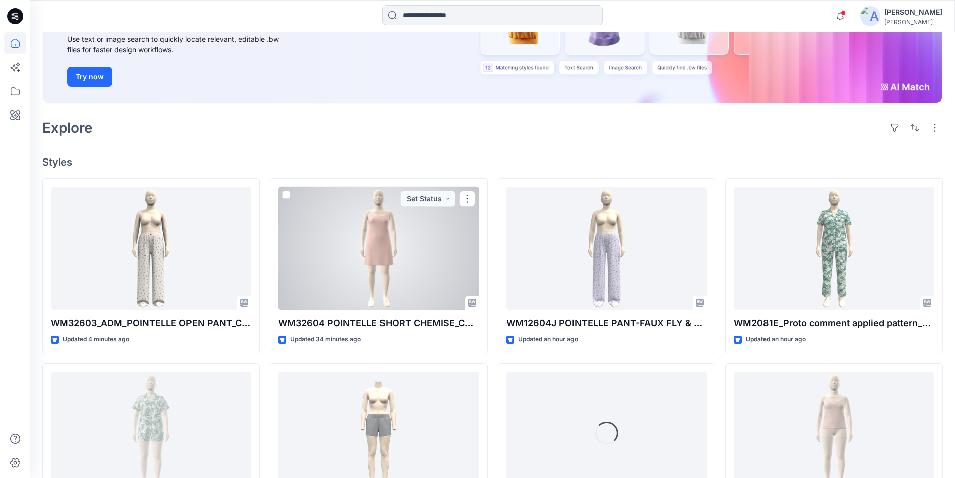
scroll to position [142, 0]
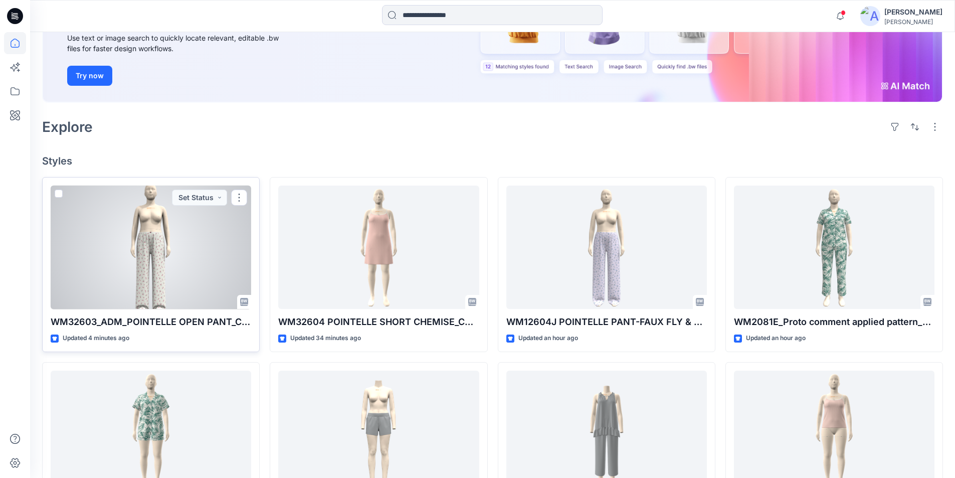
click at [186, 255] on div at bounding box center [151, 247] width 200 height 124
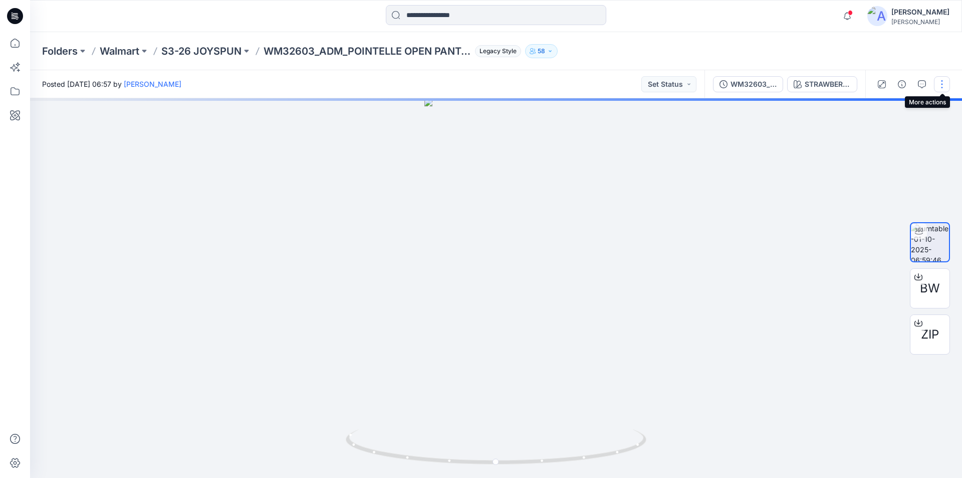
click at [942, 84] on button "button" at bounding box center [942, 84] width 16 height 16
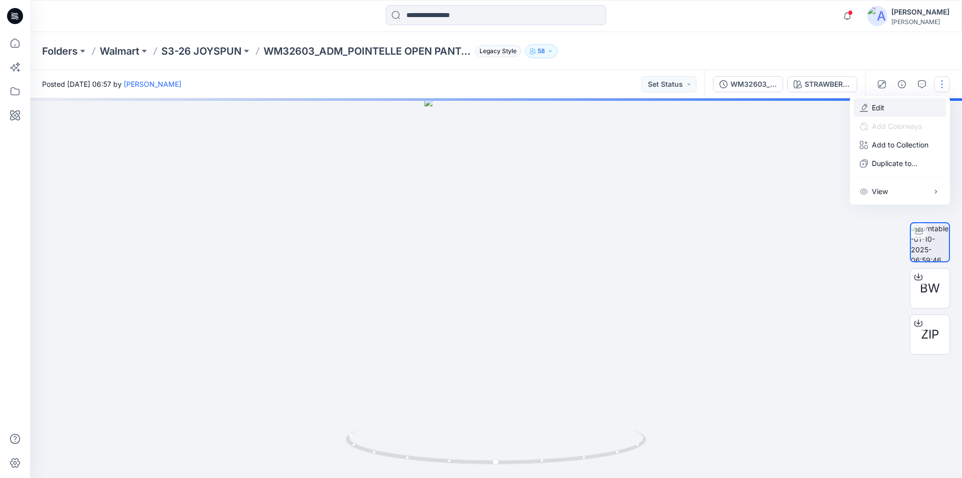
click at [895, 110] on button "Edit" at bounding box center [900, 107] width 92 height 19
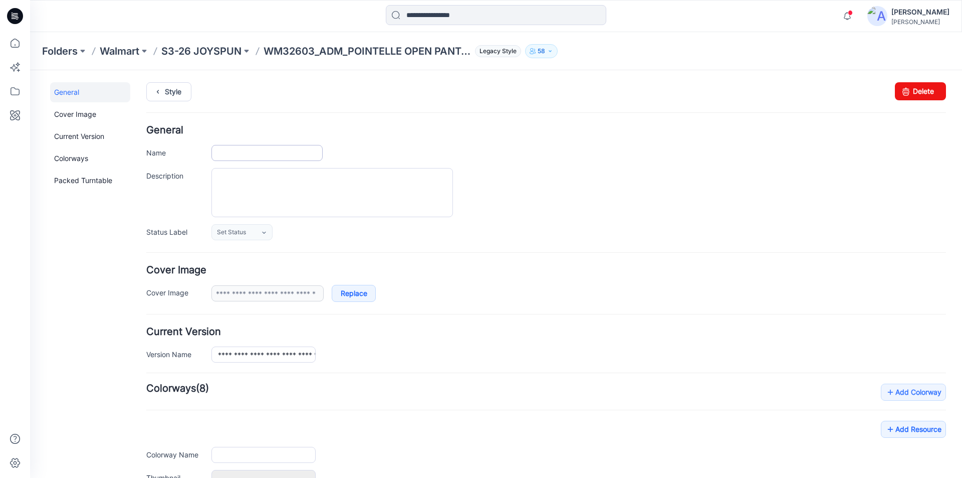
type input "**********"
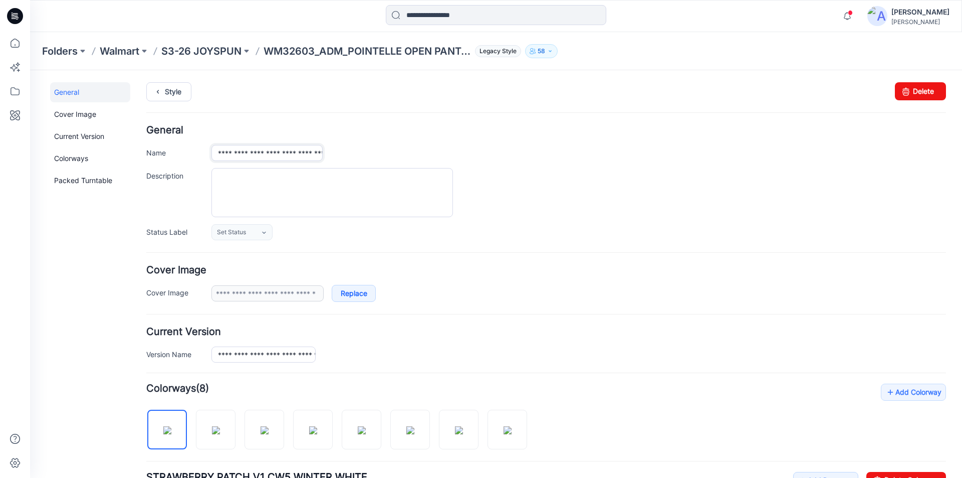
drag, startPoint x: 276, startPoint y: 153, endPoint x: 258, endPoint y: 158, distance: 18.2
click at [258, 158] on input "**********" at bounding box center [266, 153] width 111 height 16
click at [304, 153] on input "**********" at bounding box center [266, 153] width 111 height 16
type input "**********"
click at [175, 89] on link "Style" at bounding box center [168, 91] width 45 height 19
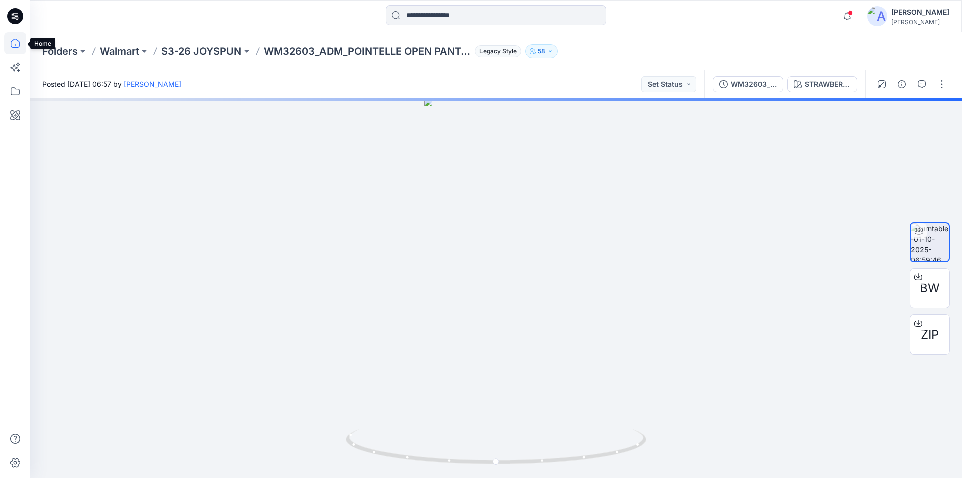
click at [13, 42] on icon at bounding box center [15, 43] width 22 height 22
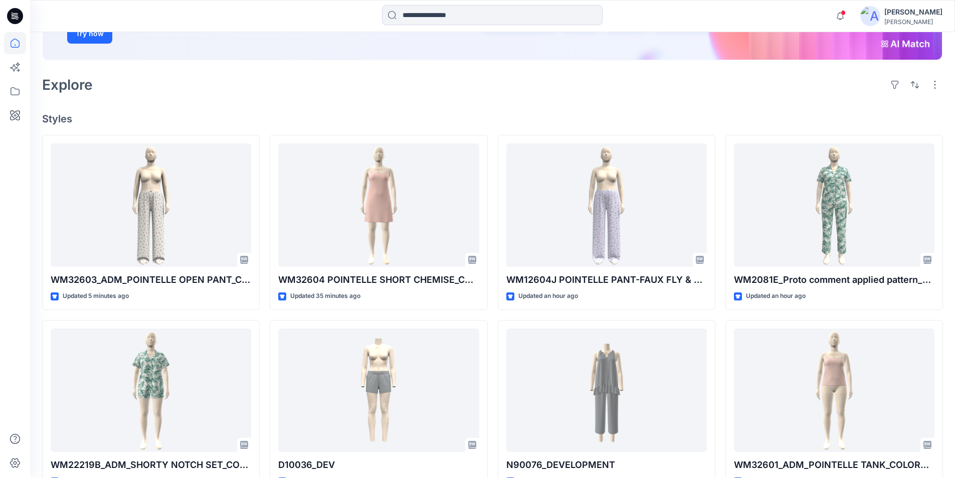
scroll to position [242, 0]
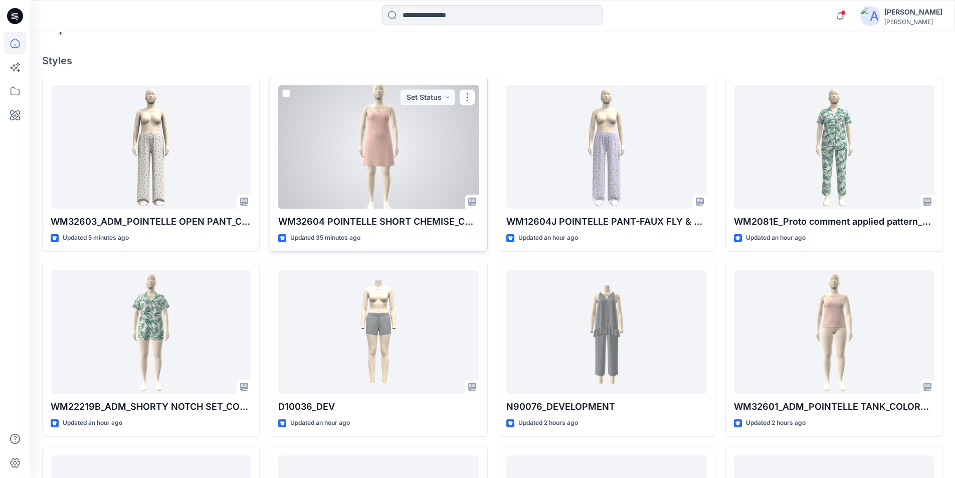
click at [414, 136] on div at bounding box center [378, 147] width 200 height 124
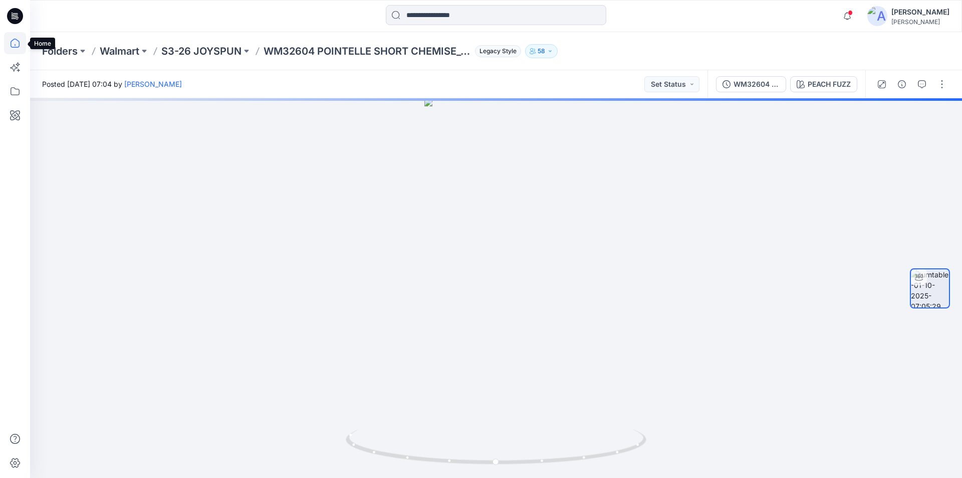
click at [14, 44] on icon at bounding box center [15, 43] width 22 height 22
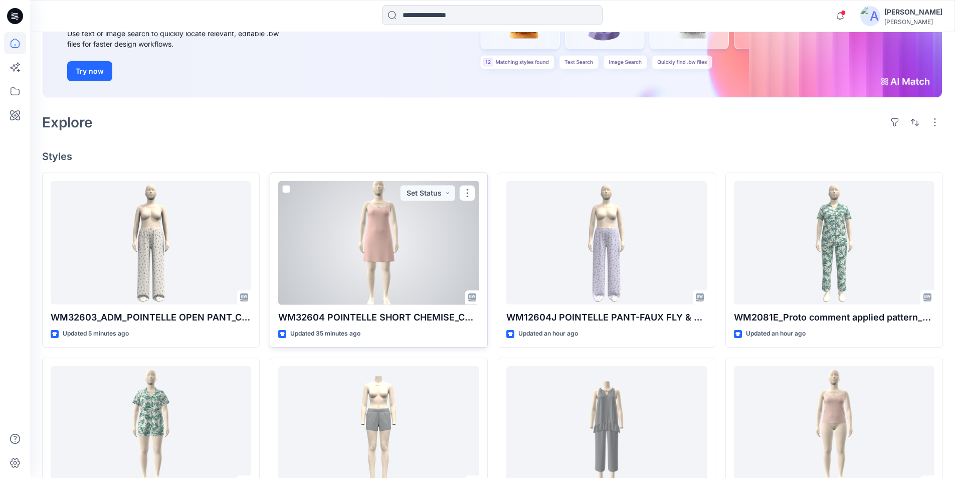
scroll to position [200, 0]
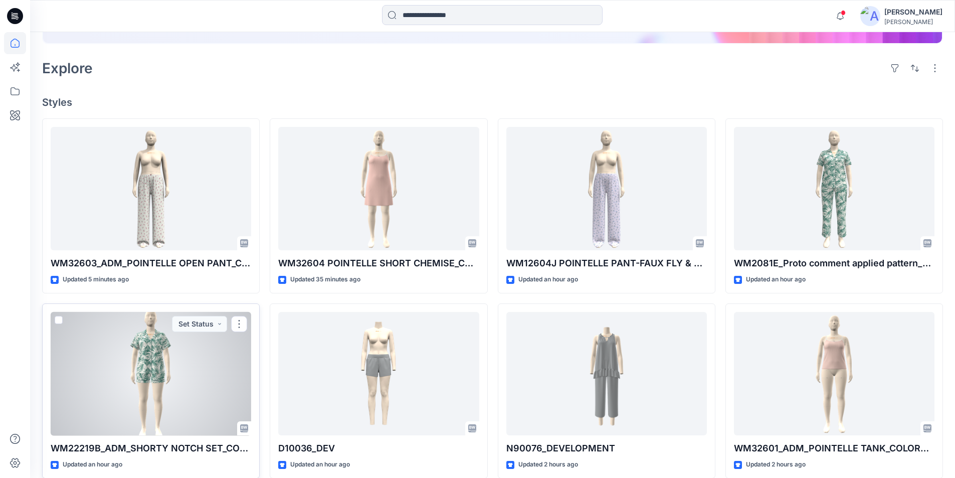
click at [182, 369] on div at bounding box center [151, 374] width 200 height 124
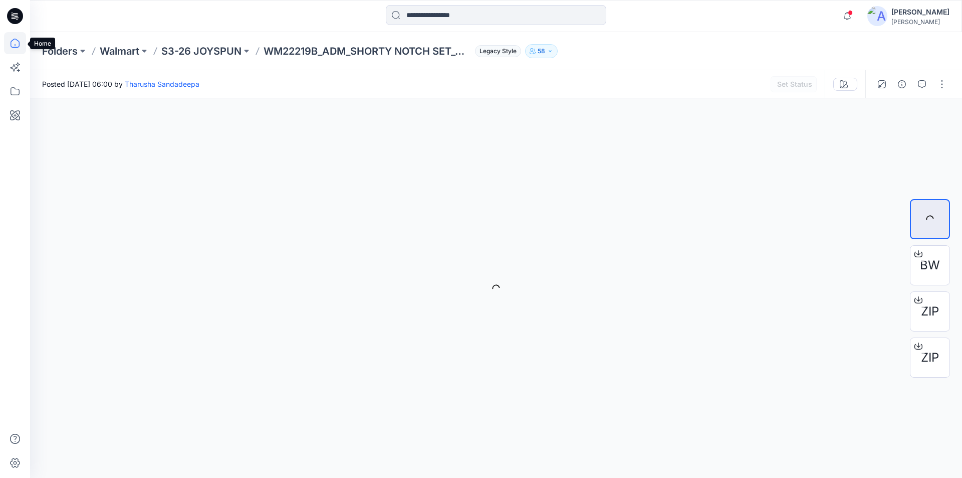
click at [14, 44] on icon at bounding box center [15, 43] width 22 height 22
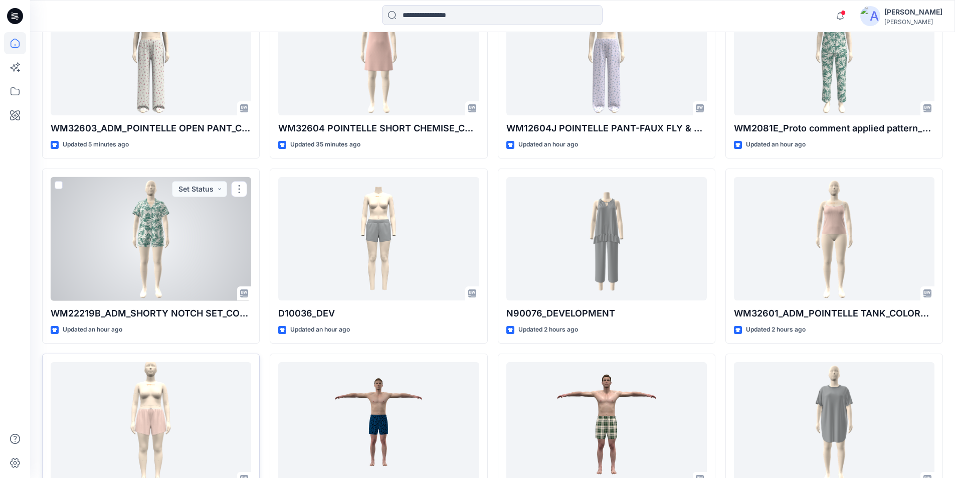
scroll to position [434, 0]
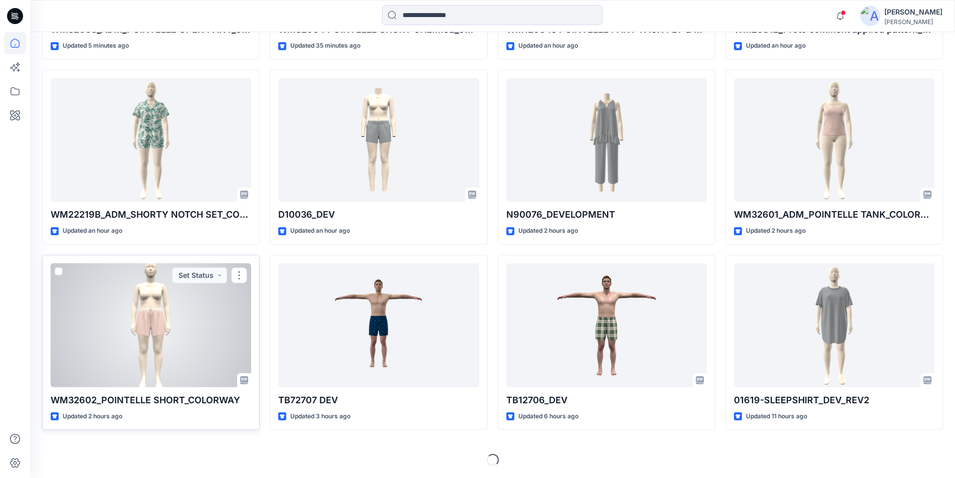
click at [136, 328] on div at bounding box center [151, 325] width 200 height 124
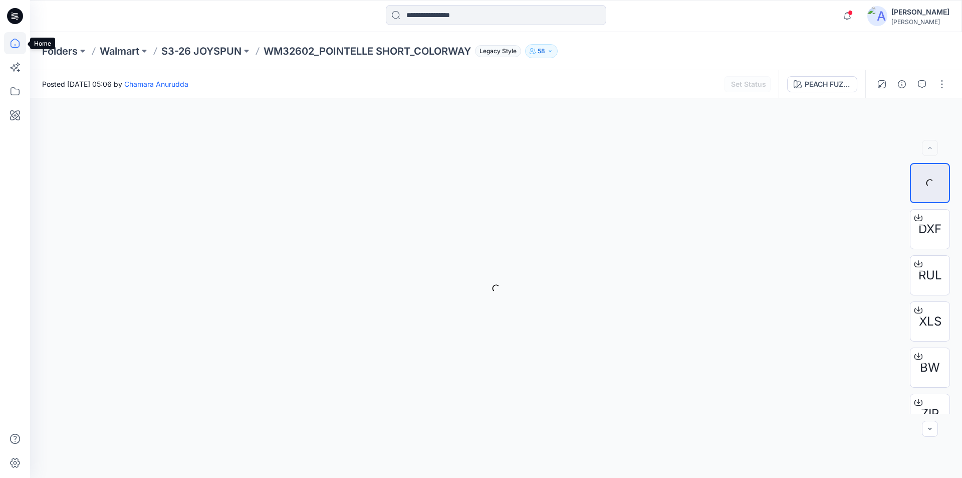
click at [14, 42] on icon at bounding box center [15, 43] width 22 height 22
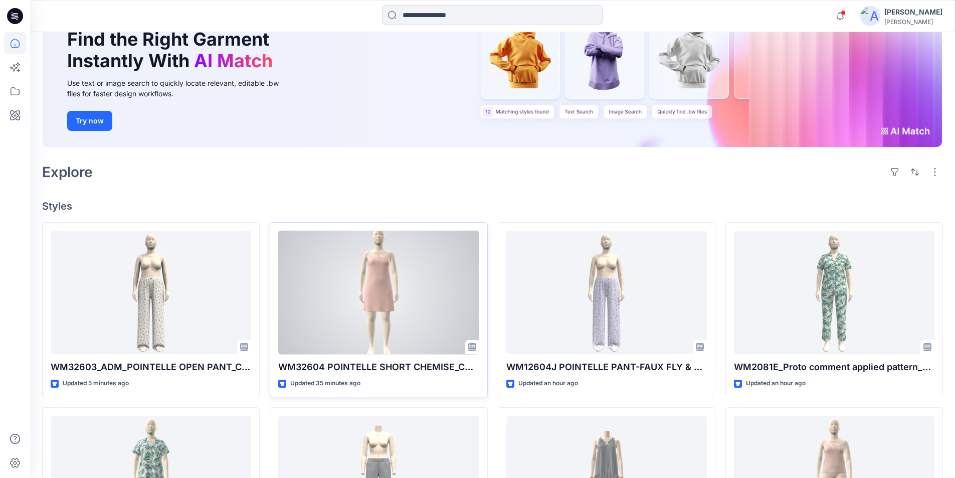
scroll to position [100, 0]
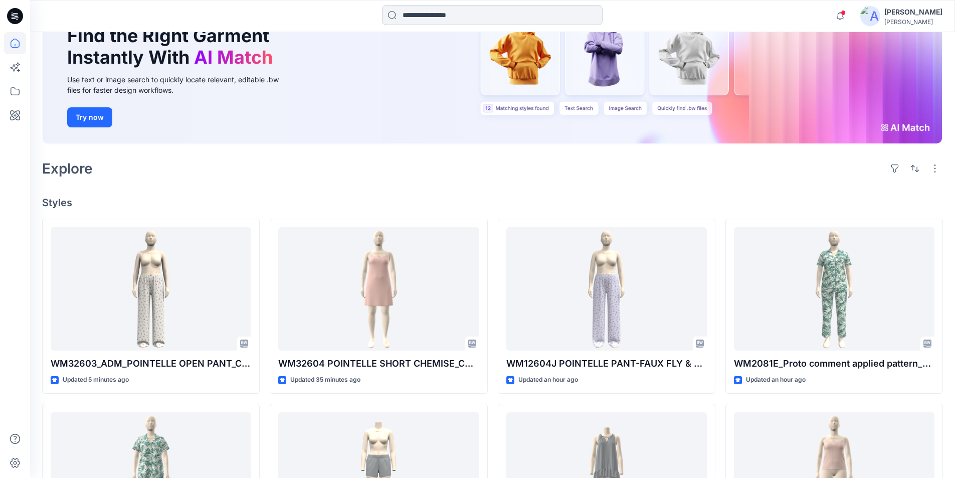
click at [435, 10] on input at bounding box center [492, 15] width 221 height 20
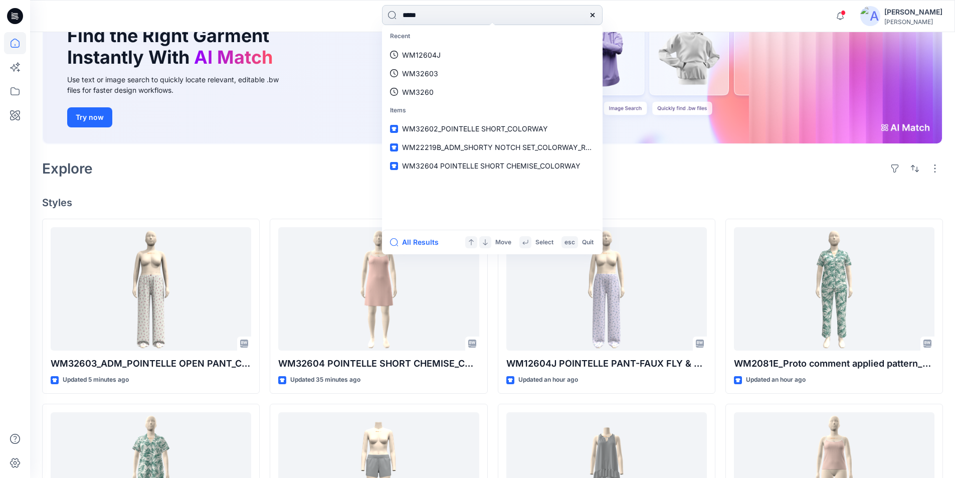
type input "*****"
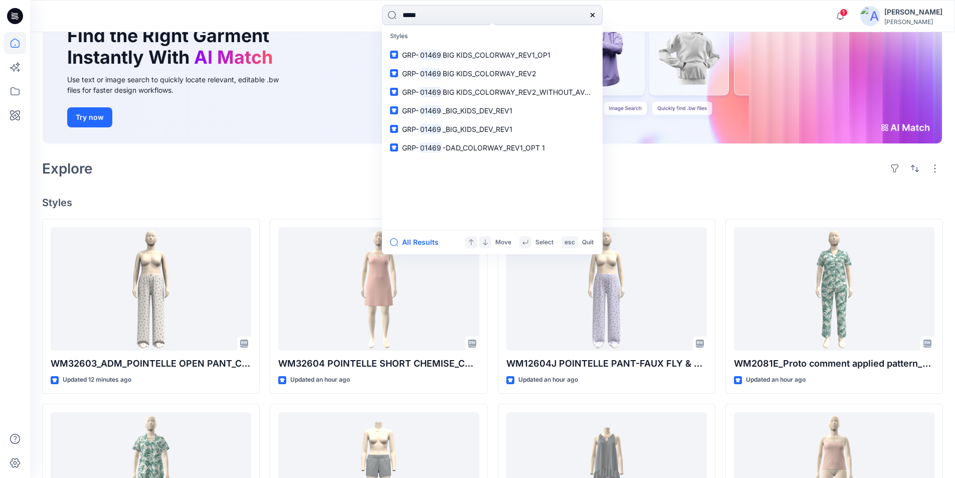
click at [256, 20] on div at bounding box center [145, 16] width 231 height 22
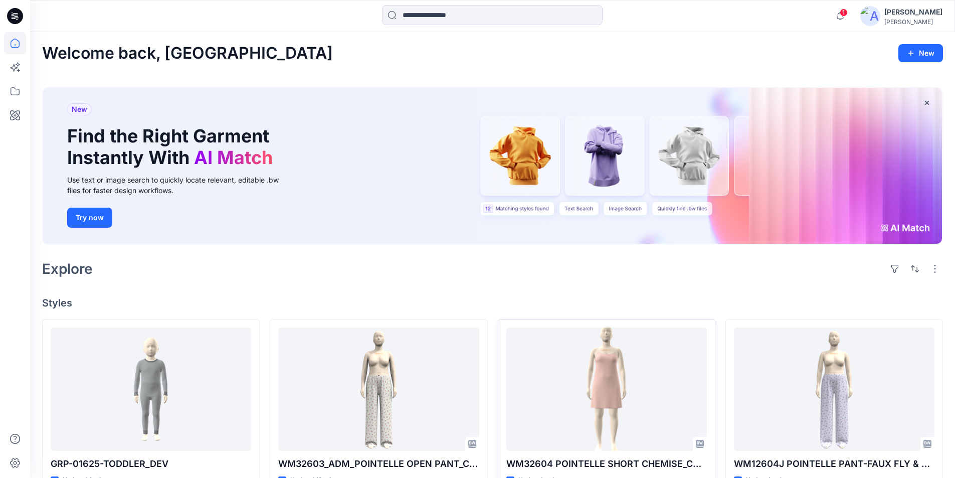
scroll to position [150, 0]
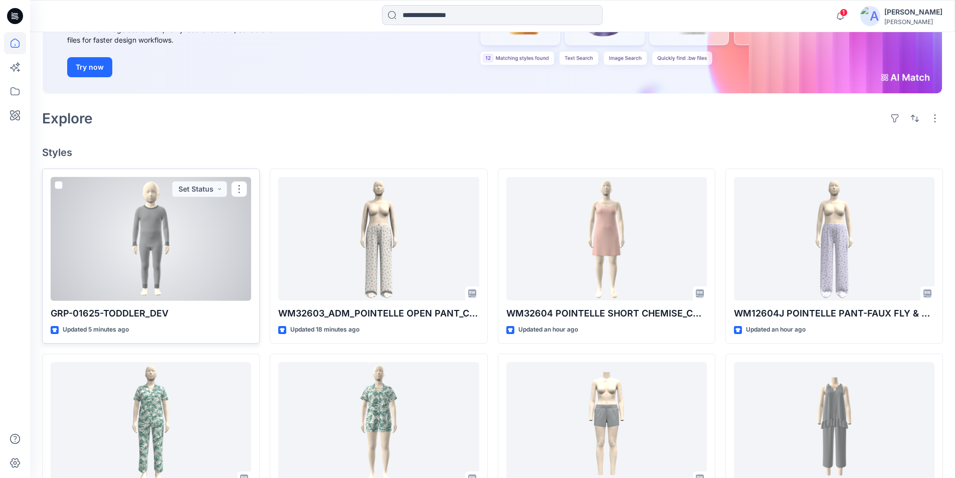
click at [165, 259] on div at bounding box center [151, 239] width 200 height 124
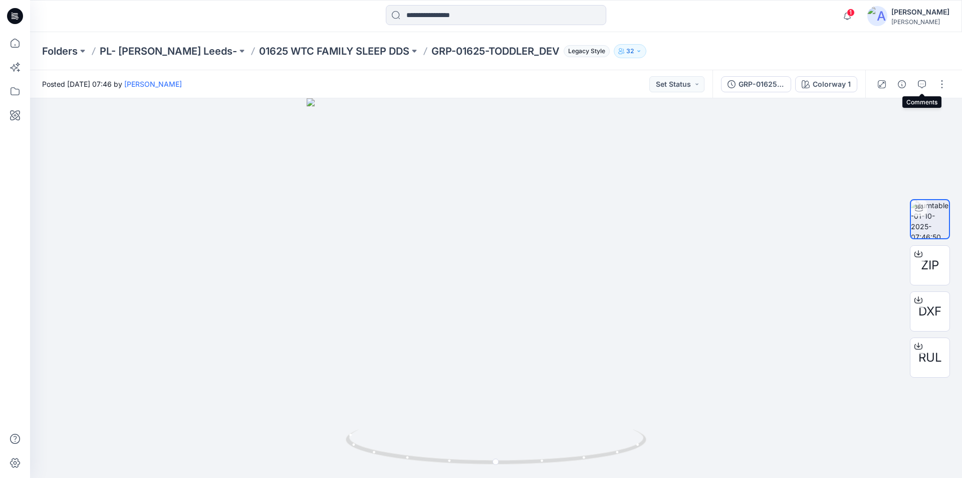
click at [921, 87] on icon "button" at bounding box center [922, 84] width 8 height 8
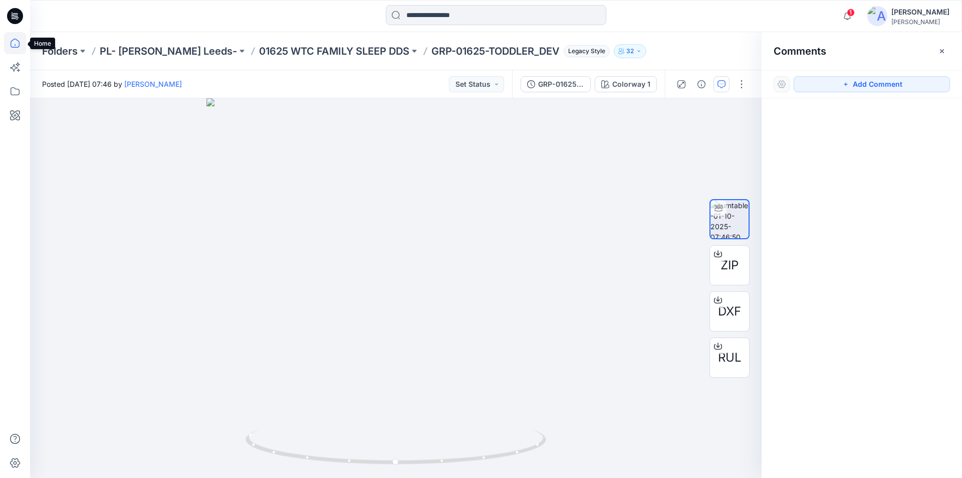
click at [18, 44] on icon at bounding box center [15, 43] width 22 height 22
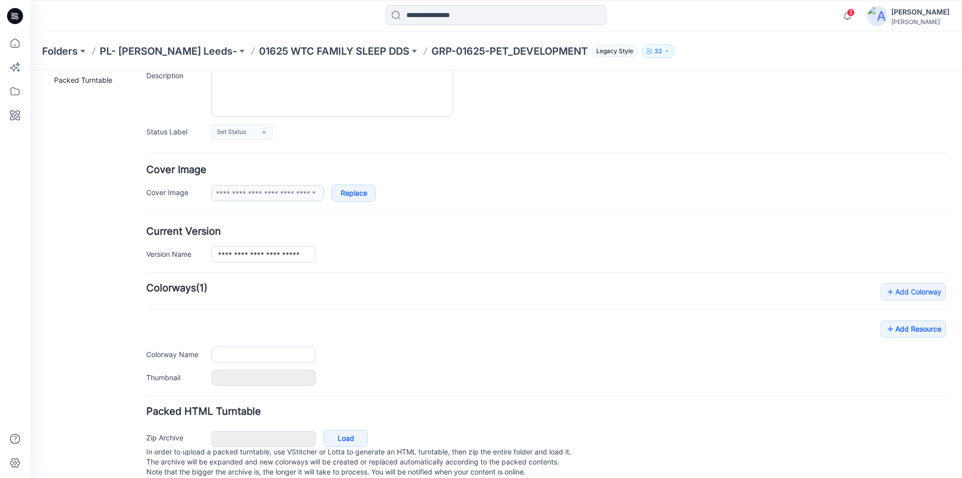
type input "**********"
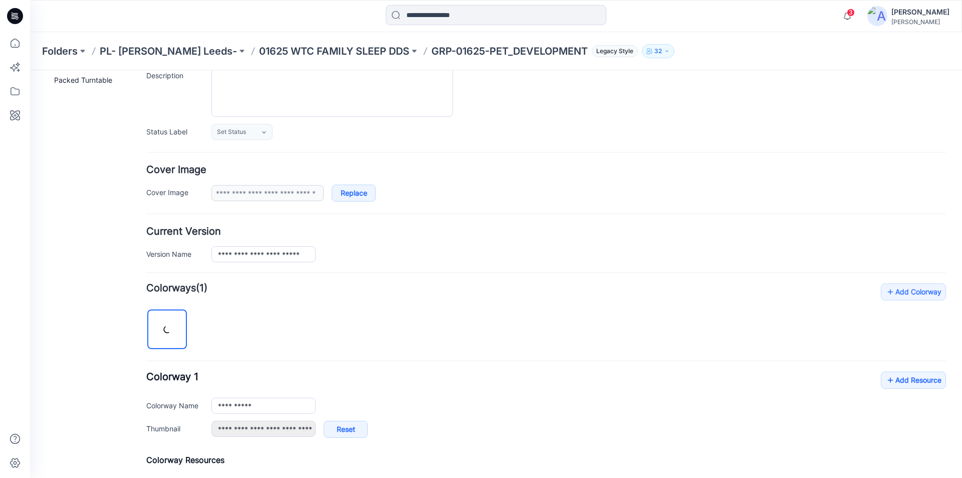
scroll to position [235, 0]
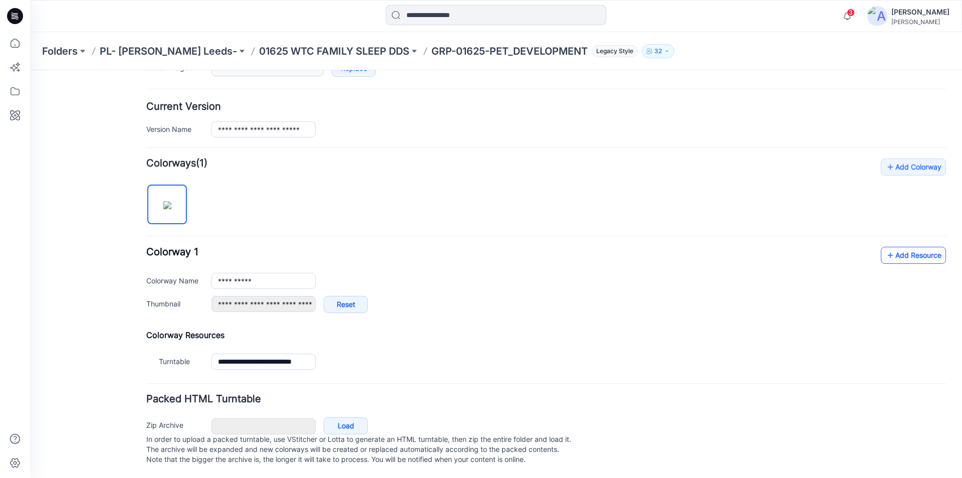
click at [908, 249] on link "Add Resource" at bounding box center [913, 255] width 65 height 17
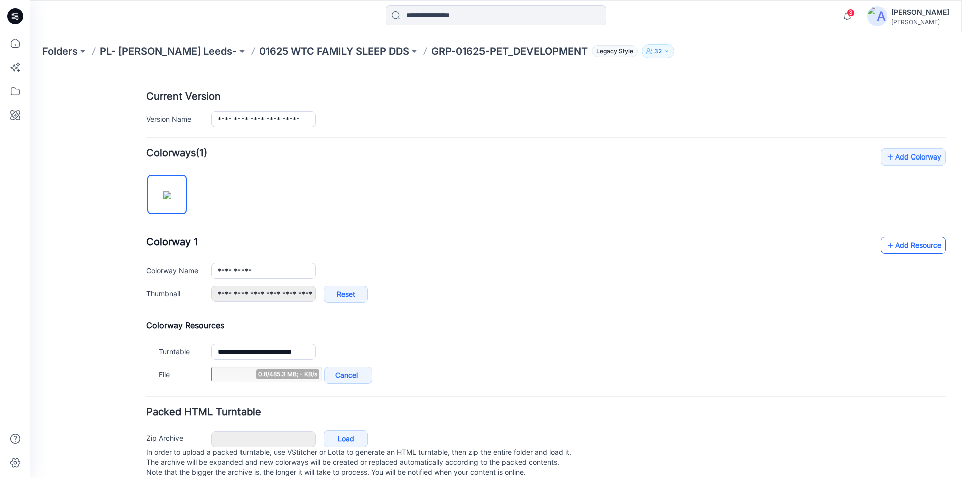
click at [898, 242] on link "Add Resource" at bounding box center [913, 245] width 65 height 17
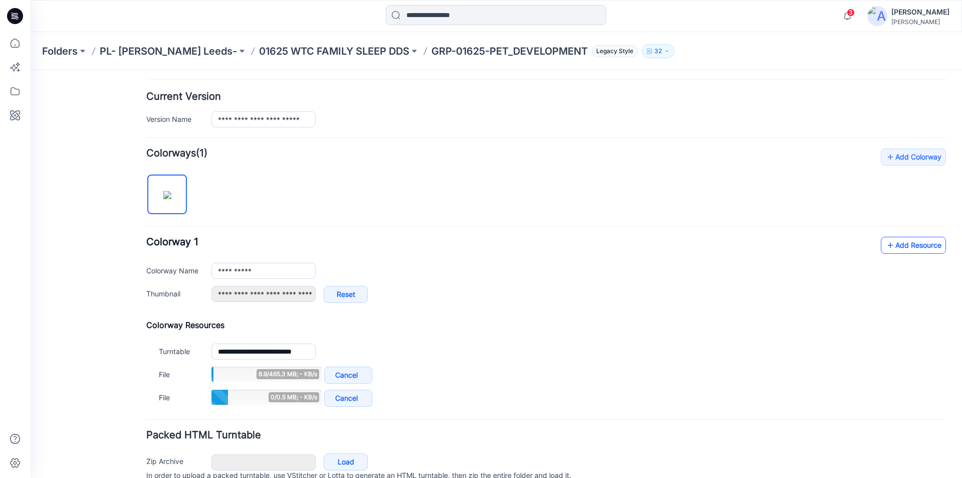
click at [899, 248] on link "Add Resource" at bounding box center [913, 245] width 65 height 17
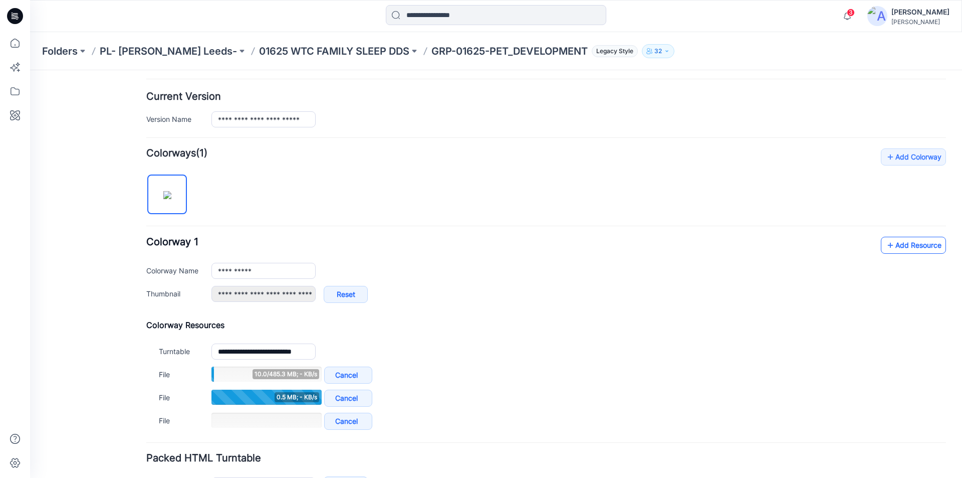
click at [899, 244] on link "Add Resource" at bounding box center [913, 245] width 65 height 17
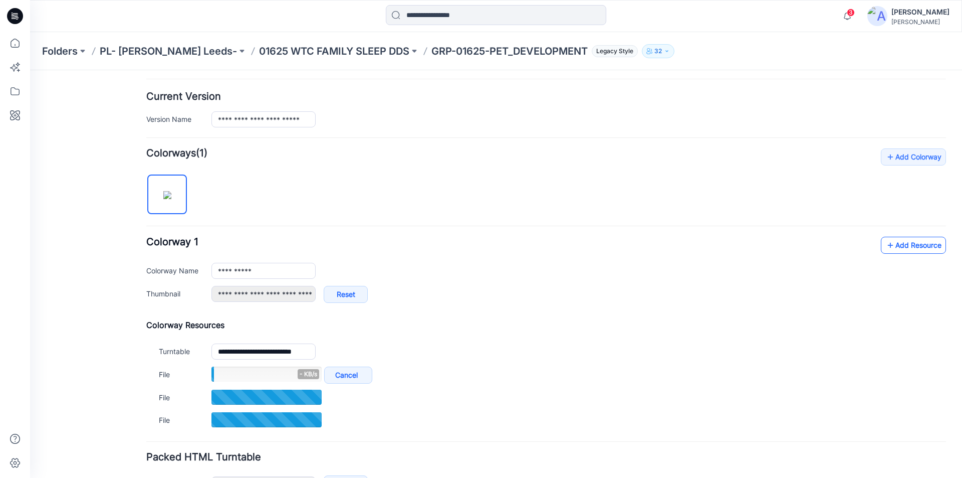
click at [913, 239] on link "Add Resource" at bounding box center [913, 245] width 65 height 17
click at [914, 245] on link "Add Resource" at bounding box center [913, 245] width 65 height 17
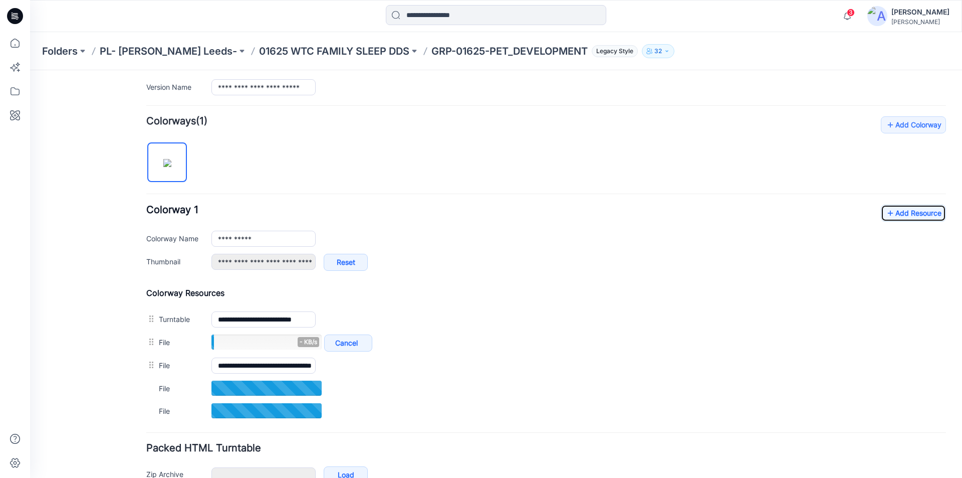
scroll to position [285, 0]
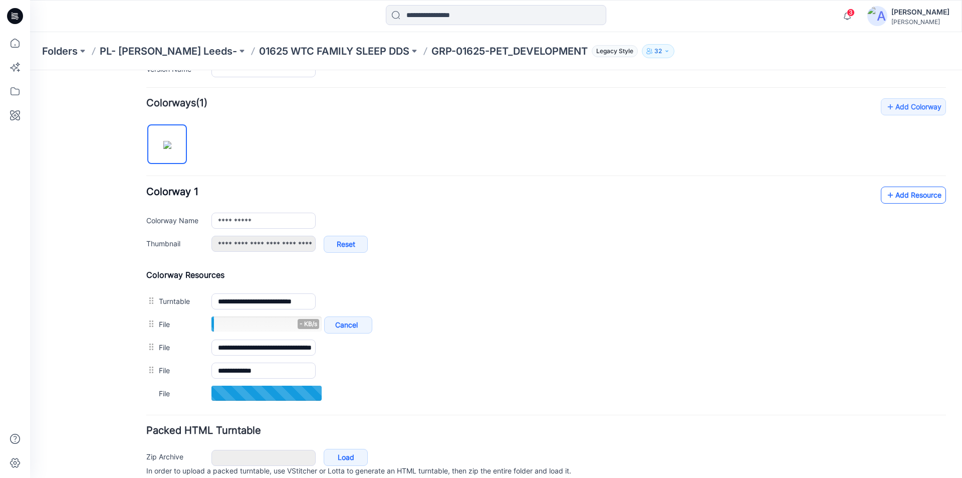
click at [898, 194] on link "Add Resource" at bounding box center [913, 194] width 65 height 17
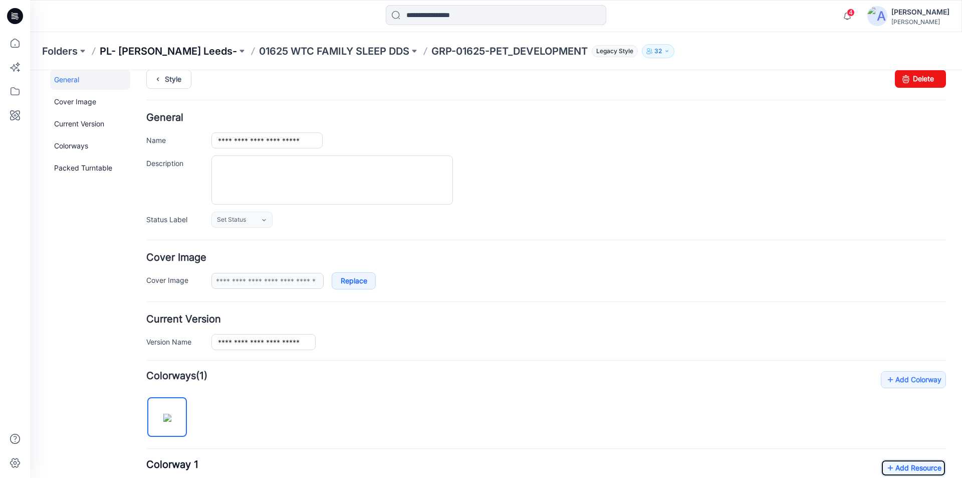
scroll to position [0, 0]
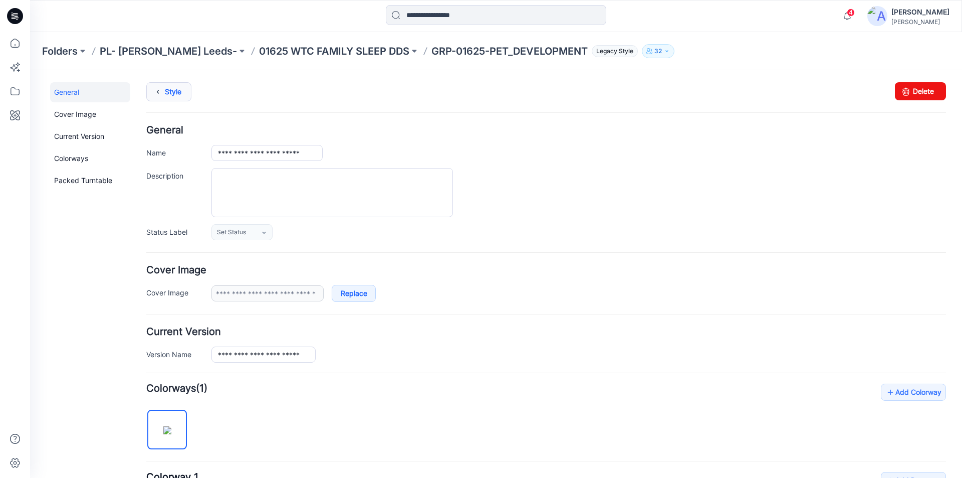
click at [167, 94] on link "Style" at bounding box center [168, 91] width 45 height 19
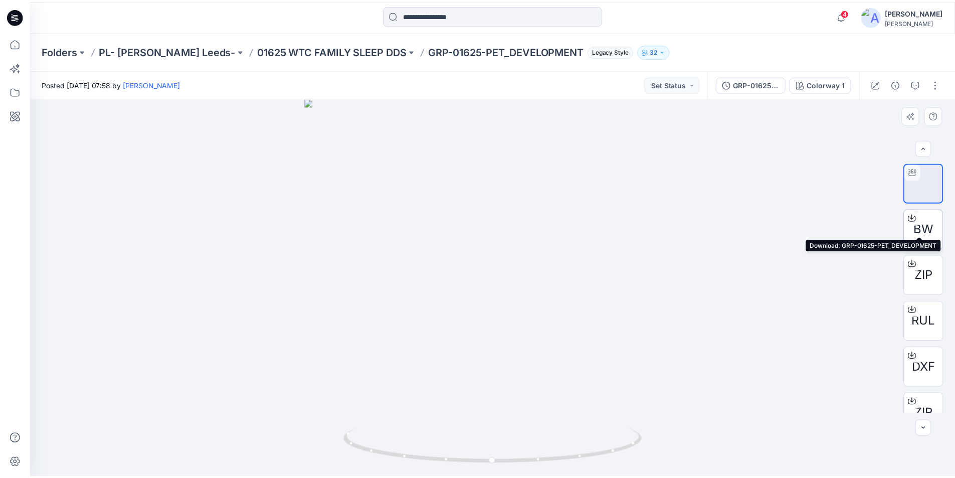
scroll to position [20, 0]
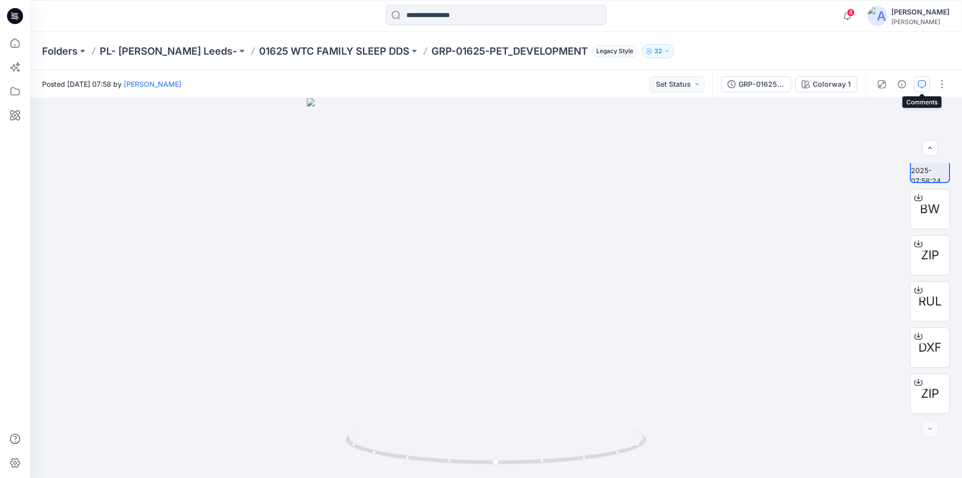
click at [919, 87] on icon "button" at bounding box center [922, 84] width 8 height 8
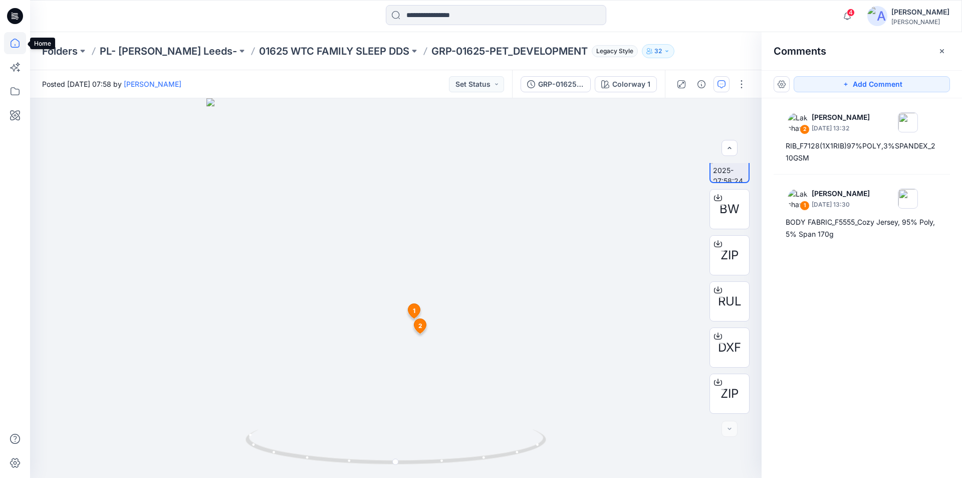
click at [15, 43] on icon at bounding box center [15, 43] width 22 height 22
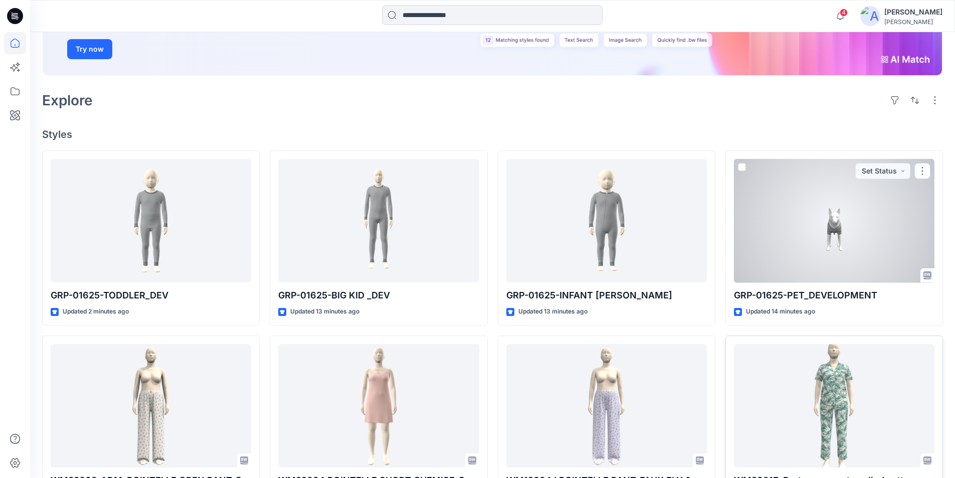
scroll to position [150, 0]
